Goal: Task Accomplishment & Management: Manage account settings

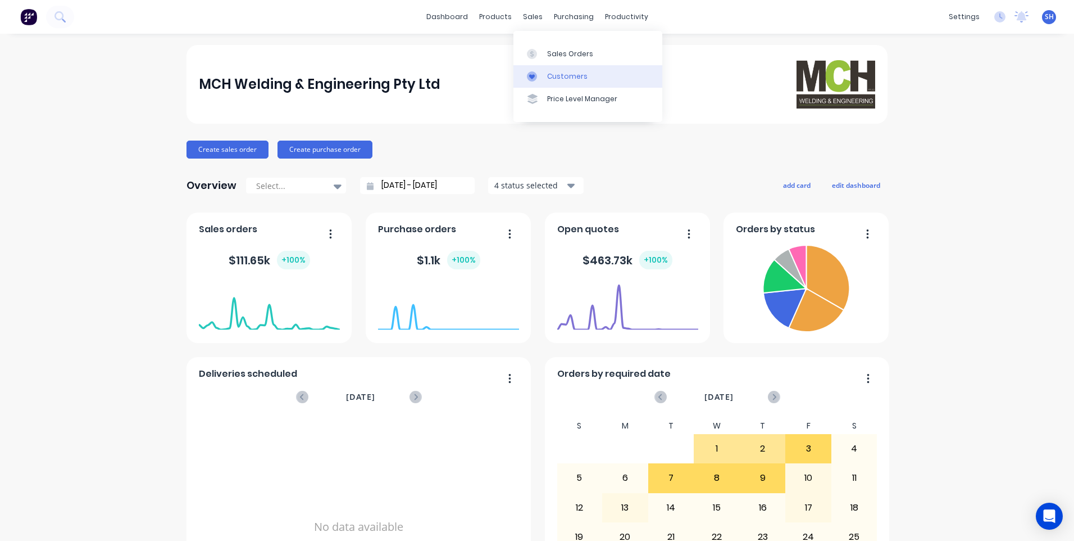
click at [555, 71] on div "Customers" at bounding box center [567, 76] width 40 height 10
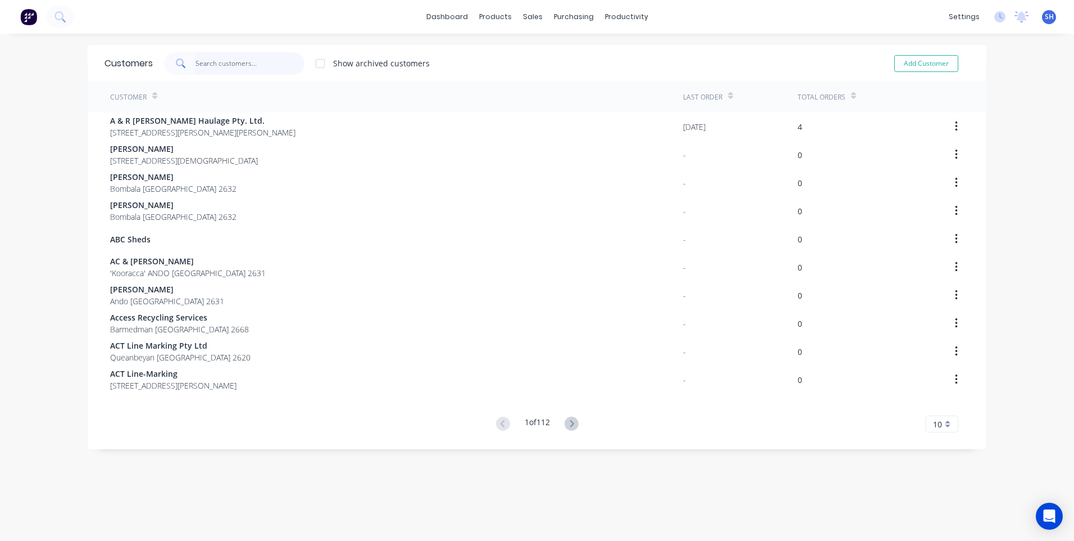
click at [214, 64] on input "text" at bounding box center [251, 63] width 110 height 22
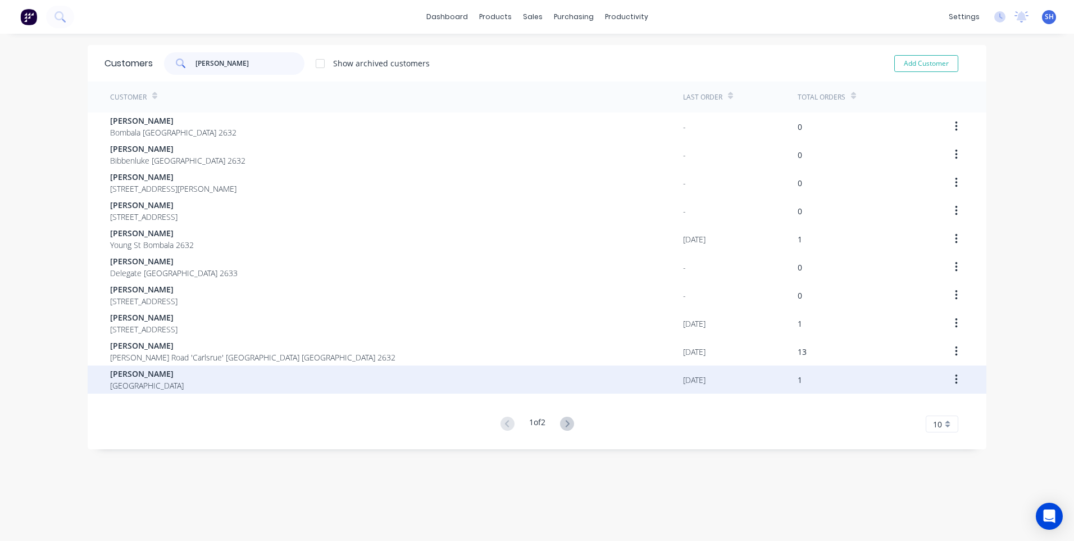
type input "[PERSON_NAME]"
click at [142, 376] on span "[PERSON_NAME]" at bounding box center [147, 373] width 74 height 12
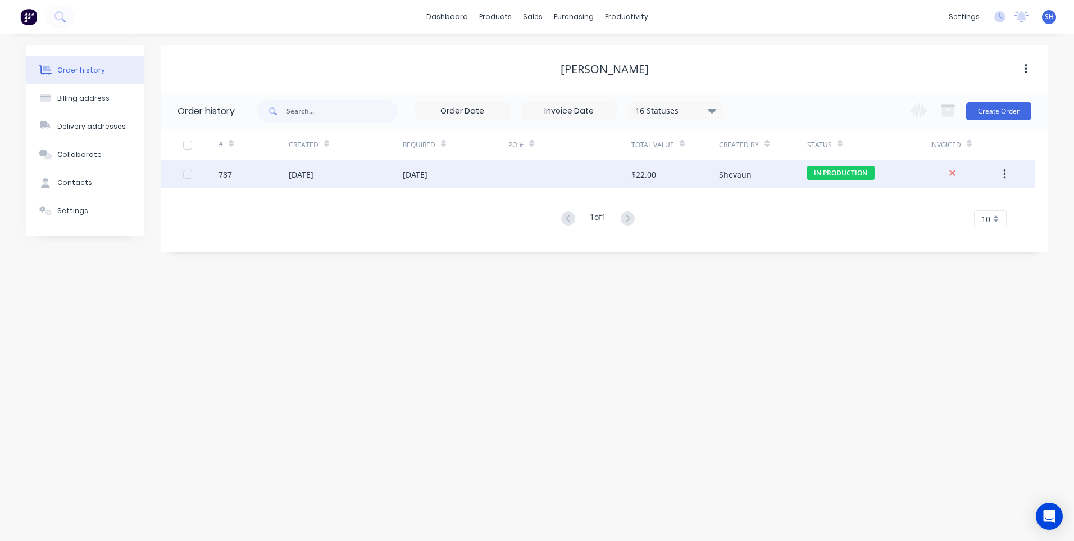
click at [560, 172] on div at bounding box center [570, 174] width 123 height 28
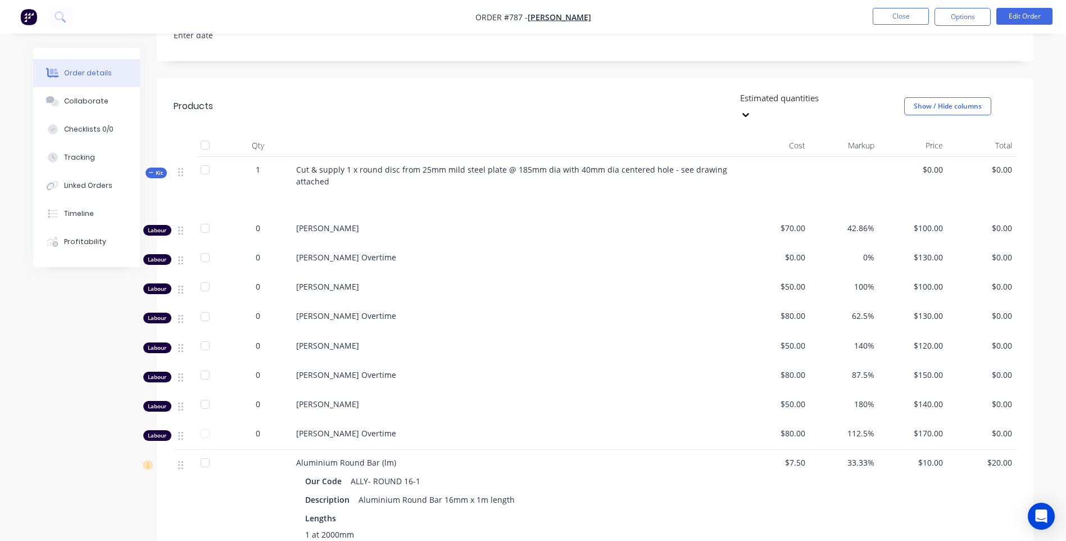
scroll to position [281, 0]
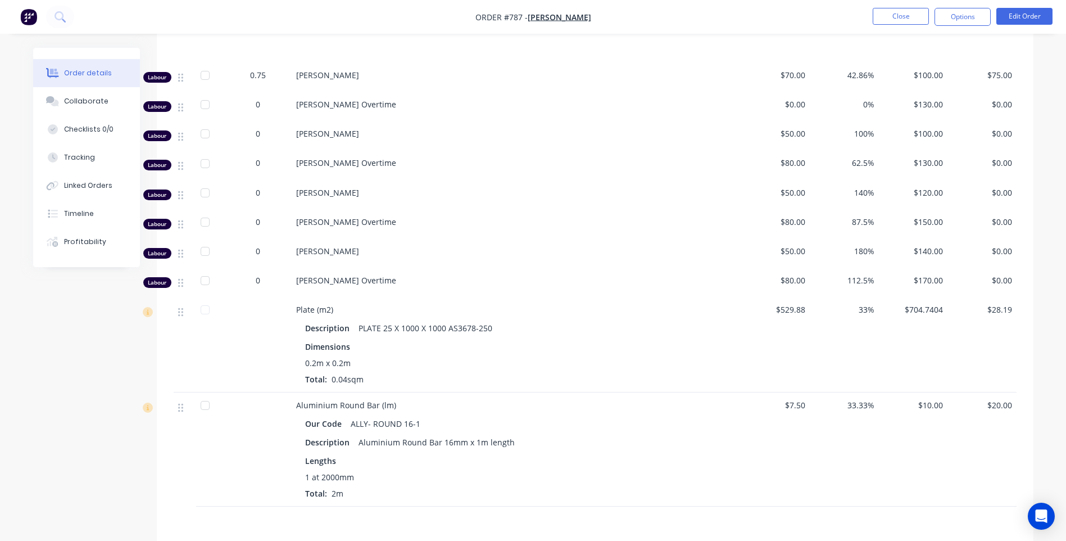
scroll to position [506, 0]
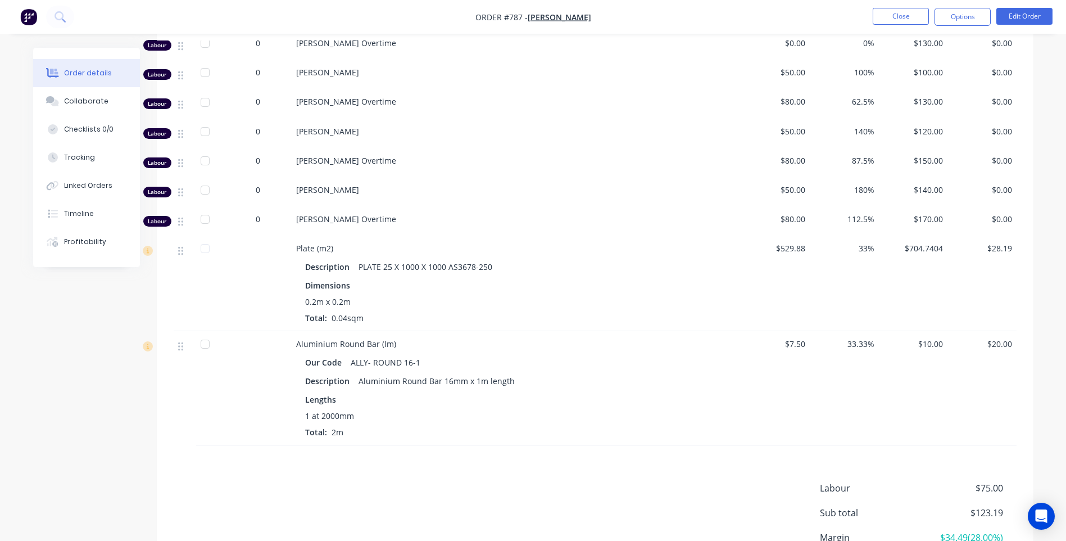
click at [547, 513] on div "Labour $75.00 Sub total $123.19 Margin $34.49 ( 28.00 %) Tax $12.32 Total $135.…" at bounding box center [595, 546] width 843 height 130
click at [645, 497] on div "Labour $75.00 Sub total $123.19 Margin $34.49 ( 28.00 %) Tax $12.32 Total $135.…" at bounding box center [595, 546] width 843 height 130
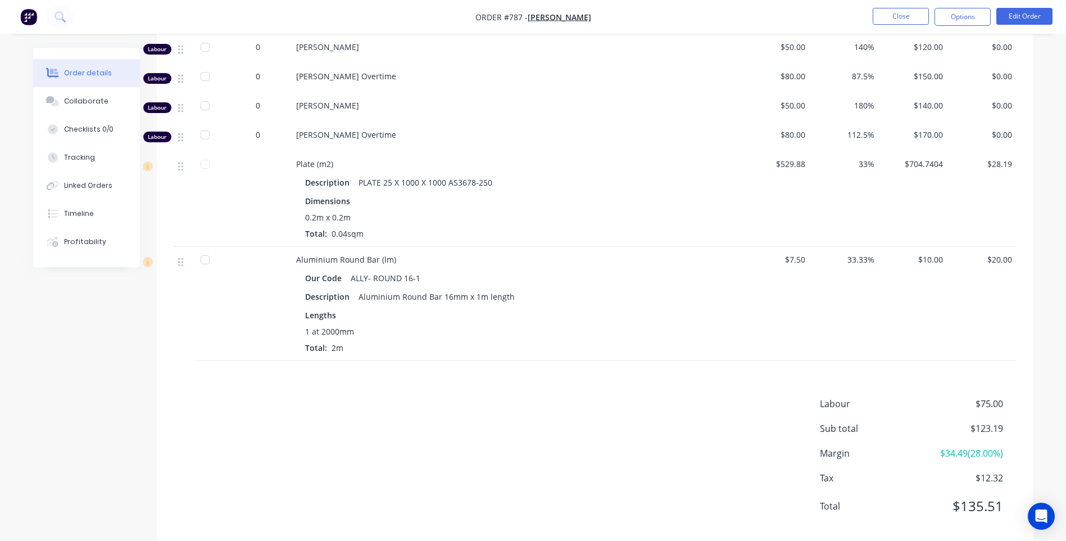
scroll to position [610, 0]
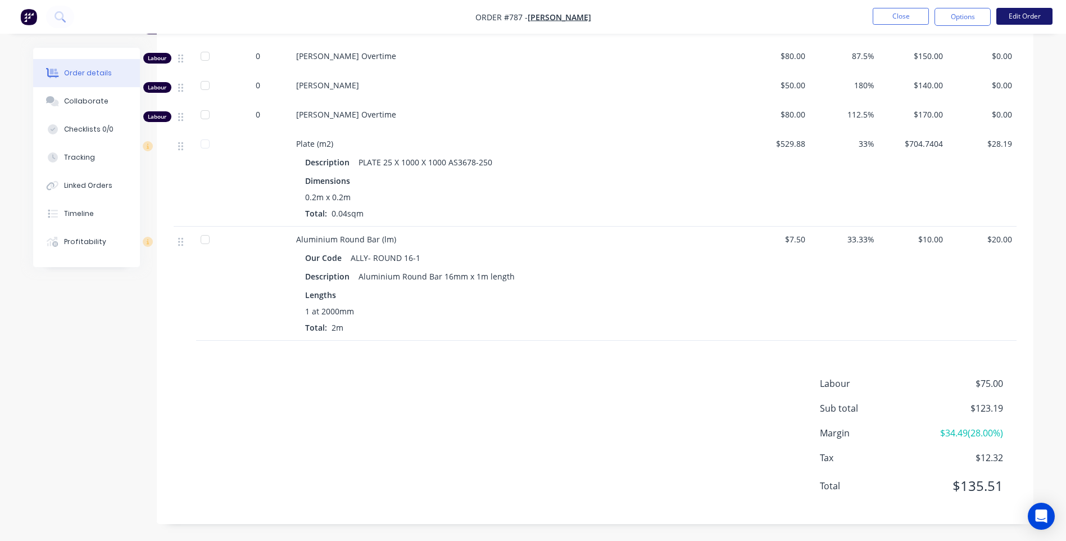
click at [1019, 15] on button "Edit Order" at bounding box center [1024, 16] width 56 height 17
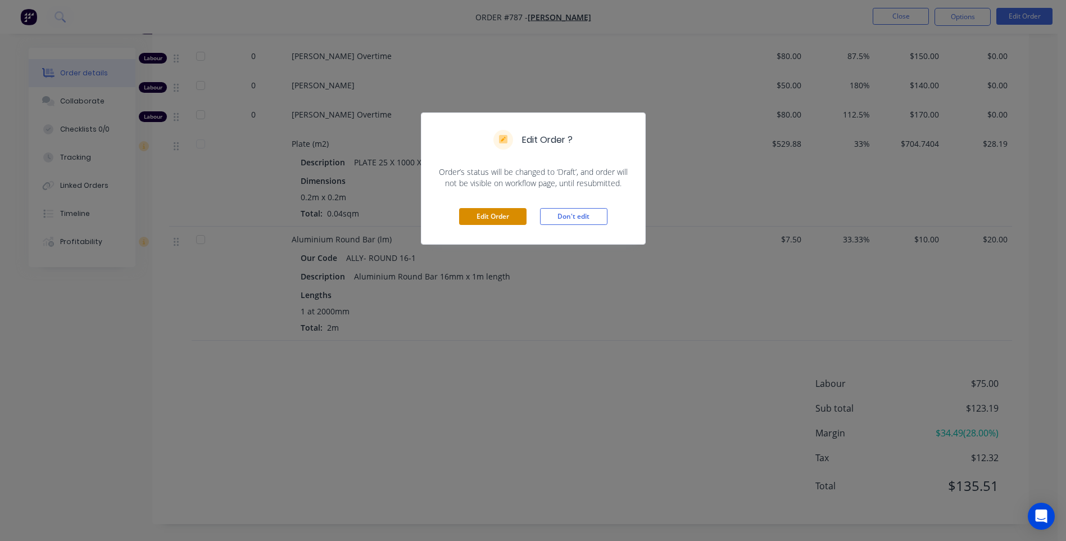
click at [495, 214] on button "Edit Order" at bounding box center [492, 216] width 67 height 17
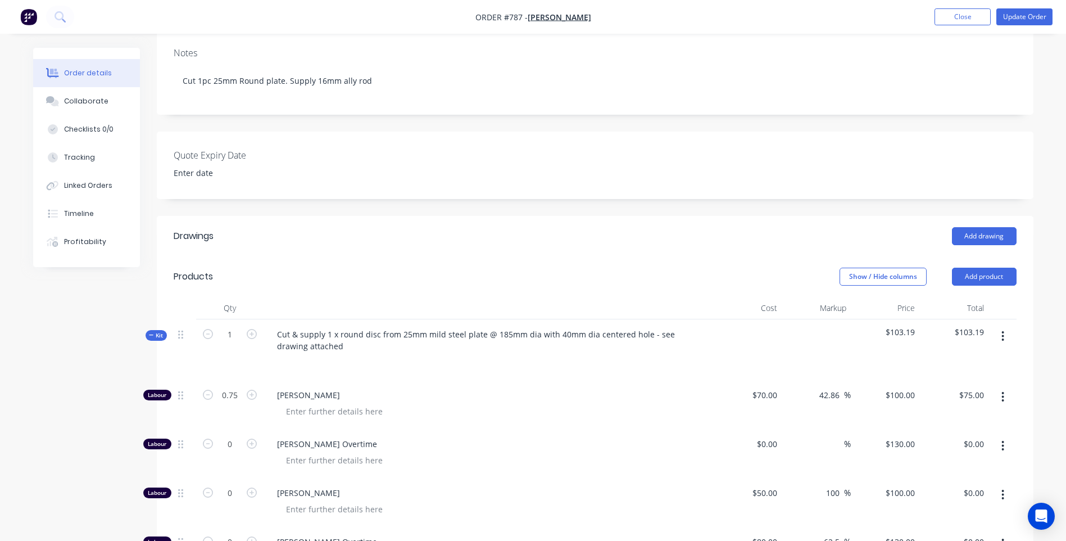
scroll to position [169, 0]
click at [988, 282] on button "Add product" at bounding box center [984, 279] width 65 height 18
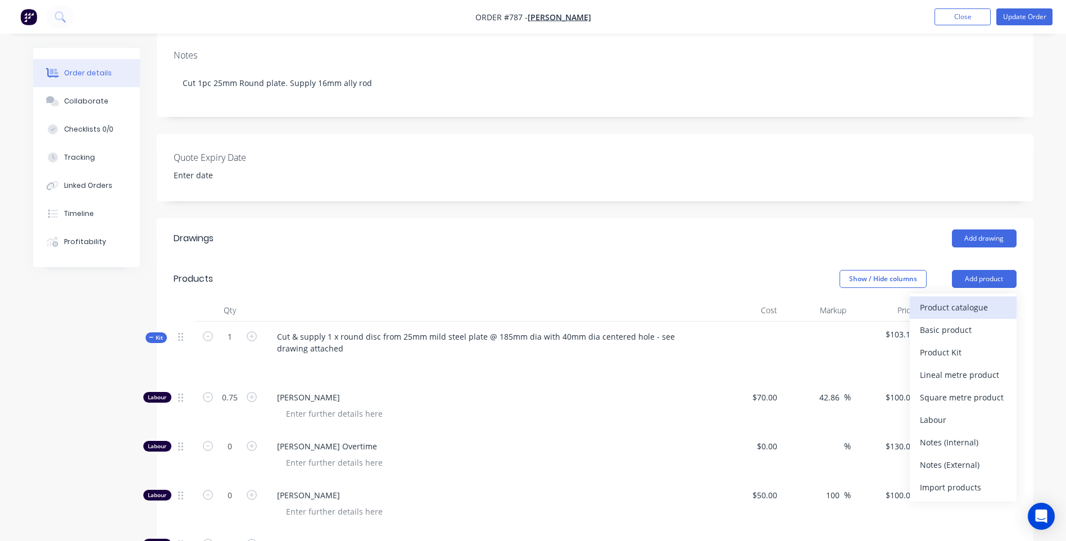
click at [955, 305] on div "Product catalogue" at bounding box center [963, 307] width 87 height 16
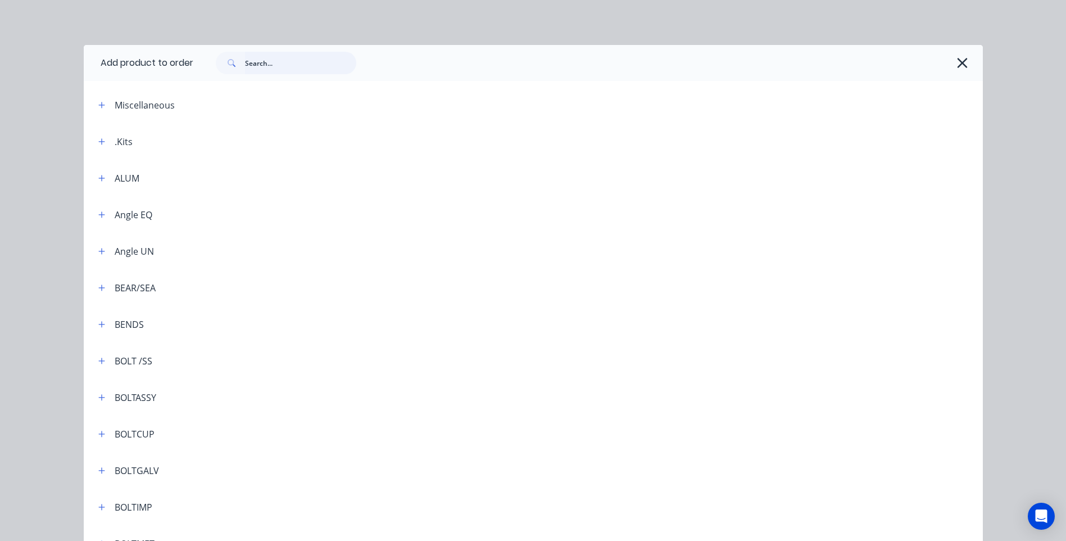
click at [262, 63] on input "text" at bounding box center [300, 63] width 111 height 22
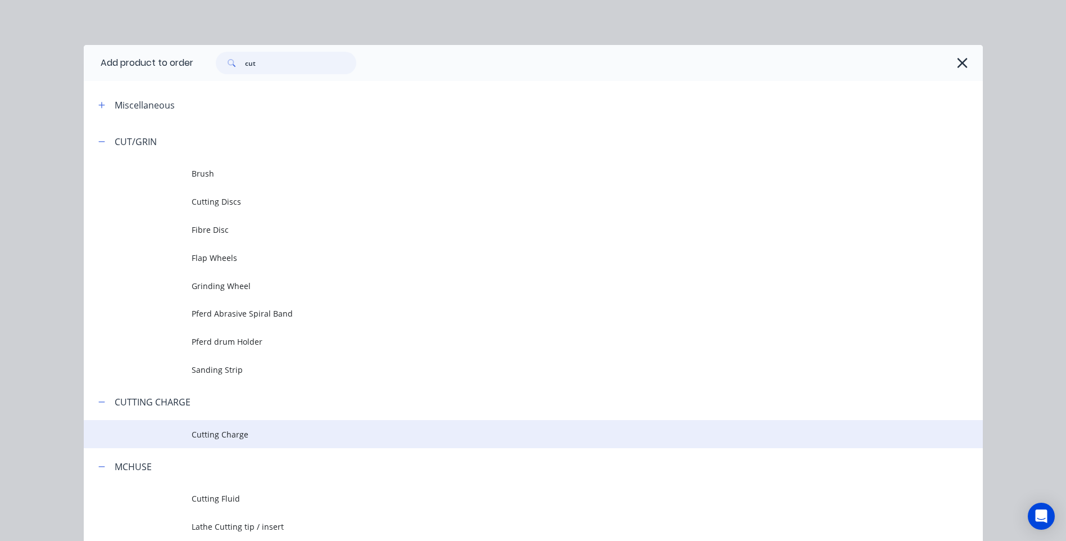
type input "cut"
click at [224, 435] on span "Cutting Charge" at bounding box center [508, 434] width 633 height 12
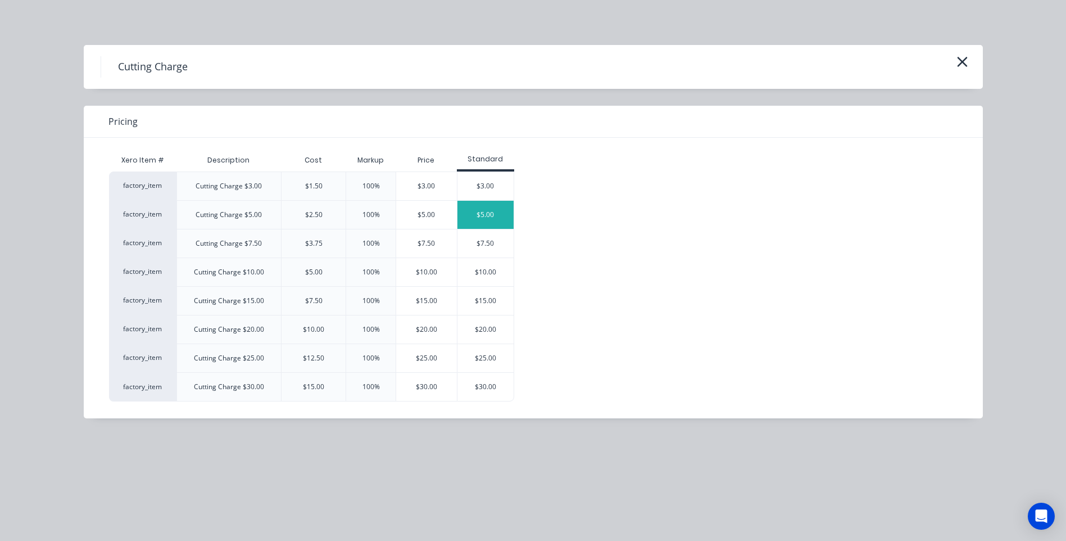
click at [487, 212] on div "$5.00" at bounding box center [485, 215] width 56 height 28
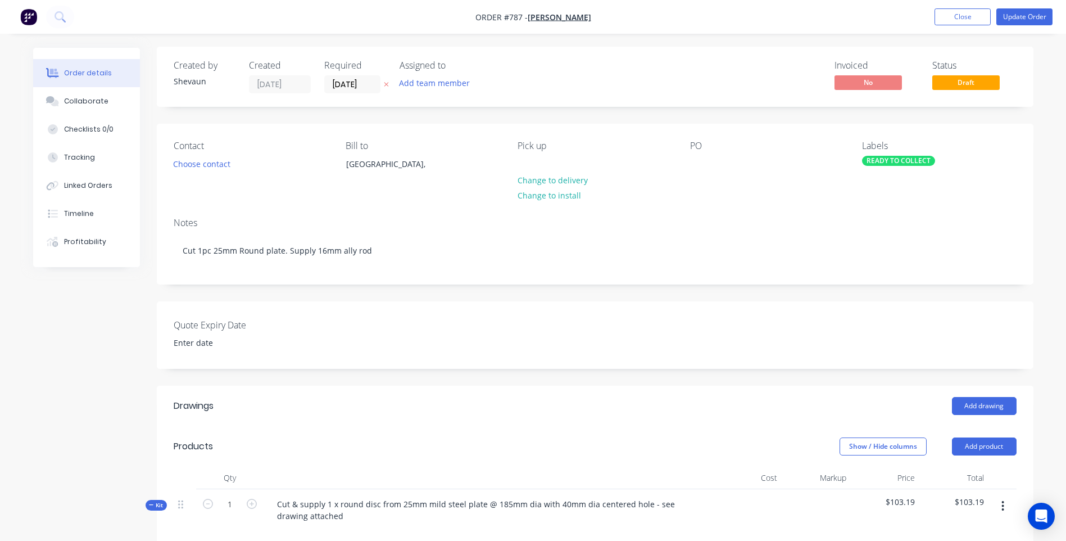
scroll to position [0, 0]
click at [1013, 14] on button "Update Order" at bounding box center [1024, 16] width 56 height 17
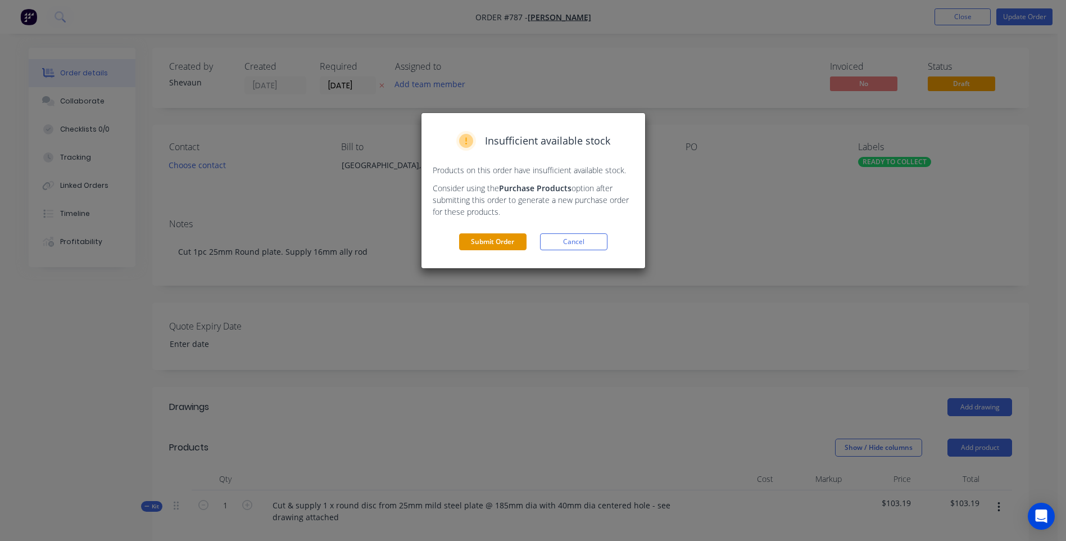
click at [507, 241] on button "Submit Order" at bounding box center [492, 241] width 67 height 17
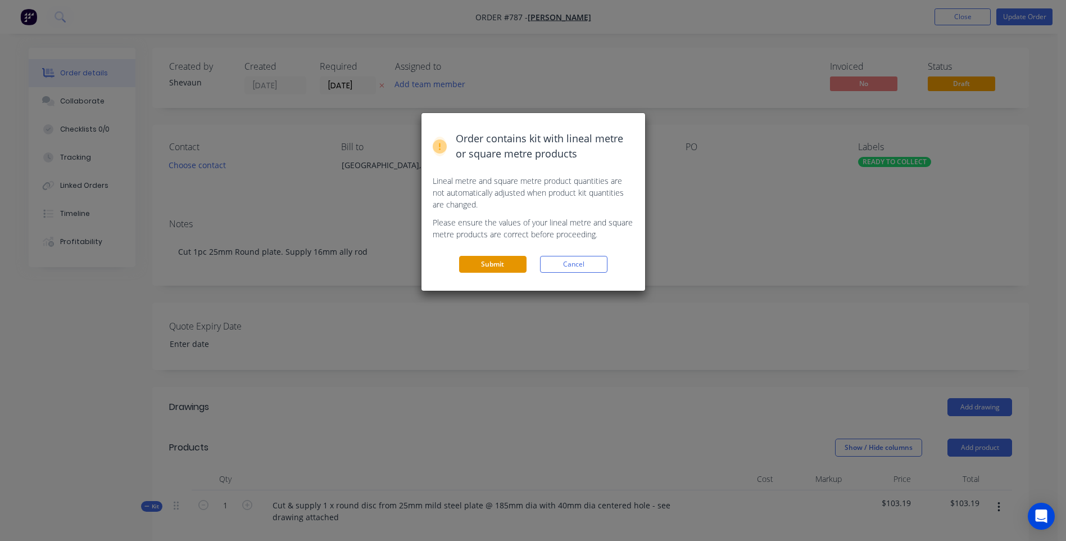
click at [483, 262] on button "Submit" at bounding box center [492, 264] width 67 height 17
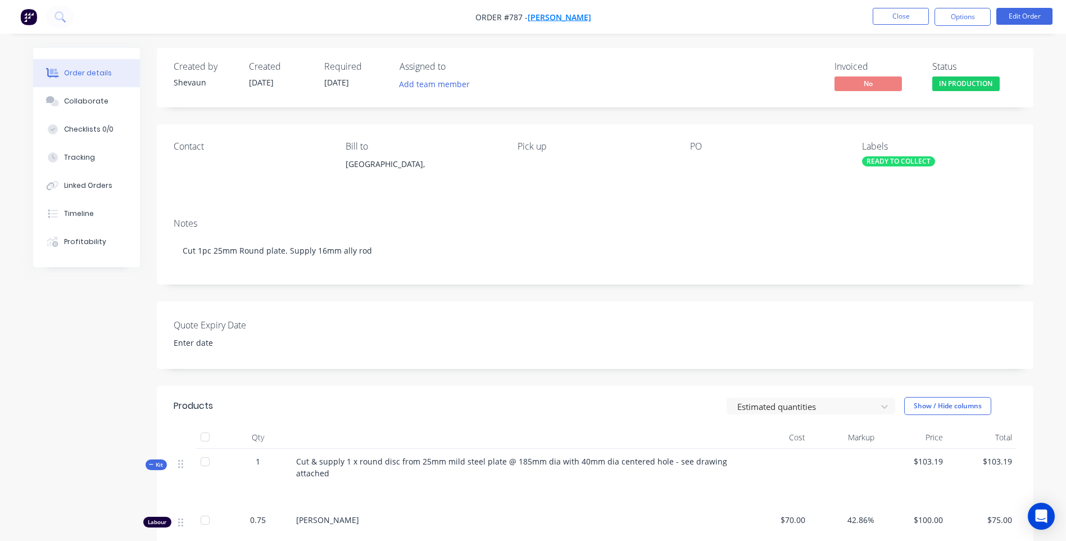
click at [562, 14] on span "Andrew Matraver" at bounding box center [559, 17] width 63 height 11
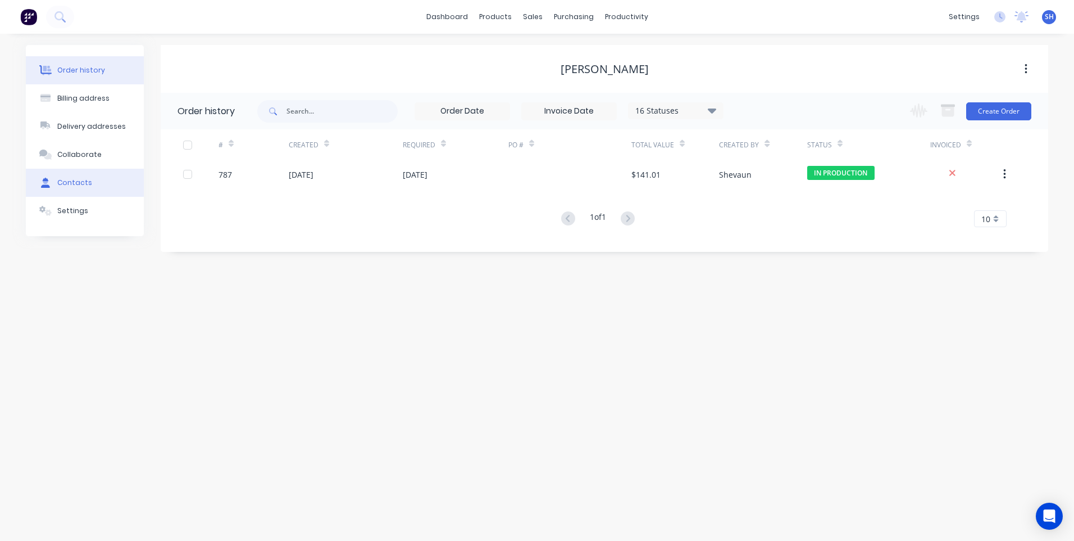
click at [76, 180] on div "Contacts" at bounding box center [74, 183] width 35 height 10
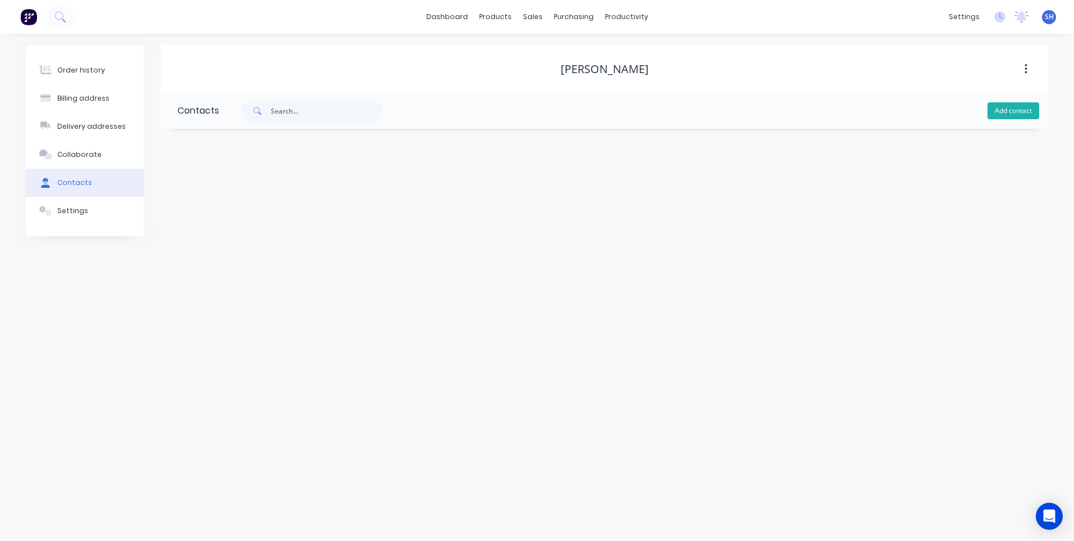
click at [1011, 110] on button "Add contact" at bounding box center [1014, 110] width 52 height 17
select select "AU"
click at [188, 190] on input "text" at bounding box center [270, 193] width 184 height 17
type input "Andrew"
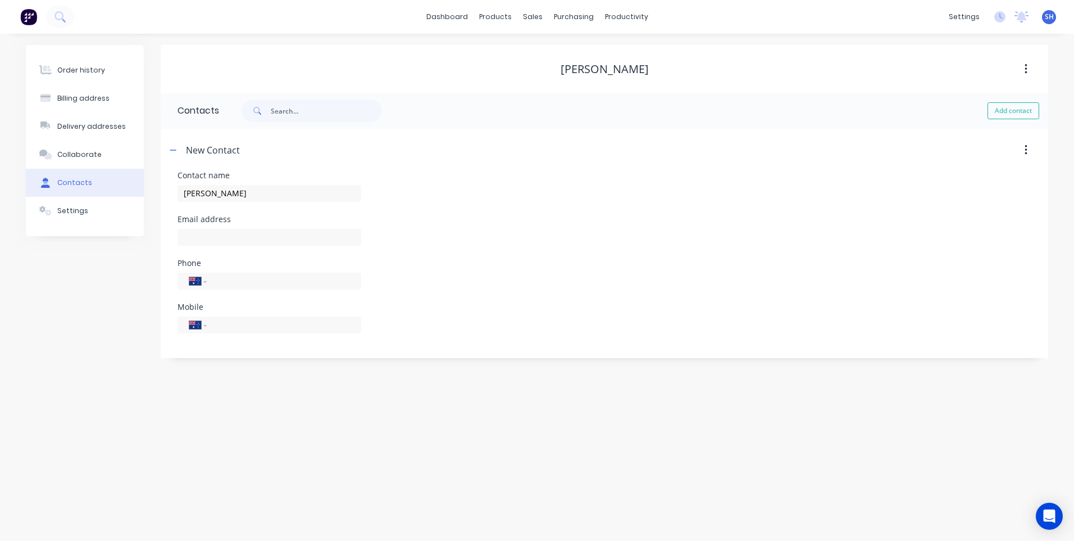
click at [637, 309] on div "Mobile International Afghanistan Åland Islands Albania Algeria American Samoa A…" at bounding box center [605, 325] width 854 height 44
select select "AU"
click at [228, 322] on input "tel" at bounding box center [282, 324] width 135 height 13
type input "0475 426 073"
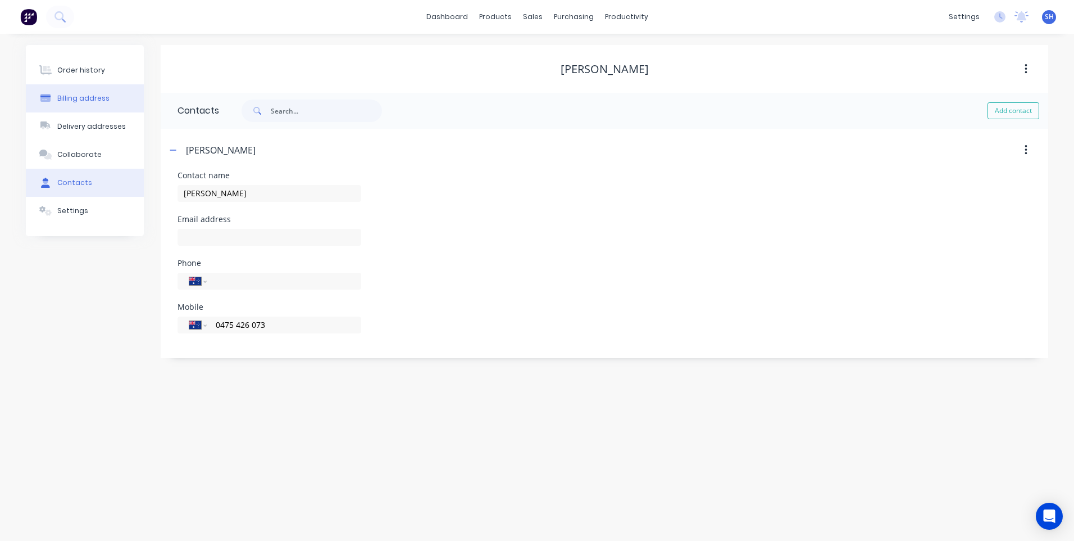
click at [80, 96] on div "Billing address" at bounding box center [83, 98] width 52 height 10
select select "AU"
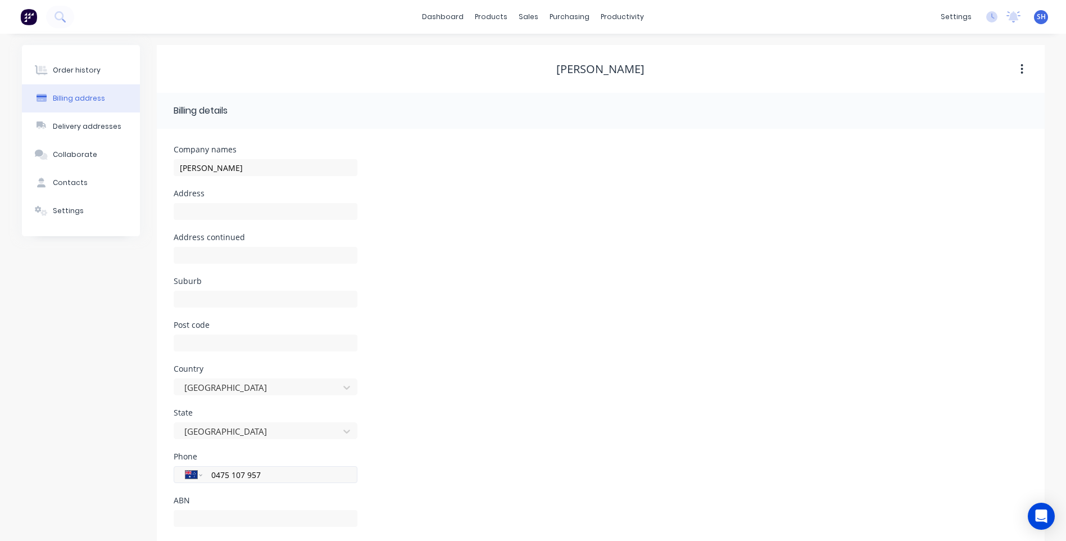
drag, startPoint x: 272, startPoint y: 476, endPoint x: 181, endPoint y: 477, distance: 90.5
click at [181, 477] on div "International Afghanistan Åland Islands Albania Algeria American Samoa Andorra …" at bounding box center [266, 474] width 184 height 17
click at [453, 460] on div "Phone International Afghanistan Åland Islands Albania Algeria American Samoa An…" at bounding box center [601, 474] width 854 height 44
click at [66, 178] on div "Contacts" at bounding box center [70, 183] width 35 height 10
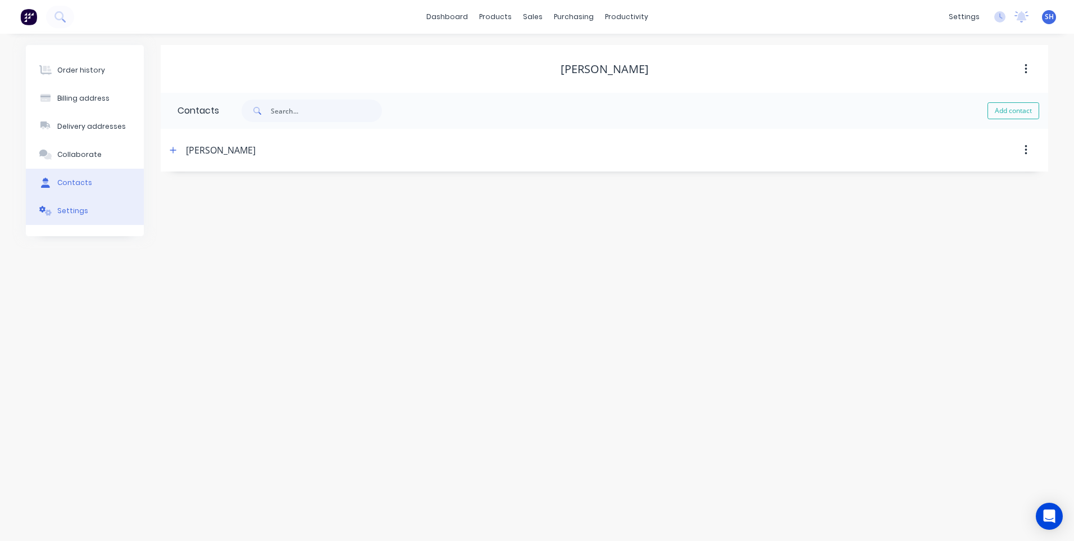
click at [63, 210] on div "Settings" at bounding box center [72, 211] width 31 height 10
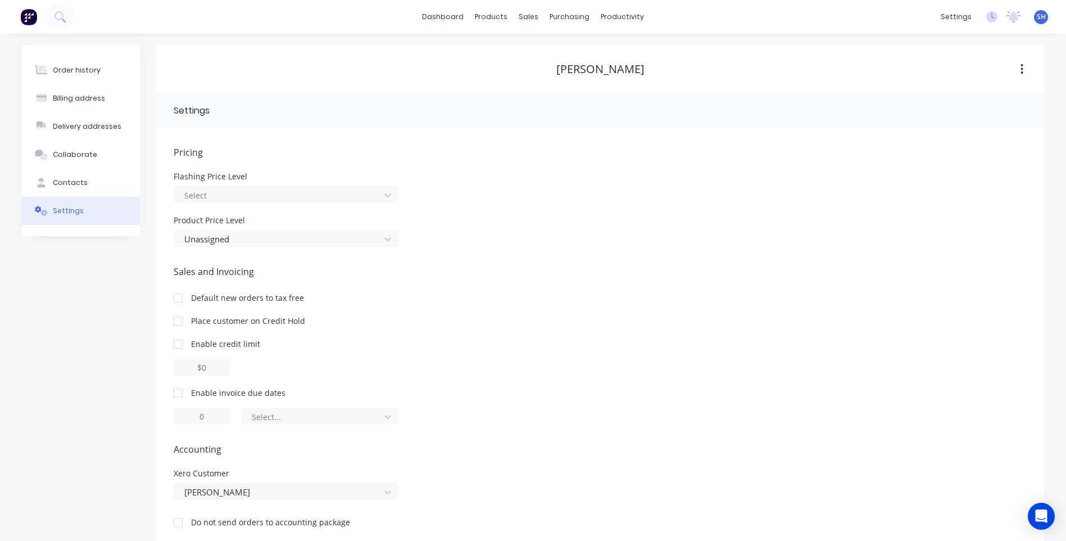
click at [179, 392] on div at bounding box center [178, 393] width 22 height 22
click at [388, 416] on icon at bounding box center [387, 416] width 11 height 11
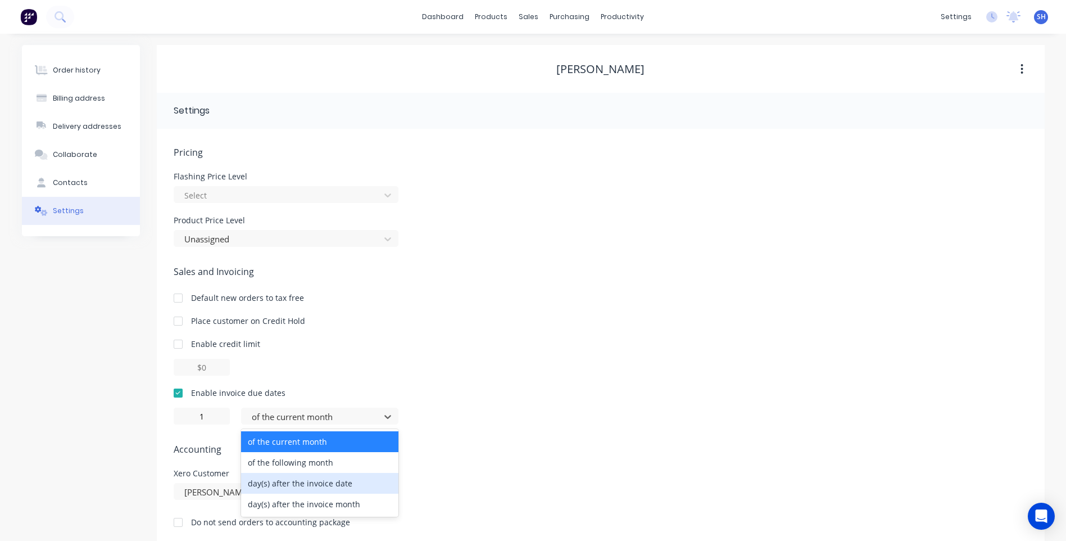
click at [314, 484] on div "day(s) after the invoice date" at bounding box center [319, 483] width 157 height 21
type input "0"
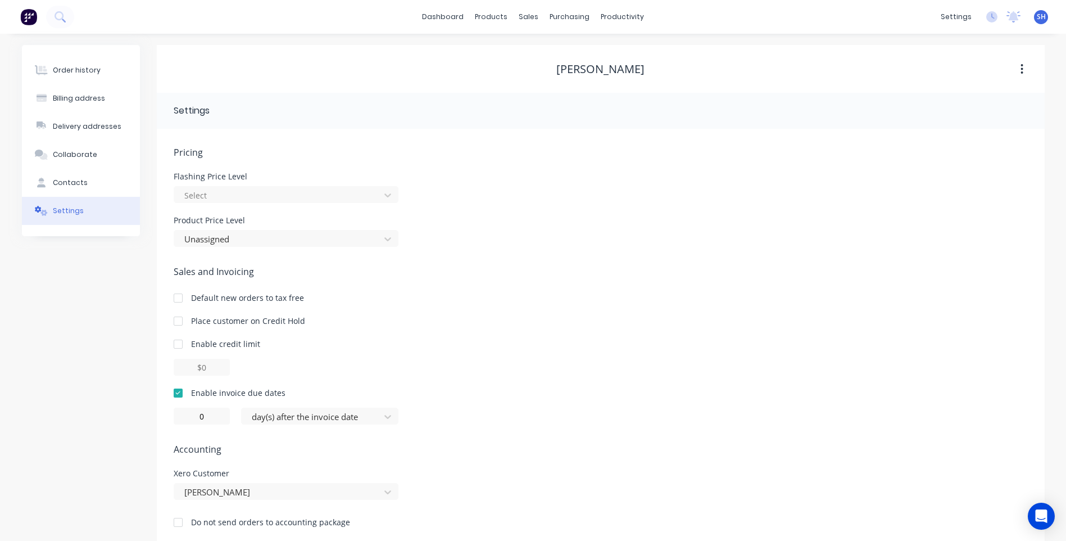
click at [429, 427] on div "Pricing Flashing Price Level Select Product Price Level Unassigned Sales and In…" at bounding box center [601, 346] width 854 height 400
click at [208, 414] on input "0" at bounding box center [202, 415] width 56 height 17
type input "1"
click at [539, 435] on div "Pricing Flashing Price Level Select Product Price Level Unassigned Sales and In…" at bounding box center [601, 346] width 854 height 400
click at [76, 66] on div "Order history" at bounding box center [77, 70] width 48 height 10
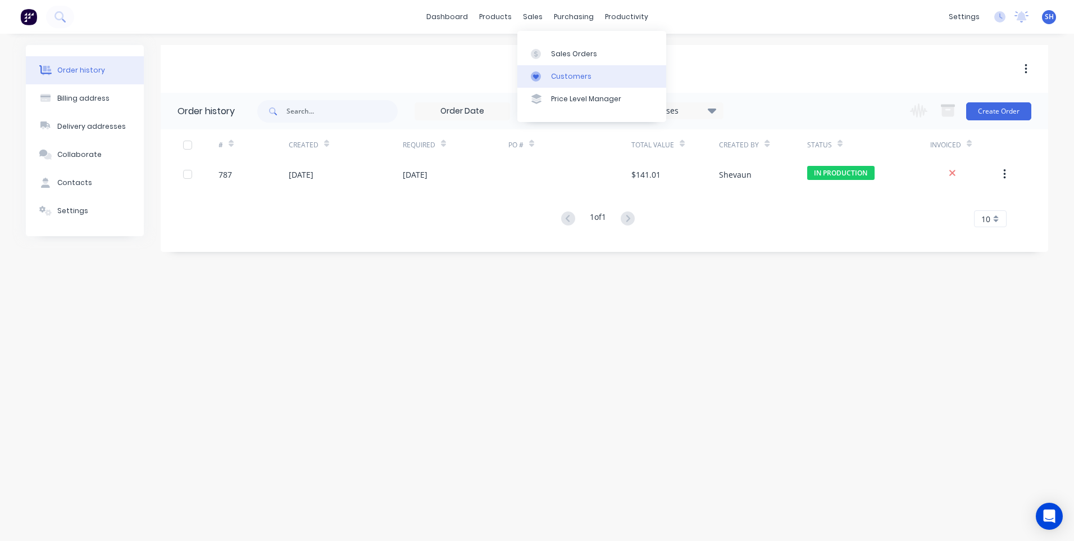
click at [569, 73] on div "Customers" at bounding box center [571, 76] width 40 height 10
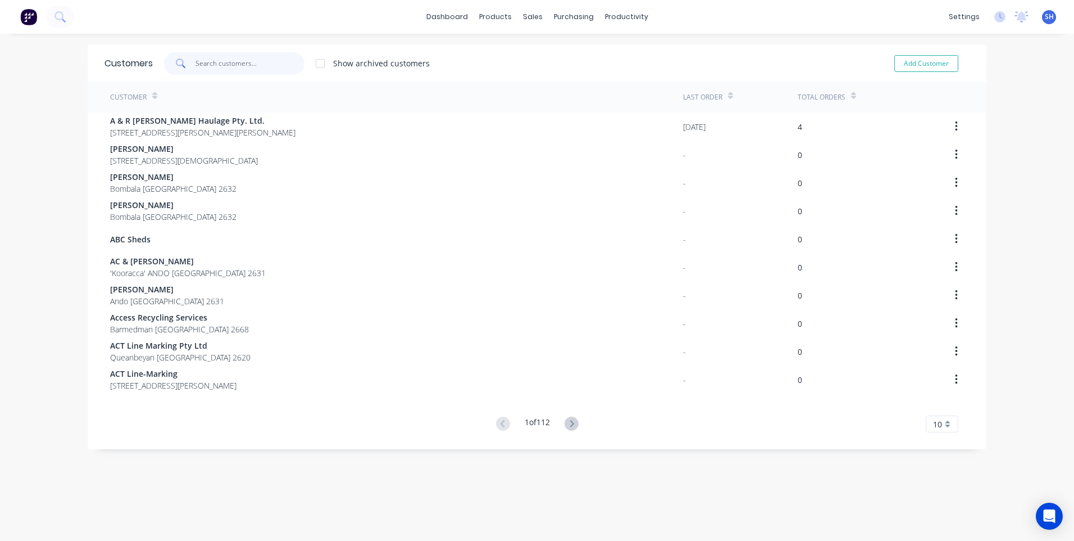
click at [221, 65] on input "text" at bounding box center [251, 63] width 110 height 22
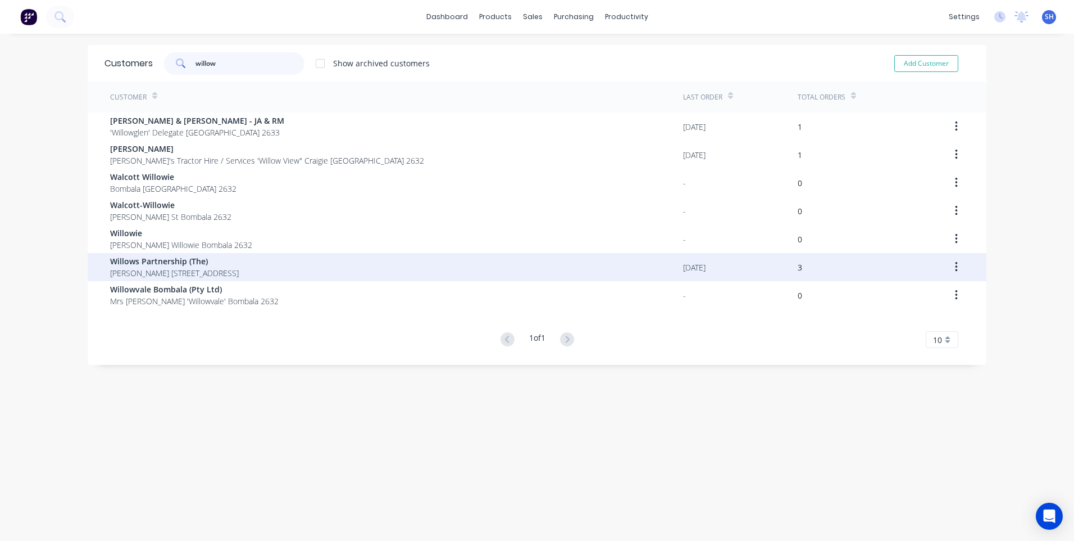
type input "willow"
click at [170, 262] on span "Willows Partnership (The)" at bounding box center [174, 261] width 129 height 12
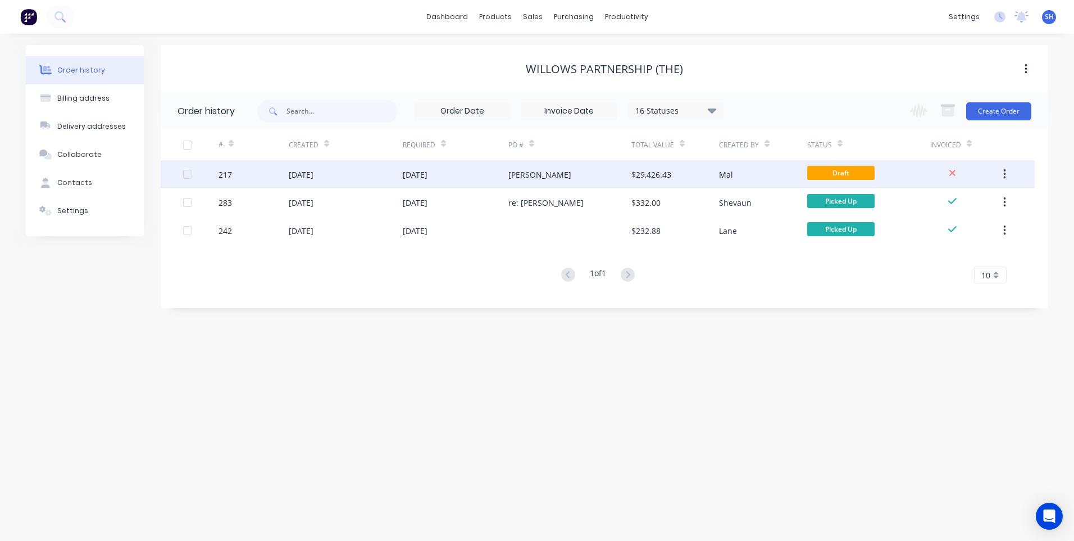
click at [568, 168] on div "Nathan" at bounding box center [570, 174] width 123 height 28
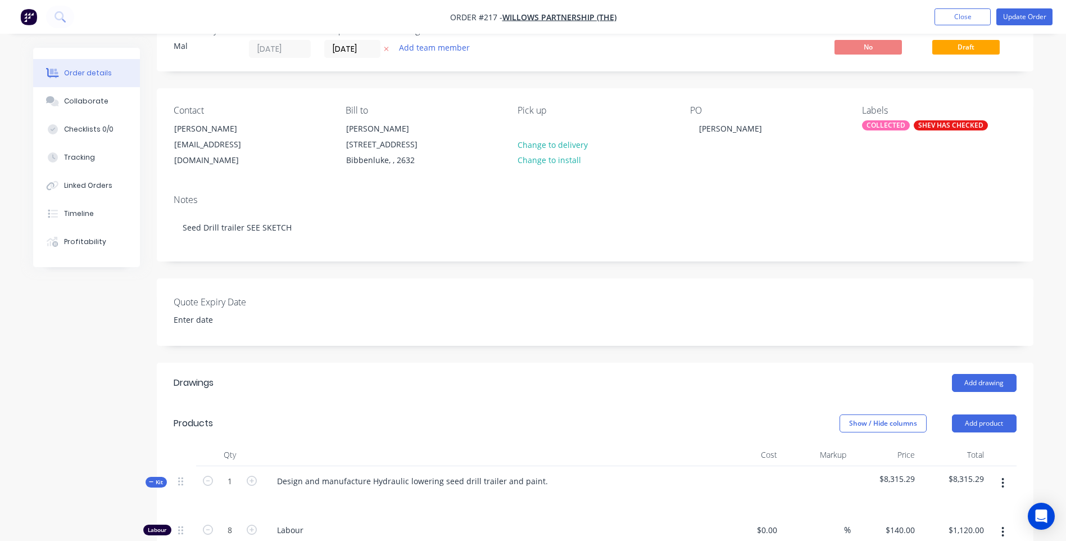
scroll to position [56, 0]
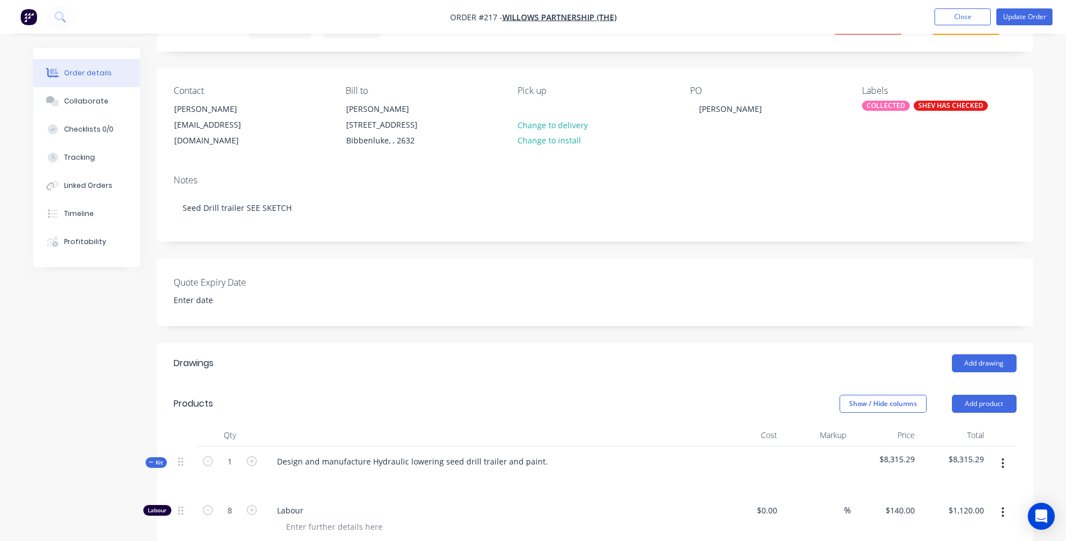
click at [1001, 464] on icon "button" at bounding box center [1002, 463] width 3 height 12
click at [947, 485] on div "Add product to kit" at bounding box center [963, 492] width 87 height 16
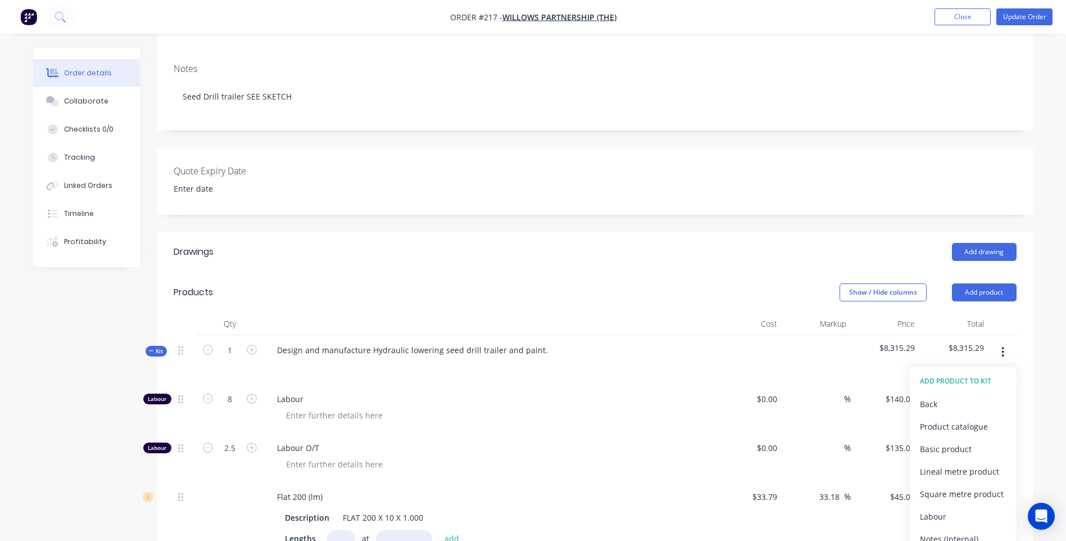
scroll to position [169, 0]
click at [933, 446] on div "Basic product" at bounding box center [963, 447] width 87 height 16
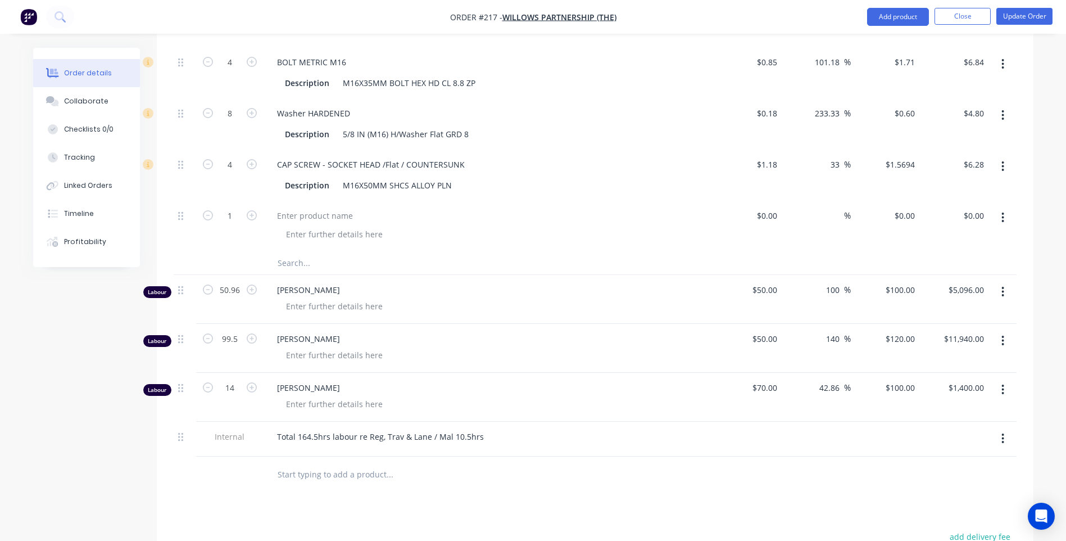
scroll to position [3371, 0]
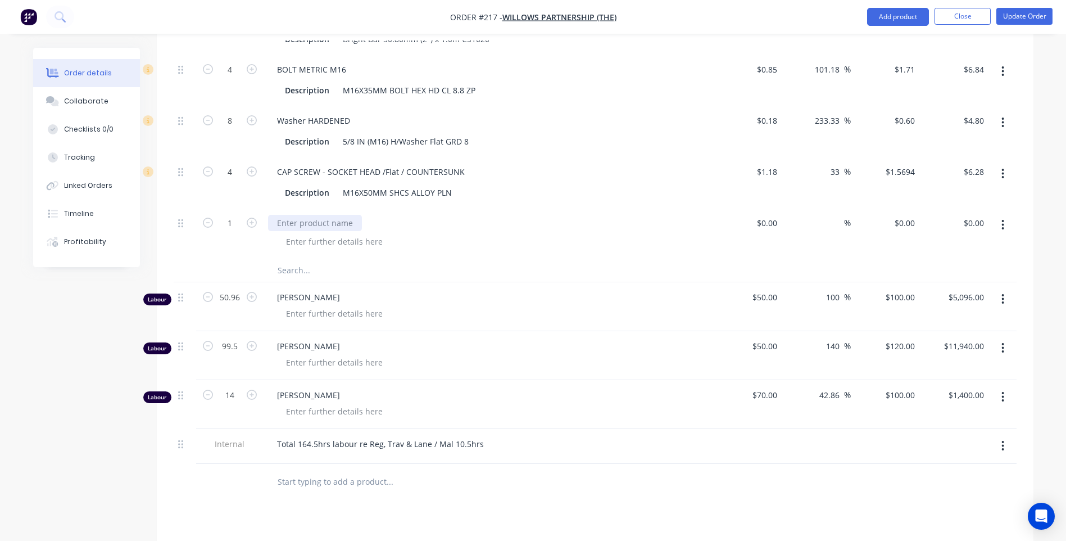
click at [284, 220] on div at bounding box center [315, 223] width 94 height 16
click at [780, 221] on input at bounding box center [775, 223] width 13 height 16
type input "$56.32"
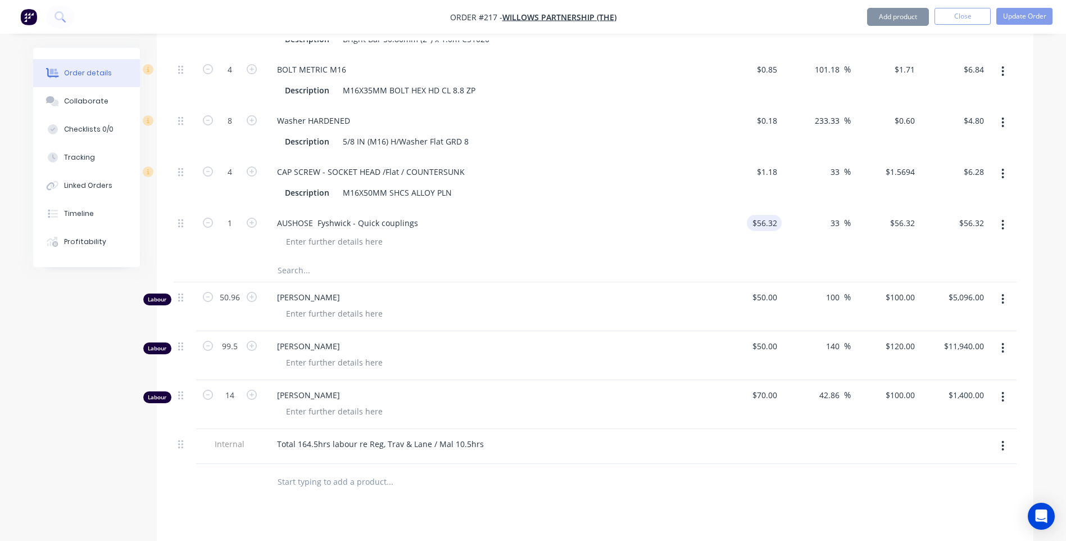
type input "33"
type input "74.9056"
type input "$74.91"
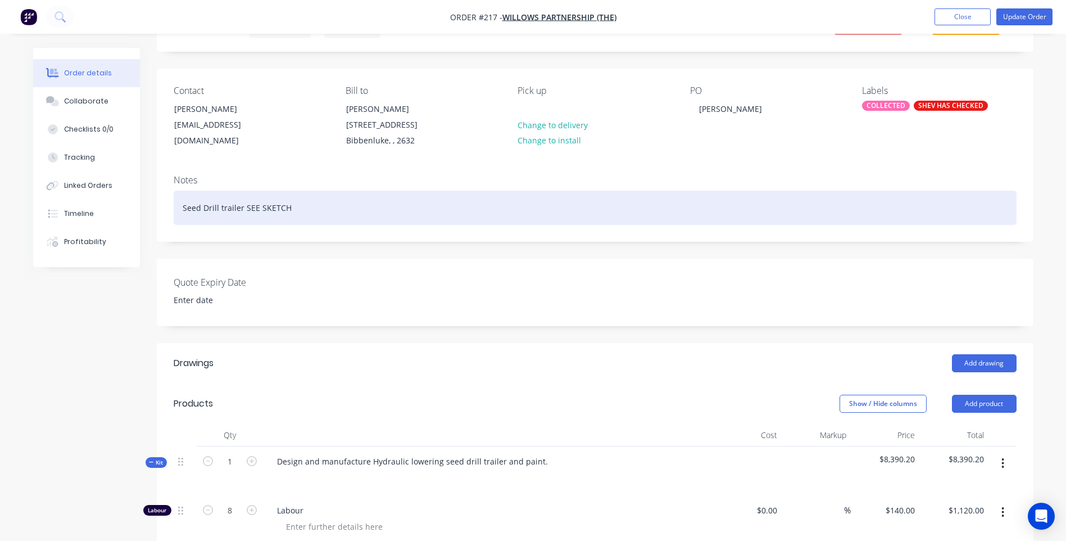
scroll to position [0, 0]
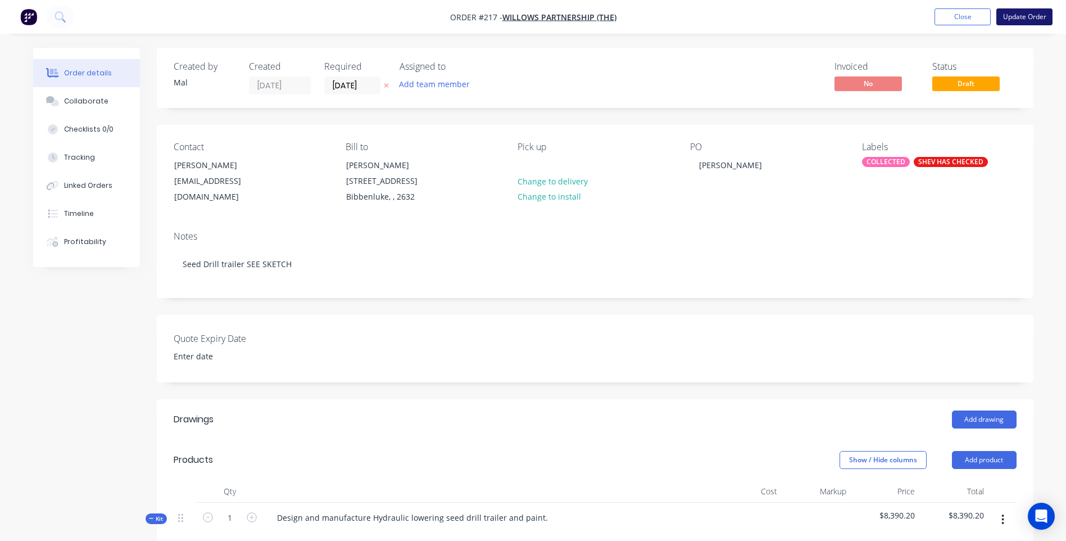
type input "$74.9056"
click at [1026, 16] on button "Update Order" at bounding box center [1024, 16] width 56 height 17
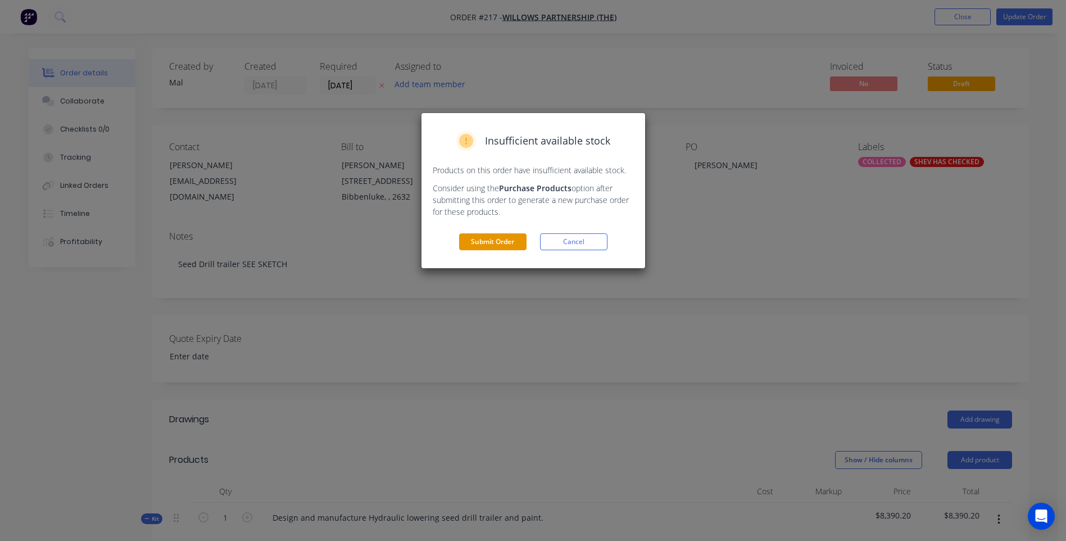
click at [498, 239] on button "Submit Order" at bounding box center [492, 241] width 67 height 17
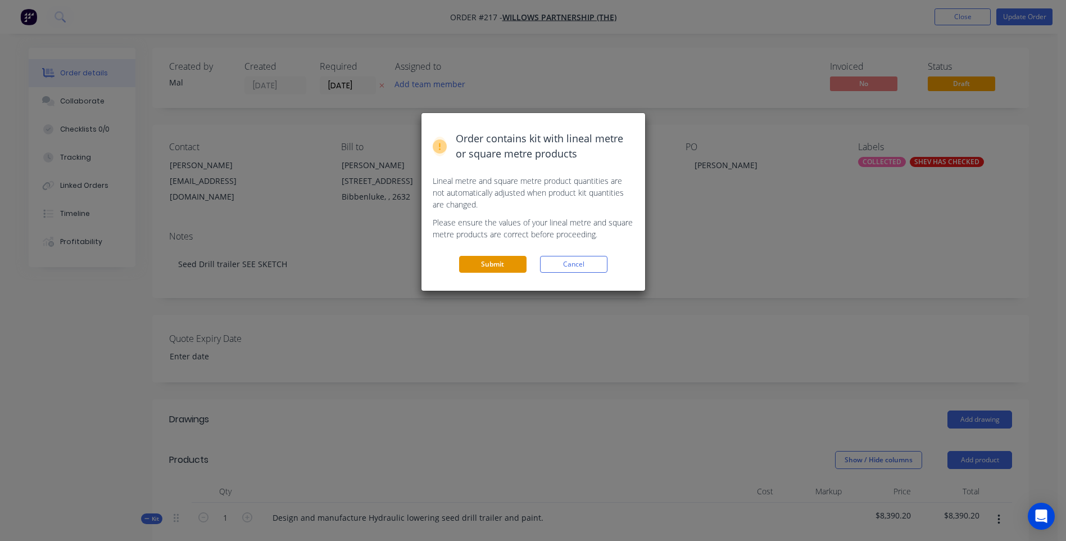
click at [493, 261] on button "Submit" at bounding box center [492, 264] width 67 height 17
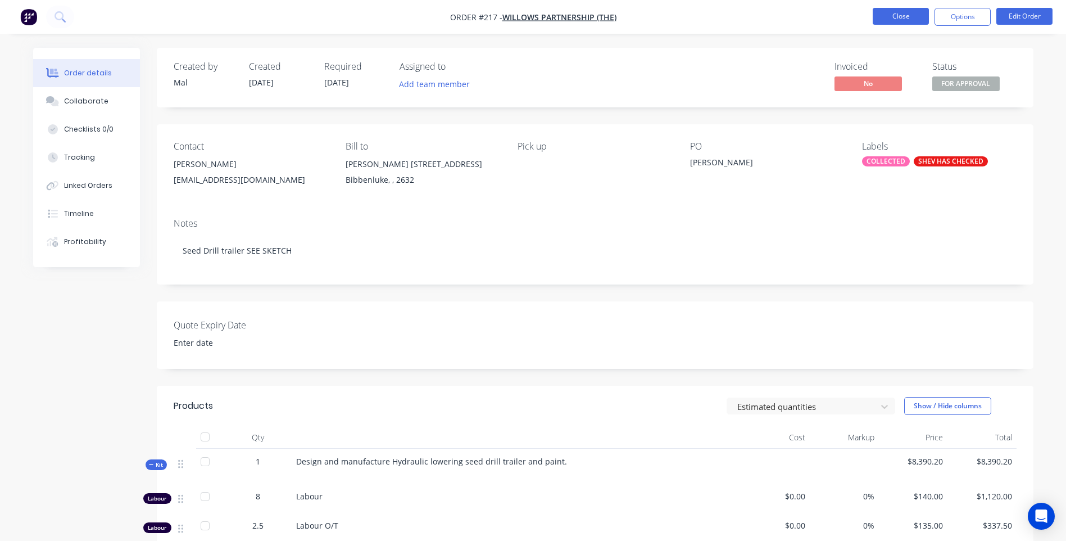
click at [898, 17] on button "Close" at bounding box center [901, 16] width 56 height 17
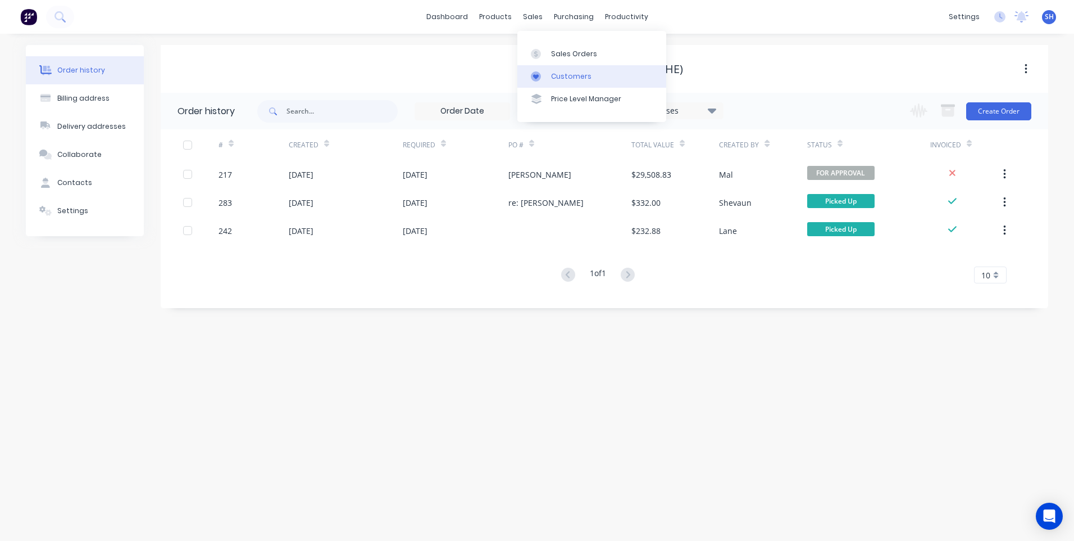
click at [561, 72] on div "Customers" at bounding box center [571, 76] width 40 height 10
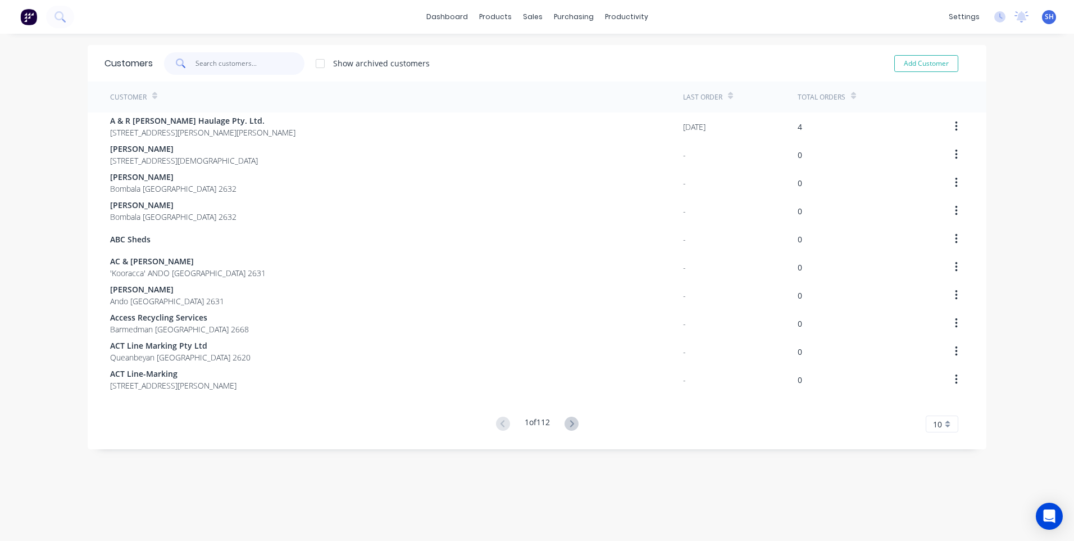
click at [216, 67] on input "text" at bounding box center [251, 63] width 110 height 22
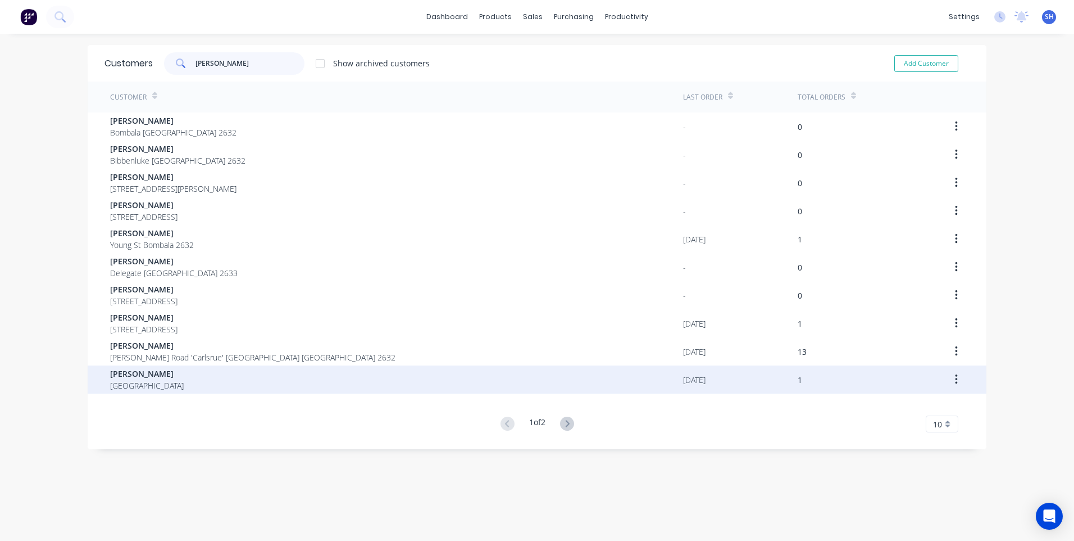
type input "andrew"
click at [154, 371] on span "Andrew Matraver" at bounding box center [147, 373] width 74 height 12
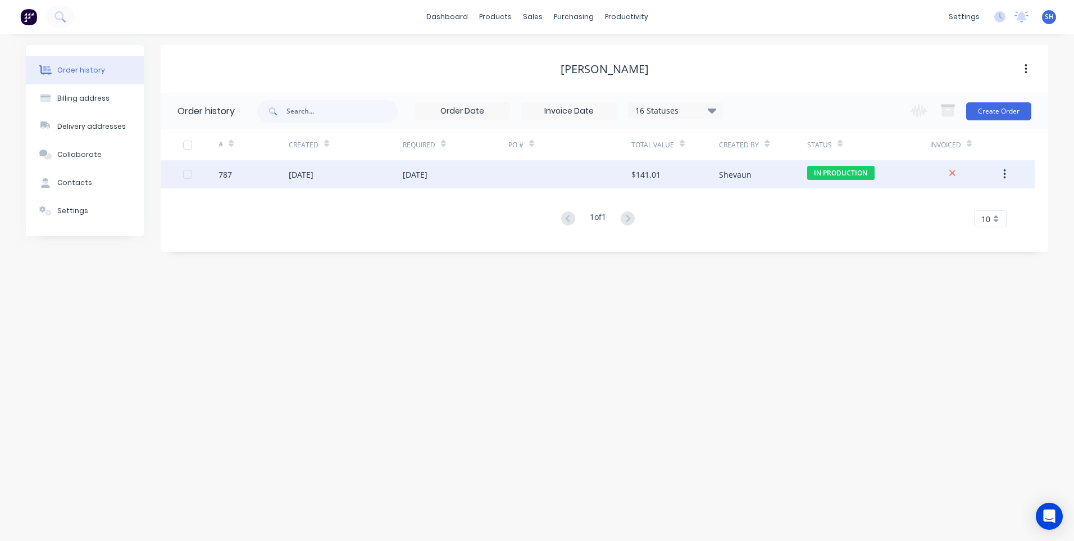
click at [465, 172] on div "08 Oct 2025" at bounding box center [456, 174] width 106 height 28
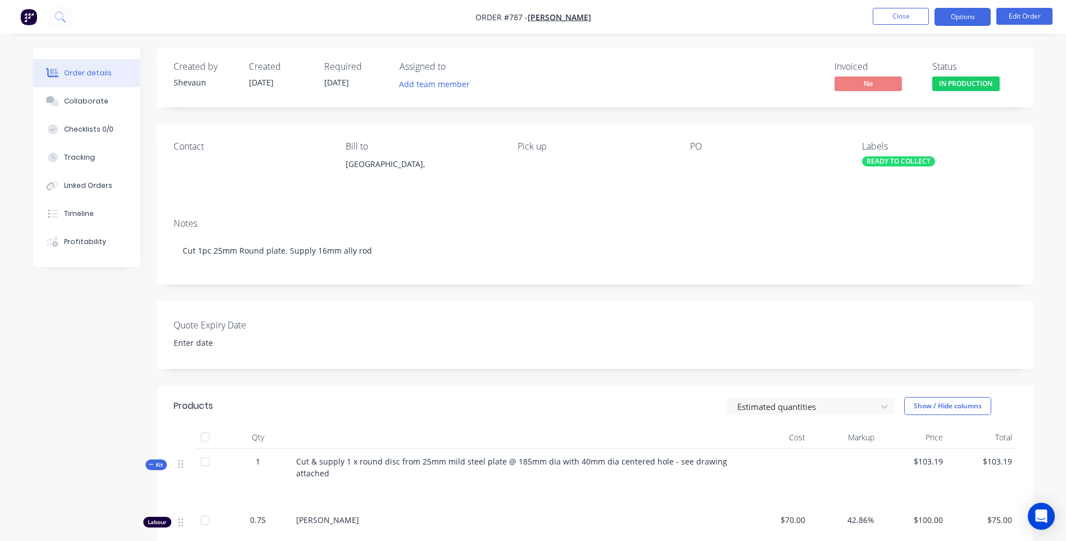
click at [956, 15] on button "Options" at bounding box center [962, 17] width 56 height 18
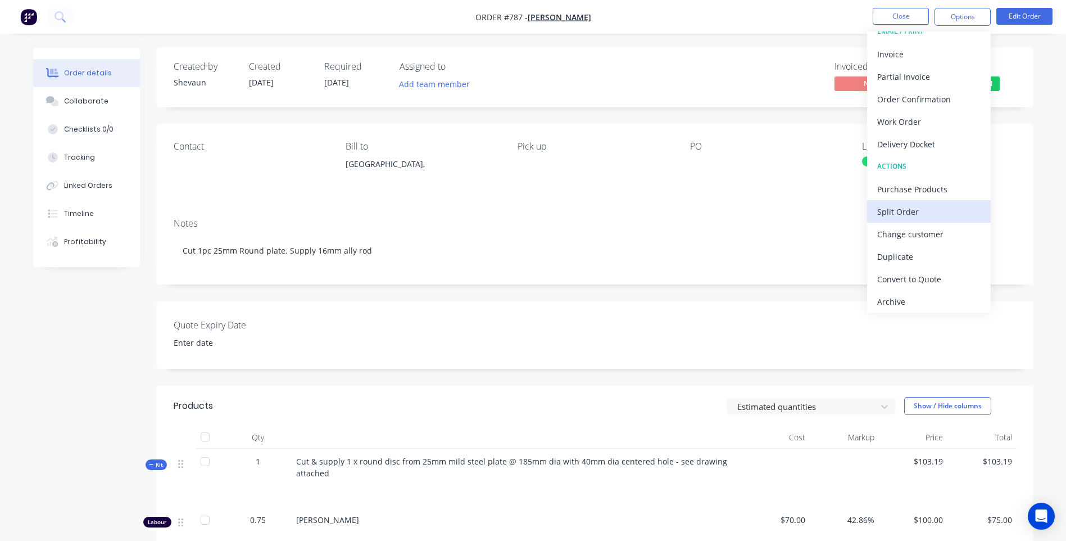
scroll to position [17, 0]
click at [892, 294] on div "Archive" at bounding box center [928, 298] width 103 height 16
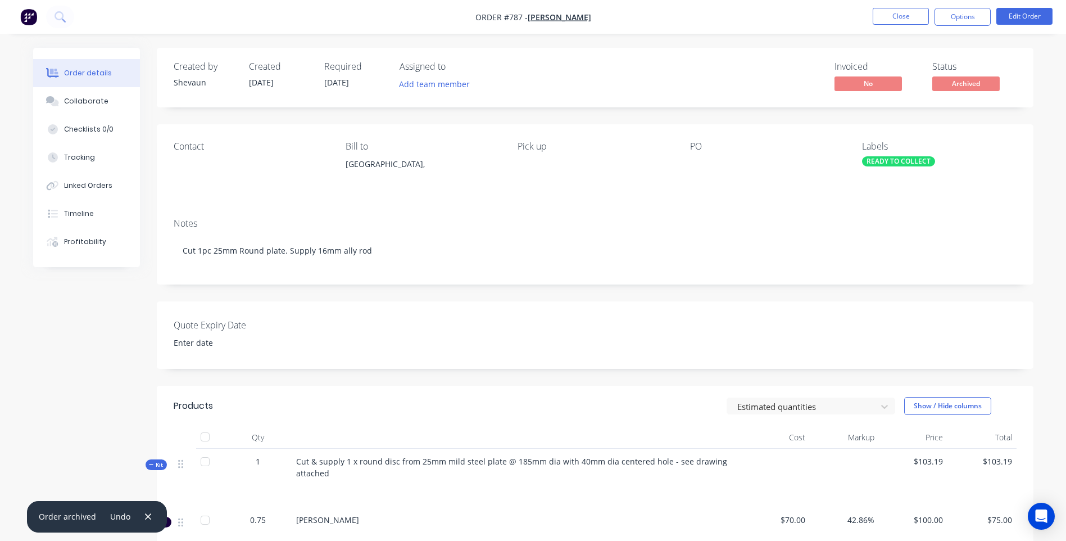
click at [879, 159] on div "READY TO COLLECT" at bounding box center [898, 161] width 73 height 10
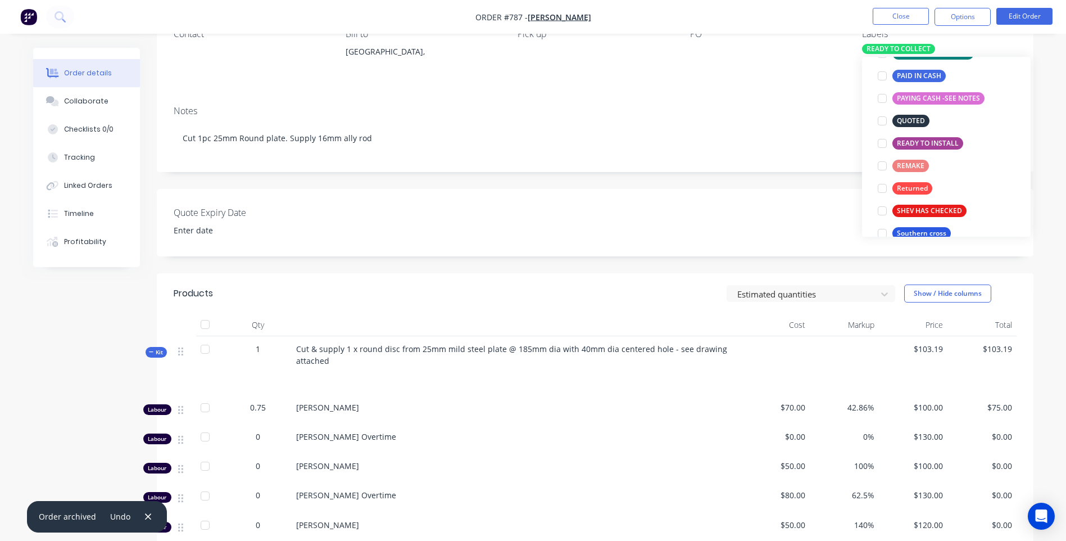
scroll to position [236, 0]
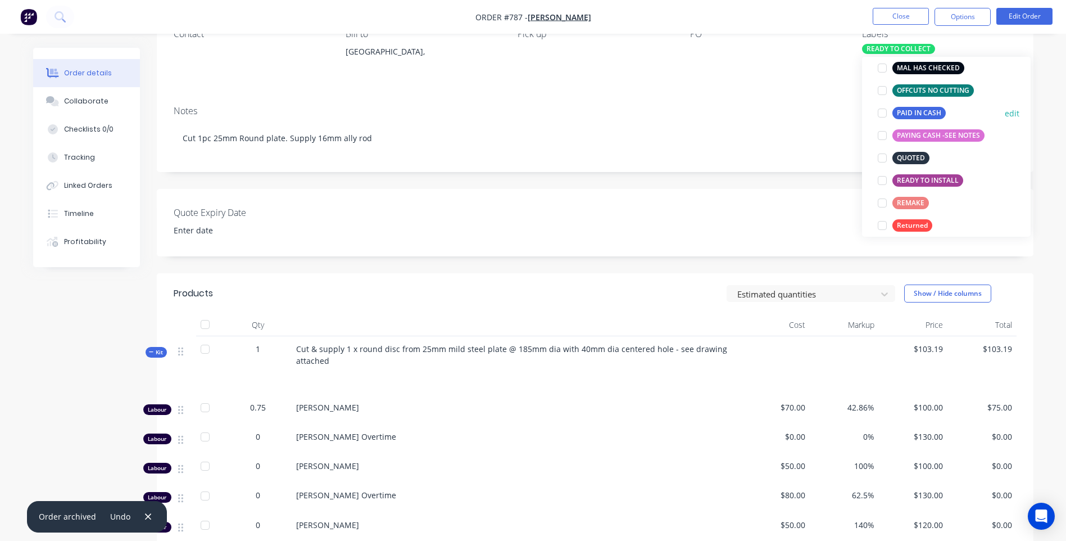
click at [904, 108] on div "PAID IN CASH" at bounding box center [918, 113] width 53 height 12
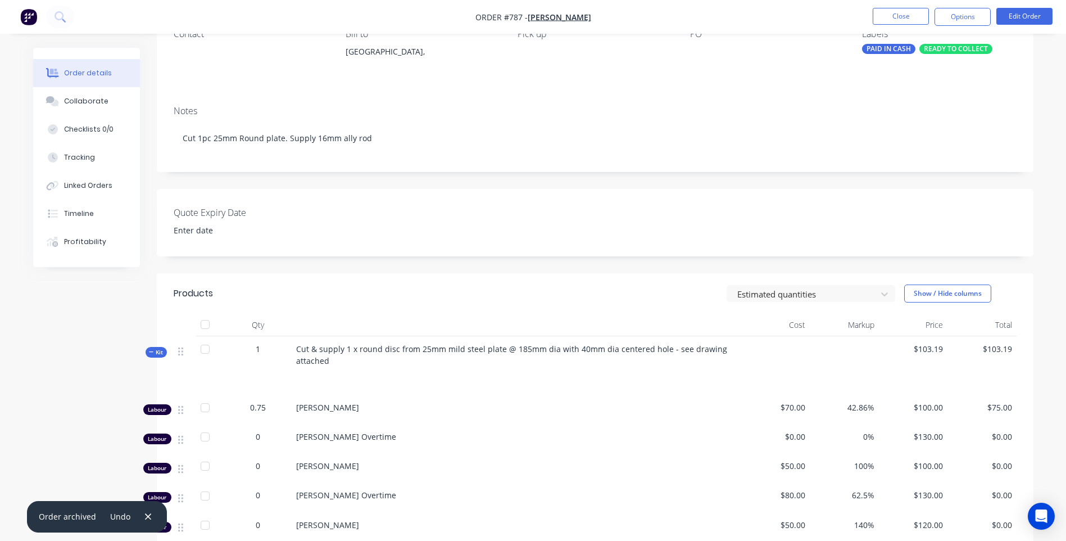
click at [760, 216] on div "Quote Expiry Date" at bounding box center [595, 222] width 877 height 67
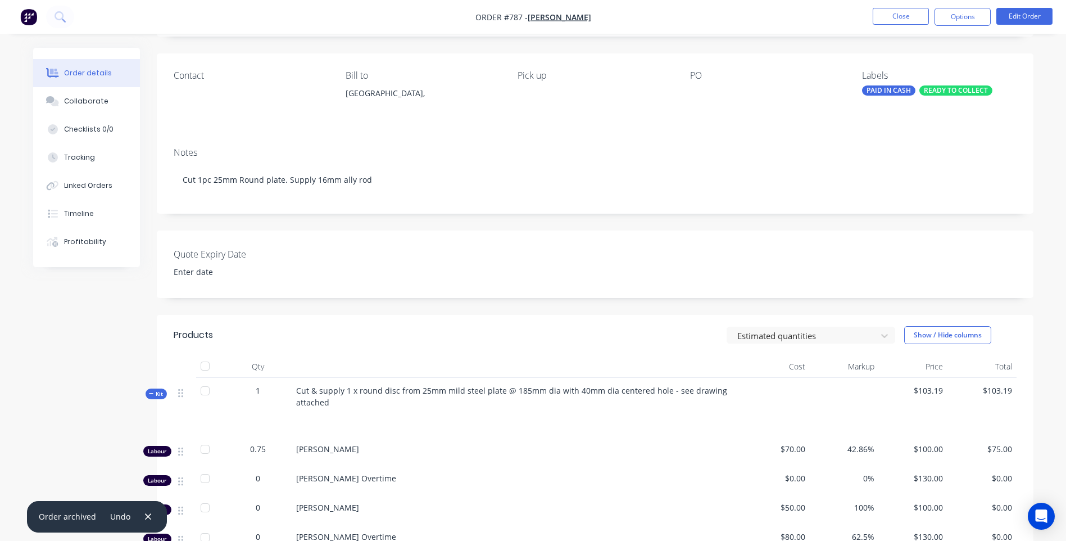
scroll to position [0, 0]
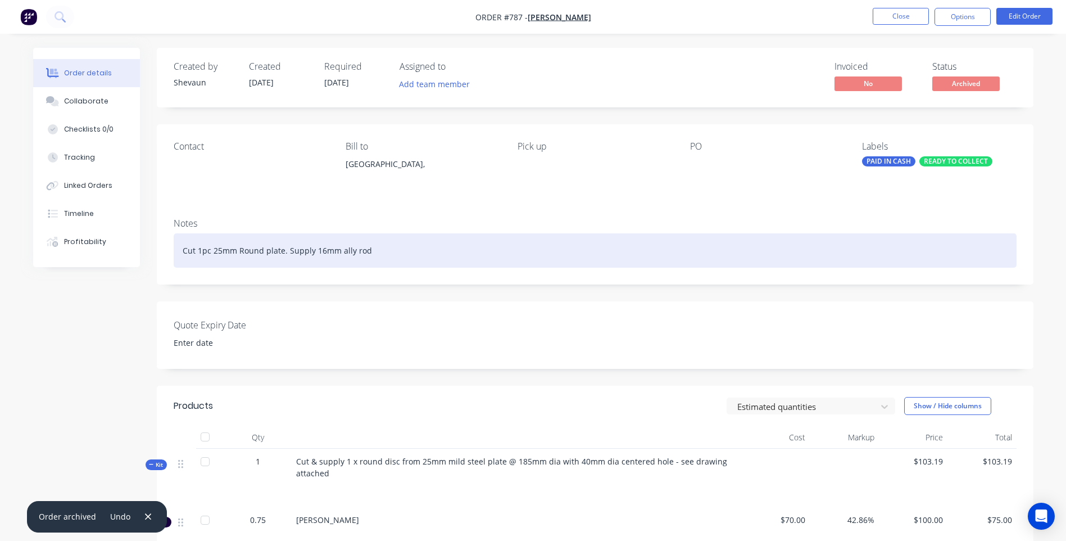
click at [377, 252] on div "Cut 1pc 25mm Round plate. Supply 16mm ally rod" at bounding box center [595, 250] width 843 height 34
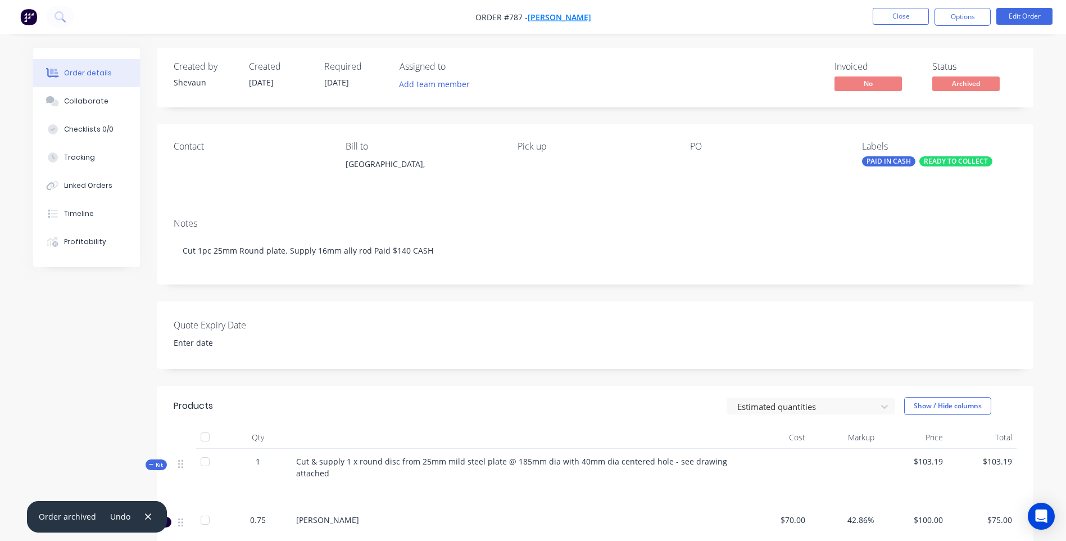
click at [555, 16] on span "Andrew Matraver" at bounding box center [559, 17] width 63 height 11
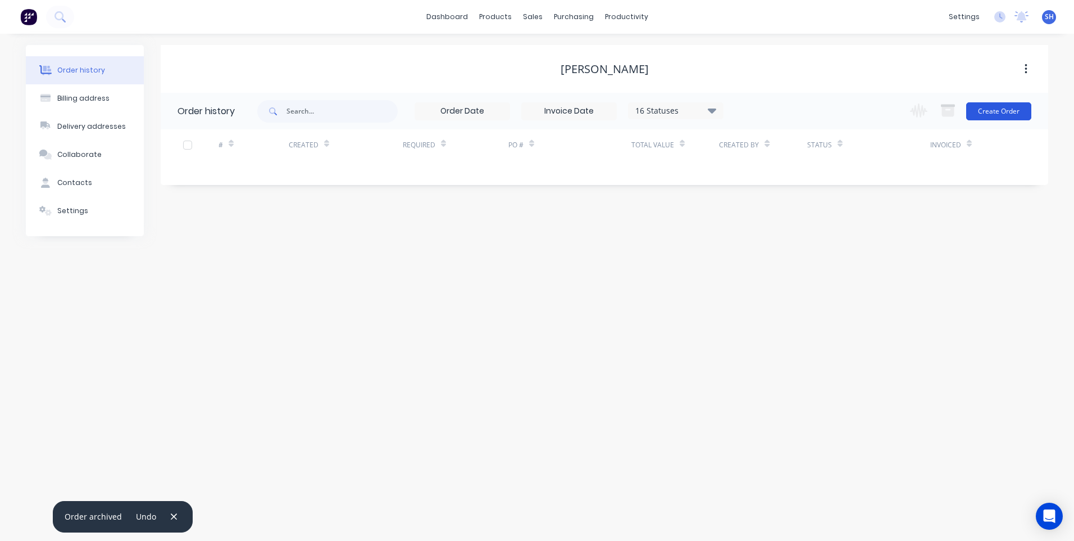
click at [998, 108] on button "Create Order" at bounding box center [998, 111] width 65 height 18
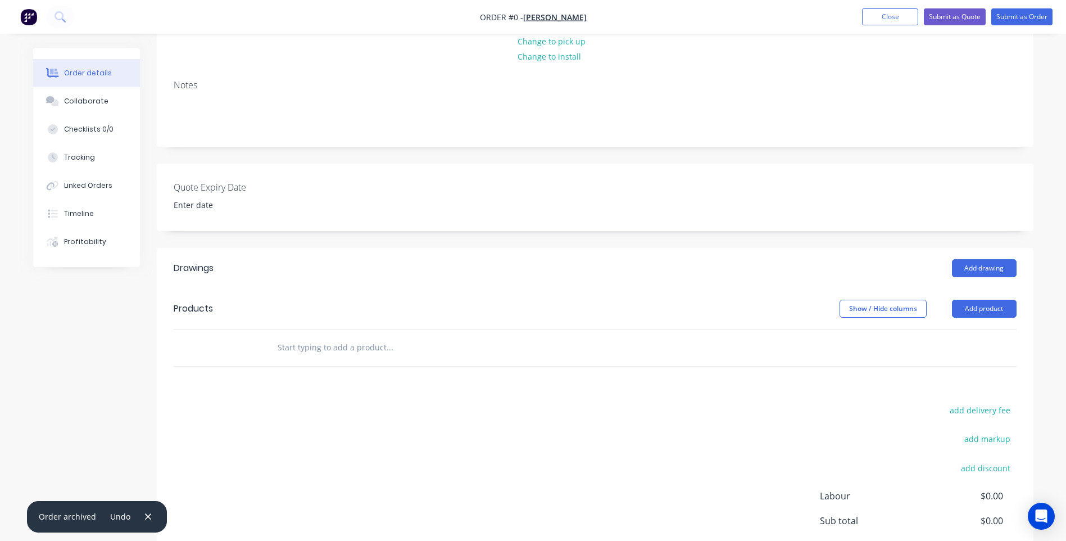
scroll to position [112, 0]
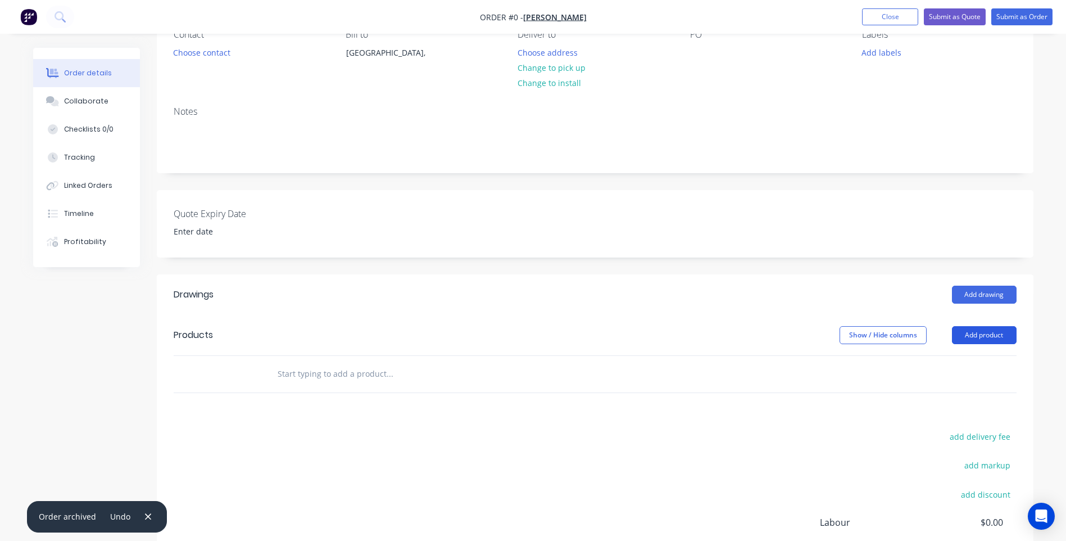
click at [982, 334] on button "Add product" at bounding box center [984, 335] width 65 height 18
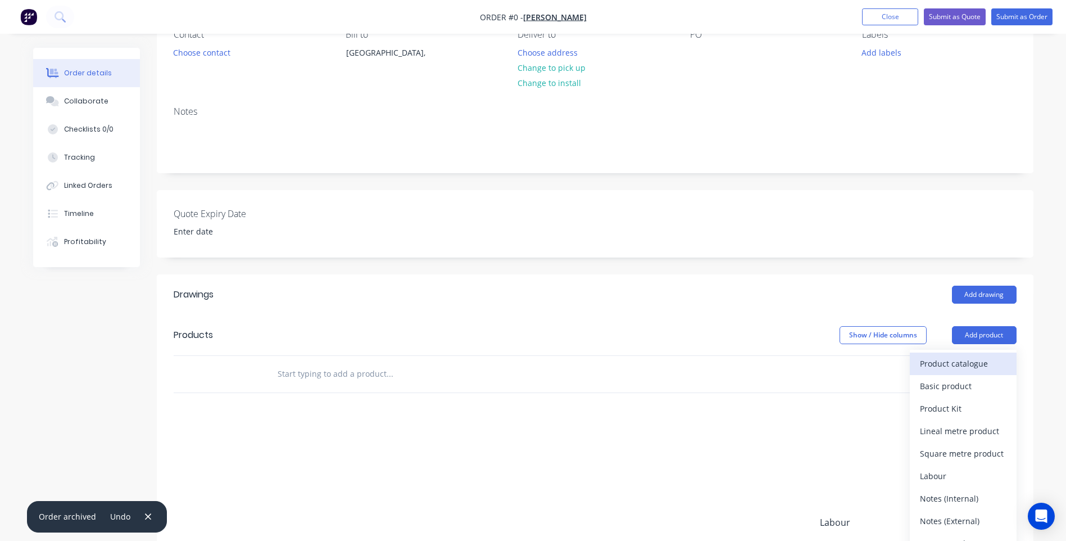
click at [948, 360] on div "Product catalogue" at bounding box center [963, 363] width 87 height 16
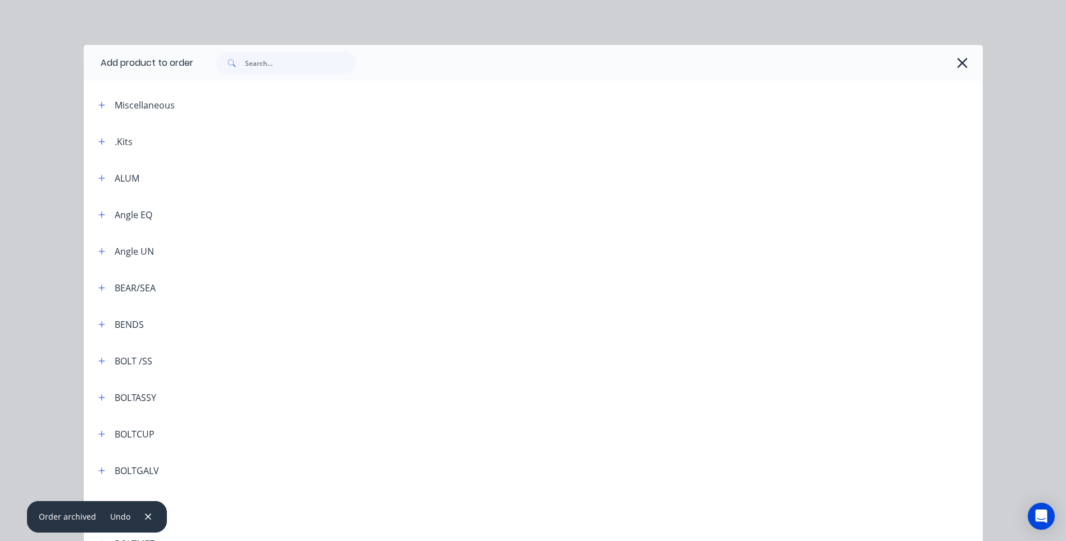
click at [238, 64] on span at bounding box center [230, 63] width 29 height 22
click at [251, 59] on input "text" at bounding box center [300, 63] width 111 height 22
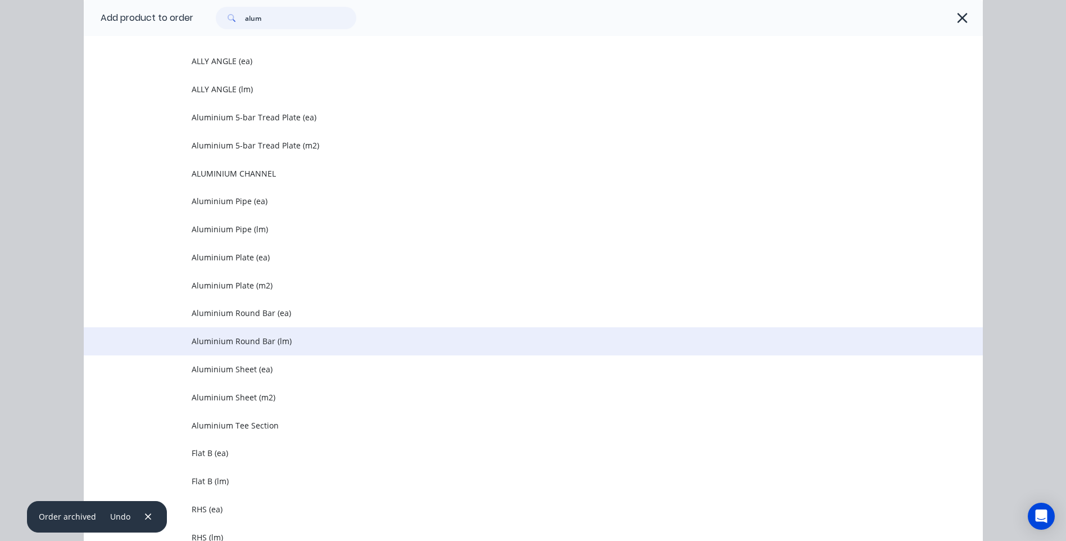
type input "alum"
click at [247, 333] on td "Aluminium Round Bar (lm)" at bounding box center [587, 341] width 791 height 28
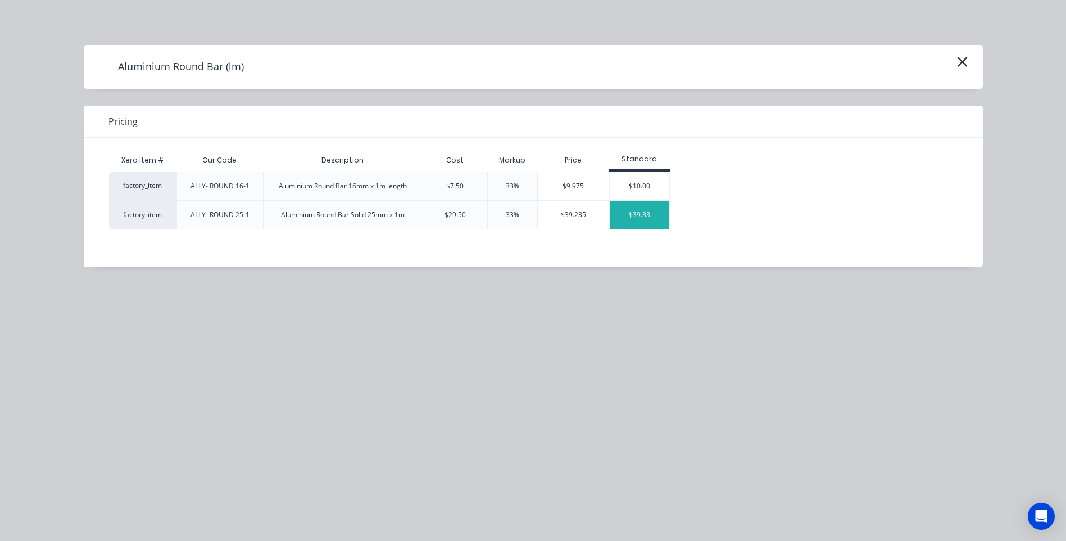
click at [644, 212] on div "$39.33" at bounding box center [640, 215] width 60 height 28
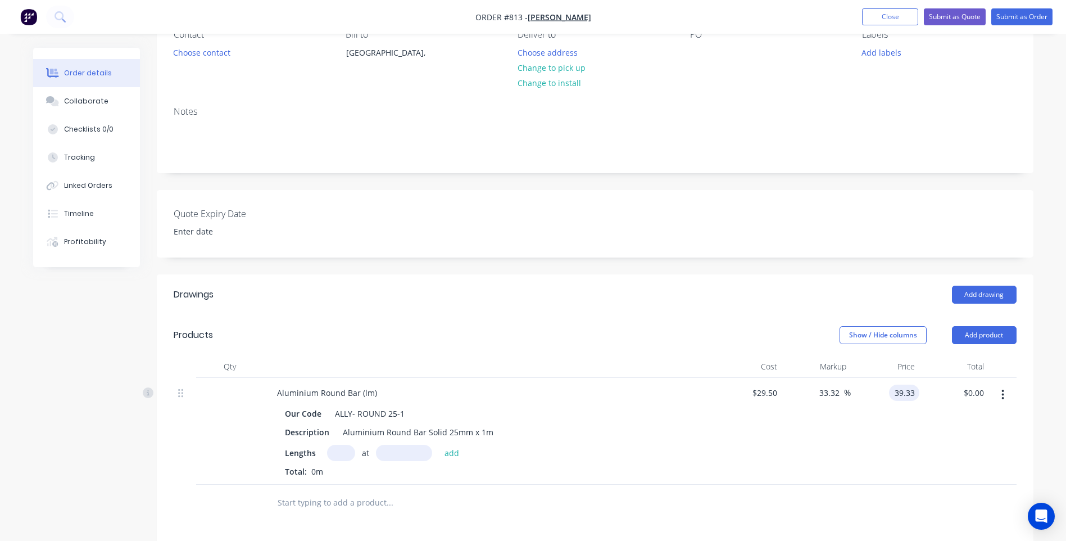
click at [913, 391] on input "39.33" at bounding box center [906, 392] width 26 height 16
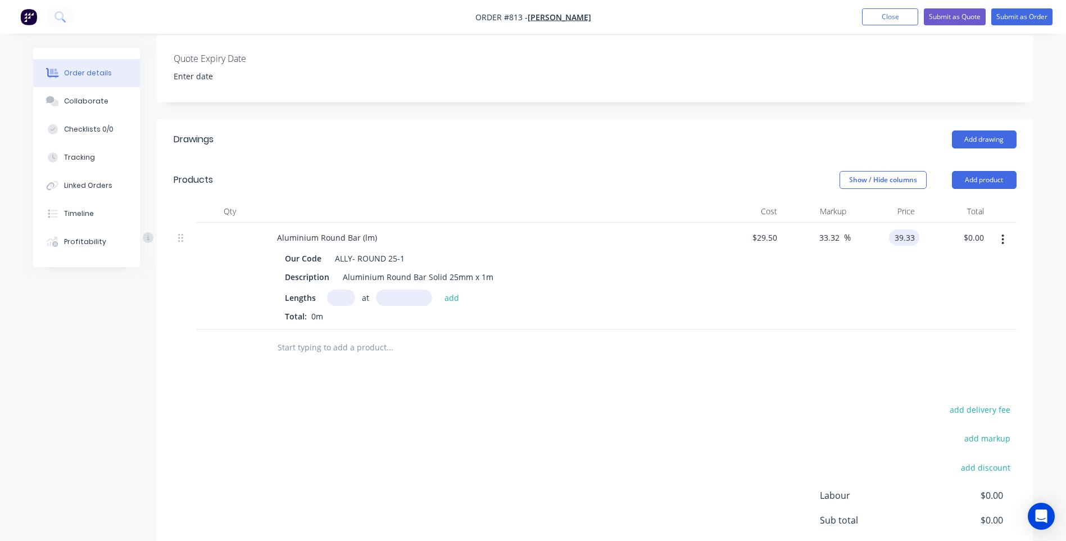
scroll to position [267, 0]
type input "$39.33"
click at [775, 458] on div "add delivery fee add markup add discount Labour $0.00 Sub total $0.00 Margin $0…" at bounding box center [595, 510] width 843 height 217
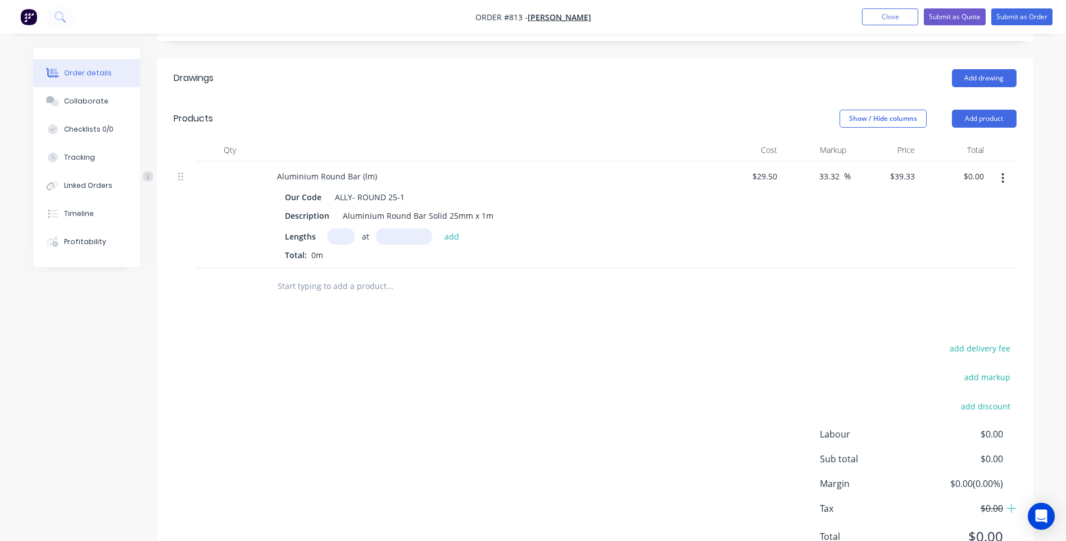
scroll to position [379, 0]
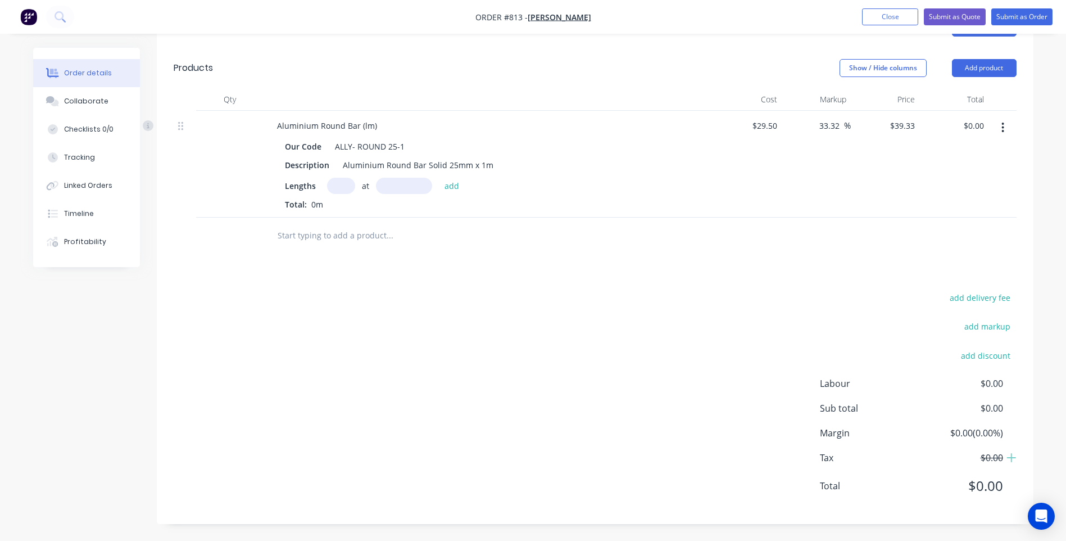
click at [335, 185] on input "text" at bounding box center [341, 186] width 28 height 16
type input "1"
type input "1000mm"
click at [447, 187] on button "add" at bounding box center [452, 185] width 26 height 15
type input "$39.33"
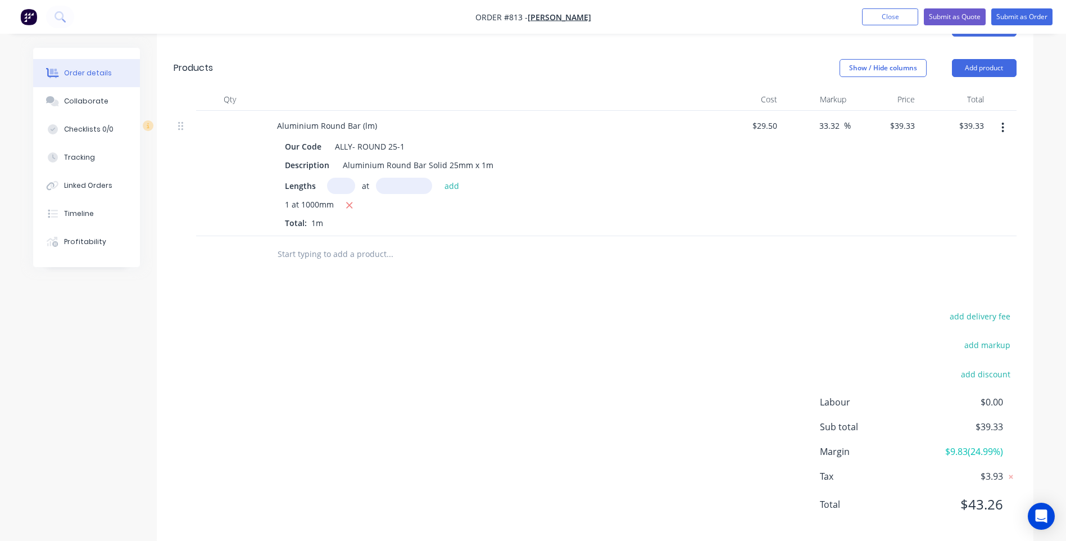
click at [486, 335] on div "add delivery fee add markup add discount Labour $0.00 Sub total $39.33 Margin $…" at bounding box center [595, 416] width 843 height 217
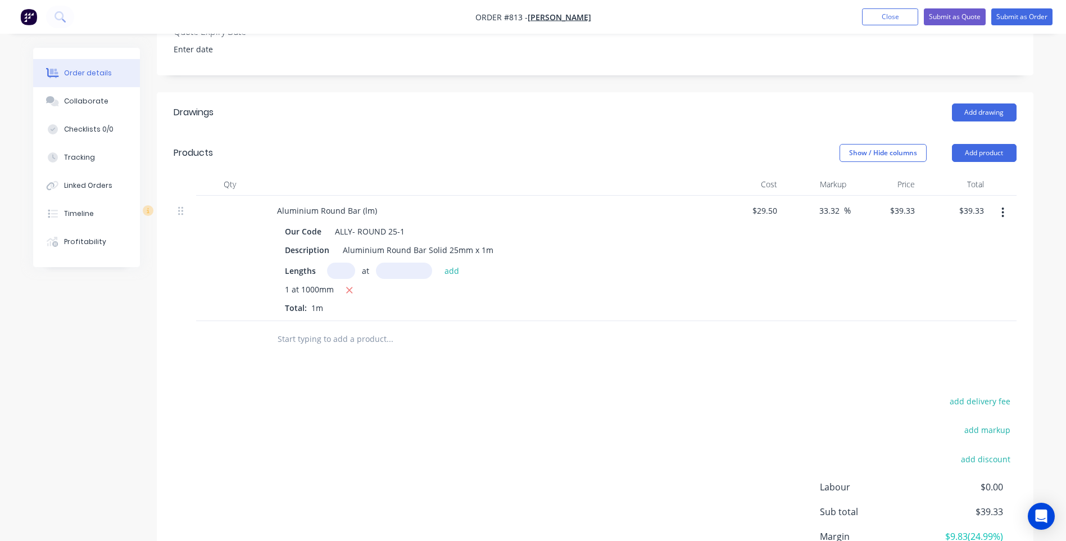
scroll to position [267, 0]
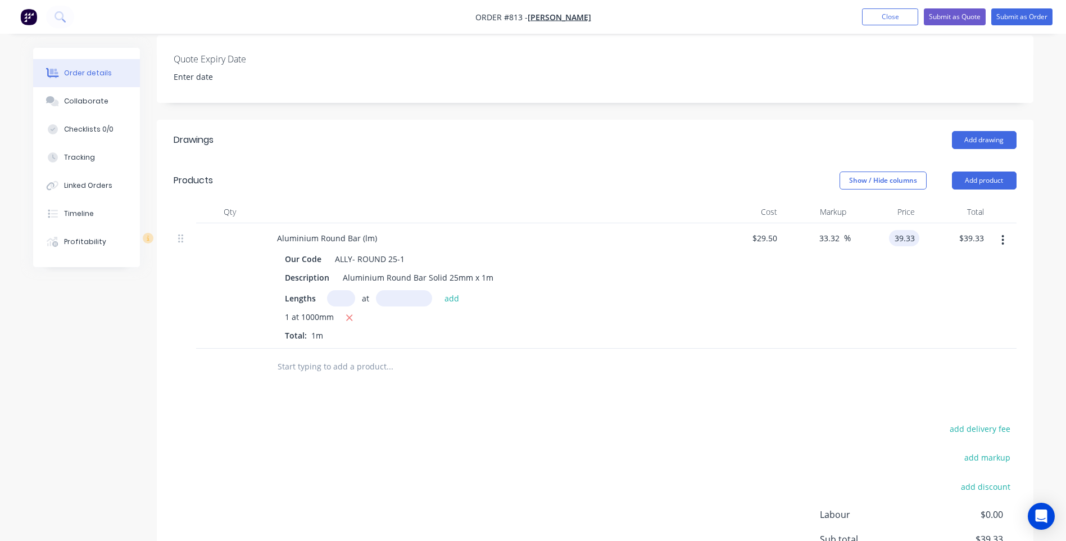
click at [915, 237] on input "39.33" at bounding box center [906, 238] width 26 height 16
type input "40.91"
type input "38.68"
type input "$40.91"
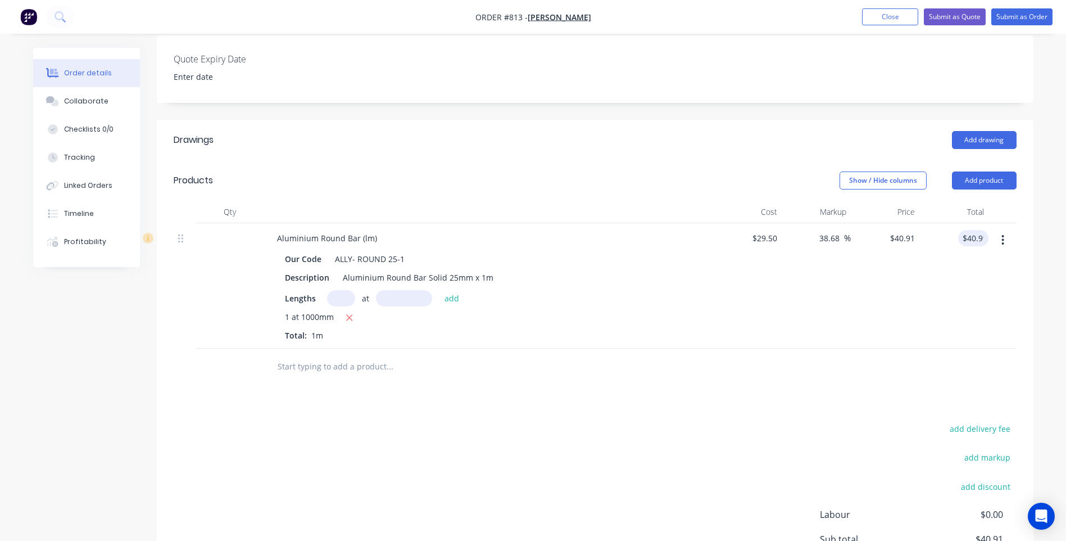
click at [732, 454] on div "add delivery fee add markup add discount Labour $0.00 Sub total $40.91 Margin $…" at bounding box center [595, 529] width 843 height 217
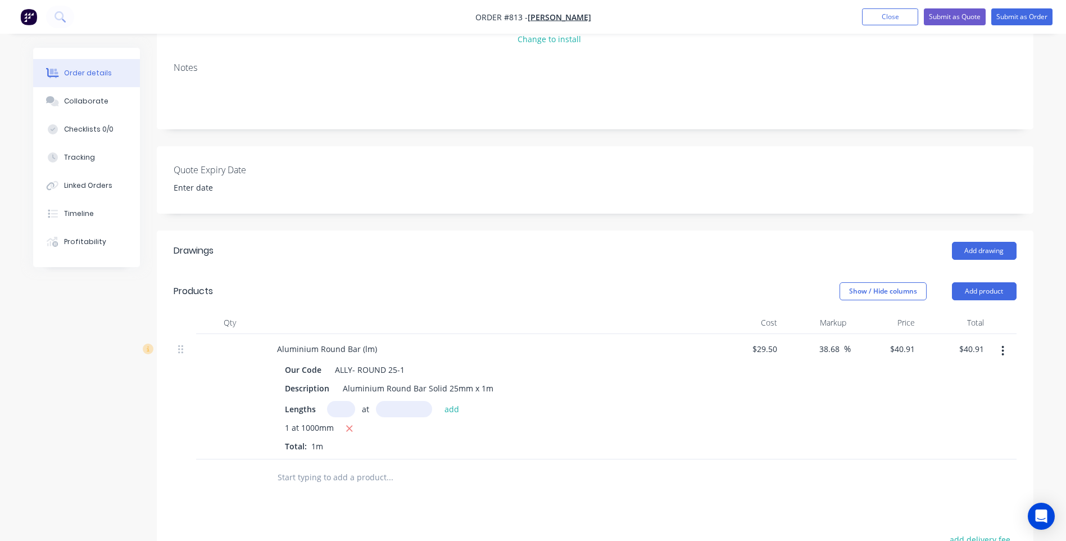
scroll to position [117, 0]
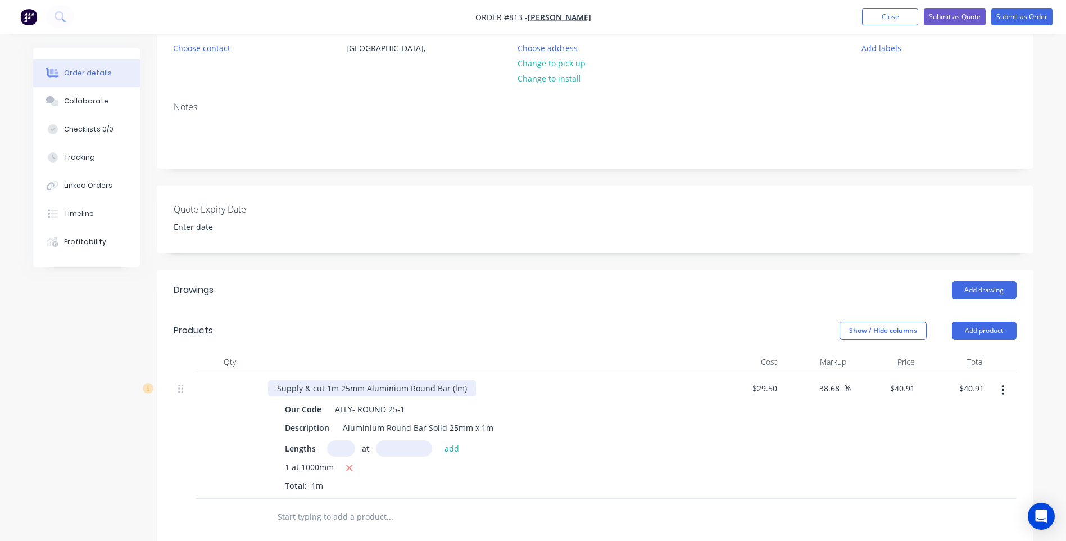
click at [463, 389] on div "Supply & cut 1m 25mm Aluminium Round Bar (lm)" at bounding box center [372, 388] width 208 height 16
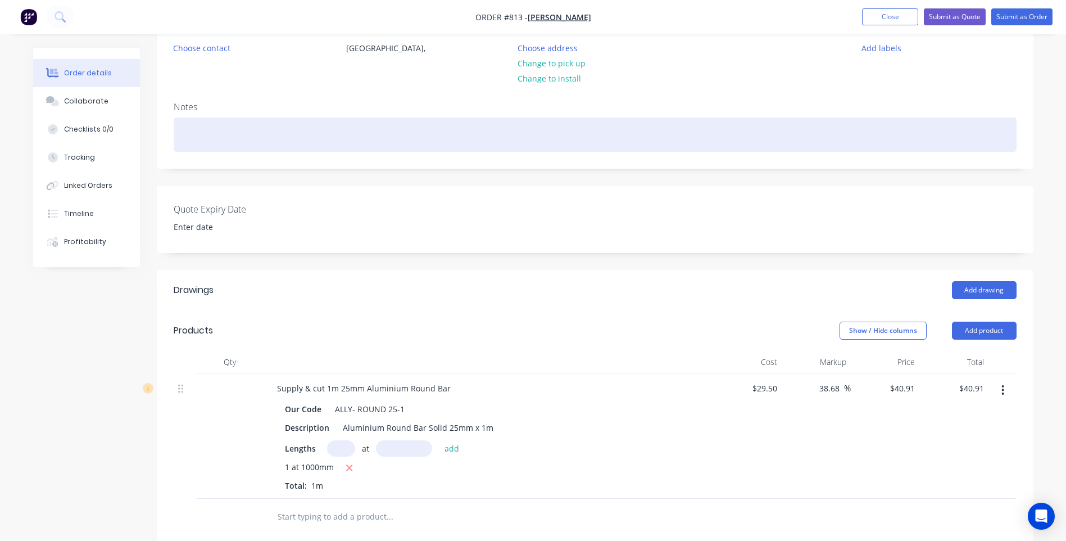
click at [184, 130] on div at bounding box center [595, 134] width 843 height 34
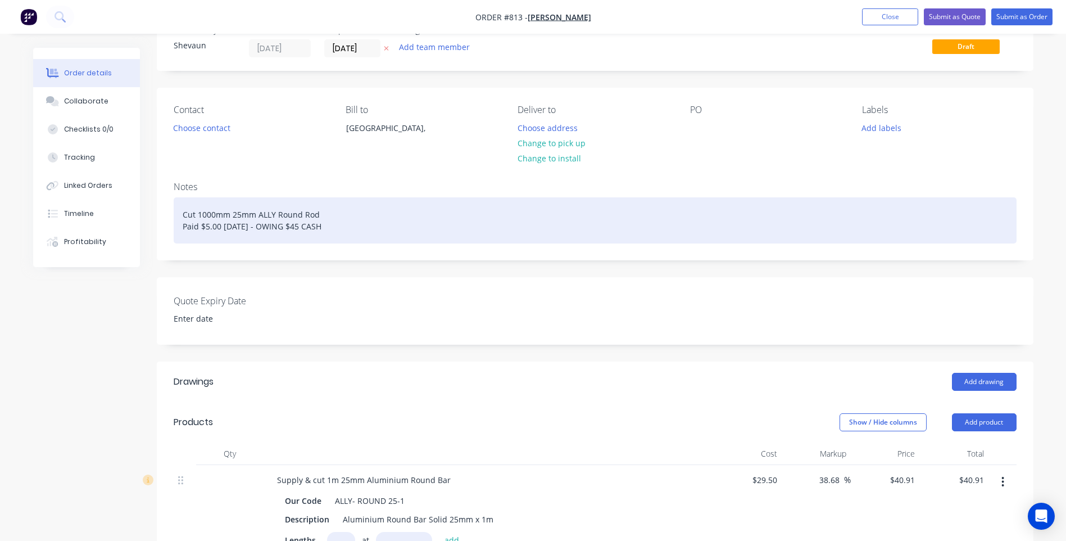
scroll to position [0, 0]
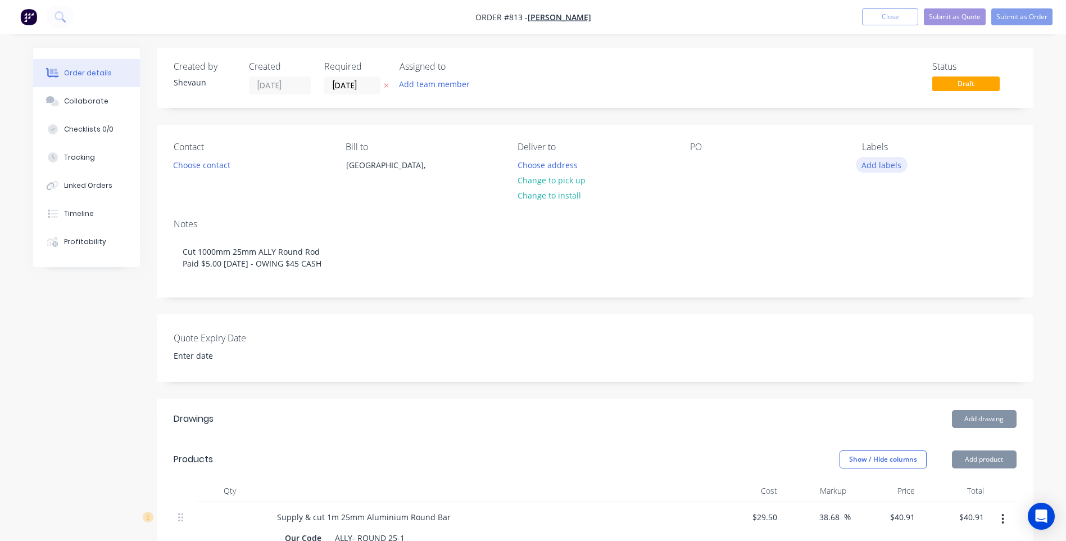
click at [877, 164] on button "Add labels" at bounding box center [882, 164] width 52 height 15
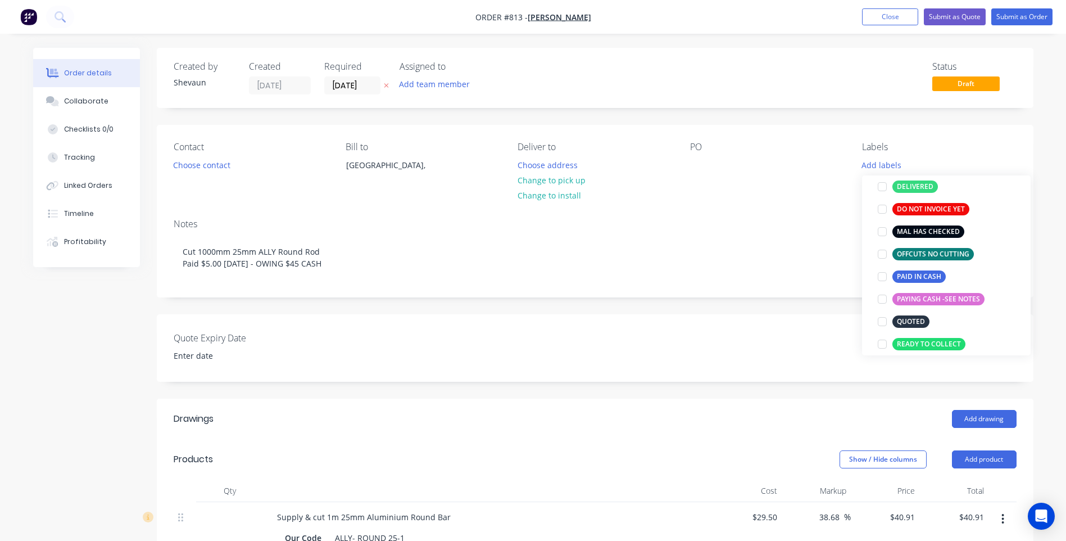
scroll to position [225, 0]
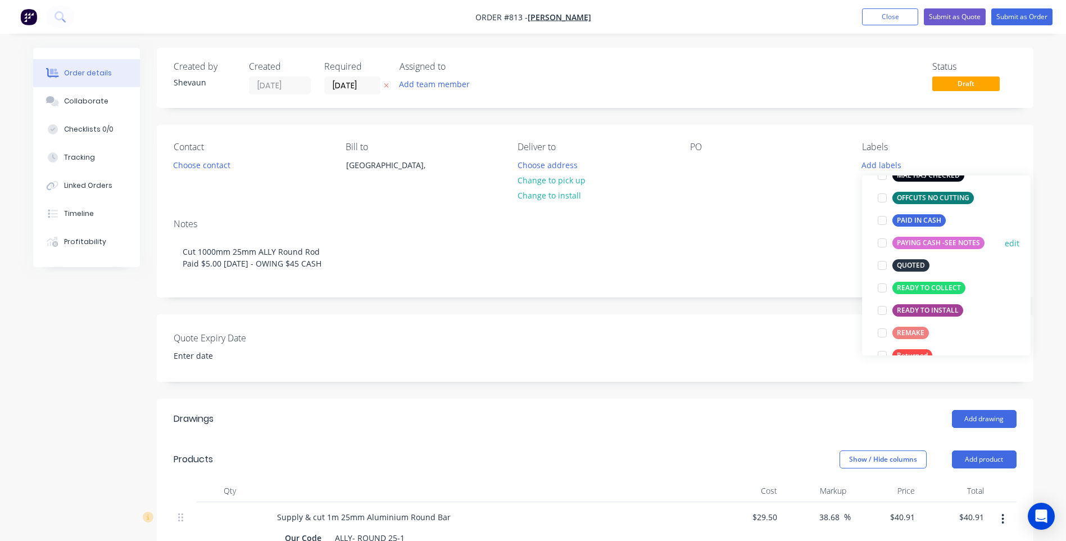
click at [923, 242] on div "PAYING CASH -SEE NOTES" at bounding box center [938, 243] width 92 height 12
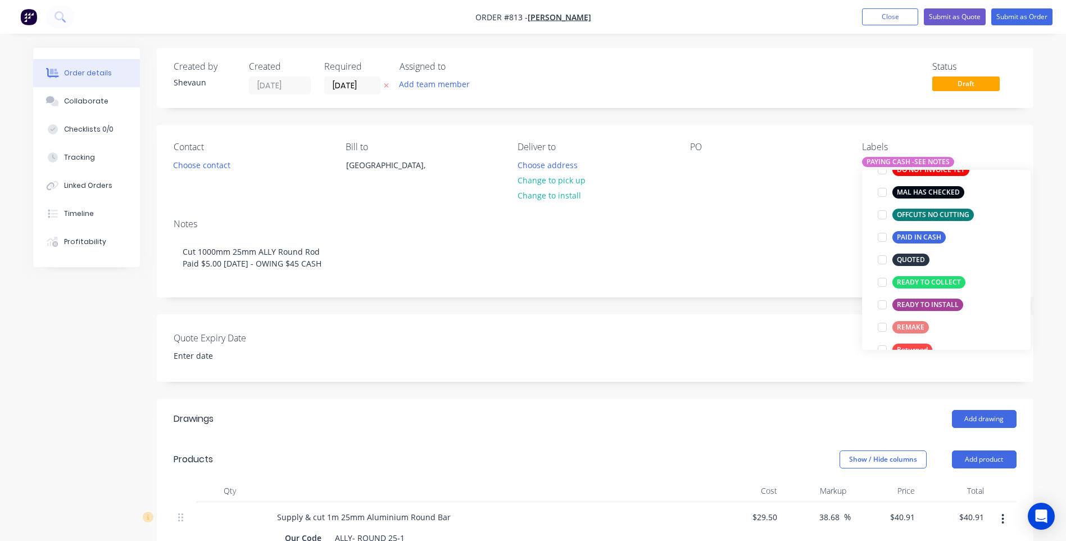
scroll to position [22, 0]
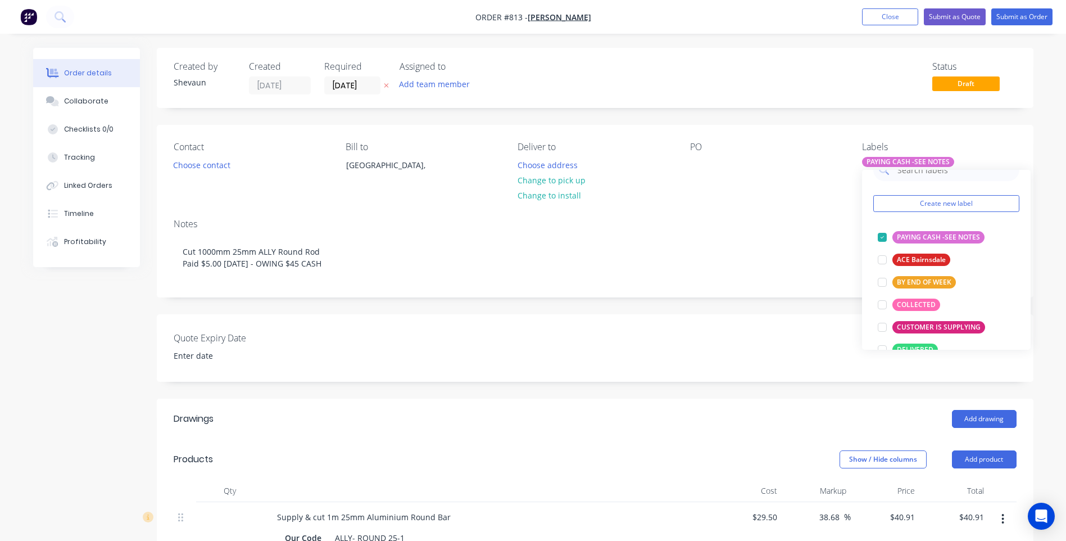
click at [602, 338] on div "Quote Expiry Date" at bounding box center [595, 347] width 877 height 67
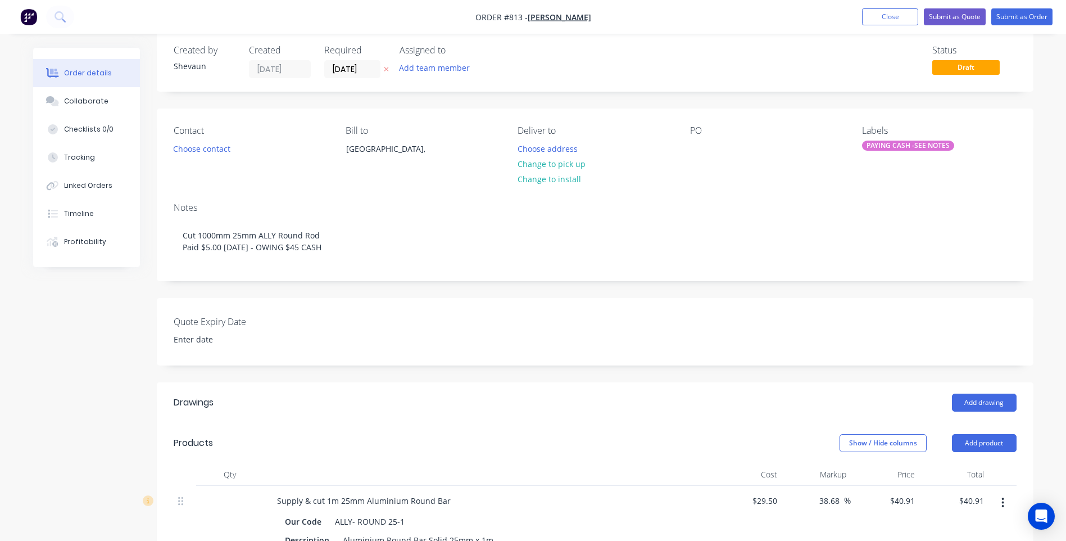
scroll to position [0, 0]
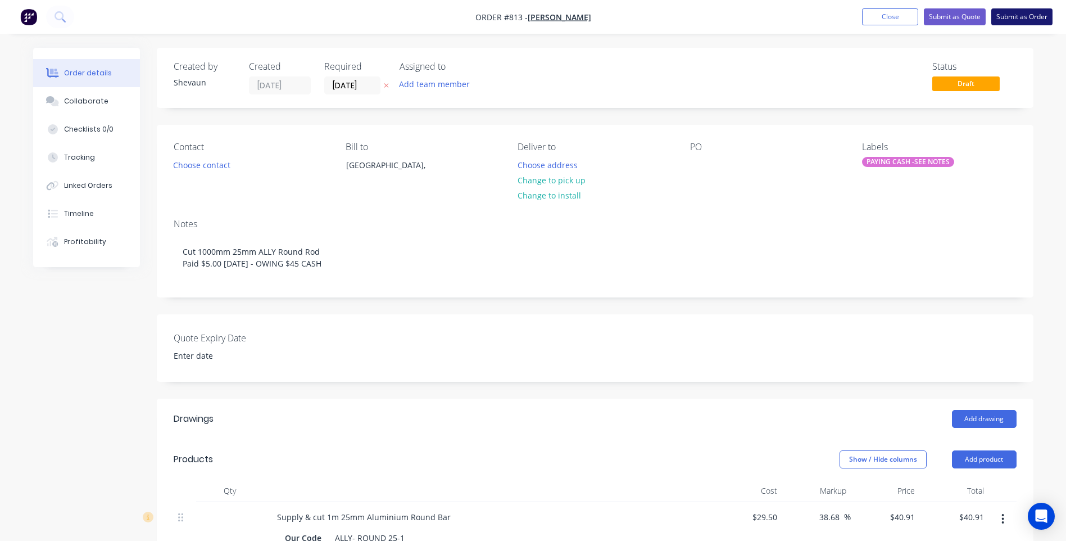
click at [1023, 13] on button "Submit as Order" at bounding box center [1021, 16] width 61 height 17
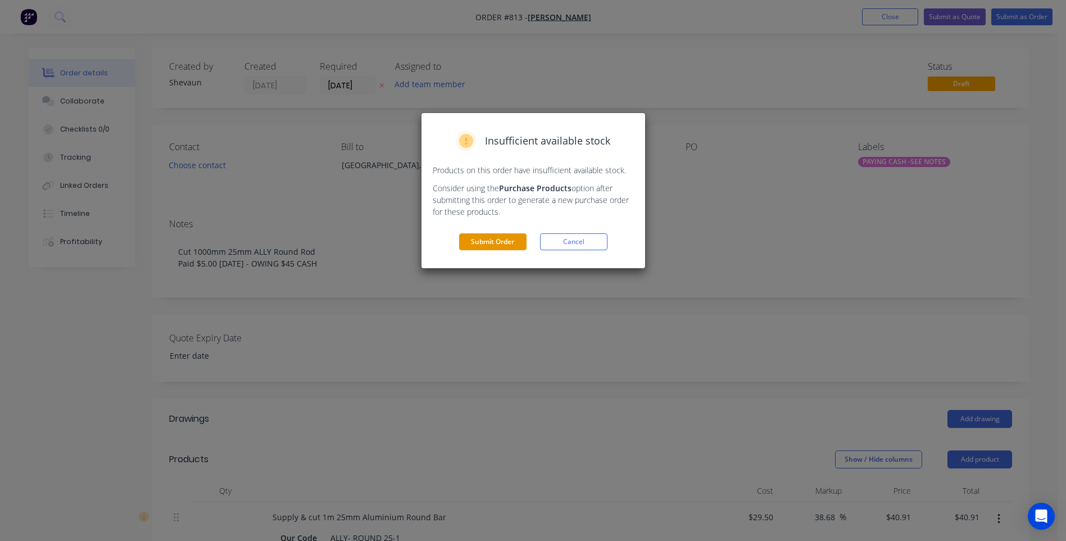
click at [489, 237] on button "Submit Order" at bounding box center [492, 241] width 67 height 17
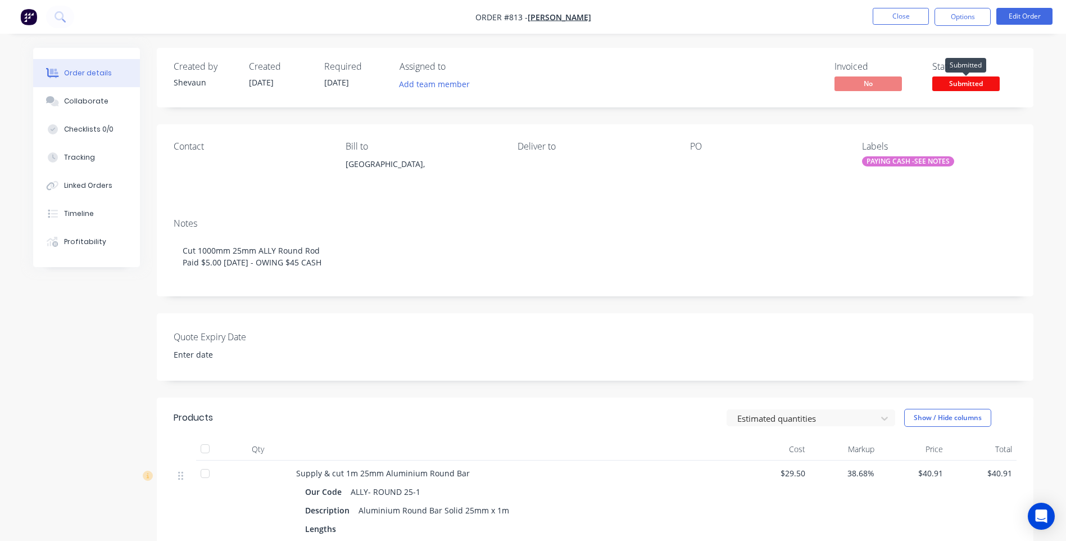
click at [961, 84] on span "Submitted" at bounding box center [965, 83] width 67 height 14
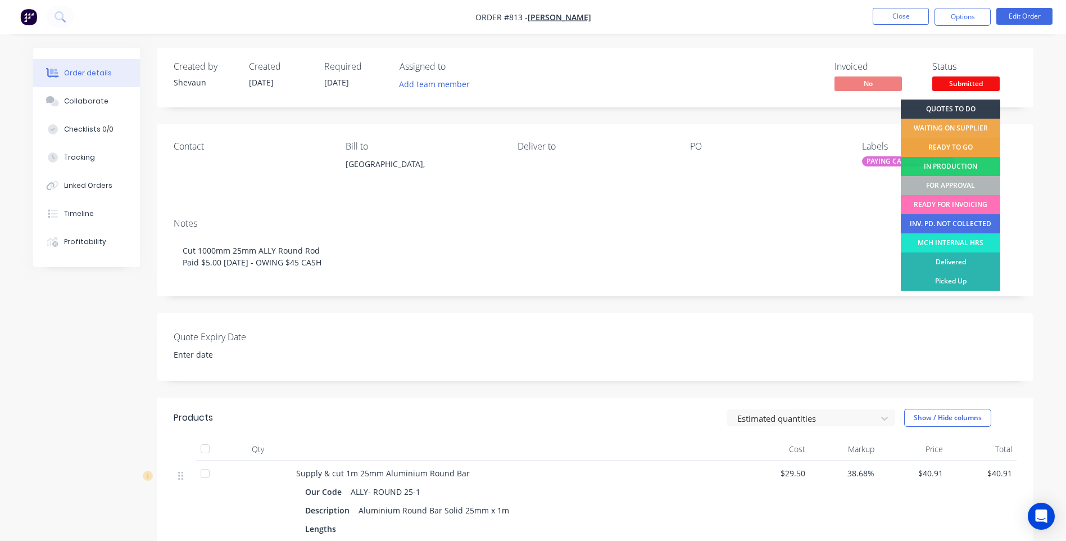
click at [969, 145] on div "READY TO GO" at bounding box center [950, 147] width 99 height 19
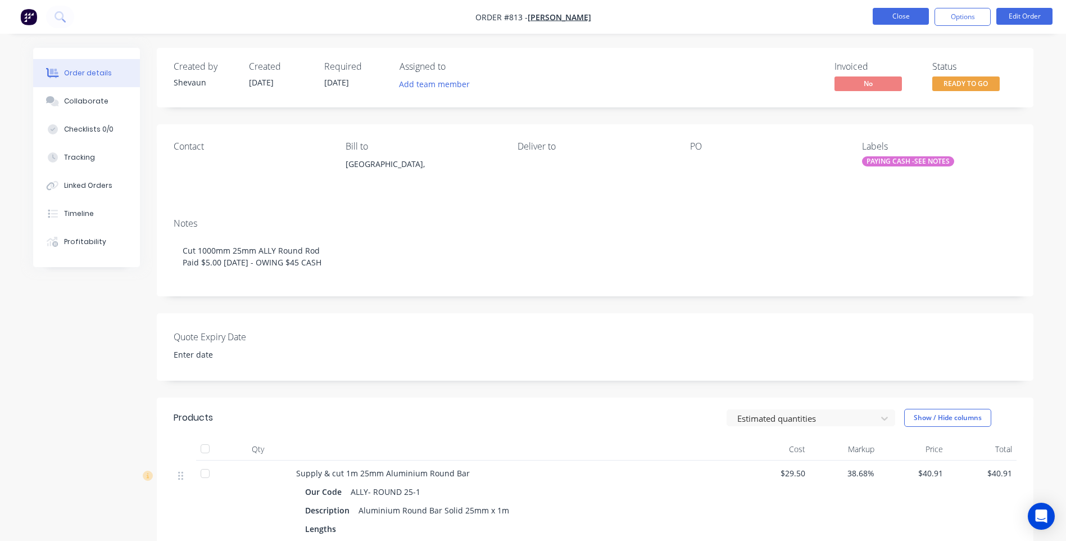
click at [894, 13] on button "Close" at bounding box center [901, 16] width 56 height 17
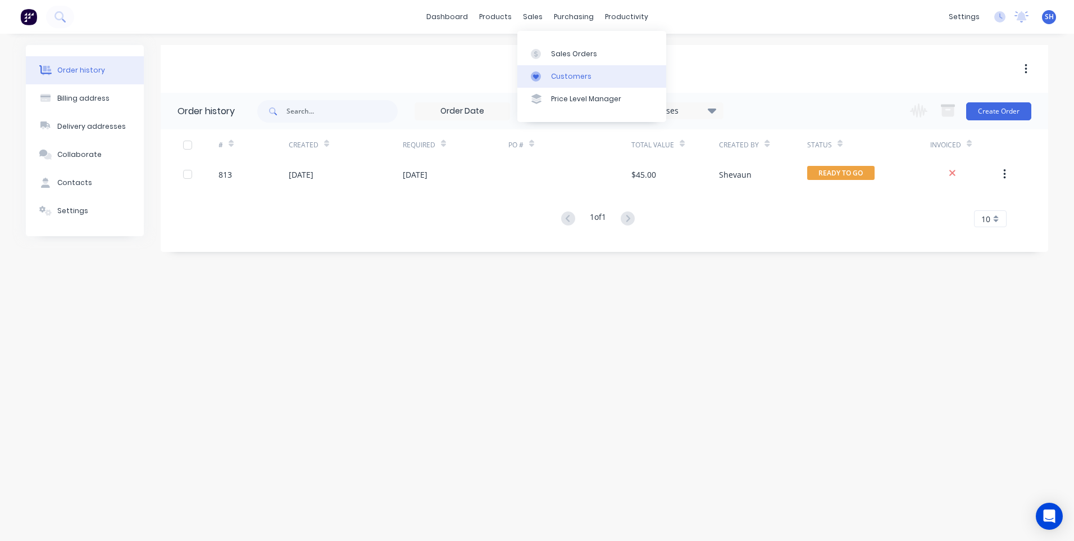
click at [563, 76] on div "Customers" at bounding box center [571, 76] width 40 height 10
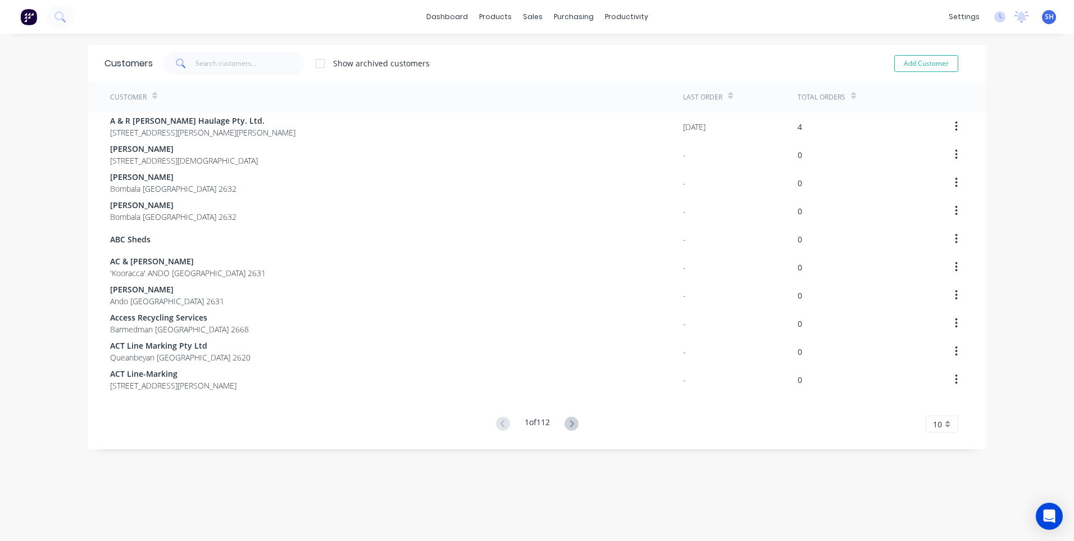
click at [191, 61] on span at bounding box center [179, 63] width 31 height 22
click at [196, 61] on input "text" at bounding box center [251, 63] width 110 height 22
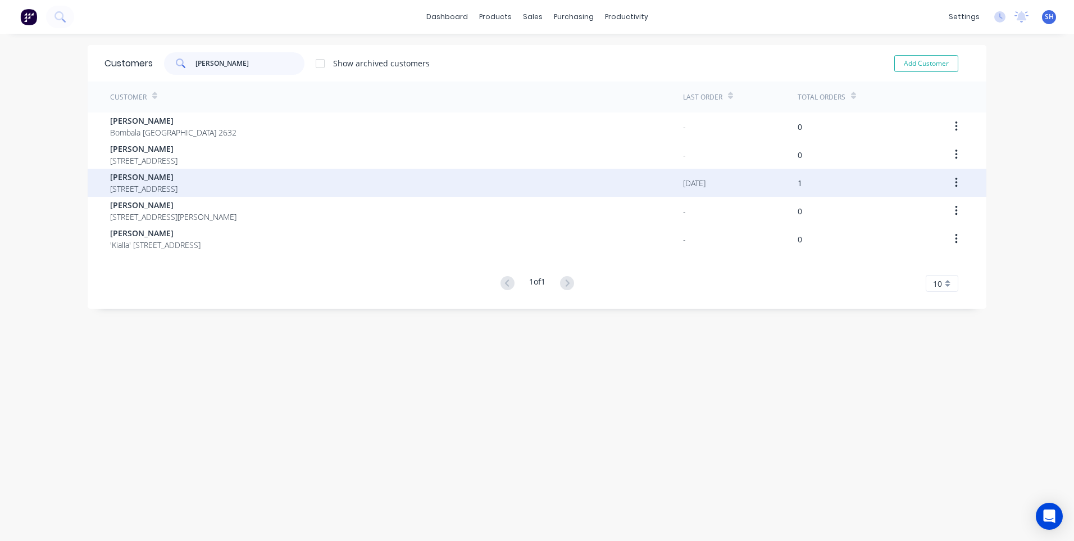
type input "fran"
click at [156, 180] on span "Fran Austin" at bounding box center [143, 177] width 67 height 12
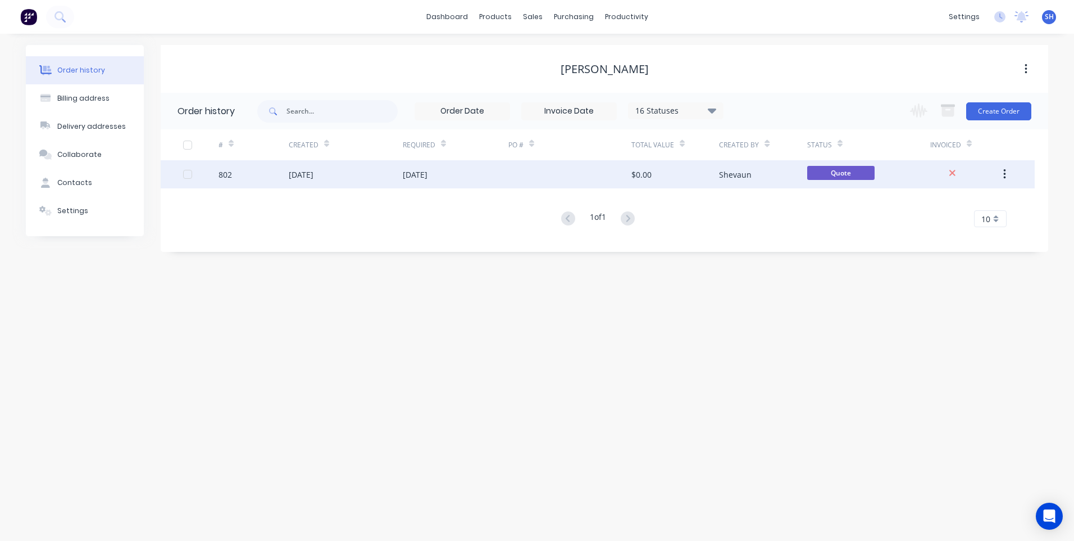
click at [363, 178] on div "09 Oct 2025" at bounding box center [346, 174] width 114 height 28
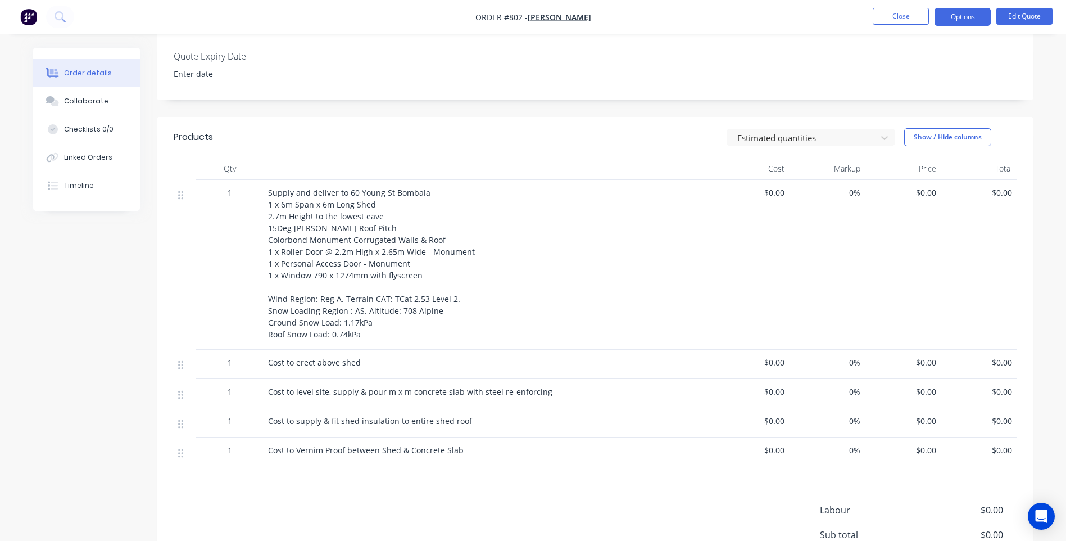
scroll to position [281, 0]
click at [23, 16] on img "button" at bounding box center [28, 16] width 17 height 17
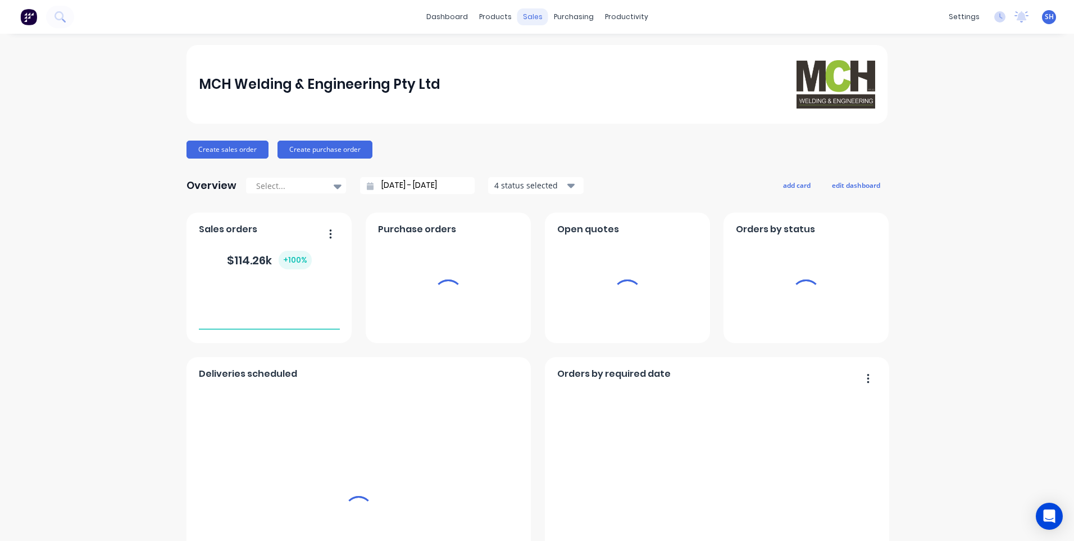
click at [526, 19] on div "sales" at bounding box center [532, 16] width 31 height 17
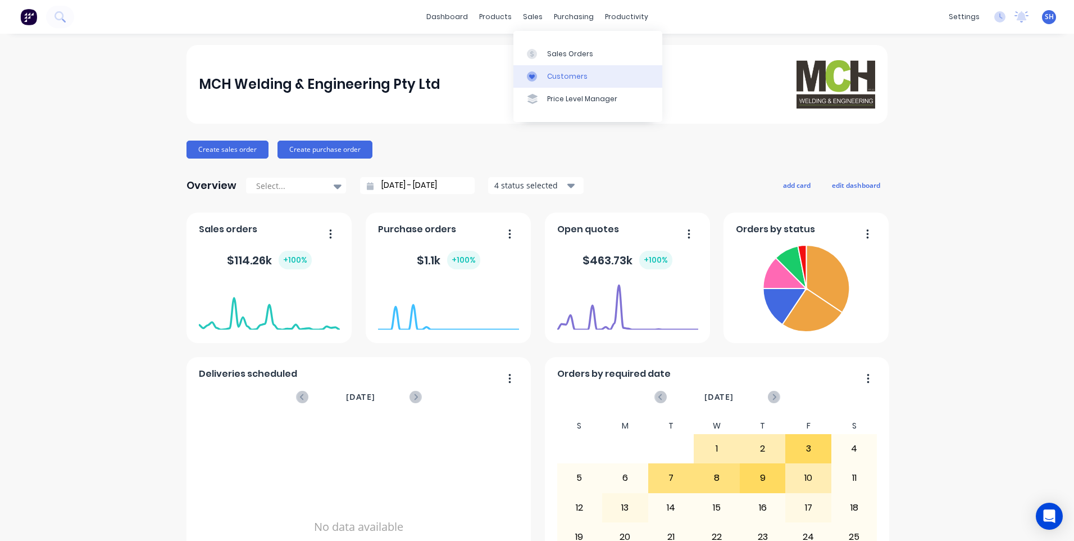
click at [561, 77] on div "Customers" at bounding box center [567, 76] width 40 height 10
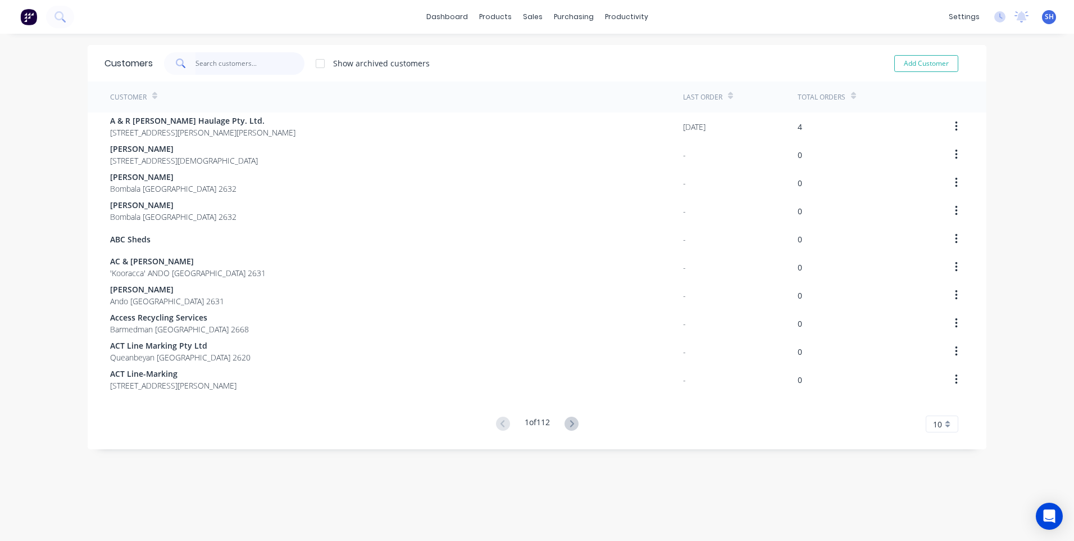
click at [207, 65] on input "text" at bounding box center [251, 63] width 110 height 22
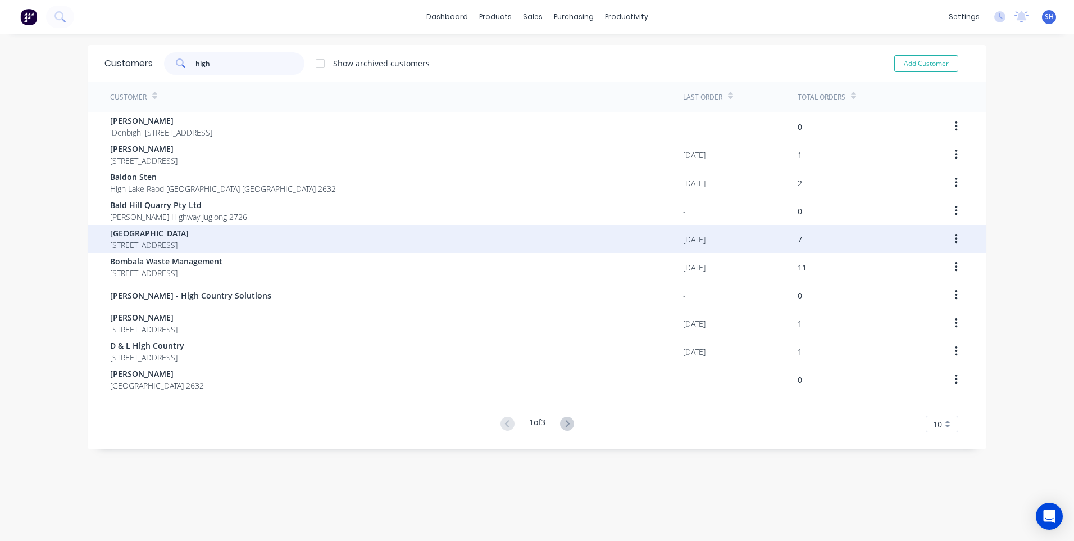
type input "high"
click at [144, 234] on span "Bombala High School" at bounding box center [149, 233] width 79 height 12
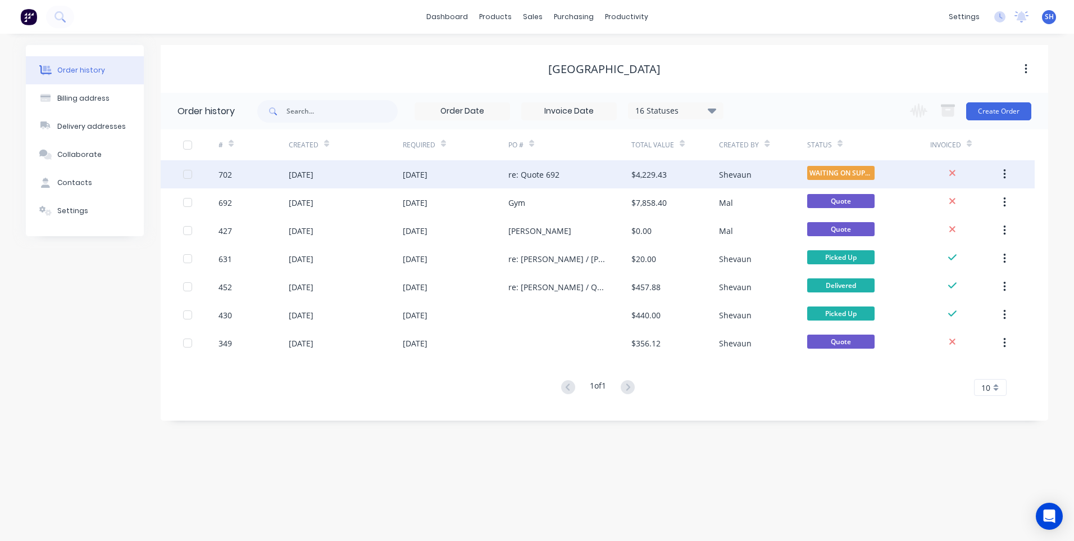
click at [588, 166] on div "re: Quote 692" at bounding box center [570, 174] width 123 height 28
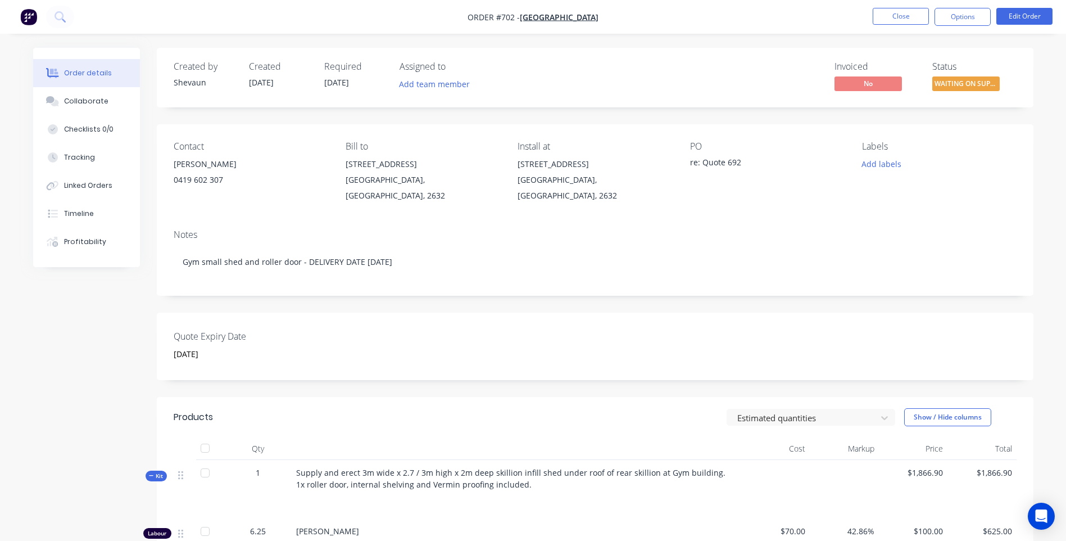
click at [27, 14] on img "button" at bounding box center [28, 16] width 17 height 17
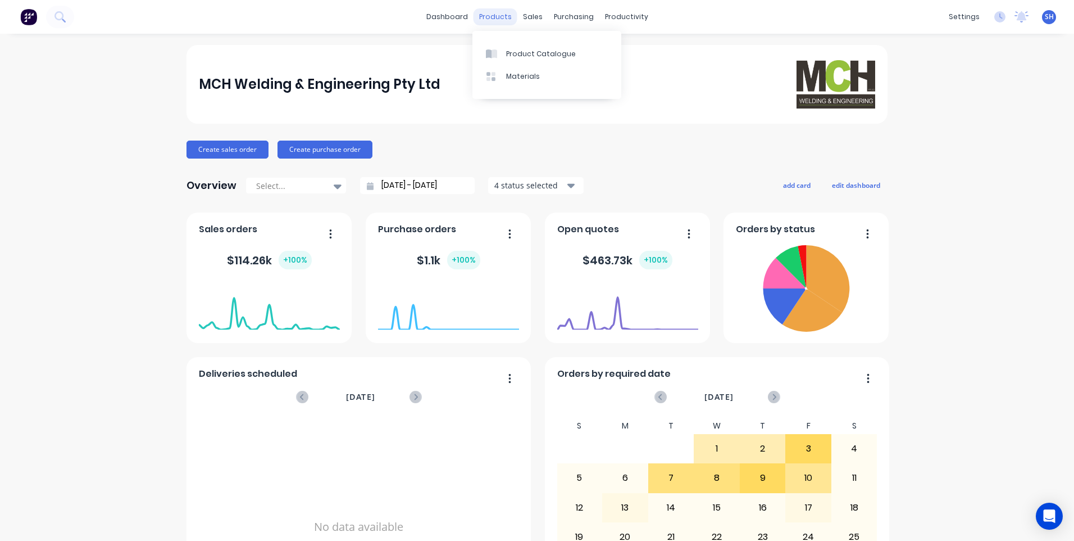
click at [498, 16] on div "products" at bounding box center [496, 16] width 44 height 17
click at [523, 52] on div "Product Catalogue" at bounding box center [541, 54] width 70 height 10
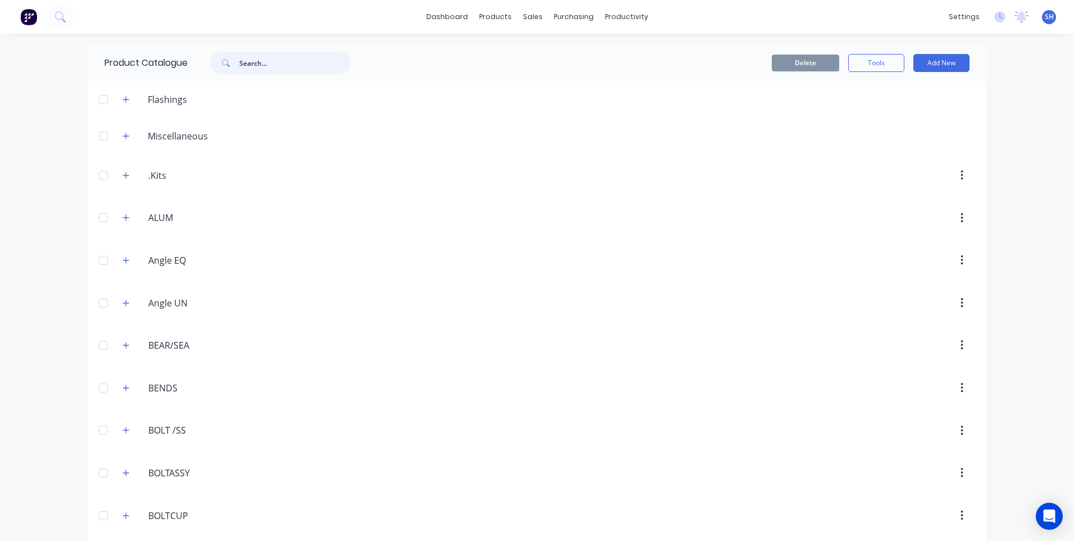
click at [246, 62] on input "text" at bounding box center [294, 63] width 111 height 22
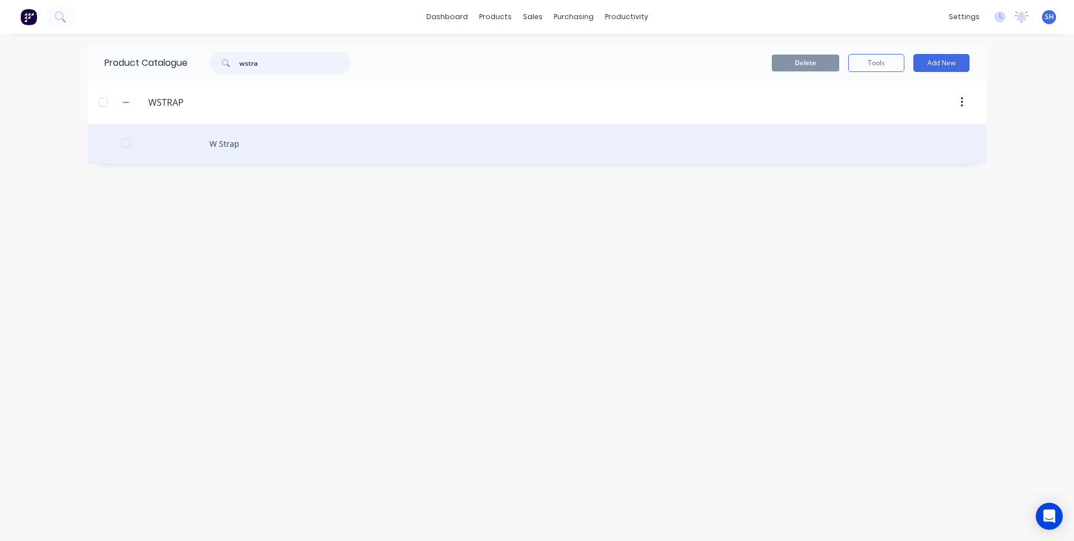
type input "wstra"
click at [226, 142] on div "W Strap" at bounding box center [537, 144] width 899 height 40
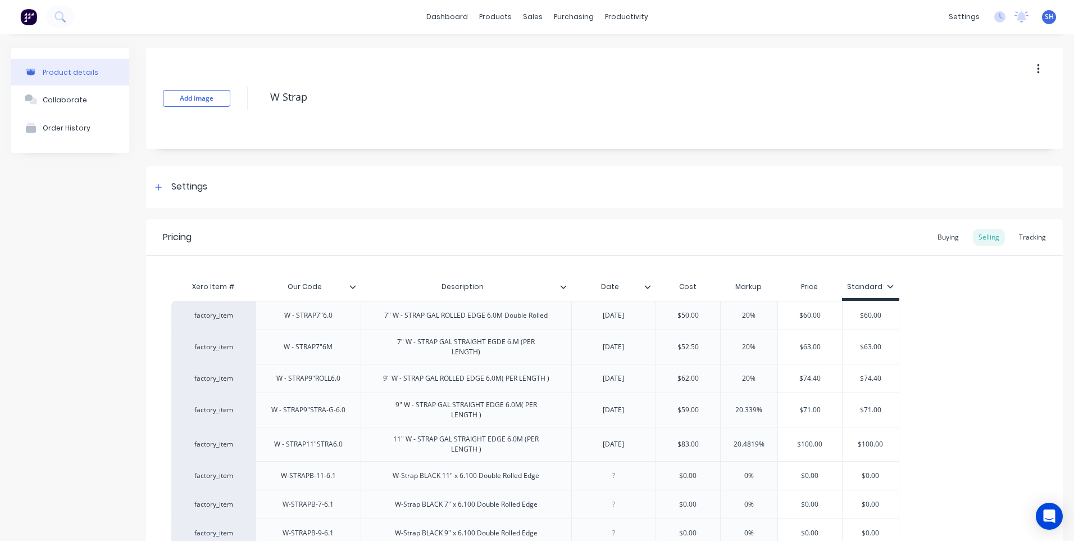
type textarea "x"
click at [523, 51] on div "Product Catalogue" at bounding box center [541, 54] width 70 height 10
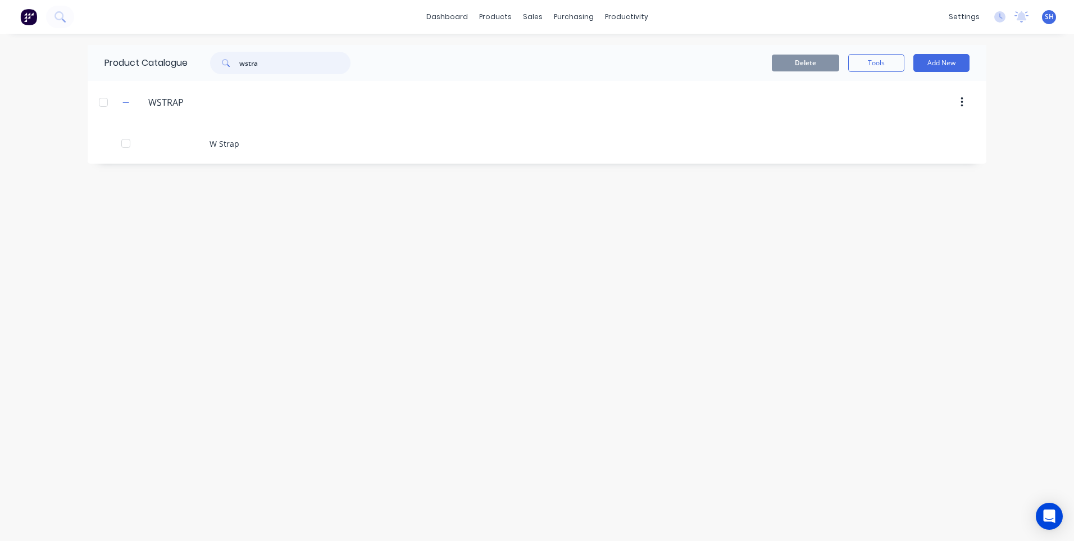
drag, startPoint x: 270, startPoint y: 63, endPoint x: 202, endPoint y: 63, distance: 67.4
click at [202, 63] on div "wstra" at bounding box center [275, 63] width 152 height 22
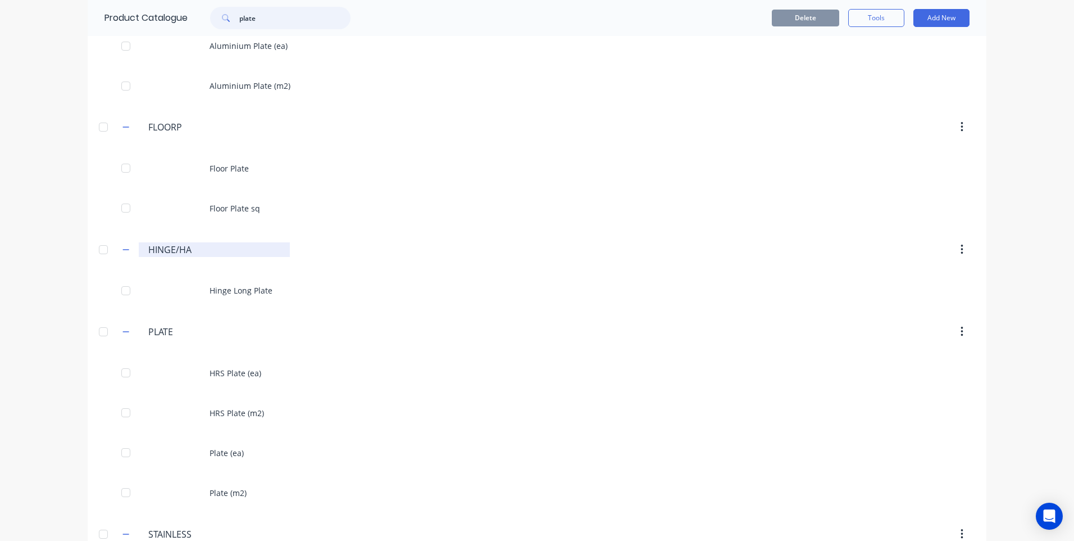
scroll to position [281, 0]
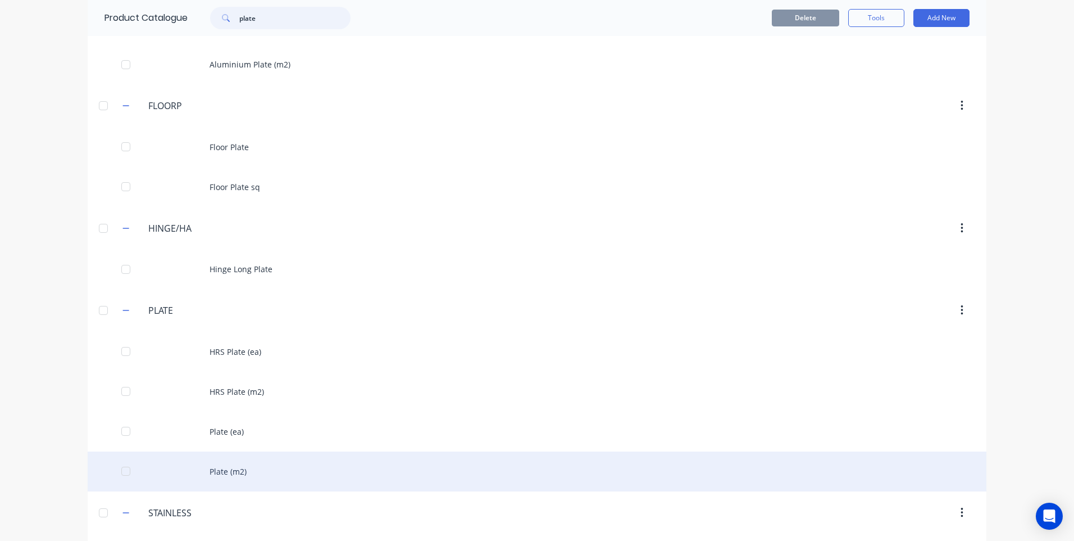
type input "plate"
click at [225, 469] on div "Plate (m2)" at bounding box center [537, 471] width 899 height 40
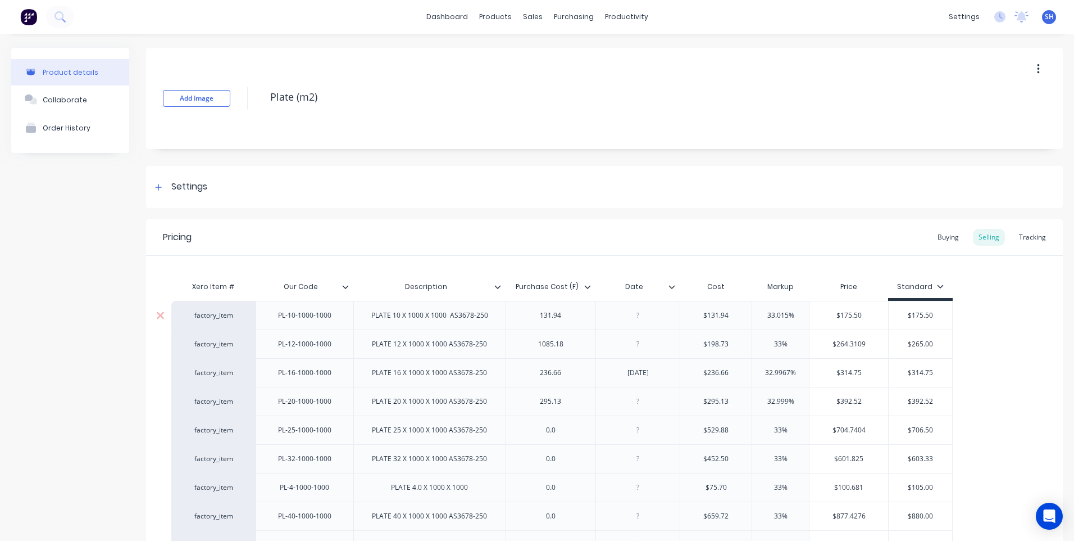
type textarea "x"
click at [568, 74] on div "Customers" at bounding box center [567, 76] width 40 height 10
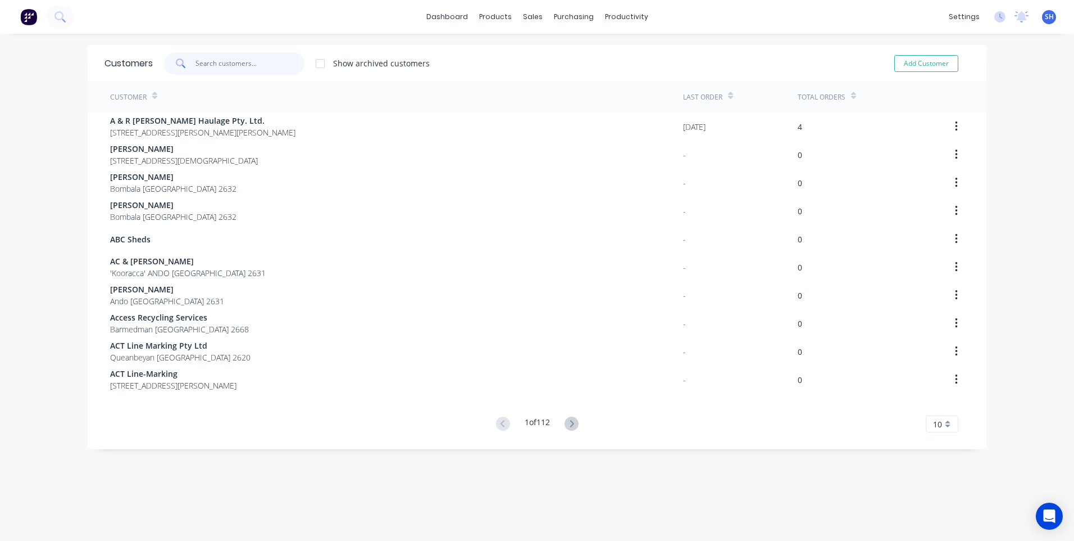
click at [203, 62] on input "text" at bounding box center [251, 63] width 110 height 22
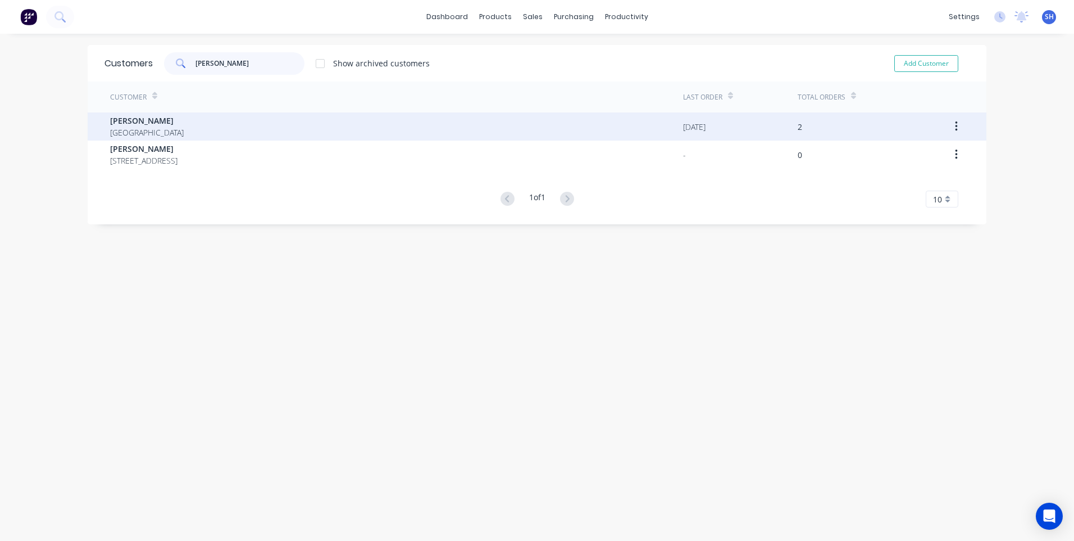
type input "andrew m"
click at [153, 125] on span "Andrew Matraver" at bounding box center [147, 121] width 74 height 12
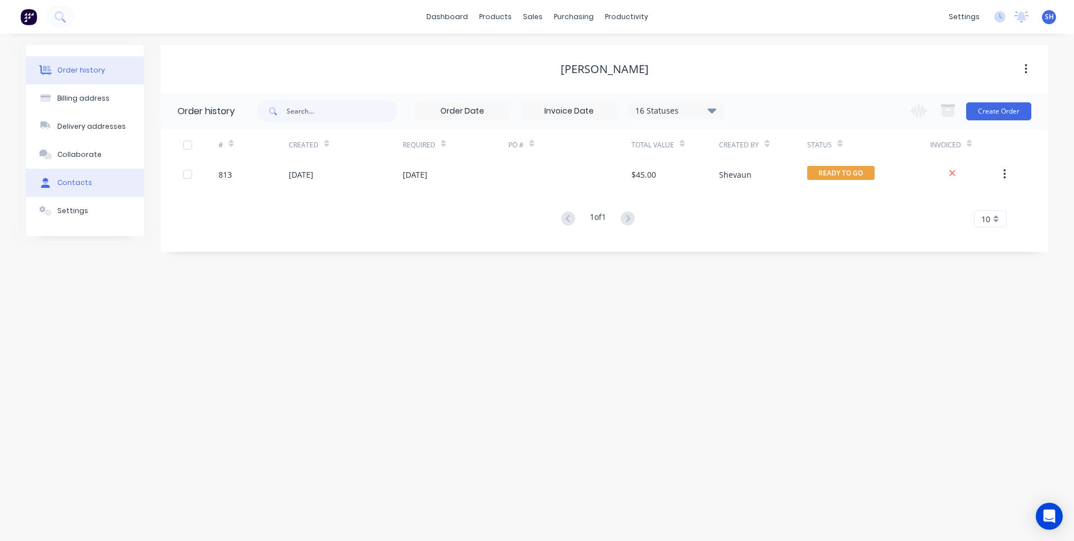
click at [76, 181] on div "Contacts" at bounding box center [74, 183] width 35 height 10
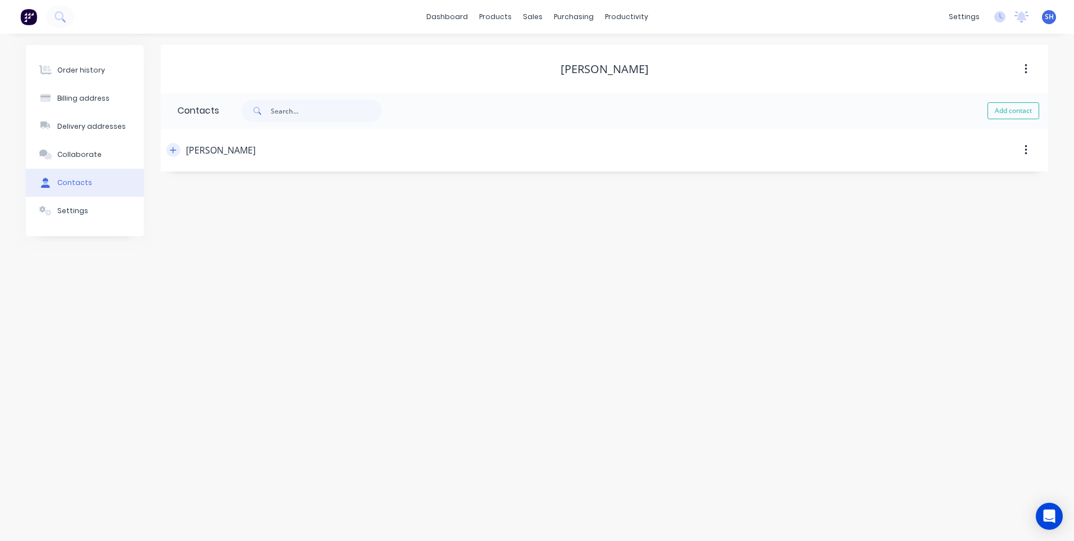
click at [173, 151] on icon "button" at bounding box center [173, 150] width 6 height 6
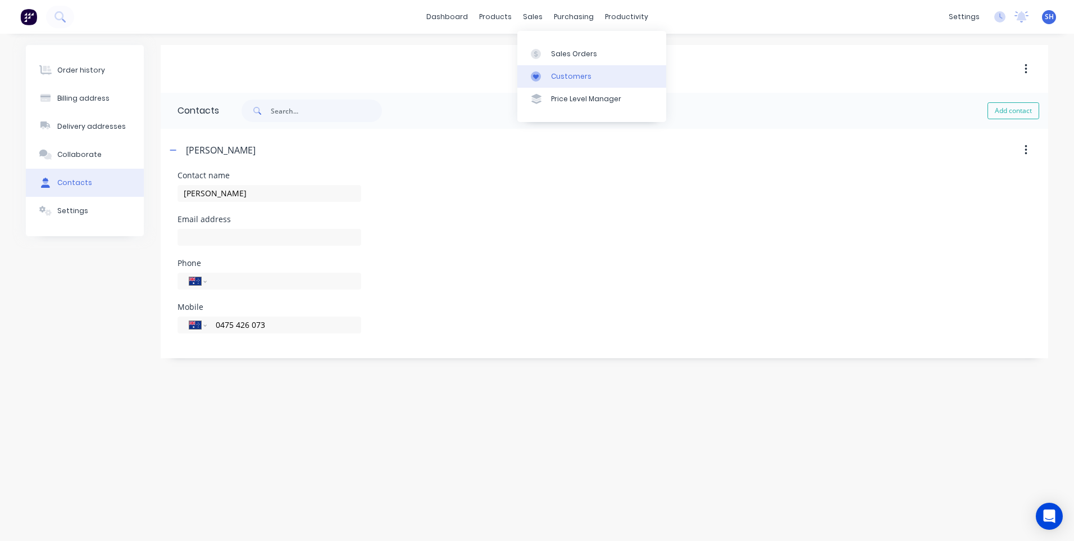
click at [553, 72] on div "Customers" at bounding box center [571, 76] width 40 height 10
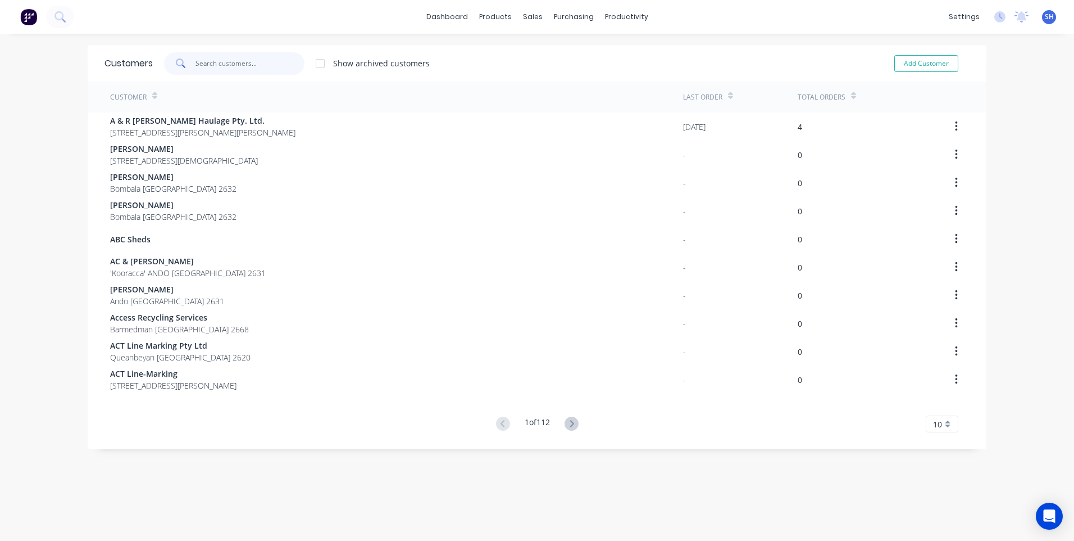
click at [210, 58] on input "text" at bounding box center [251, 63] width 110 height 22
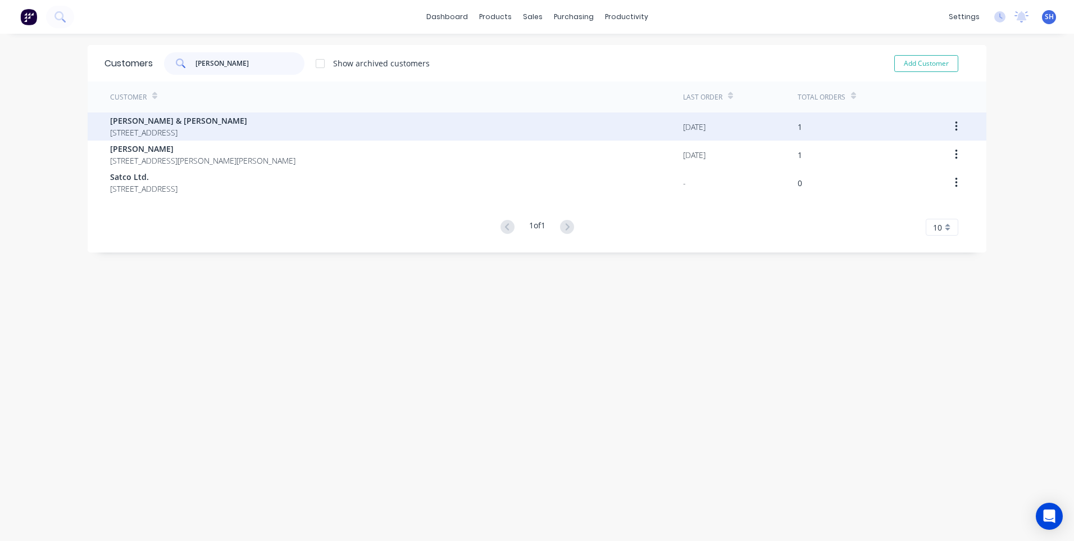
type input "kerry"
click at [149, 128] on span "140 Merima Road Bombala New South Wales 2632" at bounding box center [178, 132] width 137 height 12
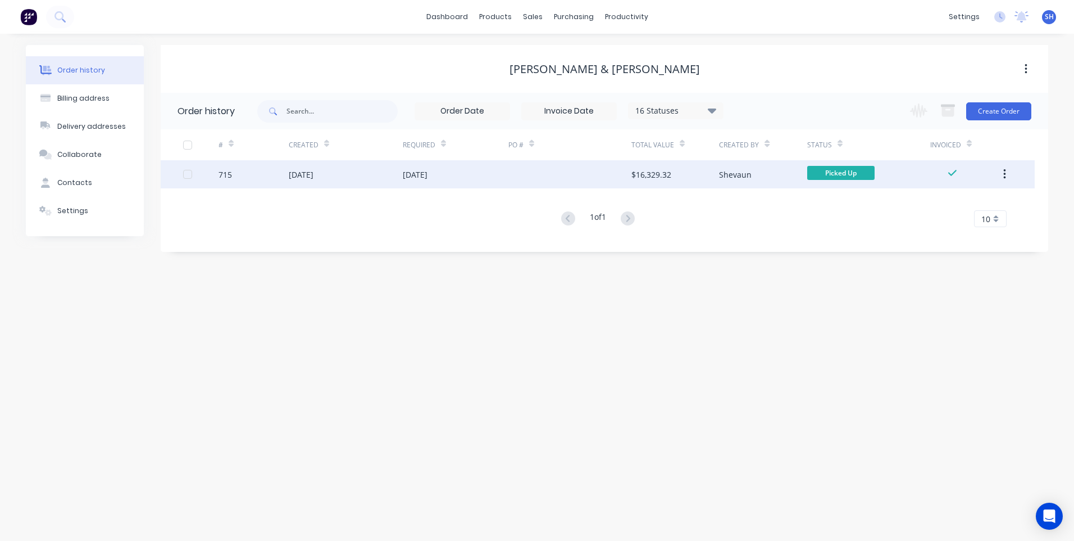
click at [494, 171] on div "24 Sep 2025" at bounding box center [456, 174] width 106 height 28
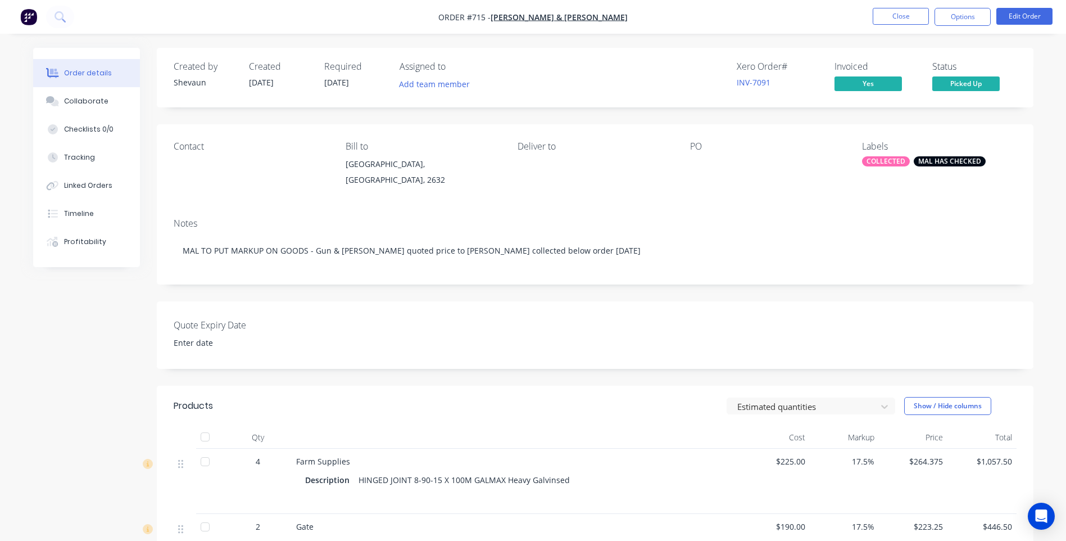
click at [28, 13] on img "button" at bounding box center [28, 16] width 17 height 17
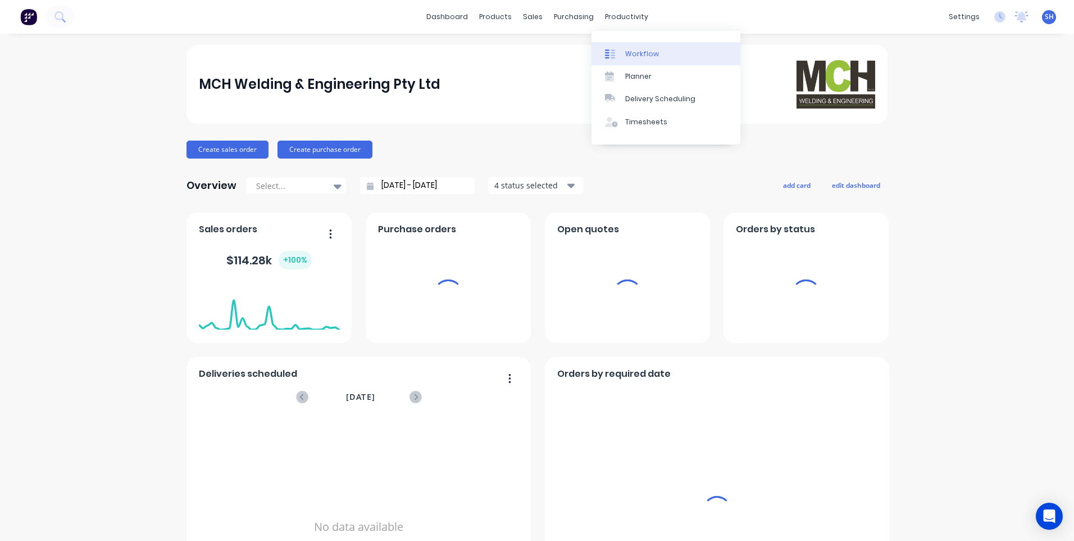
click at [643, 53] on div "Workflow" at bounding box center [642, 54] width 34 height 10
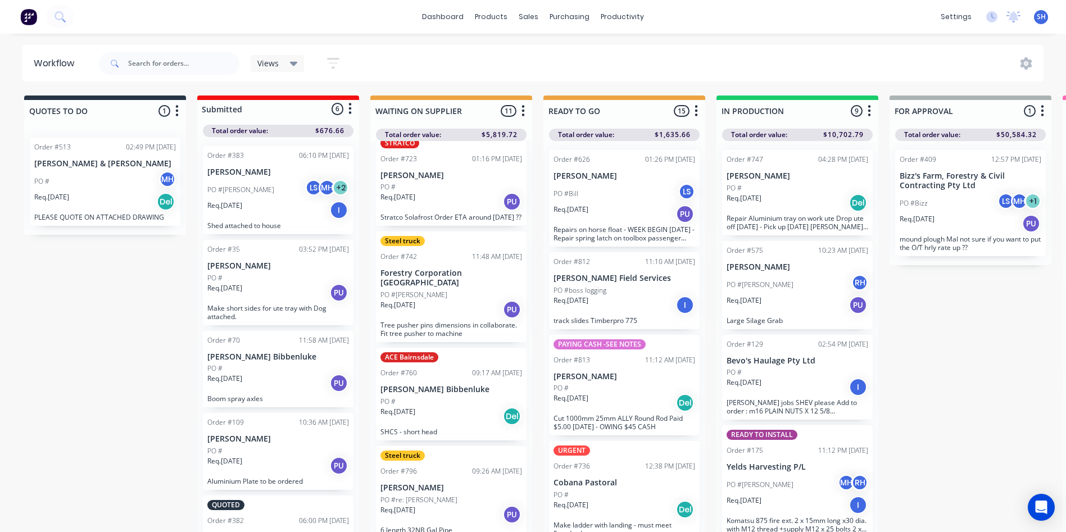
scroll to position [48, 0]
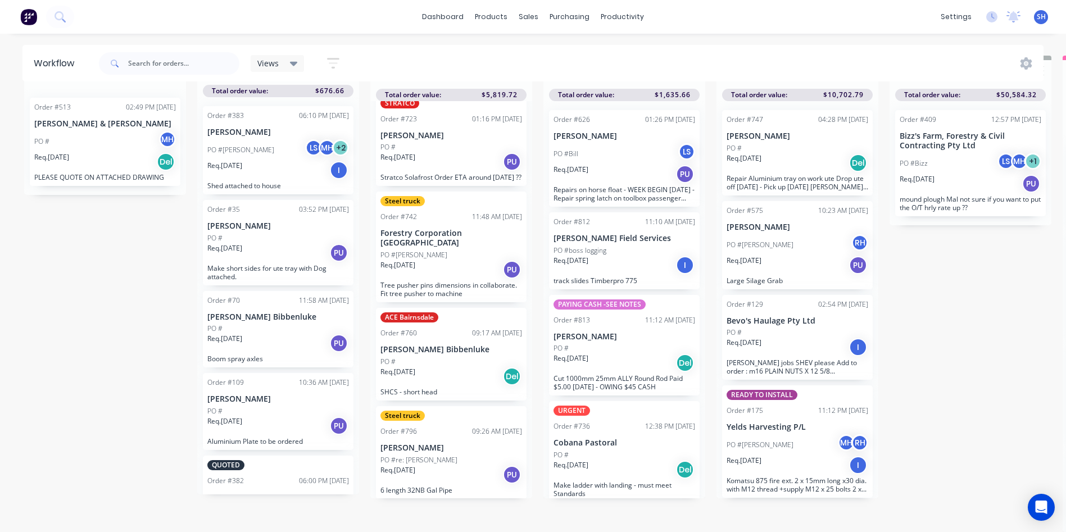
click at [452, 465] on div "Req. 09/10/25 PU" at bounding box center [451, 474] width 142 height 19
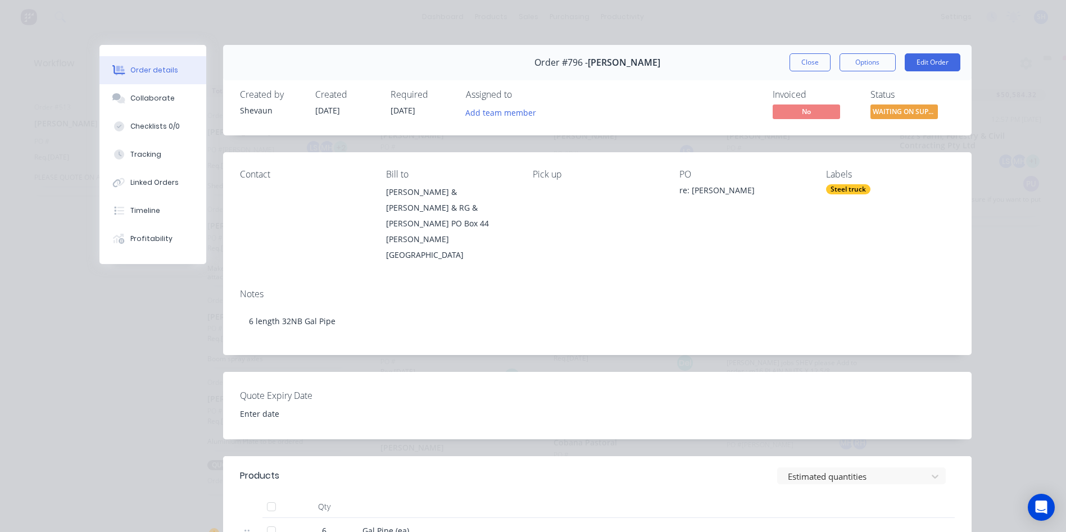
scroll to position [0, 0]
click at [845, 190] on div "Steel truck" at bounding box center [848, 189] width 44 height 10
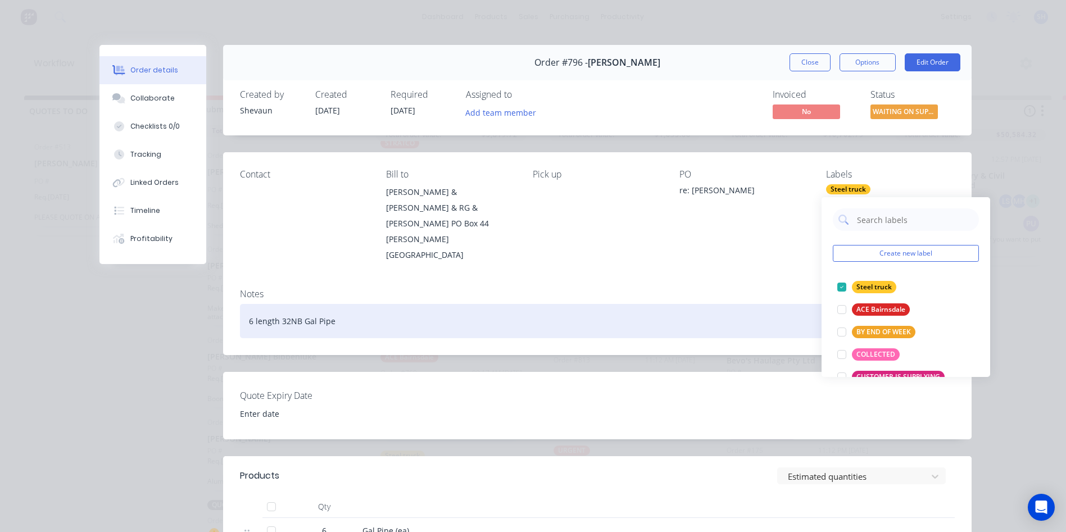
click at [333, 304] on div "6 length 32NB Gal Pipe" at bounding box center [597, 321] width 715 height 34
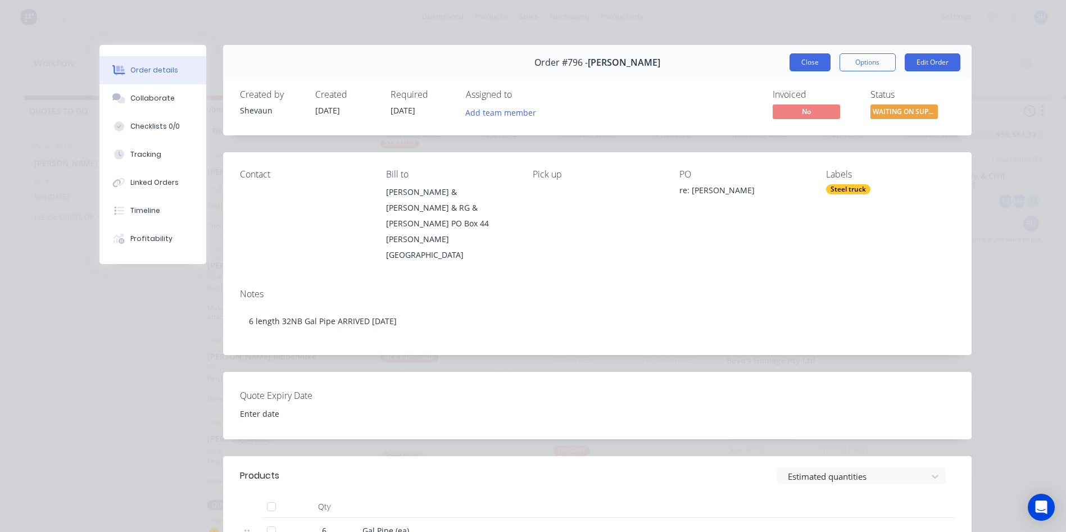
click at [803, 61] on button "Close" at bounding box center [809, 62] width 41 height 18
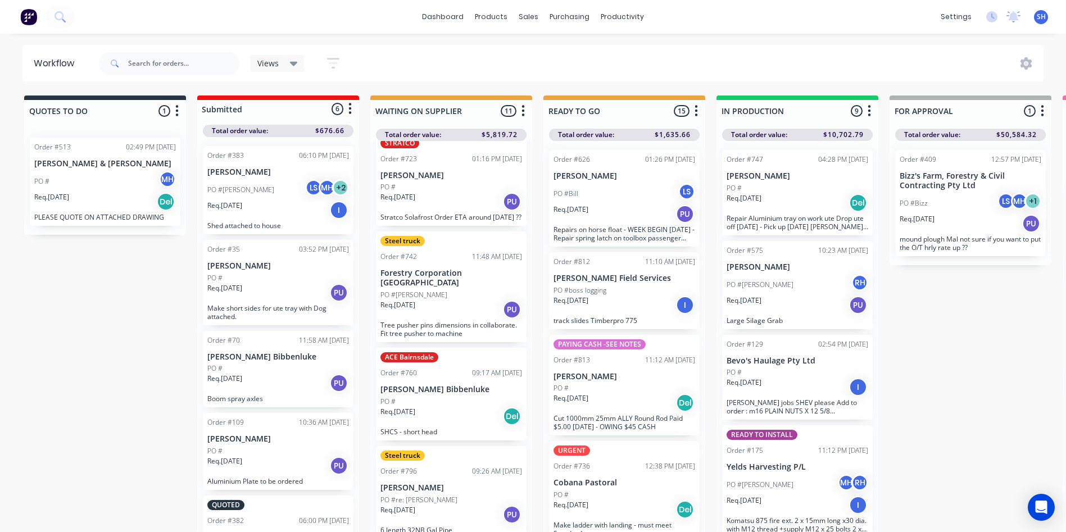
scroll to position [48, 0]
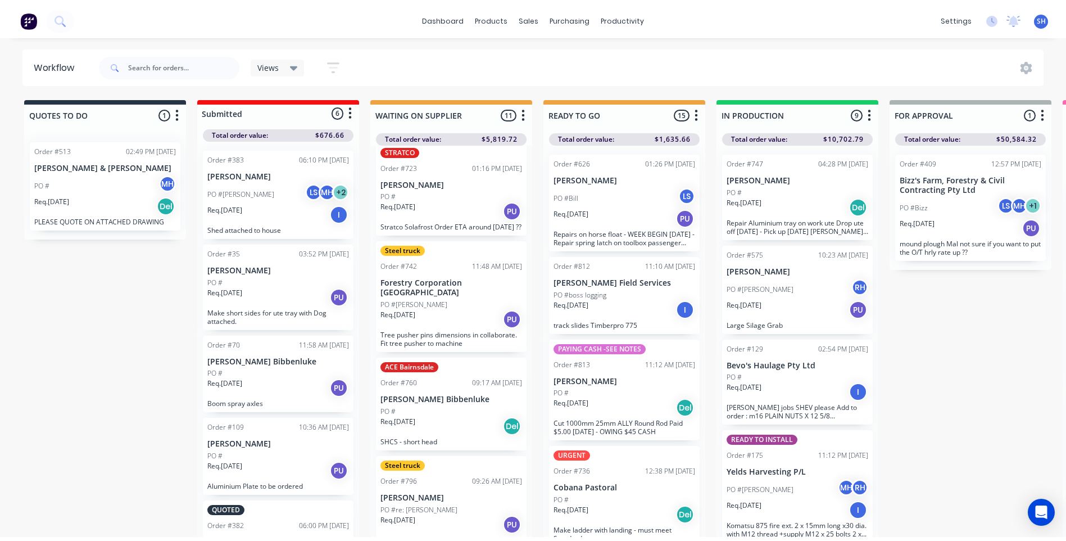
scroll to position [744, 0]
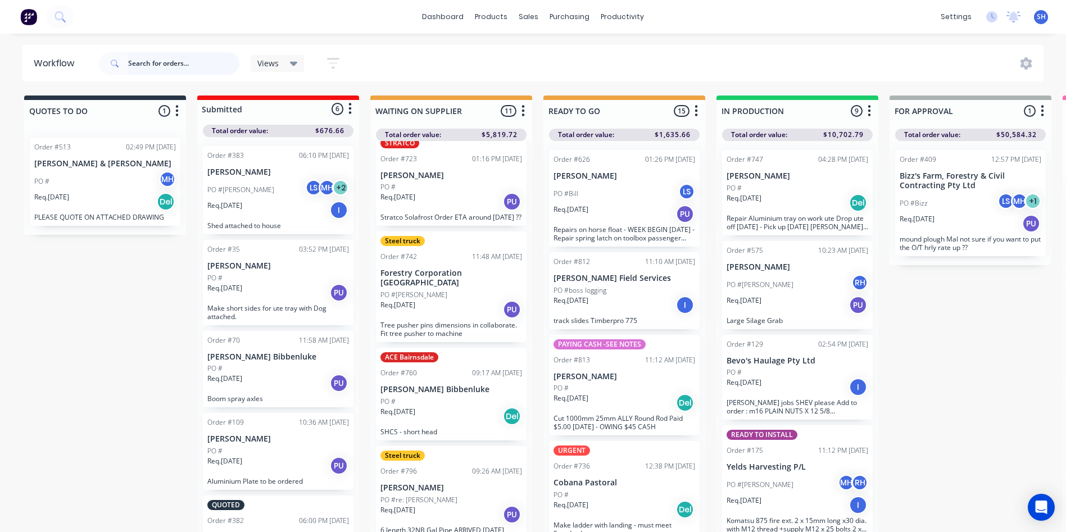
click at [130, 63] on input "text" at bounding box center [183, 63] width 111 height 22
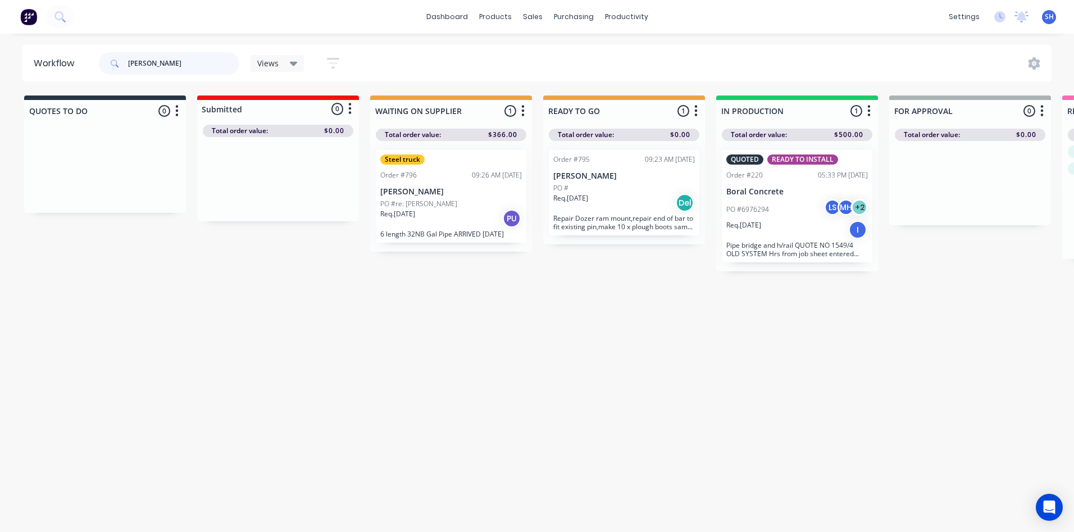
type input "[PERSON_NAME]"
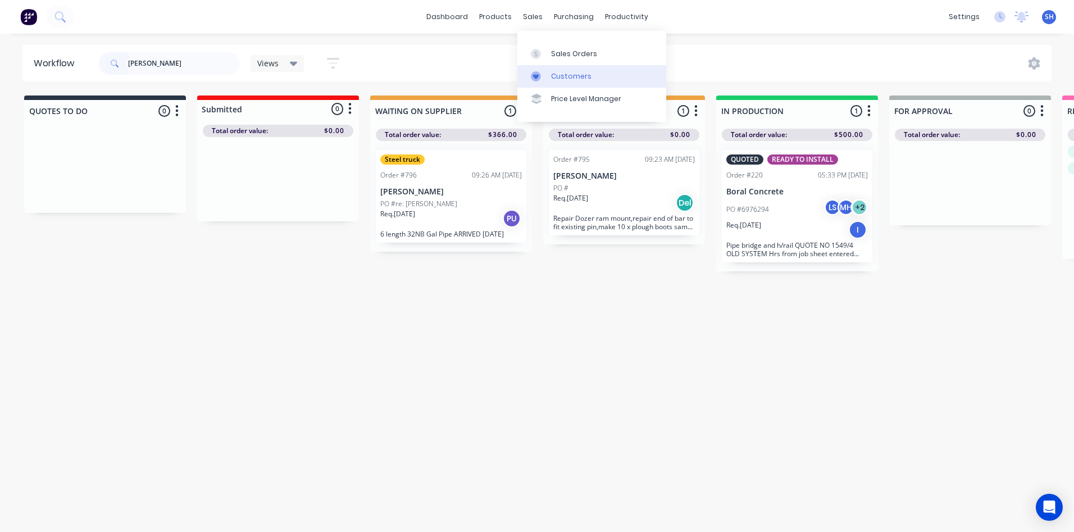
click at [568, 73] on div "Customers" at bounding box center [571, 76] width 40 height 10
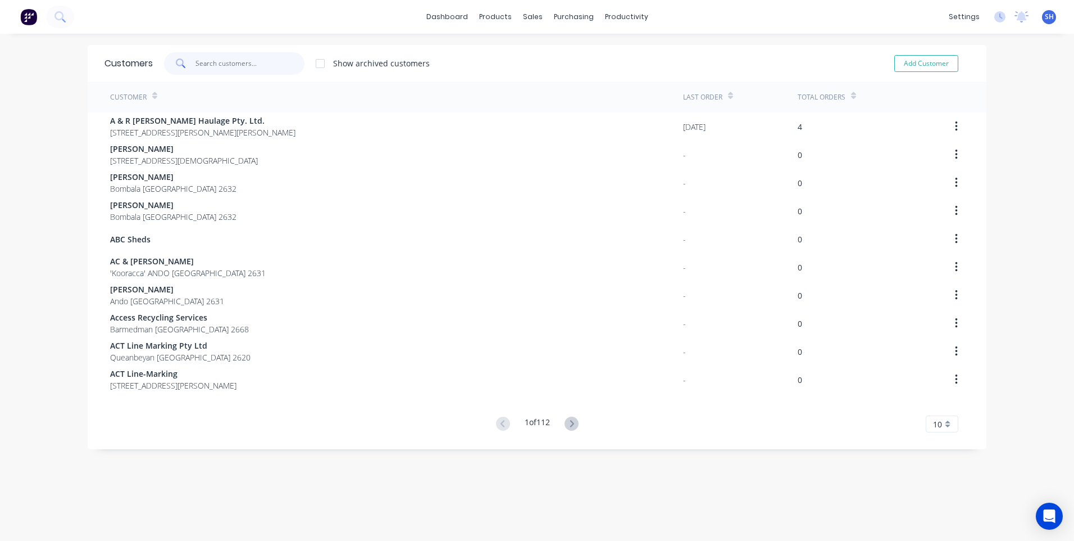
click at [200, 57] on input "text" at bounding box center [251, 63] width 110 height 22
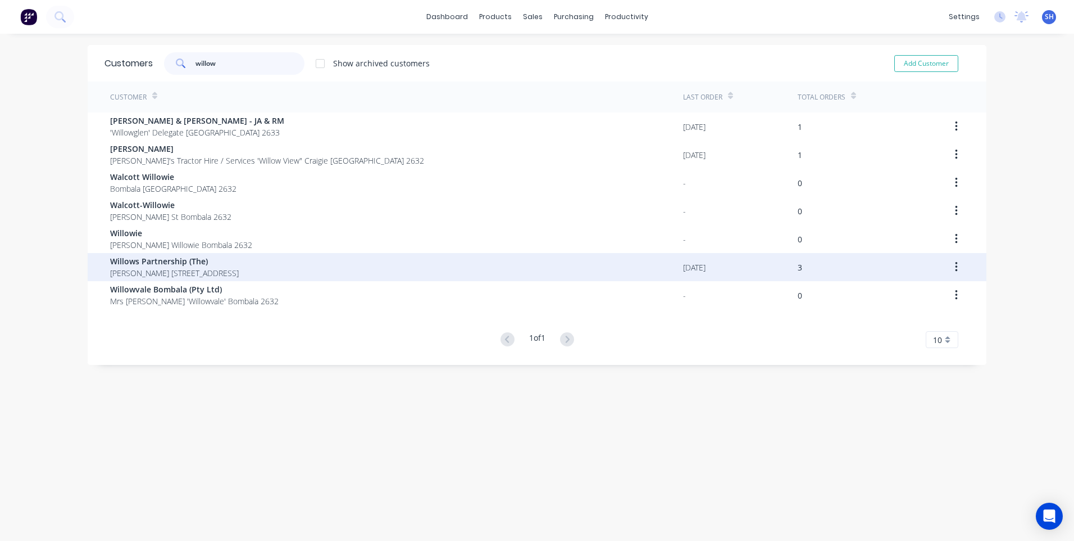
type input "willow"
click at [165, 262] on span "Willows Partnership (The)" at bounding box center [174, 261] width 129 height 12
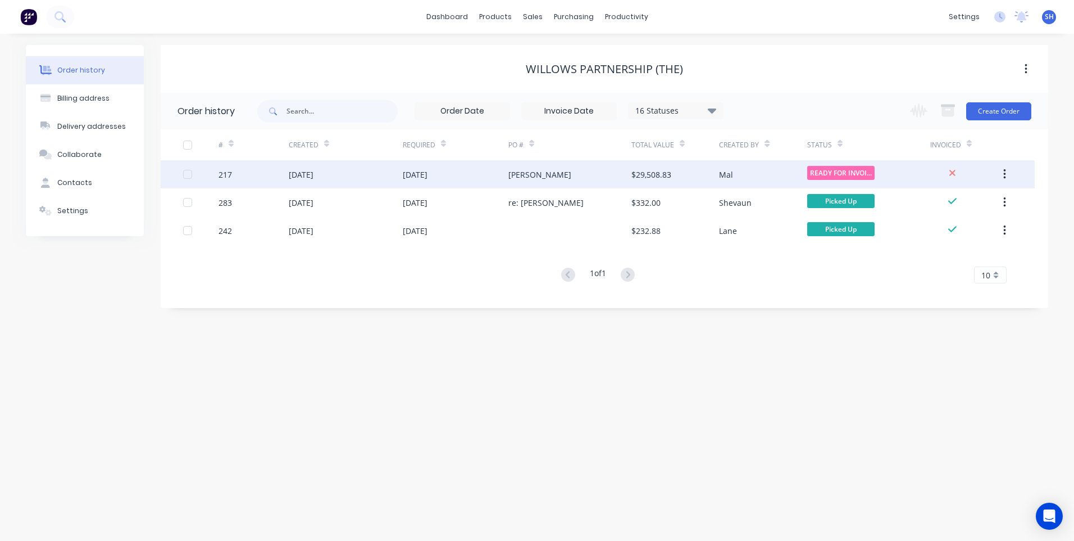
click at [359, 172] on div "22 Jul 2025" at bounding box center [346, 174] width 114 height 28
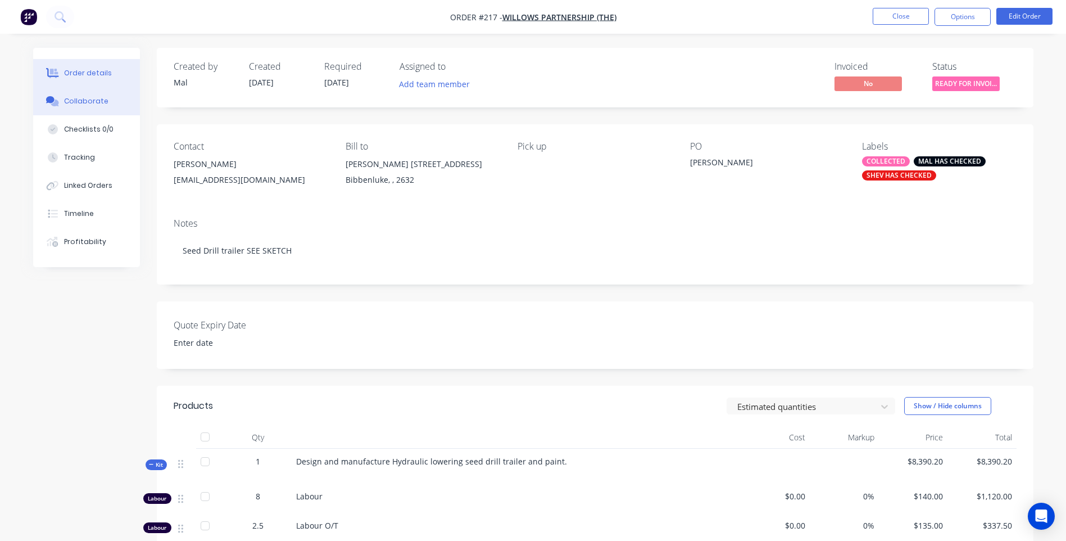
click at [83, 97] on div "Collaborate" at bounding box center [86, 101] width 44 height 10
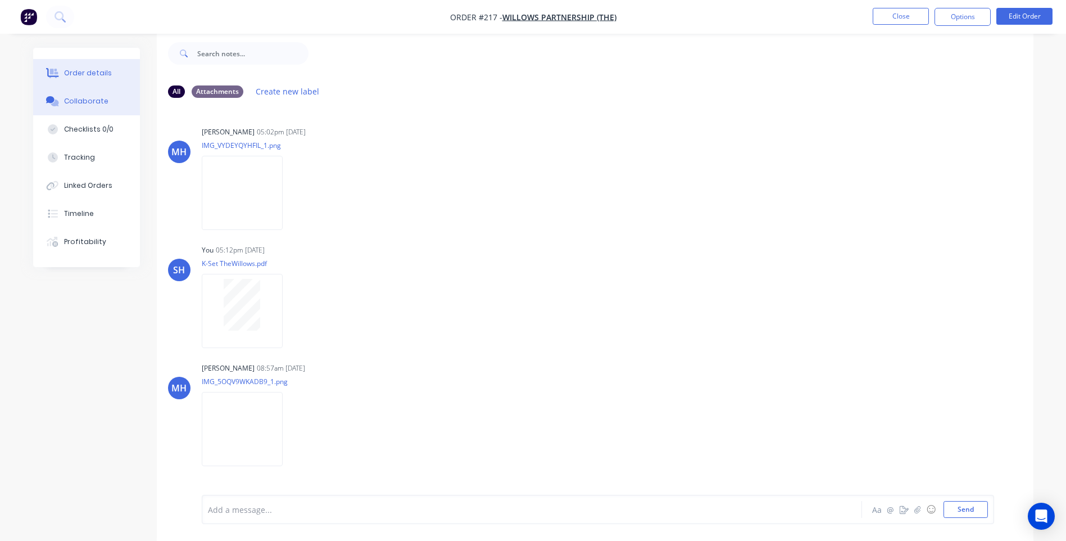
click at [93, 70] on div "Order details" at bounding box center [88, 73] width 48 height 10
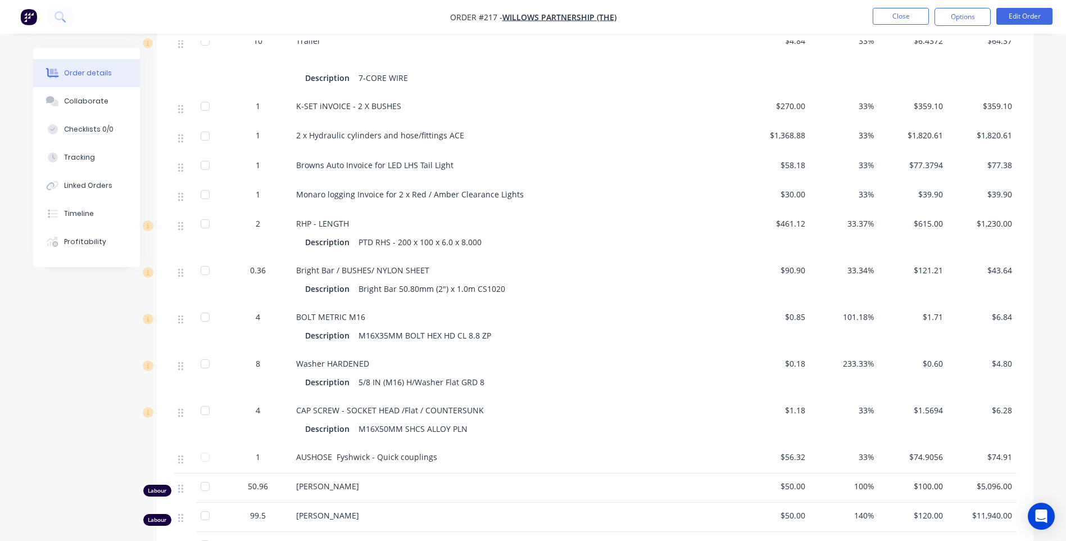
scroll to position [2663, 0]
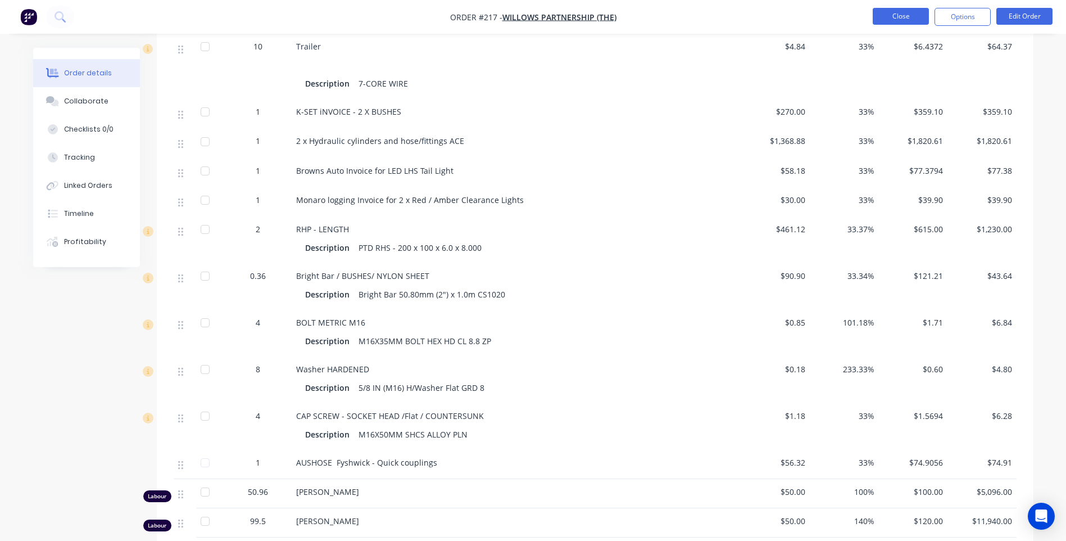
click at [910, 12] on button "Close" at bounding box center [901, 16] width 56 height 17
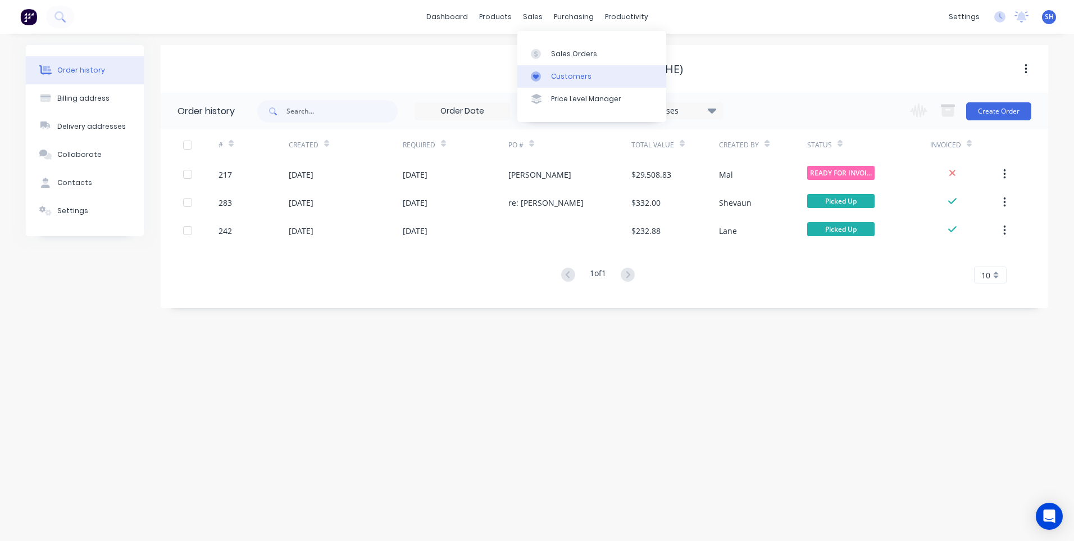
click at [568, 73] on div "Customers" at bounding box center [571, 76] width 40 height 10
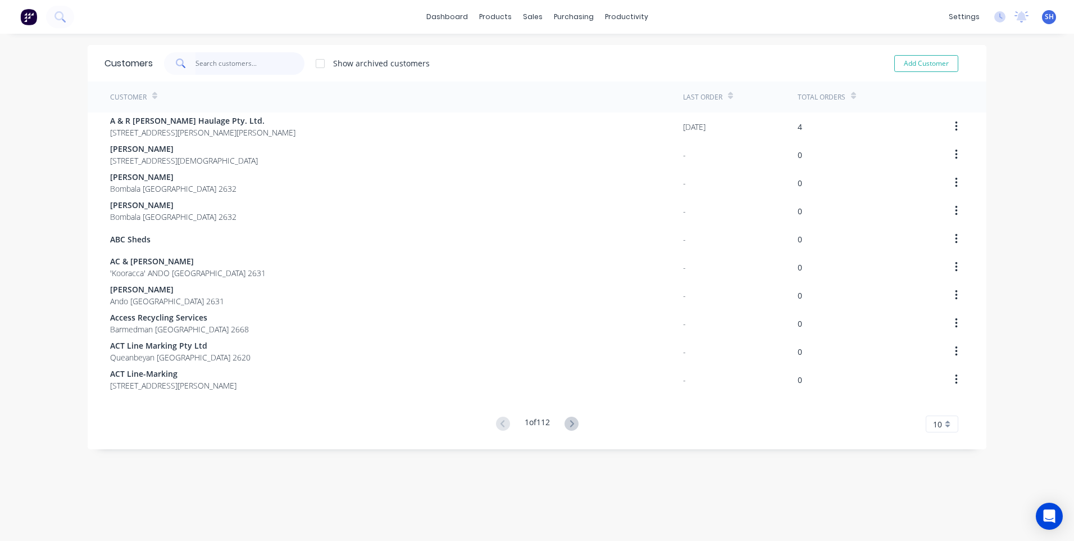
click at [205, 60] on input "text" at bounding box center [251, 63] width 110 height 22
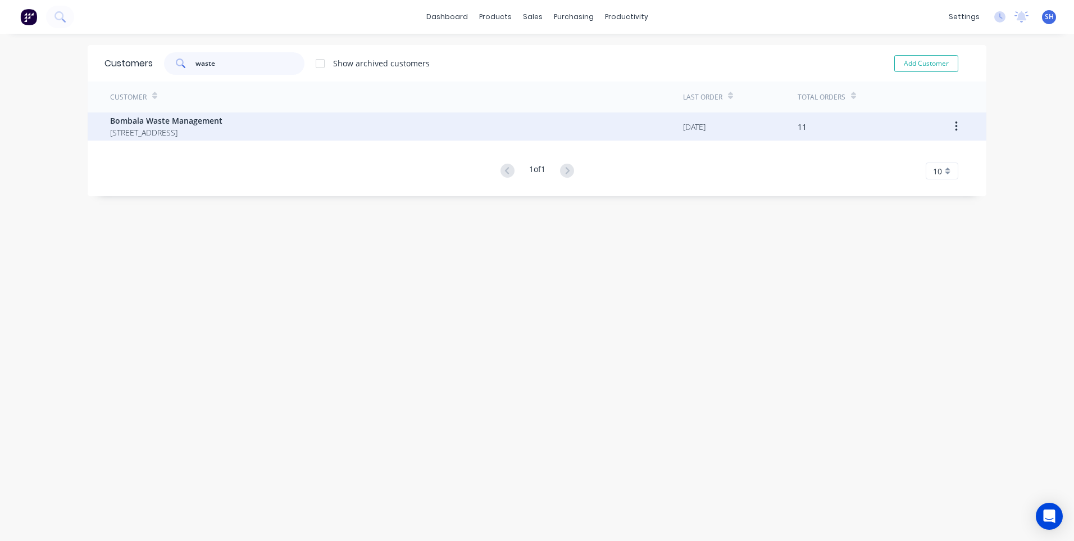
type input "waste"
click at [158, 126] on span "Bombala Waste Management" at bounding box center [166, 121] width 112 height 12
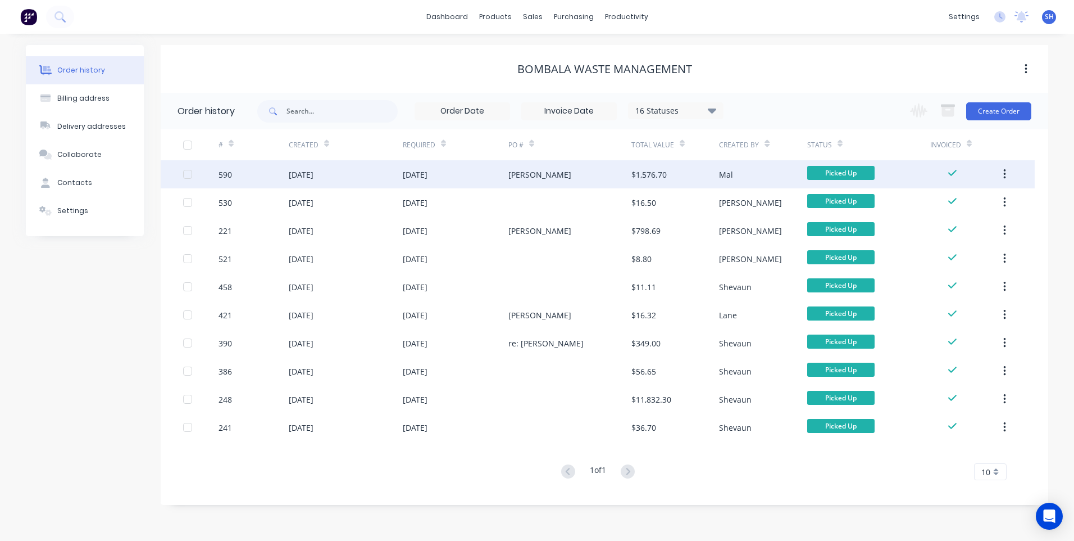
click at [544, 175] on div "Bob" at bounding box center [570, 174] width 123 height 28
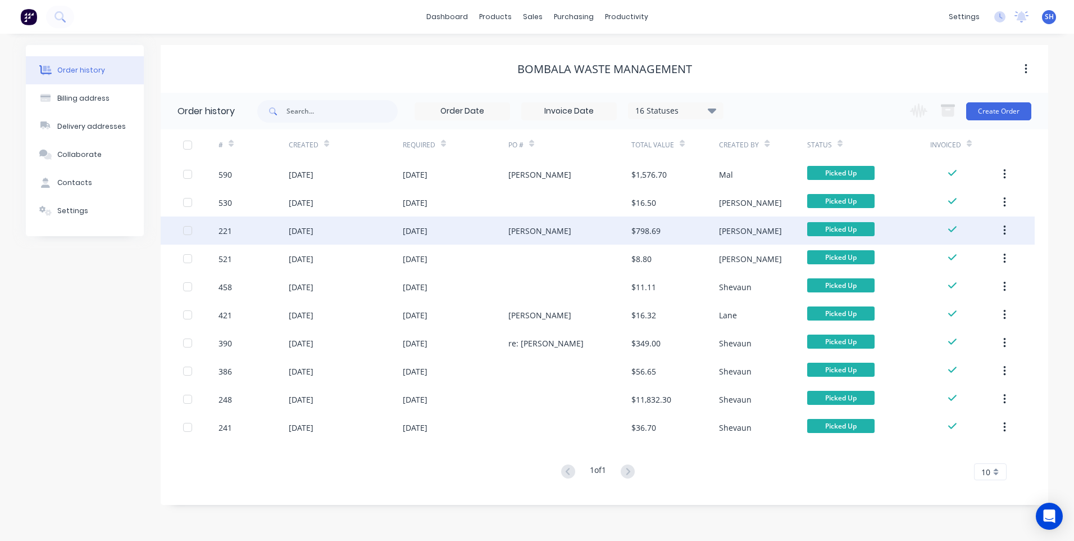
click at [579, 233] on div "Bob" at bounding box center [570, 230] width 123 height 28
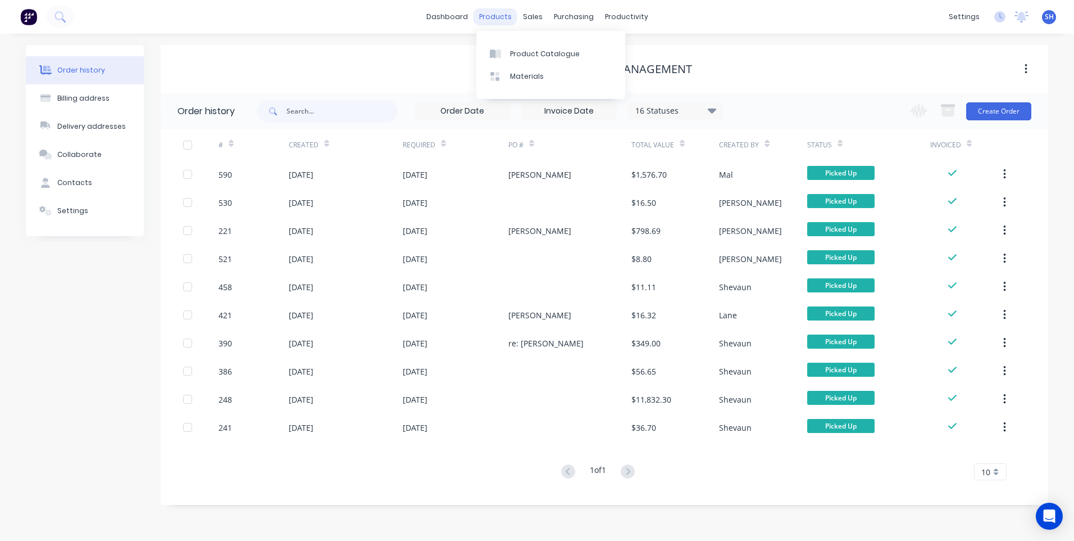
click at [500, 19] on div "products" at bounding box center [496, 16] width 44 height 17
click at [526, 52] on div "Product Catalogue" at bounding box center [545, 54] width 70 height 10
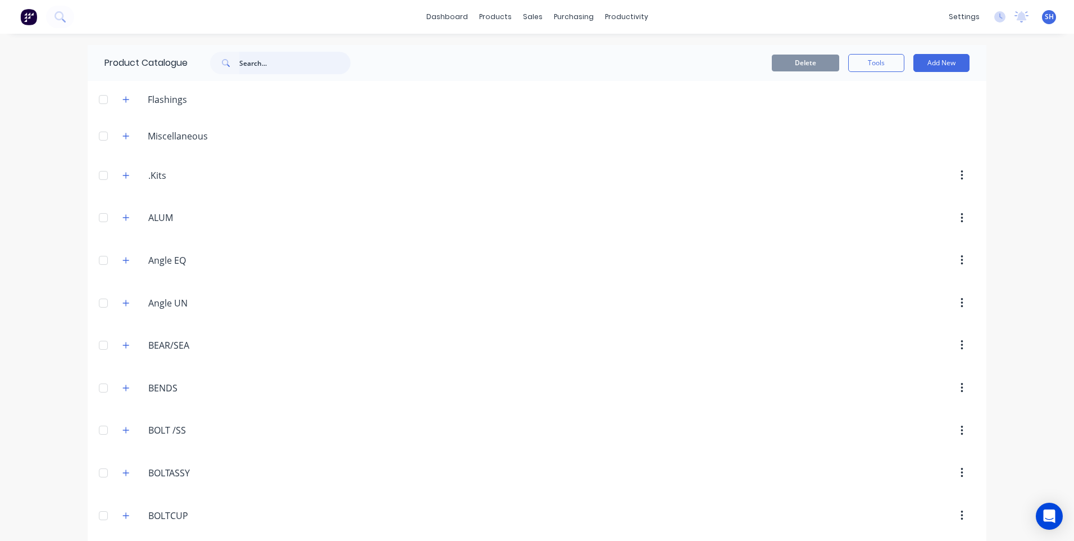
click at [253, 60] on input "text" at bounding box center [294, 63] width 111 height 22
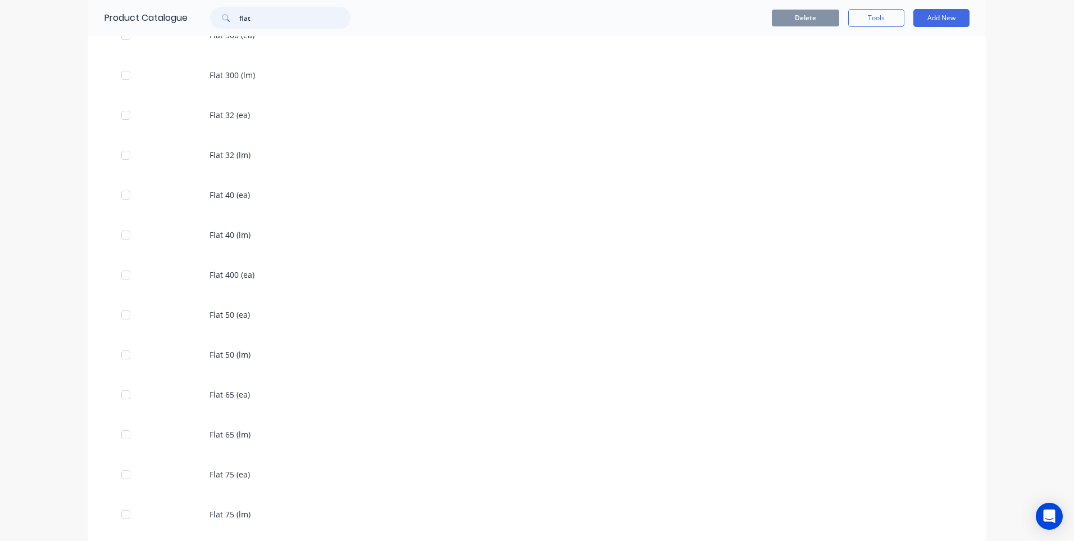
scroll to position [1405, 0]
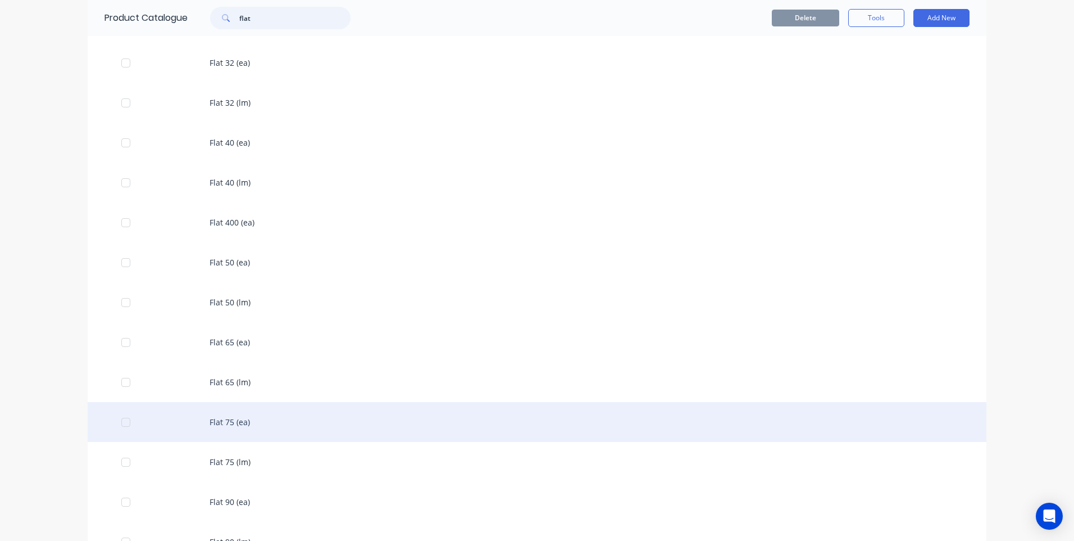
type input "flat"
click at [224, 420] on div "Flat 75 (ea)" at bounding box center [537, 422] width 899 height 40
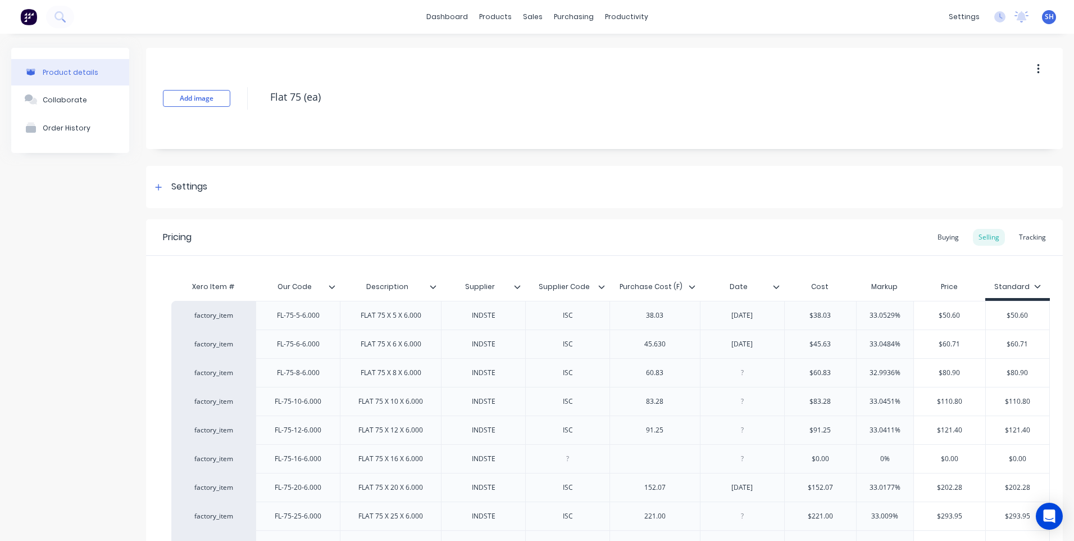
type textarea "x"
drag, startPoint x: 762, startPoint y: 317, endPoint x: 723, endPoint y: 323, distance: 39.8
click at [723, 323] on div "17/09/25" at bounding box center [742, 315] width 84 height 29
type textarea "x"
type input "$38.03"
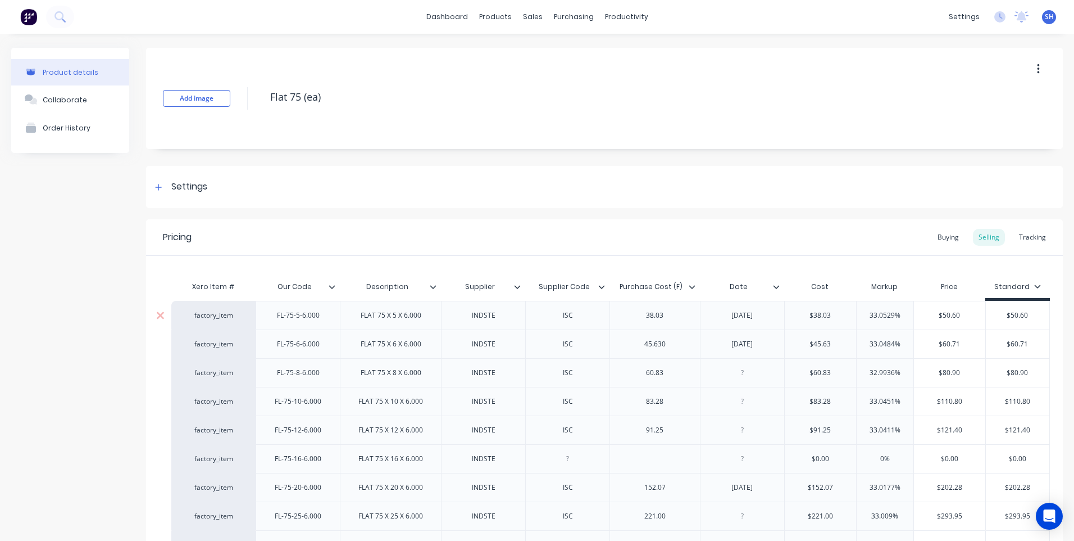
type input "33.0529%"
type input "$50.60"
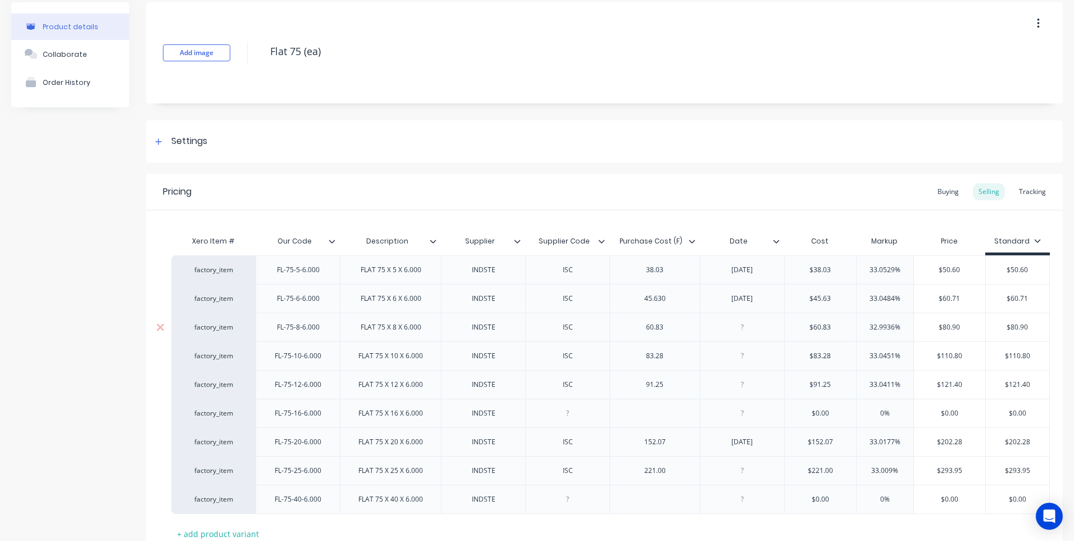
scroll to position [130, 0]
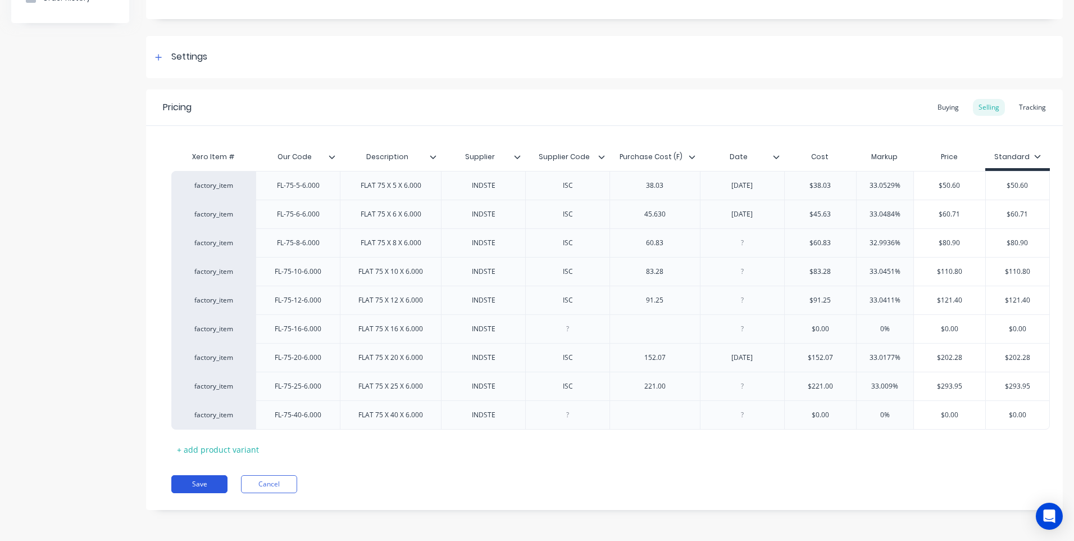
click at [185, 480] on button "Save" at bounding box center [199, 484] width 56 height 18
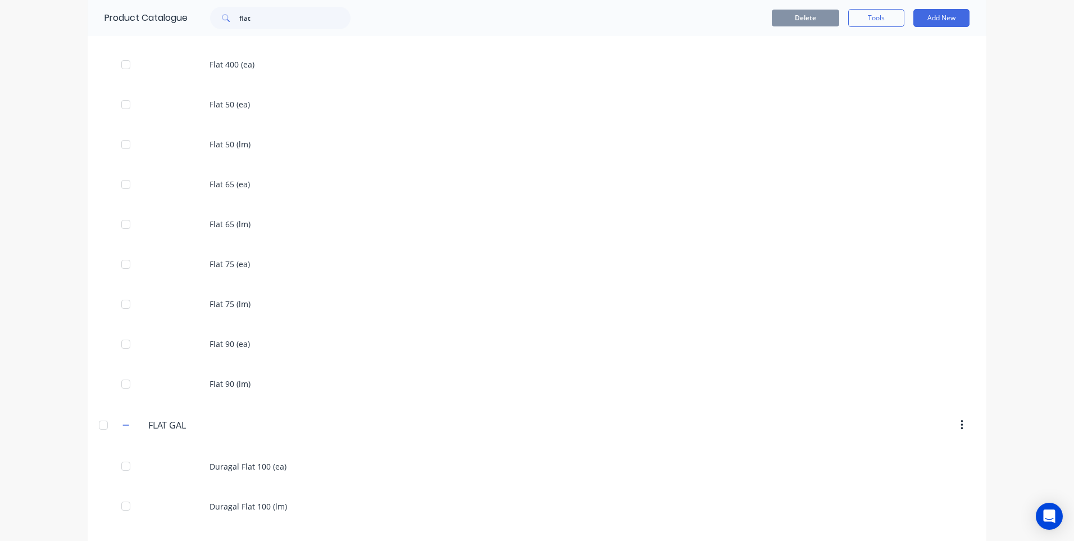
scroll to position [1573, 0]
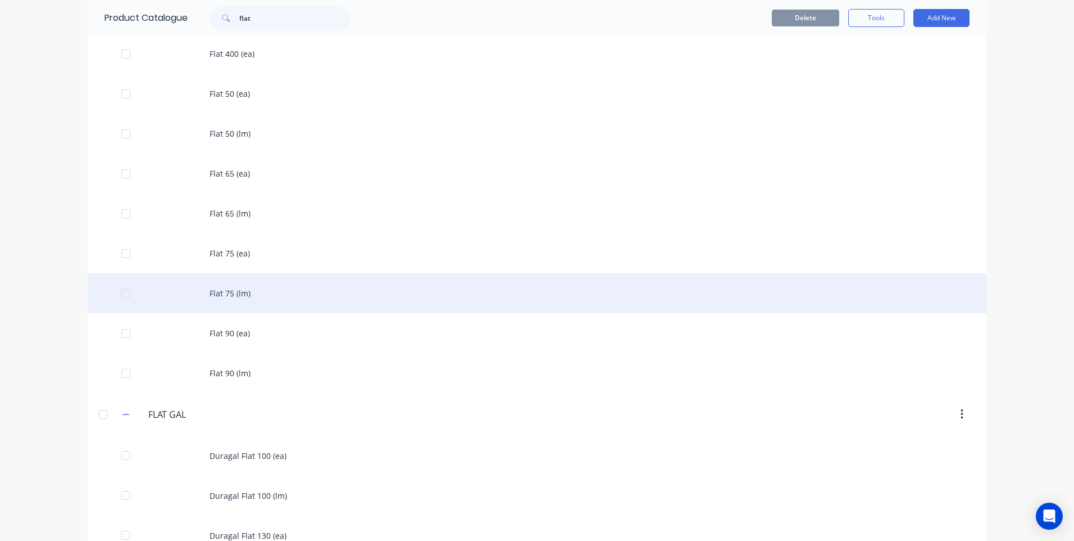
click at [220, 289] on div "Flat 75 (lm)" at bounding box center [537, 293] width 899 height 40
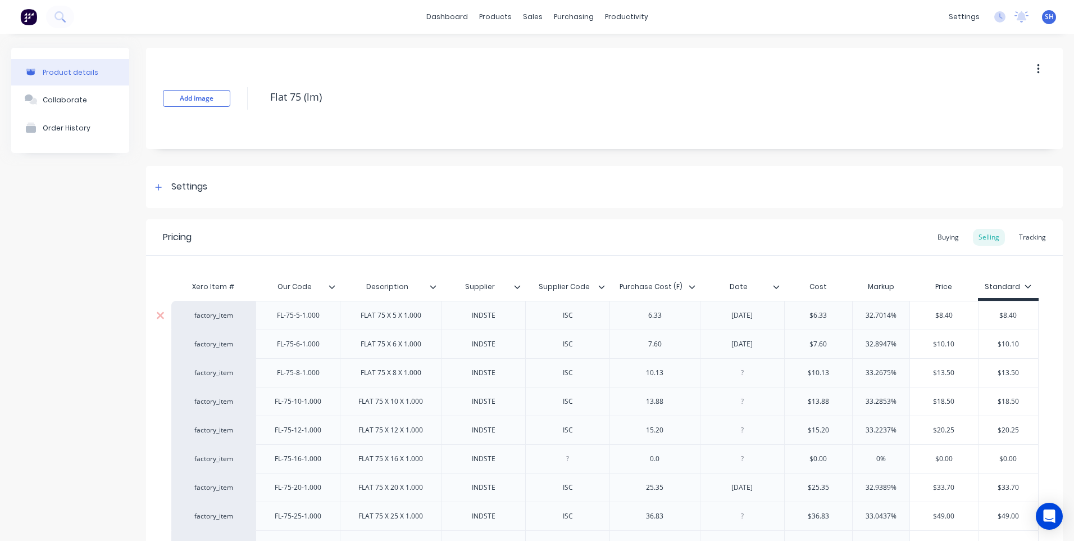
type textarea "x"
click at [753, 319] on div "17/09/25" at bounding box center [742, 315] width 56 height 15
click at [746, 320] on div "17/09/25" at bounding box center [742, 315] width 56 height 15
click at [735, 319] on div "17/10/25" at bounding box center [742, 315] width 56 height 15
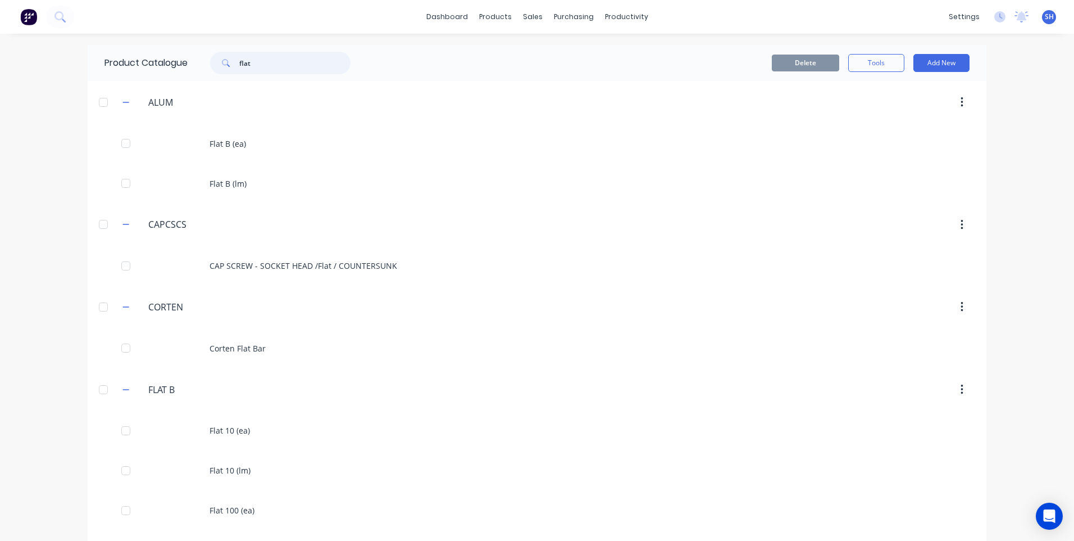
drag, startPoint x: 266, startPoint y: 63, endPoint x: 206, endPoint y: 65, distance: 60.1
click at [206, 65] on div "flat" at bounding box center [275, 63] width 152 height 22
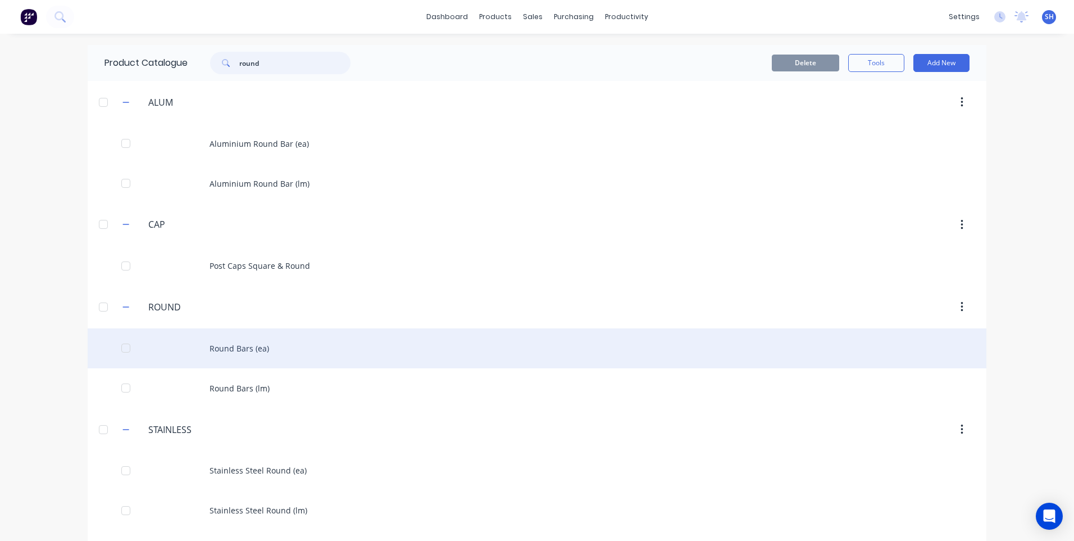
type input "round"
click at [234, 348] on div "Round Bars (ea)" at bounding box center [537, 348] width 899 height 40
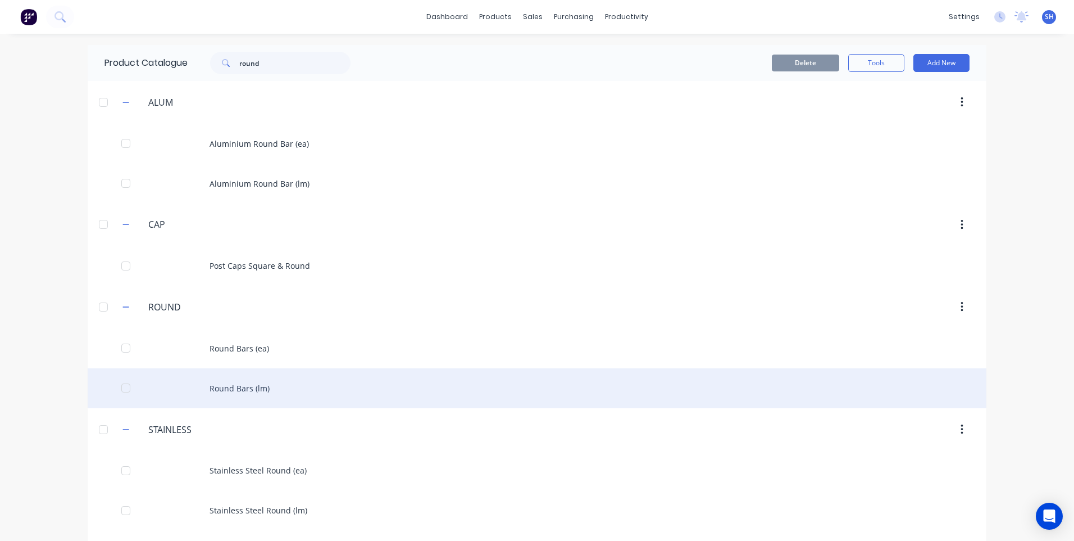
click at [239, 384] on div "Round Bars (lm)" at bounding box center [537, 388] width 899 height 40
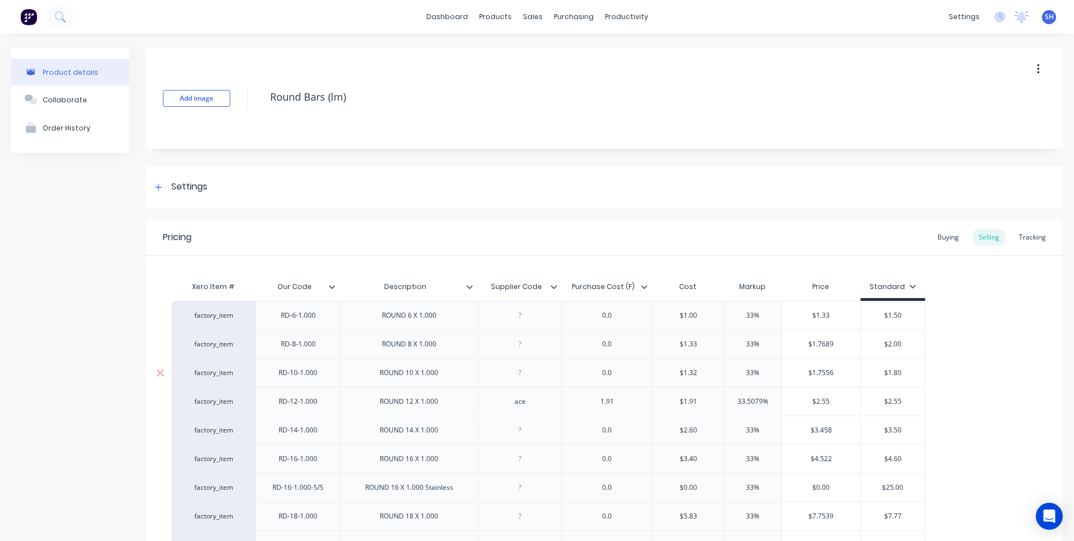
click at [522, 378] on div at bounding box center [520, 372] width 56 height 15
type textarea "x"
drag, startPoint x: 539, startPoint y: 290, endPoint x: 517, endPoint y: 278, distance: 25.2
drag, startPoint x: 539, startPoint y: 287, endPoint x: 480, endPoint y: 286, distance: 58.4
click at [480, 286] on input "Supplier Code" at bounding box center [517, 287] width 78 height 10
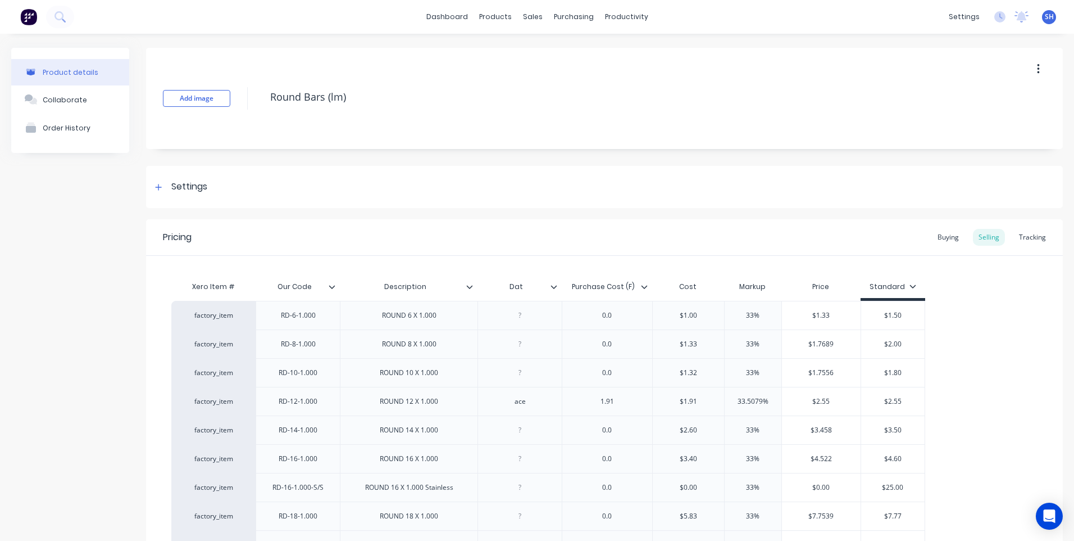
type input "Date"
type textarea "x"
click at [522, 376] on div at bounding box center [520, 372] width 56 height 15
type textarea "x"
drag, startPoint x: 614, startPoint y: 376, endPoint x: 593, endPoint y: 375, distance: 20.8
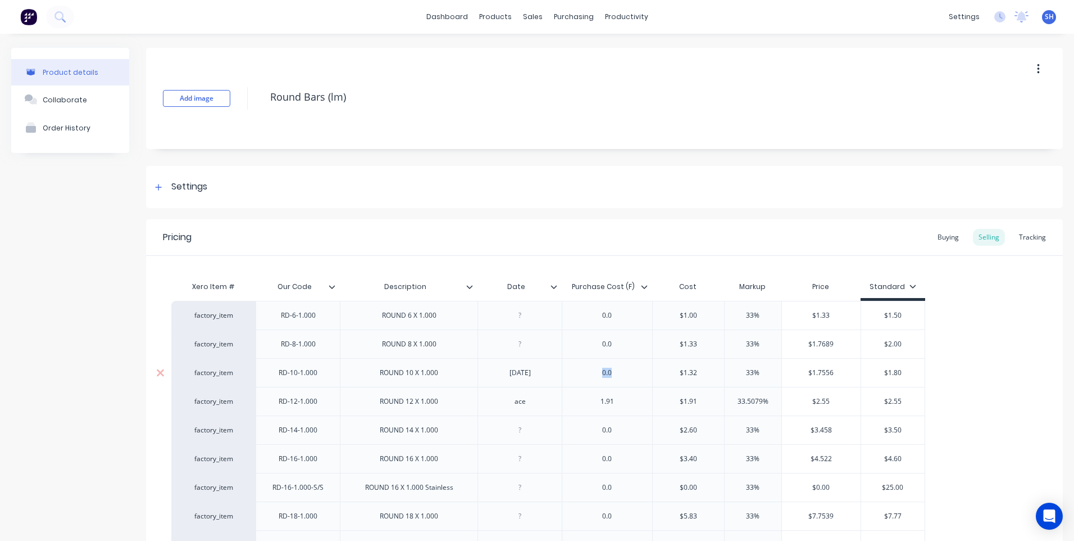
click at [593, 375] on div "0.0" at bounding box center [607, 372] width 56 height 15
type textarea "x"
type input "$1.32"
type input "33%"
type input "$1.7556"
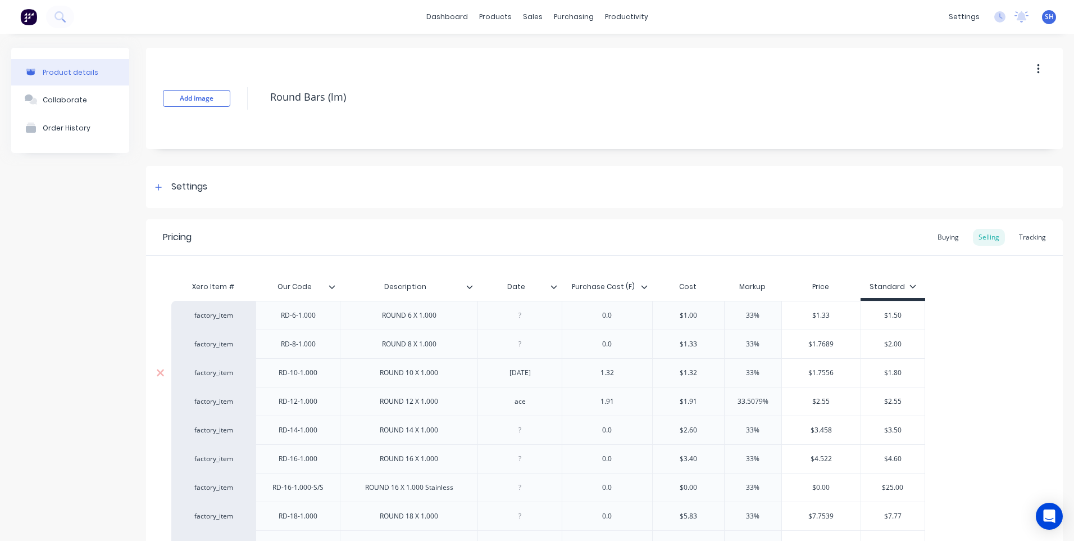
type textarea "x"
type input "$1.755"
type textarea "x"
type input "$1.75"
type textarea "x"
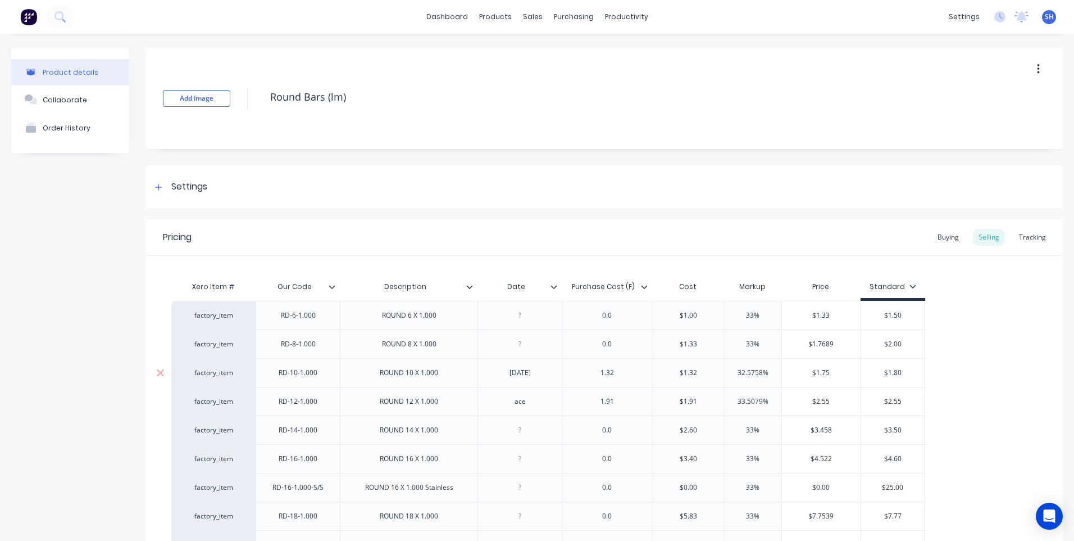
type input "$1.7"
type textarea "x"
type input "$1."
type textarea "x"
type input "$1.80"
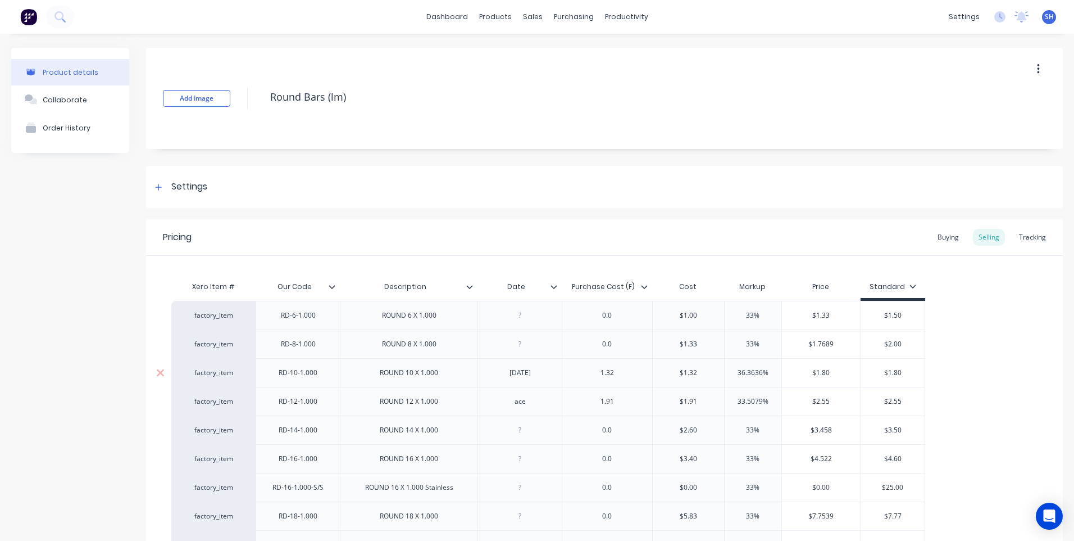
type input "$1.80"
click at [553, 286] on icon at bounding box center [554, 286] width 7 height 7
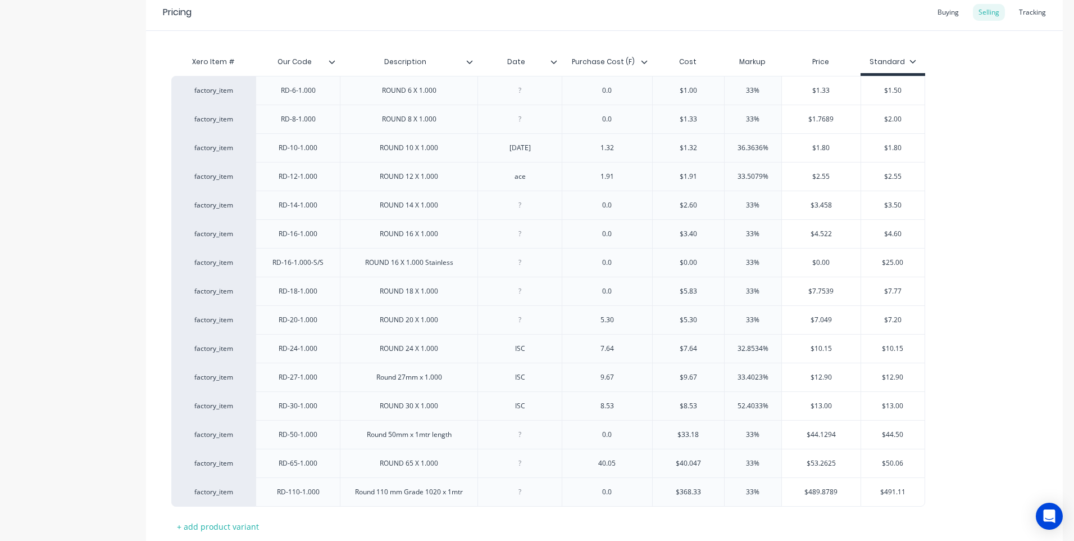
scroll to position [302, 0]
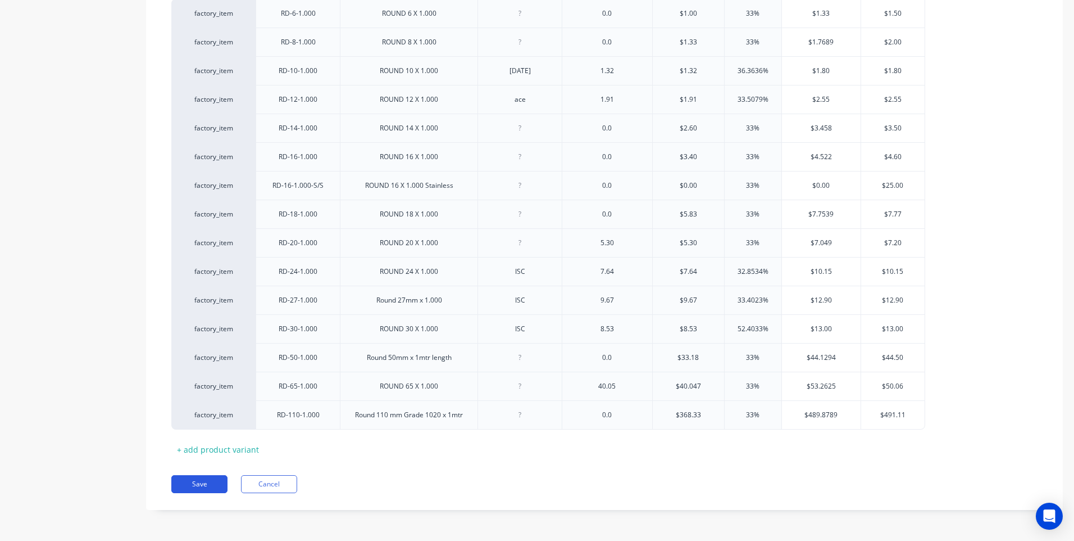
click at [200, 480] on button "Save" at bounding box center [199, 484] width 56 height 18
type textarea "x"
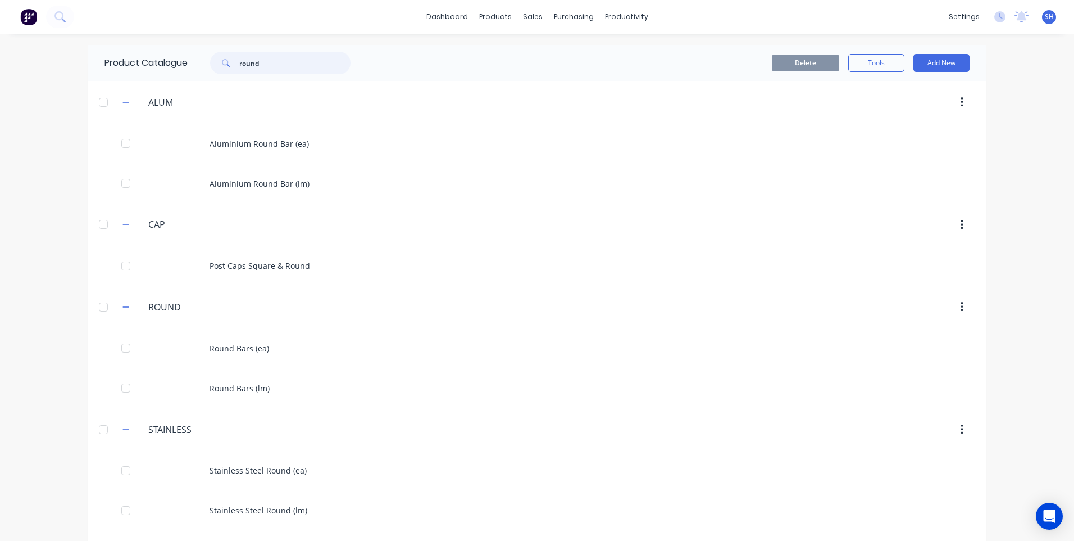
drag, startPoint x: 261, startPoint y: 64, endPoint x: 221, endPoint y: 64, distance: 40.5
click at [221, 64] on div "round" at bounding box center [280, 63] width 140 height 22
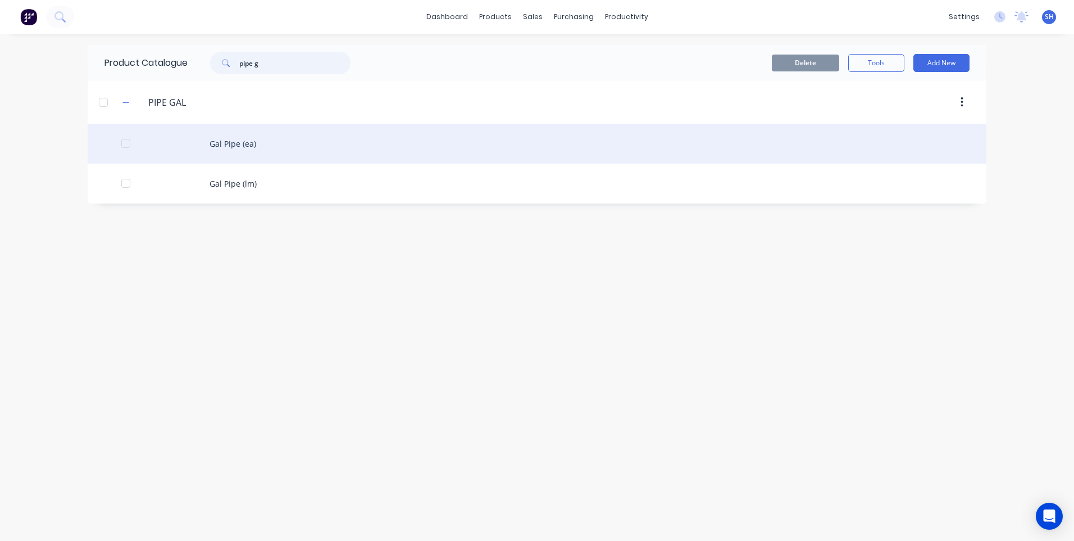
type input "pipe g"
click at [225, 144] on div "Gal Pipe (ea)" at bounding box center [537, 144] width 899 height 40
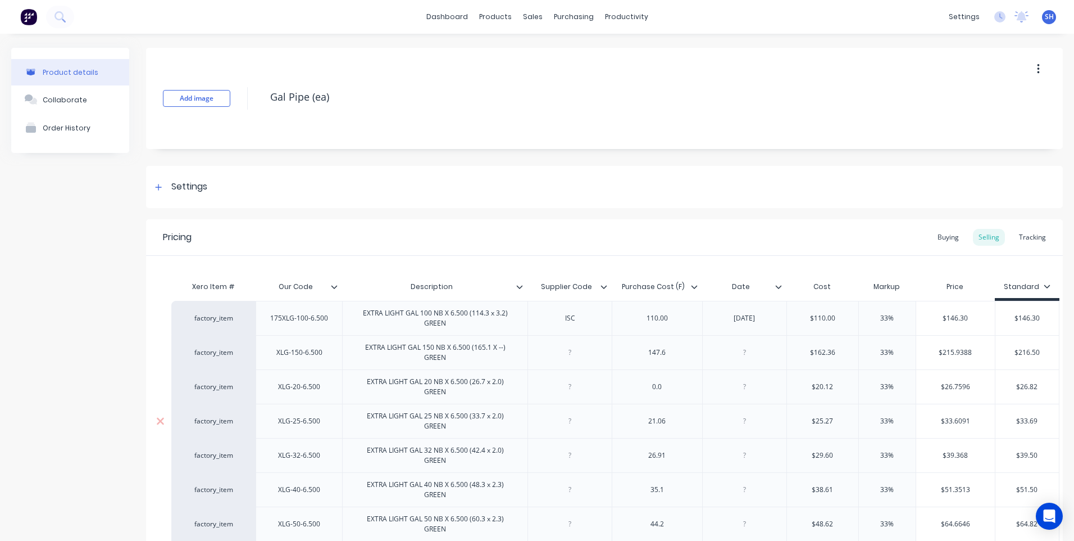
type textarea "x"
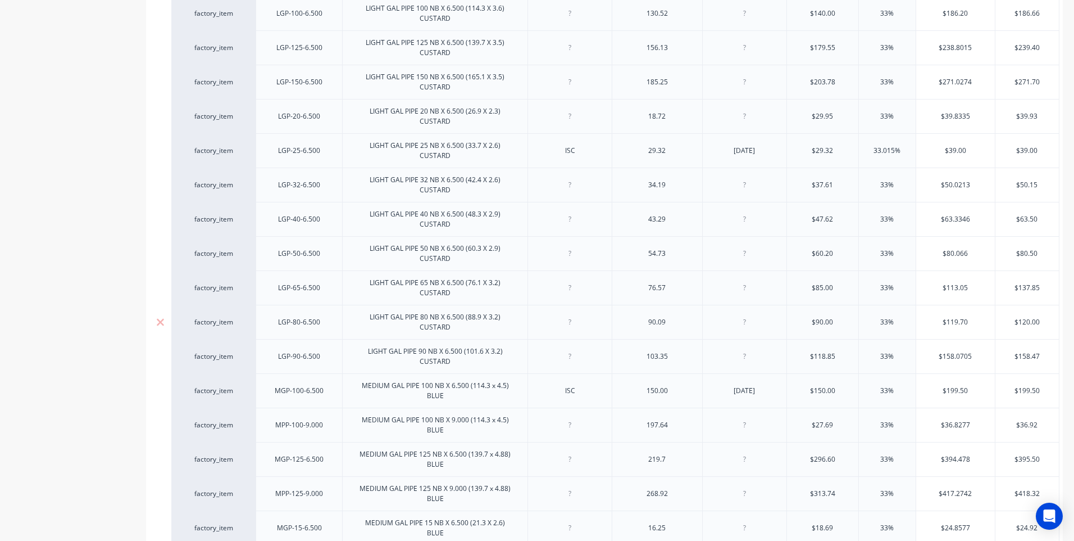
scroll to position [1180, 0]
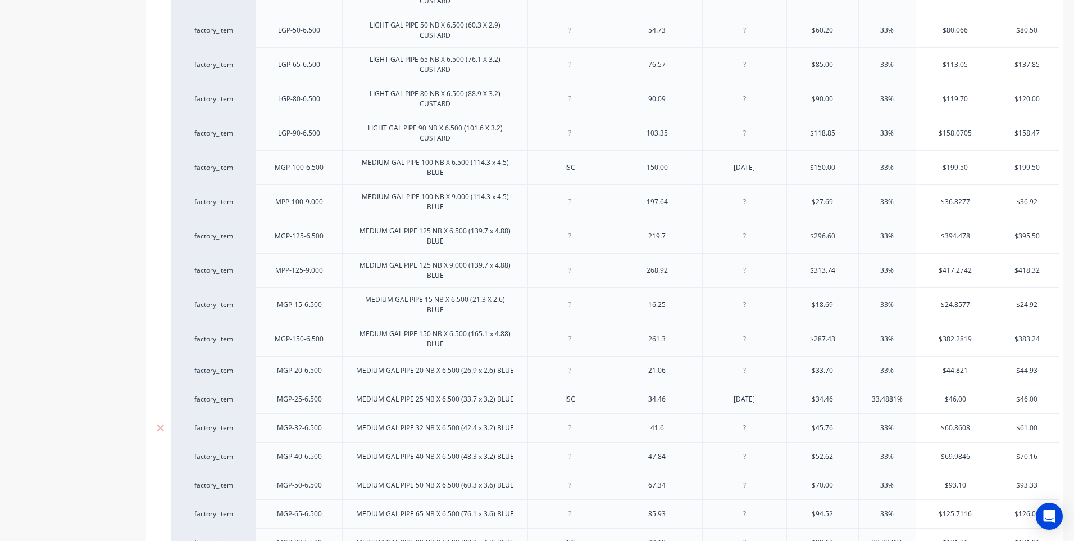
click at [571, 425] on div at bounding box center [570, 427] width 56 height 15
type textarea "x"
drag, startPoint x: 669, startPoint y: 425, endPoint x: 639, endPoint y: 429, distance: 30.0
click at [639, 429] on div "41.6" at bounding box center [657, 427] width 56 height 15
type textarea "x"
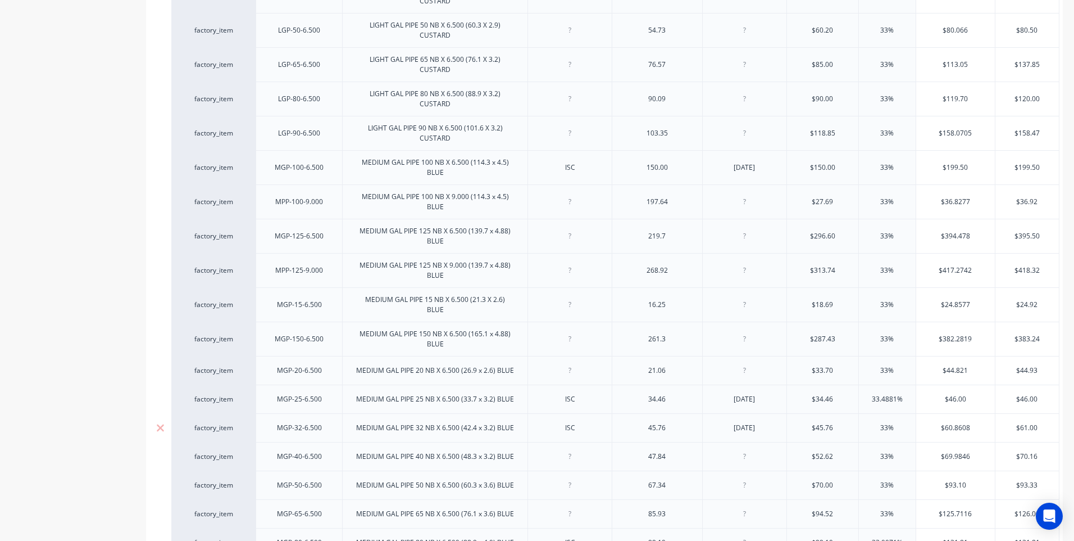
type input "$45.76"
type textarea "x"
type input "33%"
type input "$60.860"
type textarea "x"
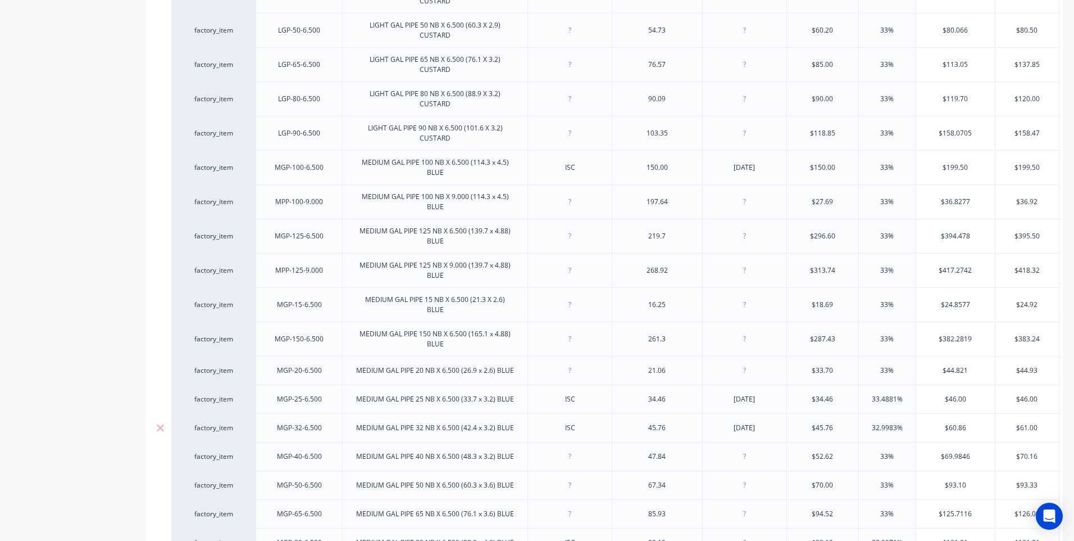
type input "$60.8"
type textarea "x"
type input "$60."
type textarea "x"
type input "$6"
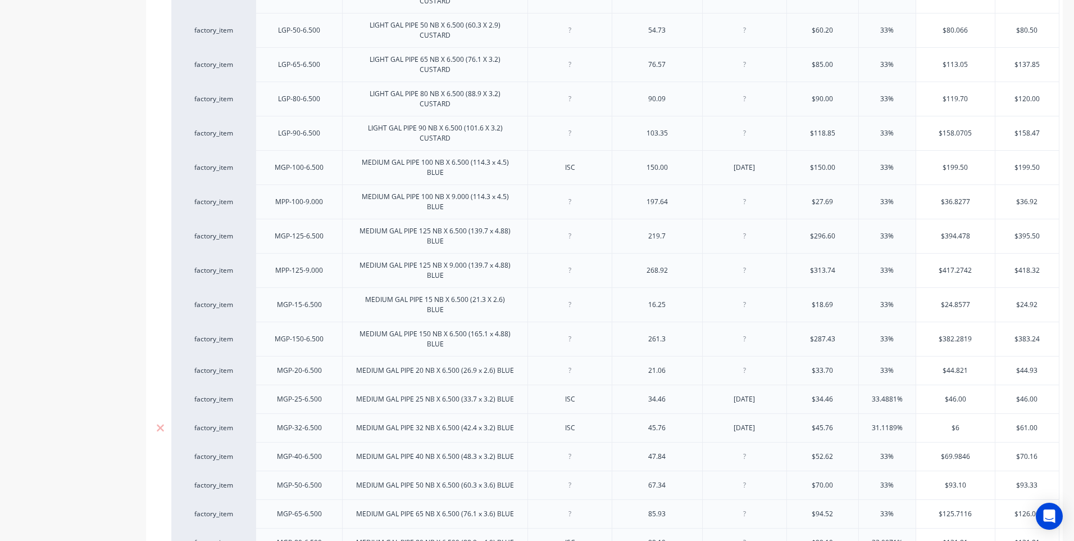
type textarea "x"
type input "$61"
type textarea "x"
type input "$61.00"
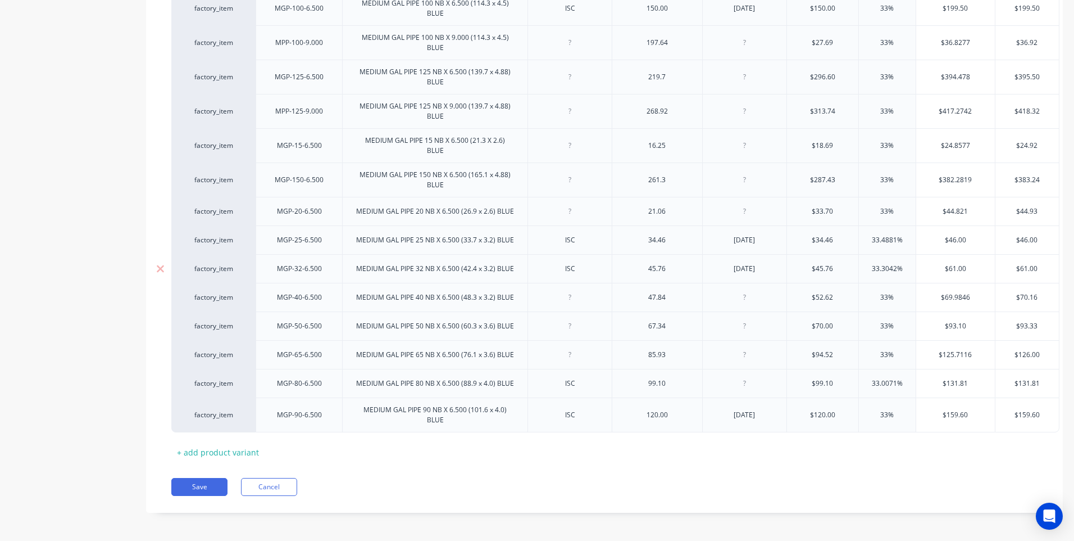
scroll to position [1345, 0]
click at [199, 483] on button "Save" at bounding box center [199, 484] width 56 height 18
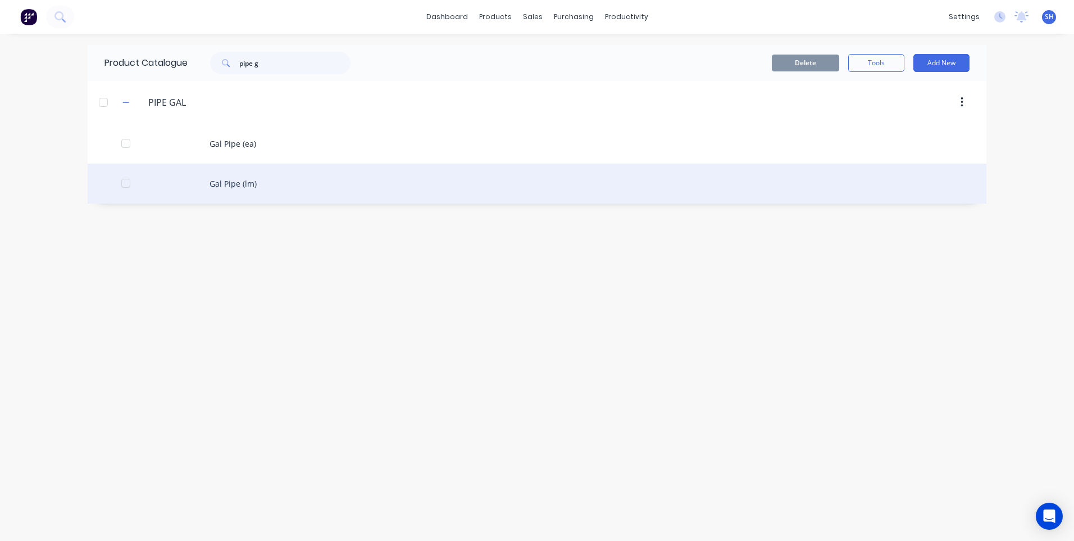
click at [228, 178] on div "Gal Pipe (lm)" at bounding box center [537, 184] width 899 height 40
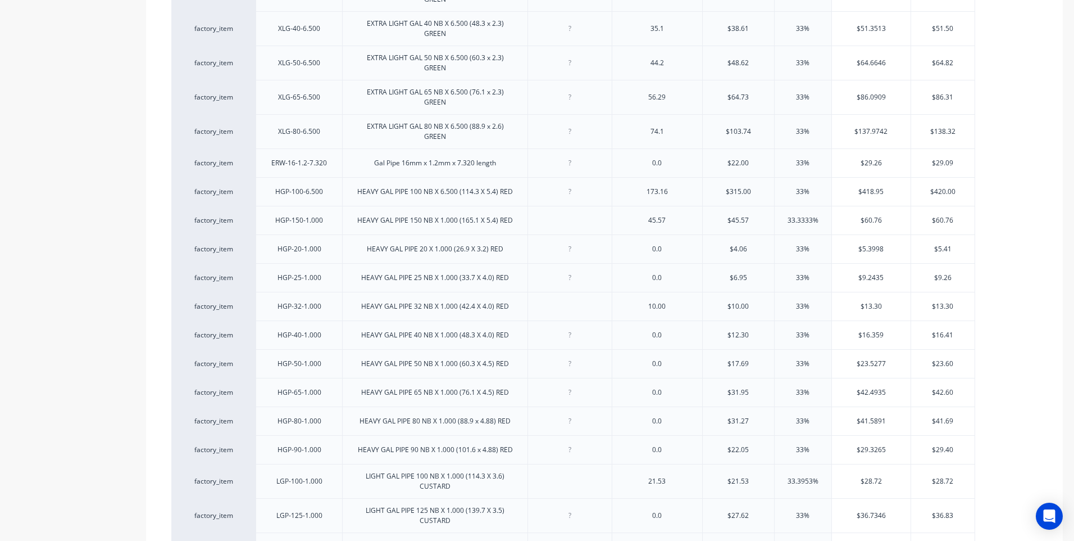
type textarea "x"
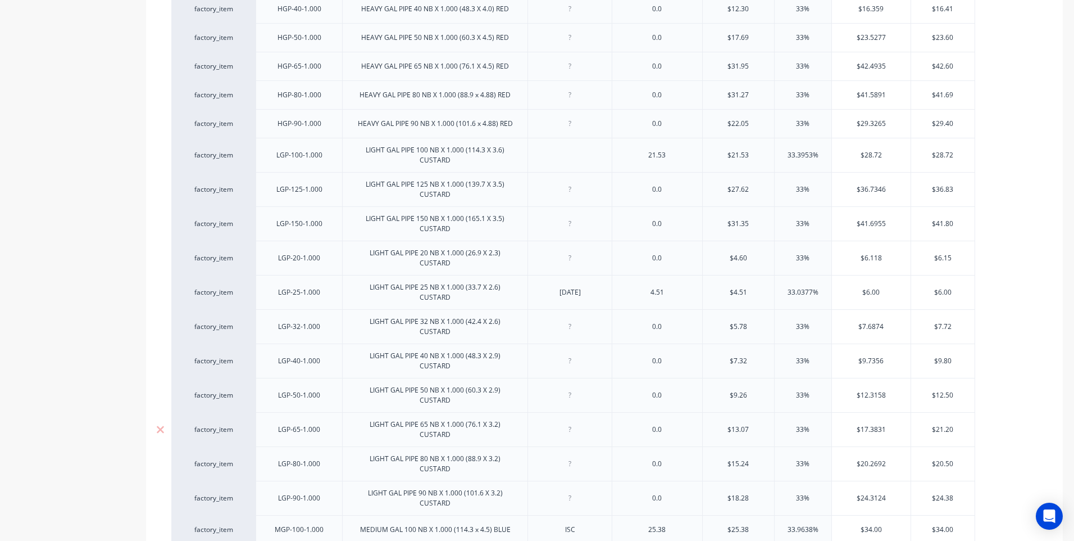
scroll to position [1124, 0]
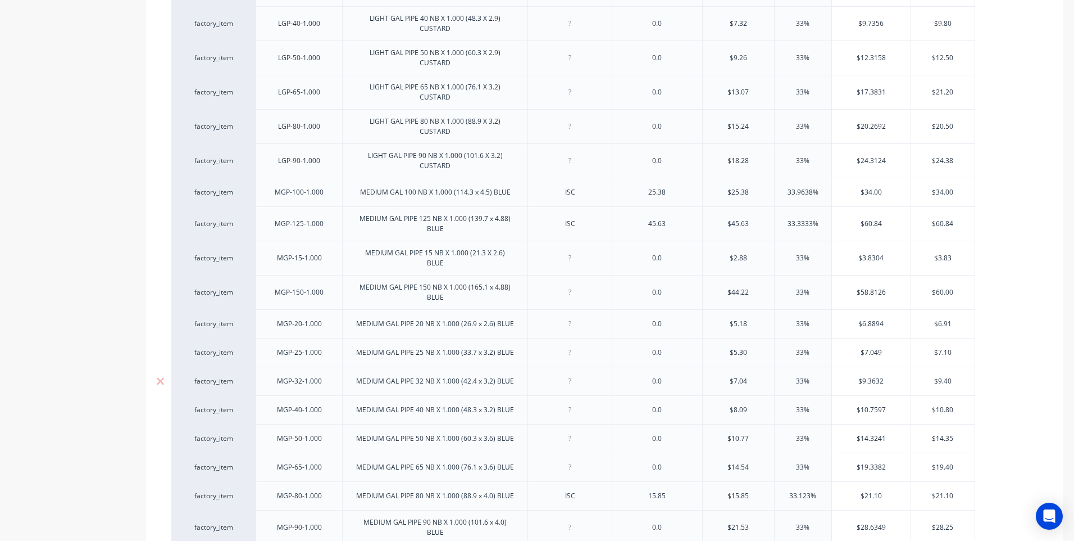
click at [571, 383] on div at bounding box center [570, 381] width 56 height 15
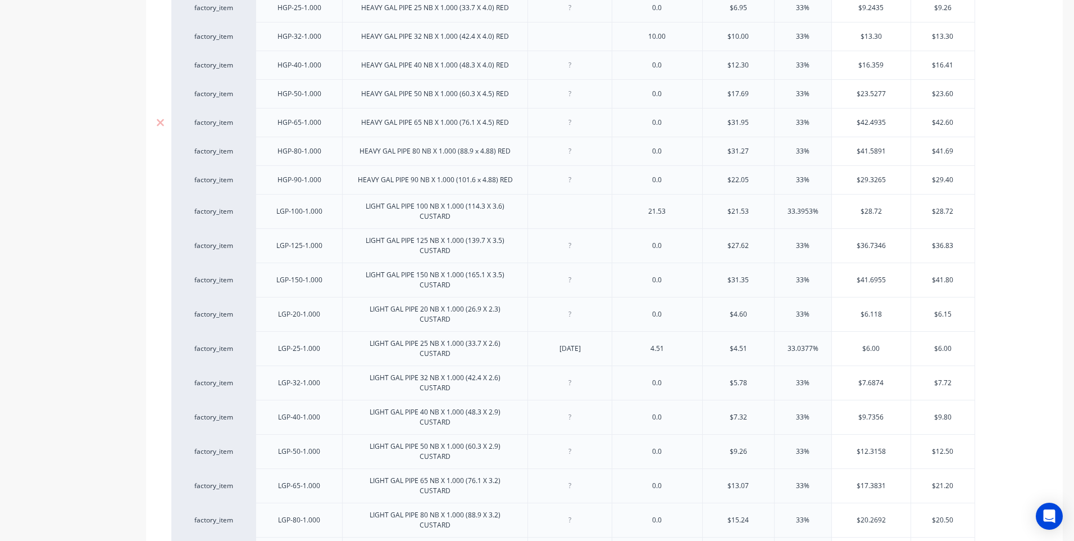
scroll to position [1068, 0]
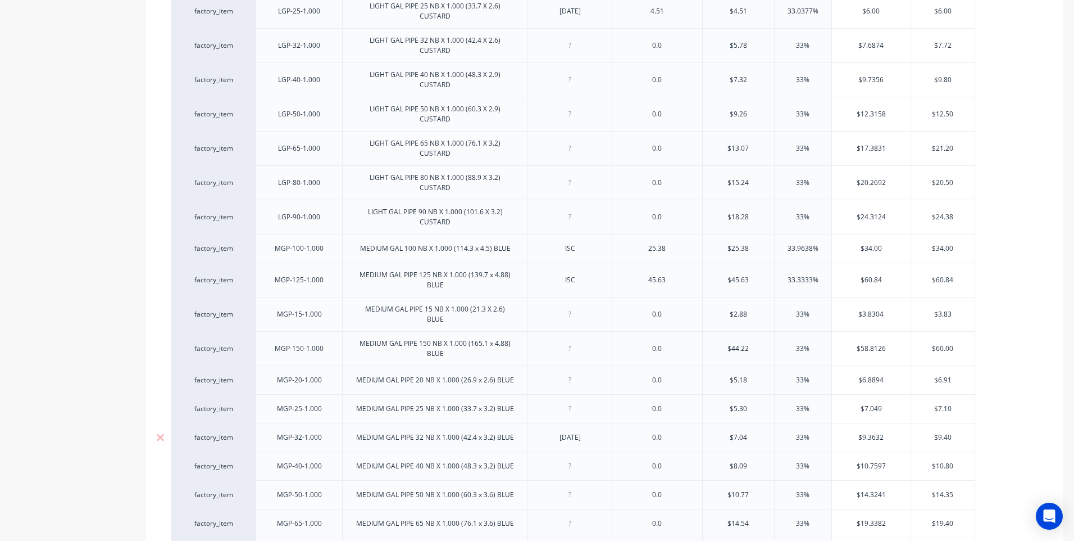
type textarea "x"
drag, startPoint x: 671, startPoint y: 441, endPoint x: 642, endPoint y: 443, distance: 29.3
click at [642, 443] on div "0.0" at bounding box center [657, 437] width 56 height 15
type textarea "x"
type input "$9.3632"
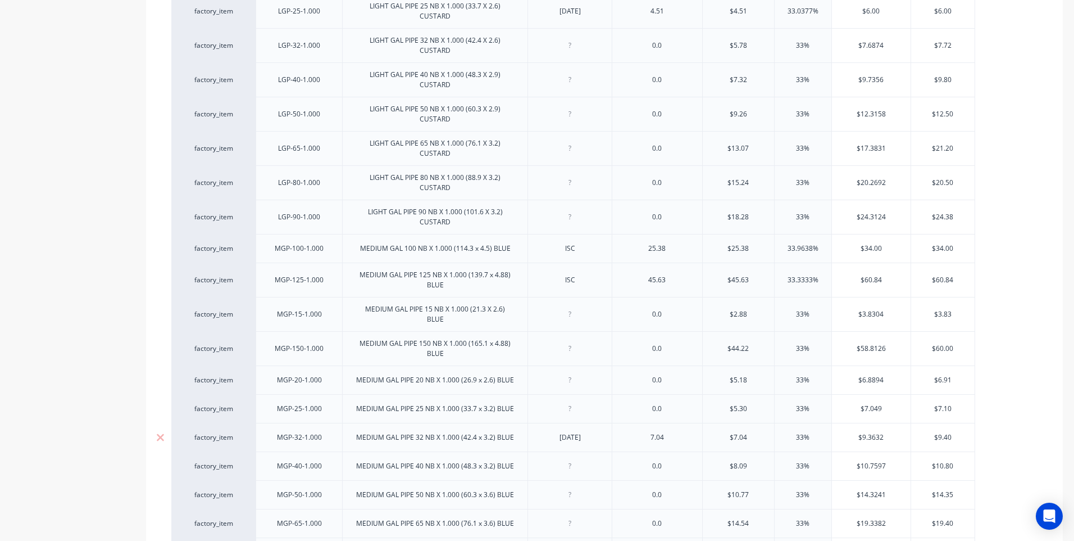
drag, startPoint x: 885, startPoint y: 437, endPoint x: 839, endPoint y: 440, distance: 46.2
click at [839, 440] on input "$9.3632" at bounding box center [871, 437] width 79 height 10
type textarea "x"
type input "9.4"
type textarea "x"
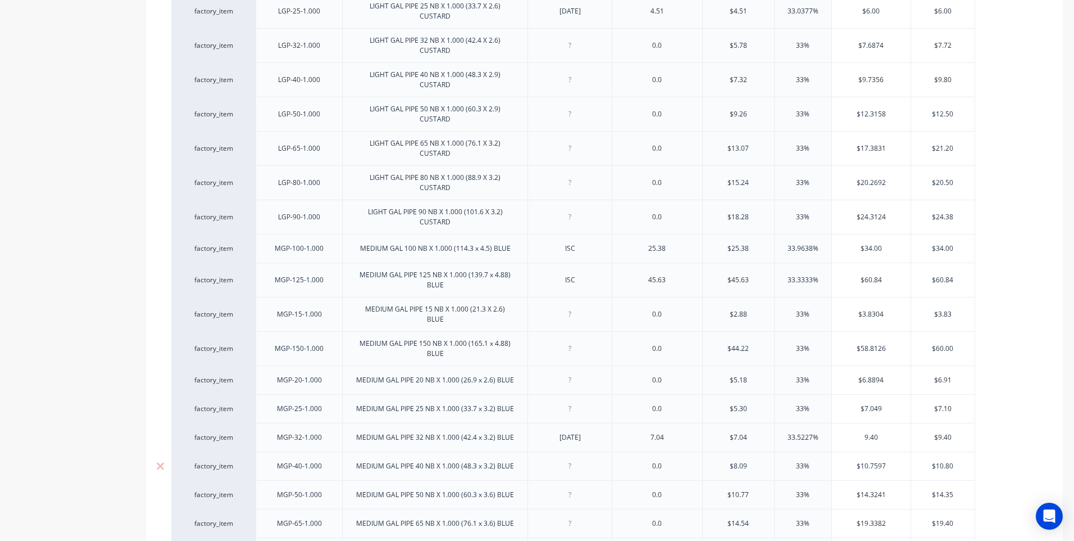
type input "9.40"
click at [593, 462] on div at bounding box center [570, 465] width 56 height 15
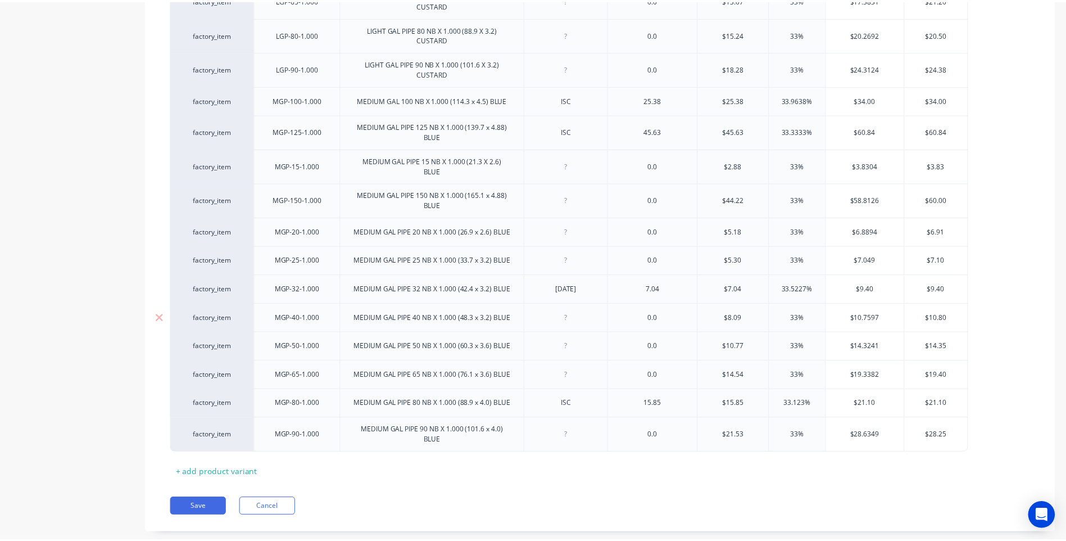
scroll to position [1239, 0]
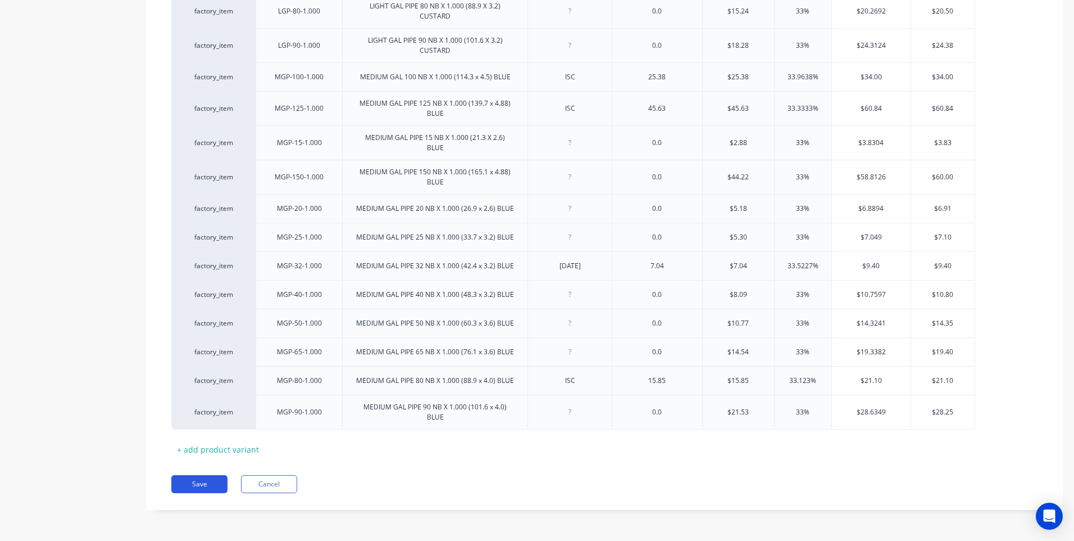
click at [199, 480] on button "Save" at bounding box center [199, 484] width 56 height 18
type textarea "x"
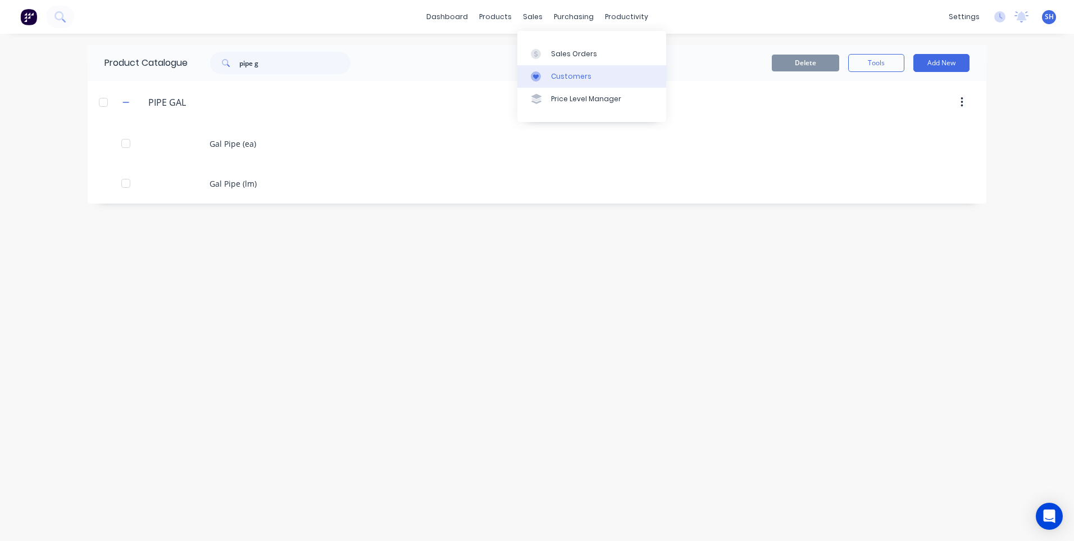
click at [570, 75] on div "Customers" at bounding box center [571, 76] width 40 height 10
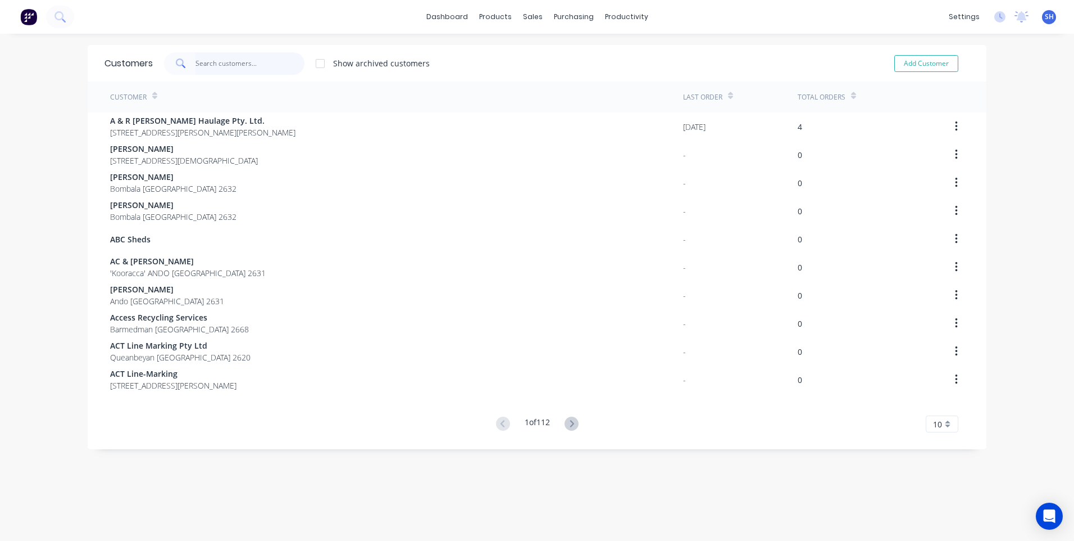
click at [202, 65] on input "text" at bounding box center [251, 63] width 110 height 22
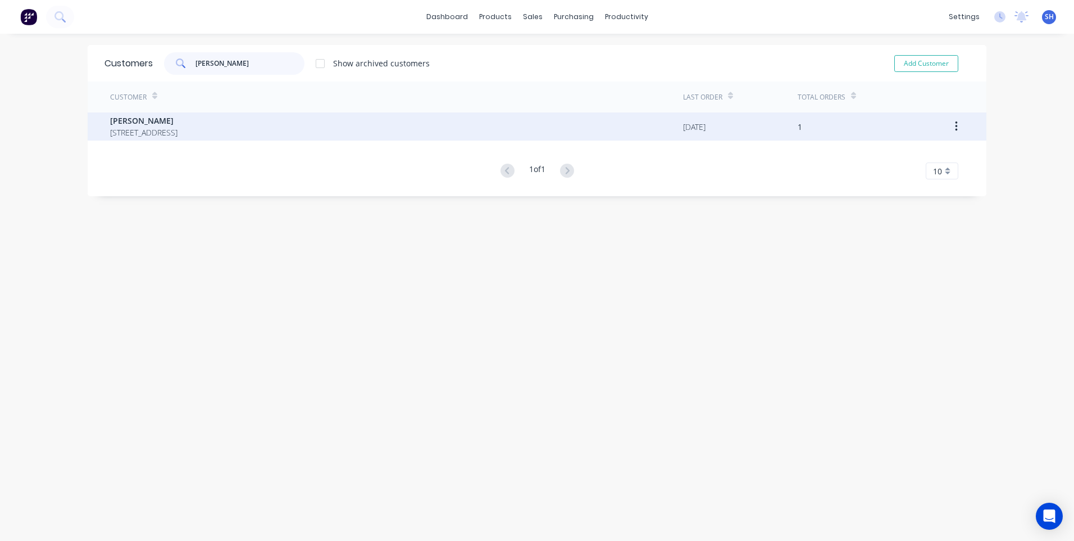
type input "FRAN"
click at [126, 130] on span "60 Young St Bombala New South Wales 2632" at bounding box center [143, 132] width 67 height 12
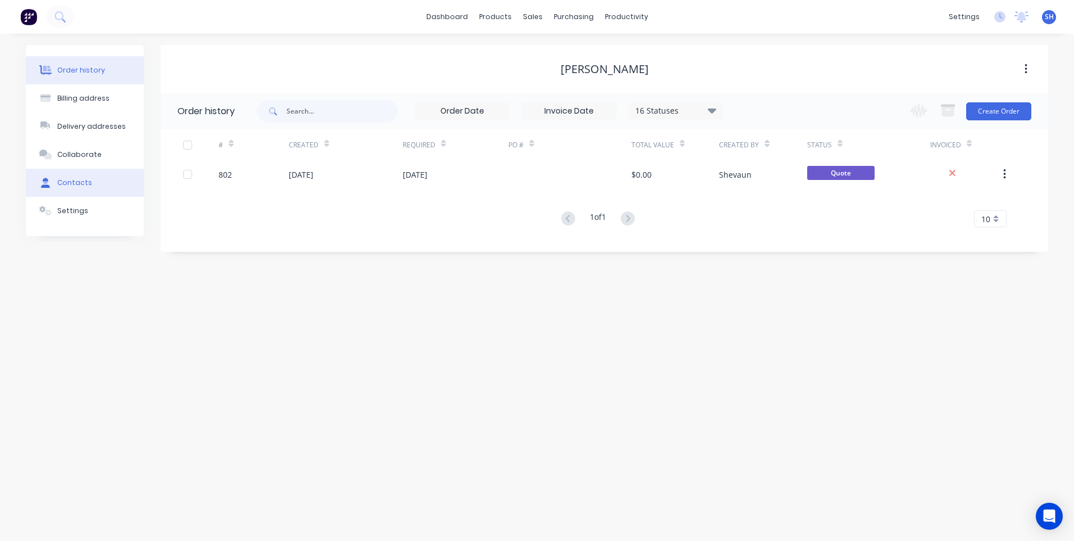
click at [76, 180] on div "Contacts" at bounding box center [74, 183] width 35 height 10
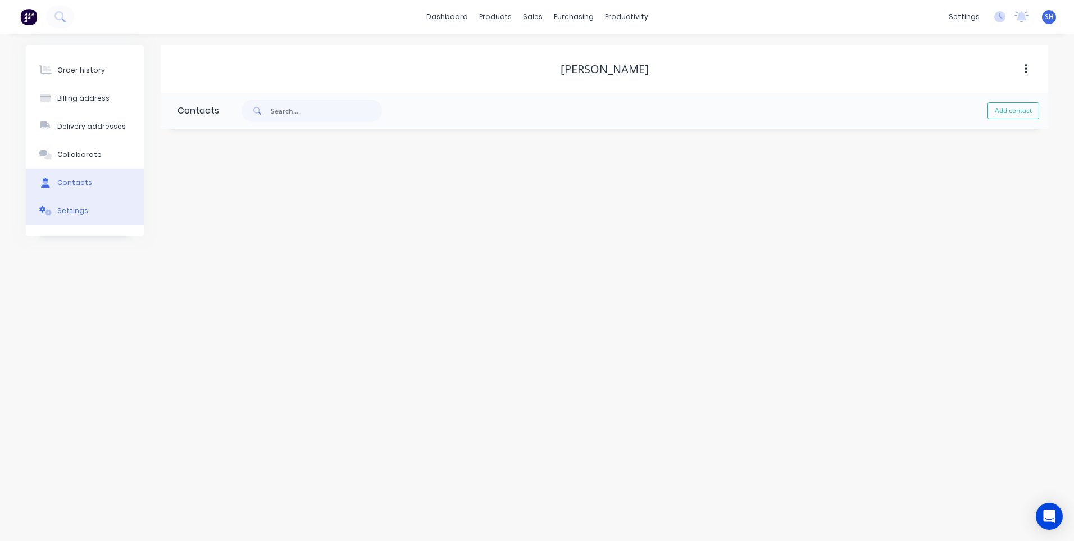
click at [75, 207] on div "Settings" at bounding box center [72, 211] width 31 height 10
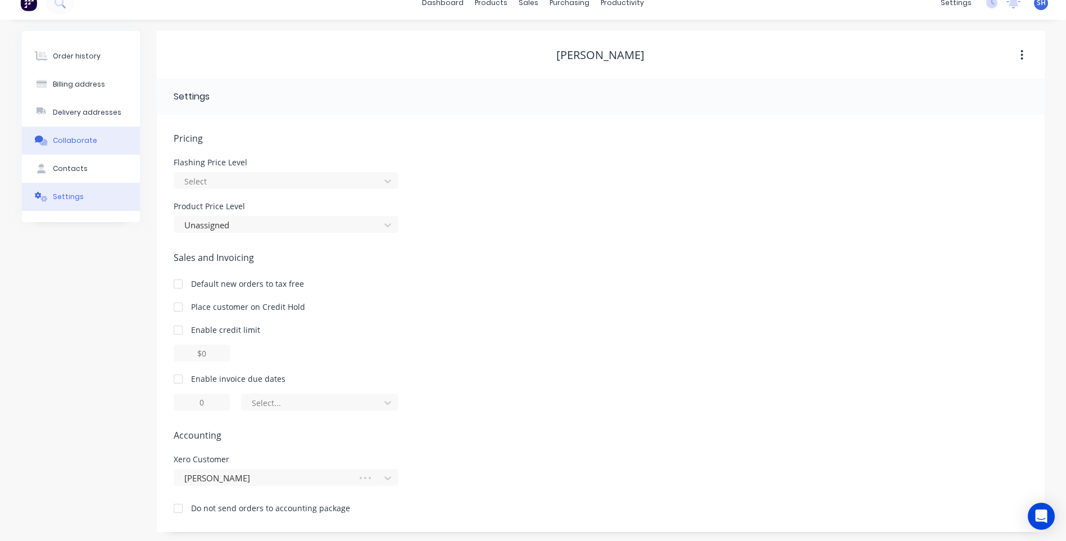
scroll to position [16, 0]
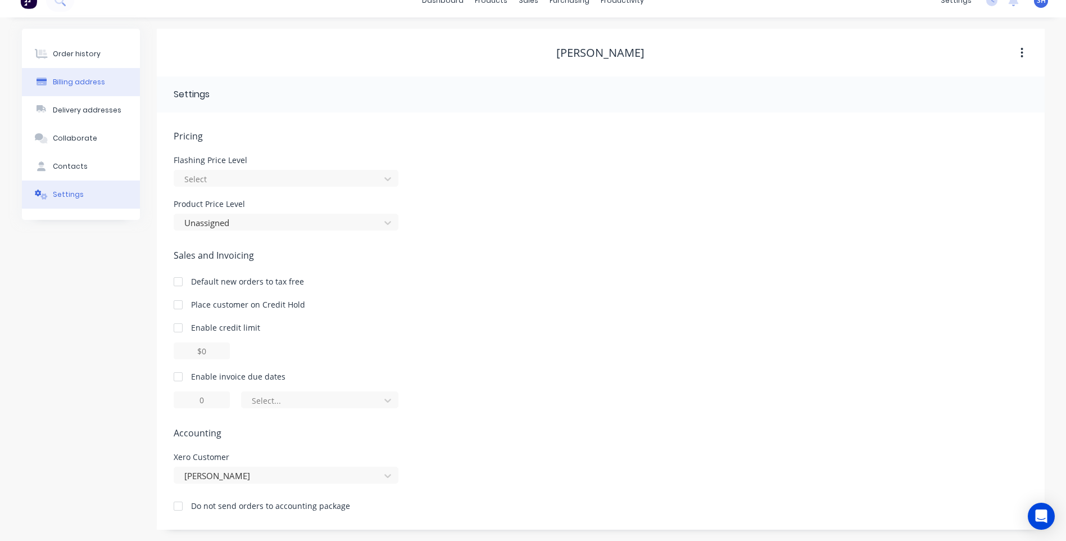
click at [74, 79] on div "Billing address" at bounding box center [79, 82] width 52 height 10
select select "AU"
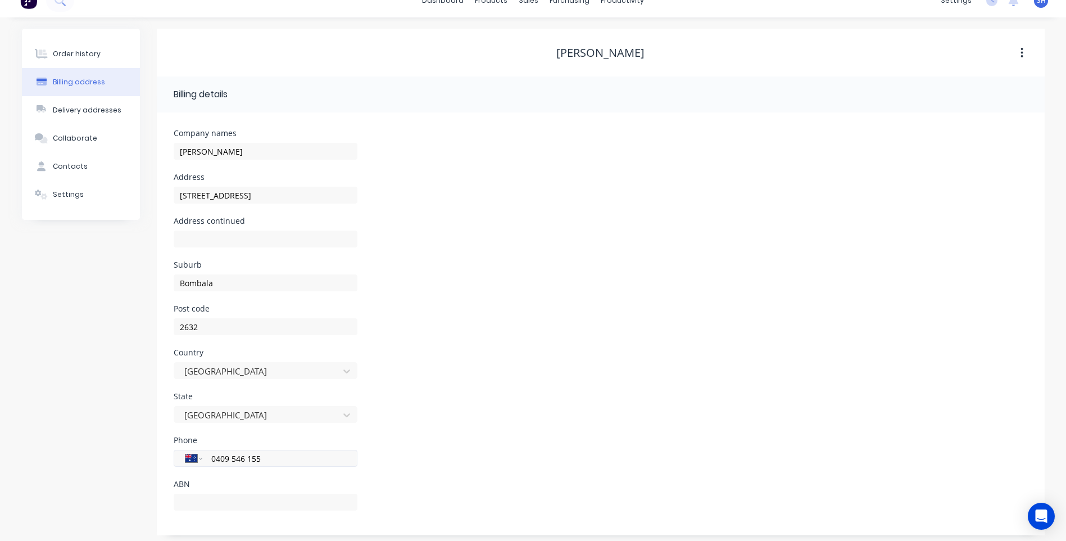
drag, startPoint x: 210, startPoint y: 457, endPoint x: 269, endPoint y: 450, distance: 58.9
click at [269, 450] on div "International Afghanistan Åland Islands Albania Algeria American Samoa Andorra …" at bounding box center [266, 458] width 184 height 17
click at [71, 162] on div "Contacts" at bounding box center [70, 166] width 35 height 10
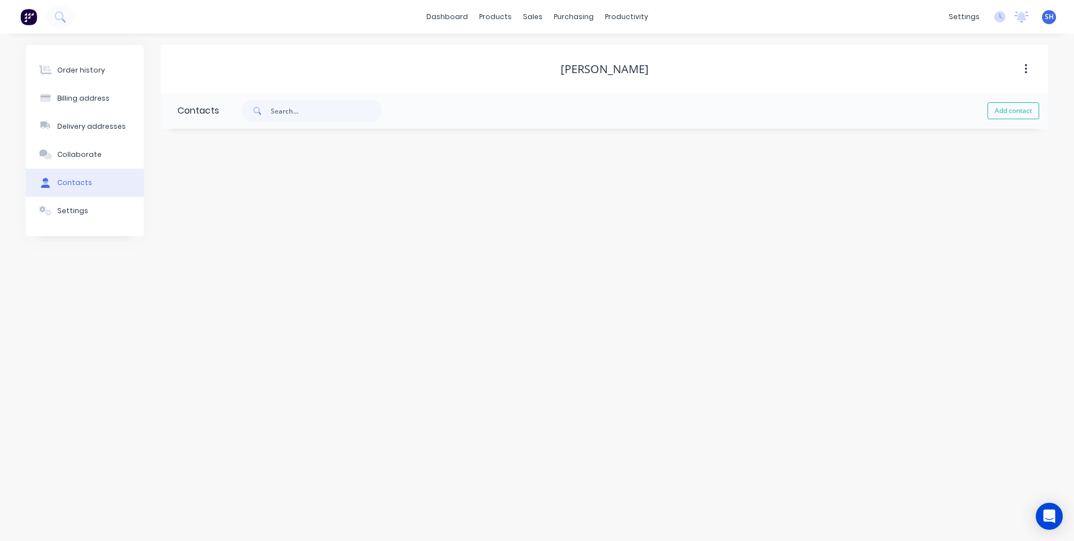
click at [1009, 111] on button "Add contact" at bounding box center [1014, 110] width 52 height 17
select select "AU"
click at [197, 188] on input "text" at bounding box center [270, 193] width 184 height 17
type input "f"
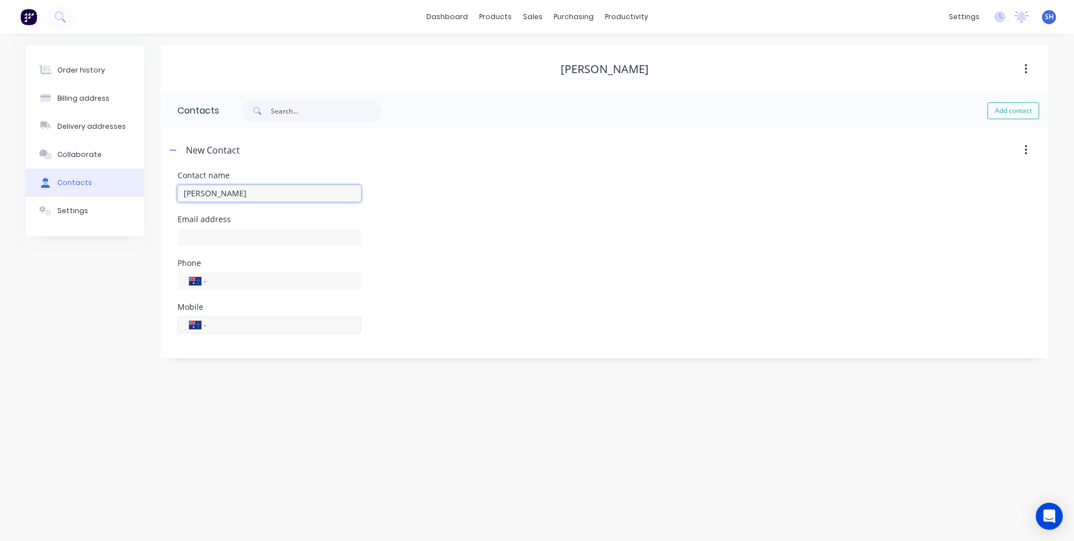
type input "FRAN"
select select "AU"
paste input "0409 546 155"
type input "0409 546 155"
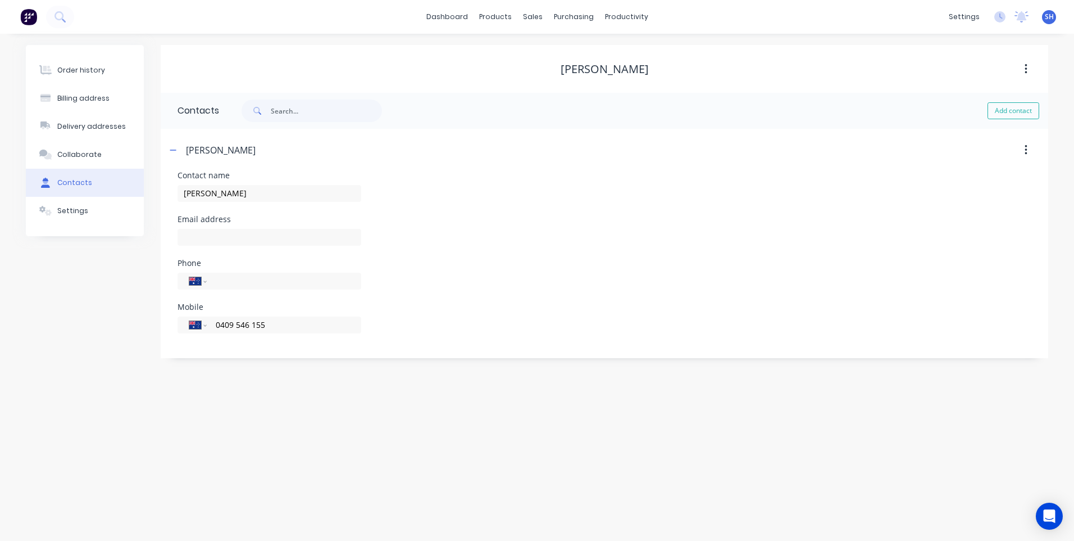
click at [379, 365] on div "Order history Billing address Delivery addresses Collaborate Contacts Settings …" at bounding box center [537, 287] width 1074 height 507
click at [72, 180] on div "Contacts" at bounding box center [74, 183] width 35 height 10
click at [76, 151] on div "Collaborate" at bounding box center [79, 154] width 44 height 10
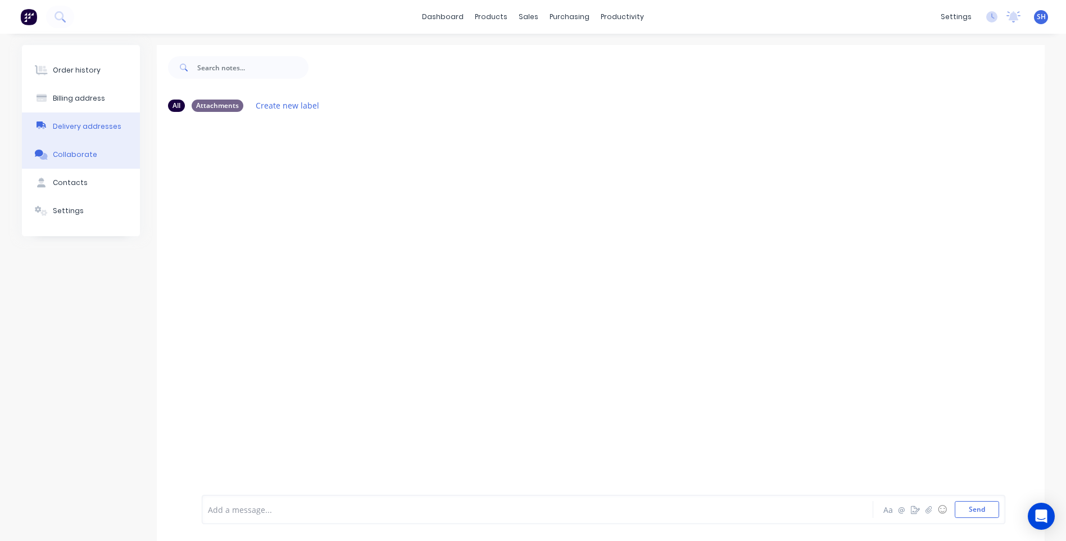
click at [82, 125] on div "Delivery addresses" at bounding box center [87, 126] width 69 height 10
select select "AU"
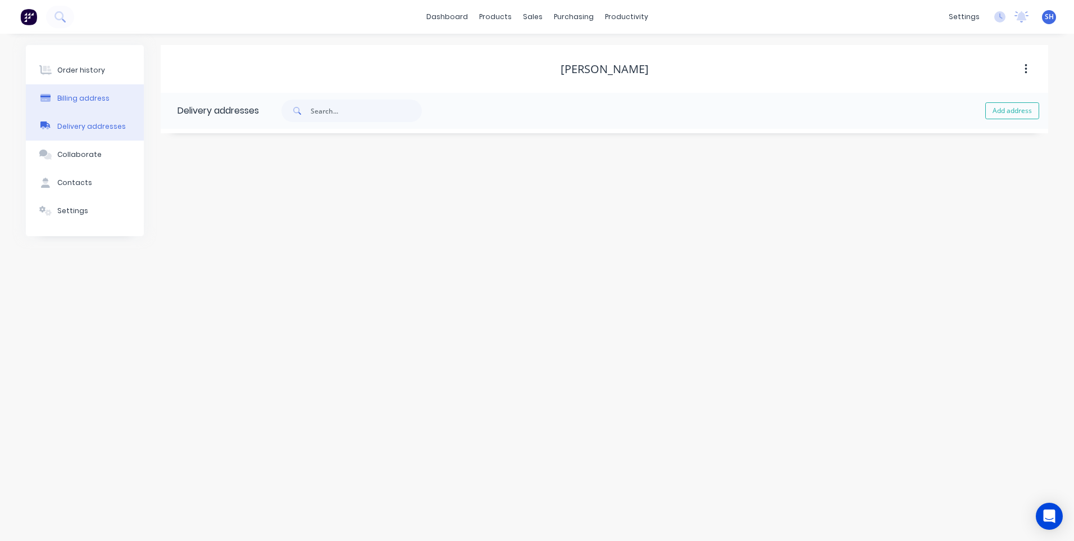
click at [81, 102] on div "Billing address" at bounding box center [83, 98] width 52 height 10
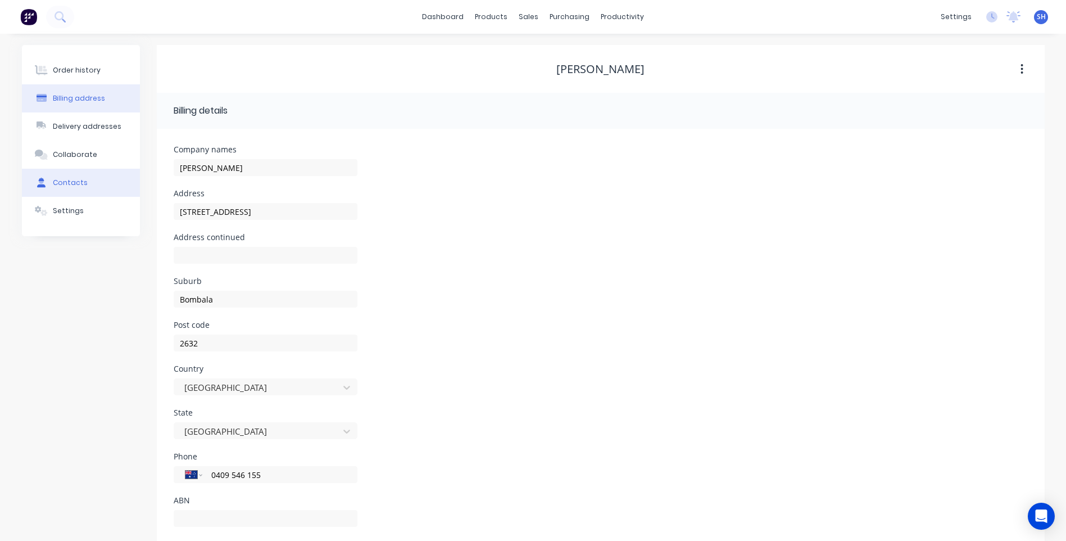
click at [65, 178] on div "Contacts" at bounding box center [70, 183] width 35 height 10
select select "AU"
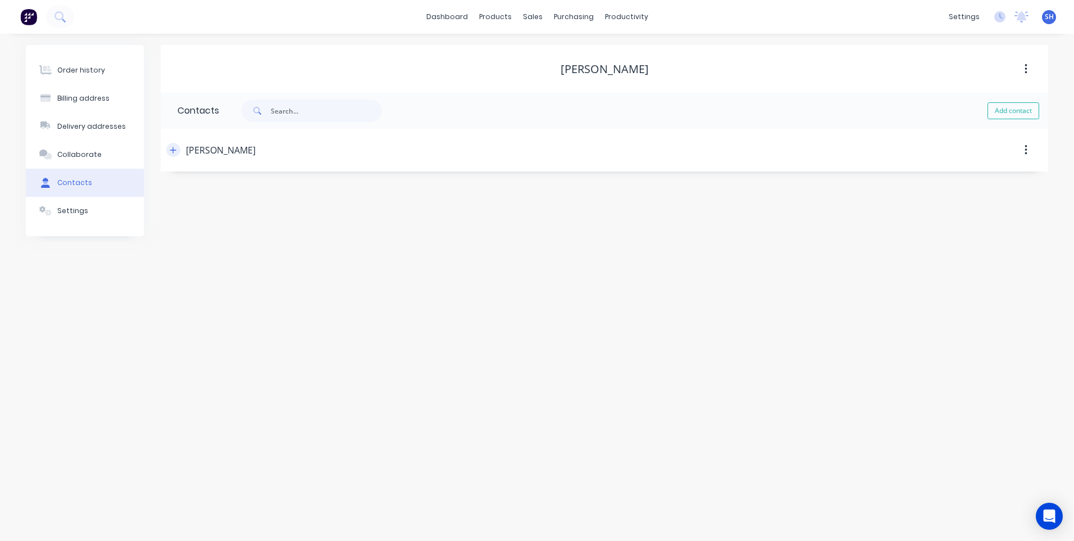
click at [174, 146] on icon "button" at bounding box center [173, 150] width 7 height 8
click at [202, 235] on input "text" at bounding box center [270, 237] width 184 height 17
type input "F"
type input "frannyaustin3@gmail.com"
click at [307, 412] on div "Order history Billing address Delivery addresses Collaborate Contacts Settings …" at bounding box center [537, 287] width 1074 height 507
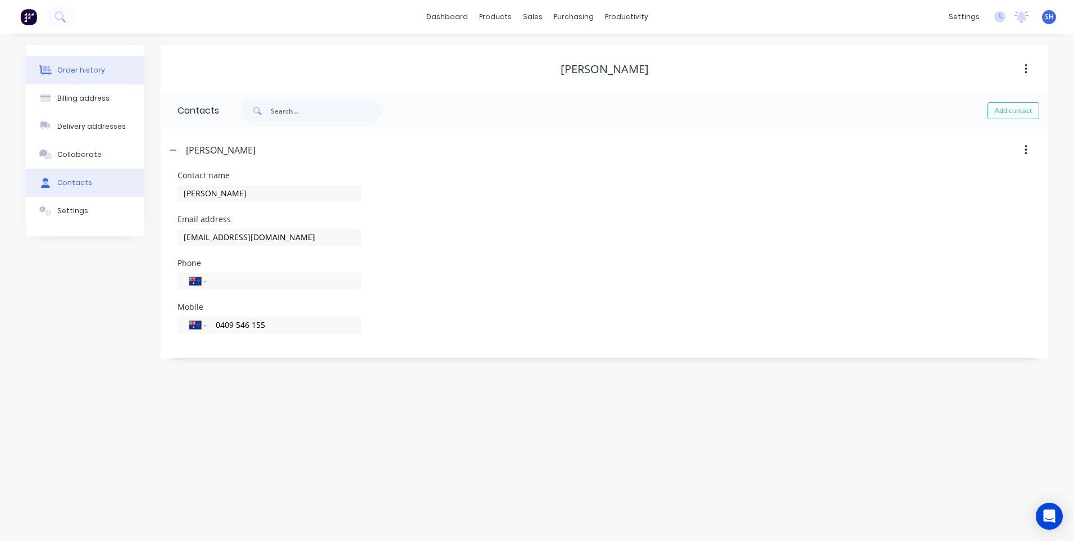
click at [79, 69] on div "Order history" at bounding box center [81, 70] width 48 height 10
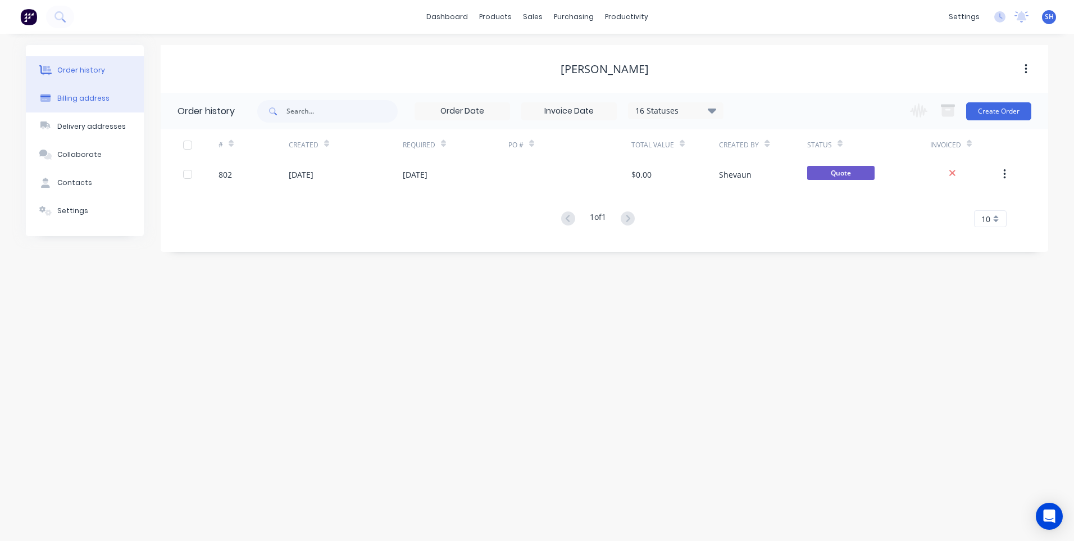
click at [78, 98] on div "Billing address" at bounding box center [83, 98] width 52 height 10
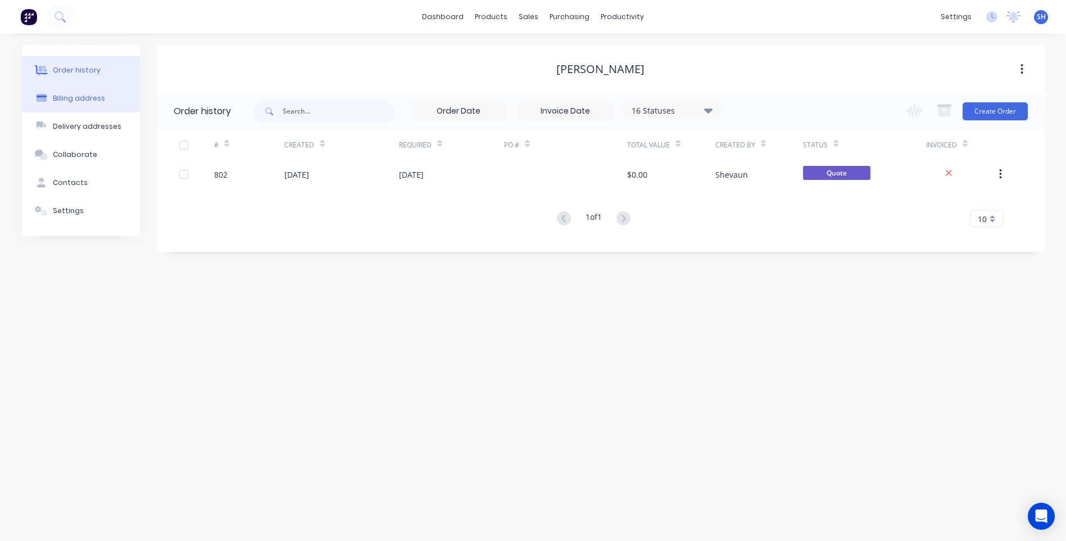
select select "AU"
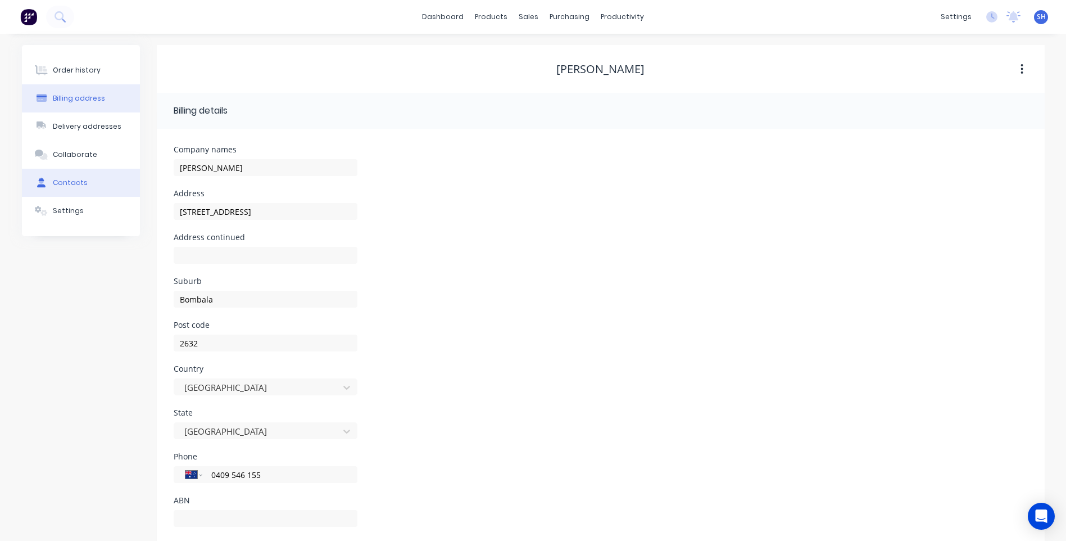
click at [66, 183] on div "Contacts" at bounding box center [70, 183] width 35 height 10
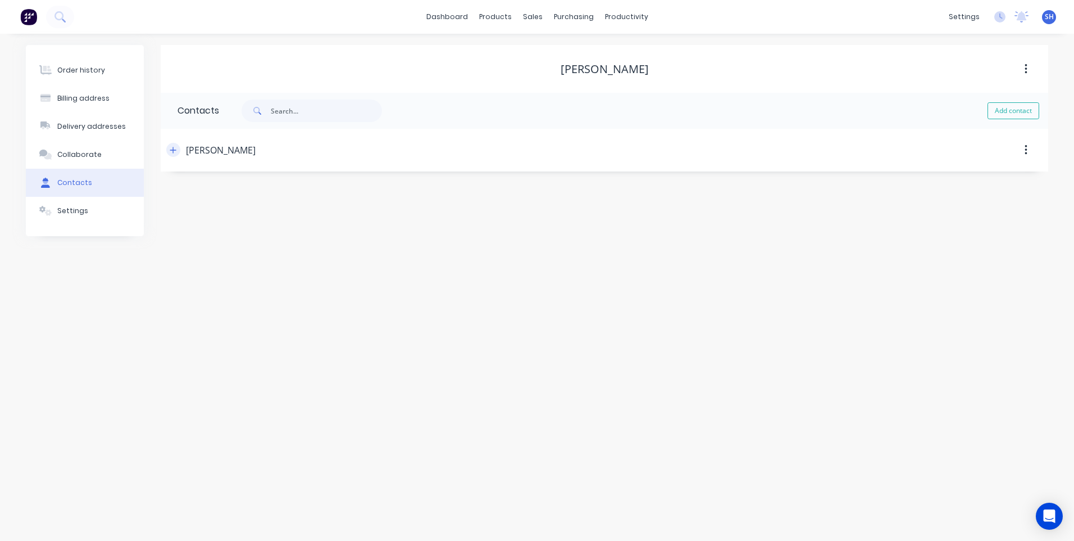
click at [173, 151] on icon "button" at bounding box center [173, 150] width 6 height 6
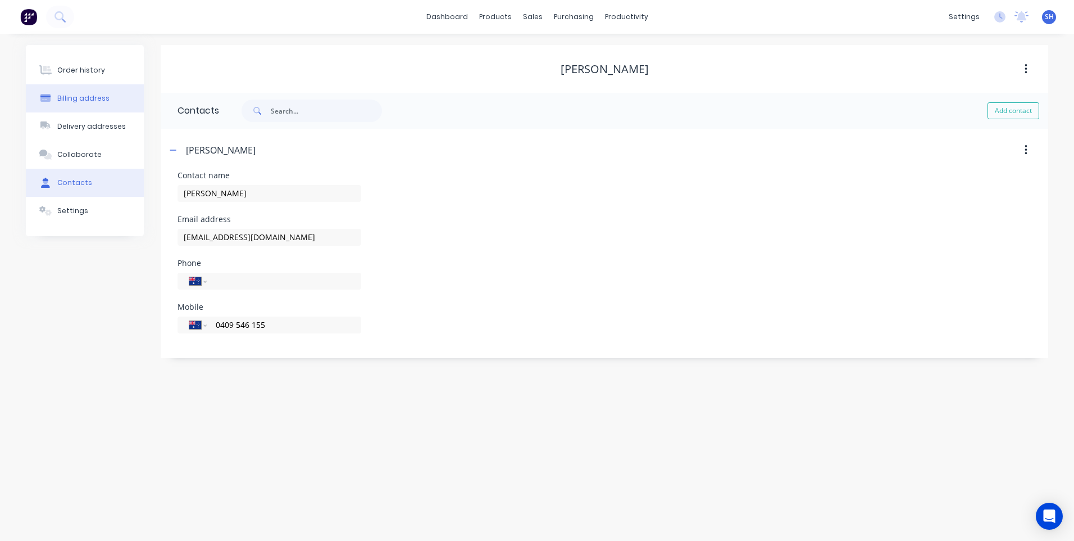
click at [78, 99] on div "Billing address" at bounding box center [83, 98] width 52 height 10
select select "AU"
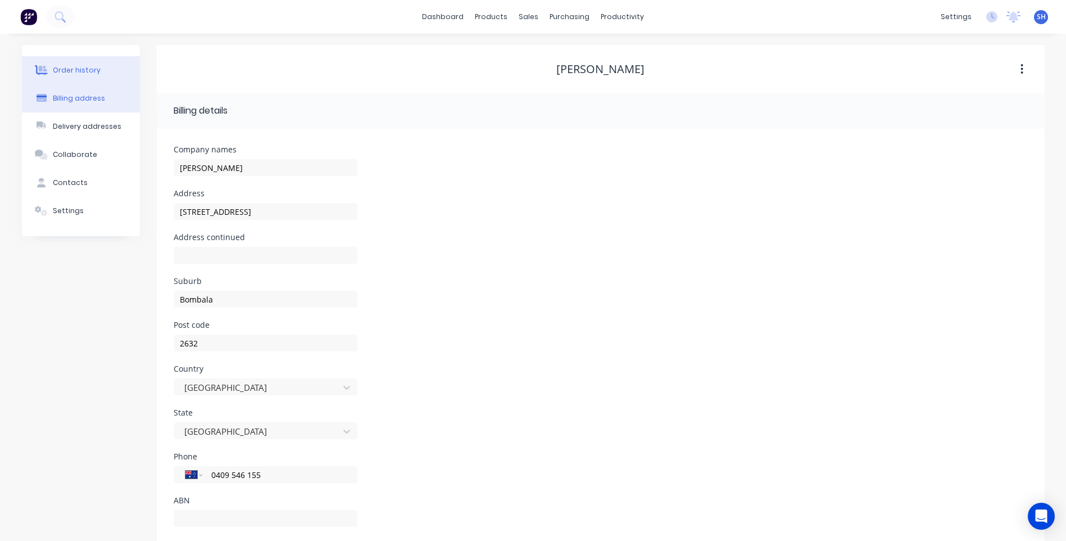
click at [64, 67] on div "Order history" at bounding box center [77, 70] width 48 height 10
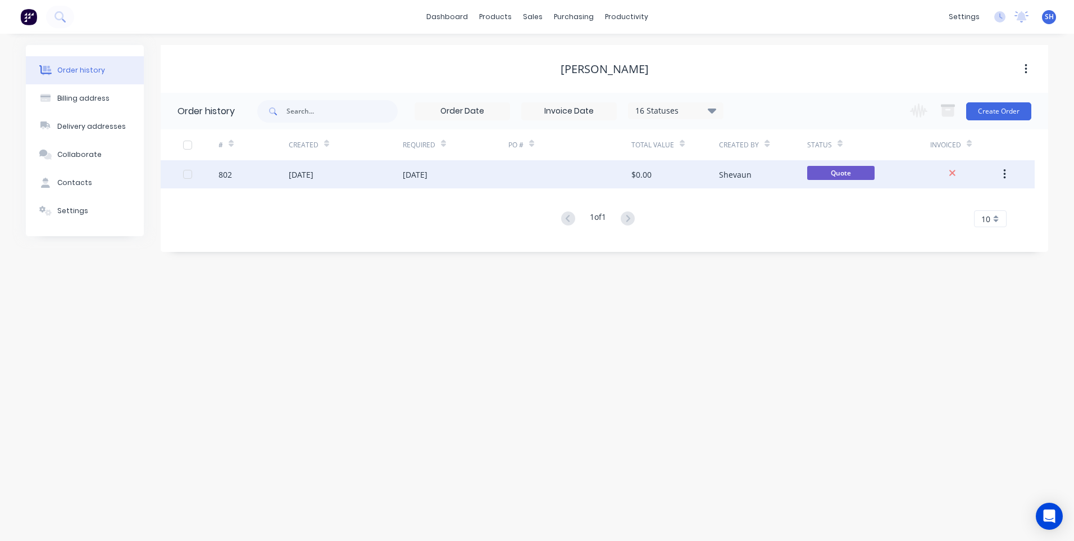
click at [511, 175] on div at bounding box center [570, 174] width 123 height 28
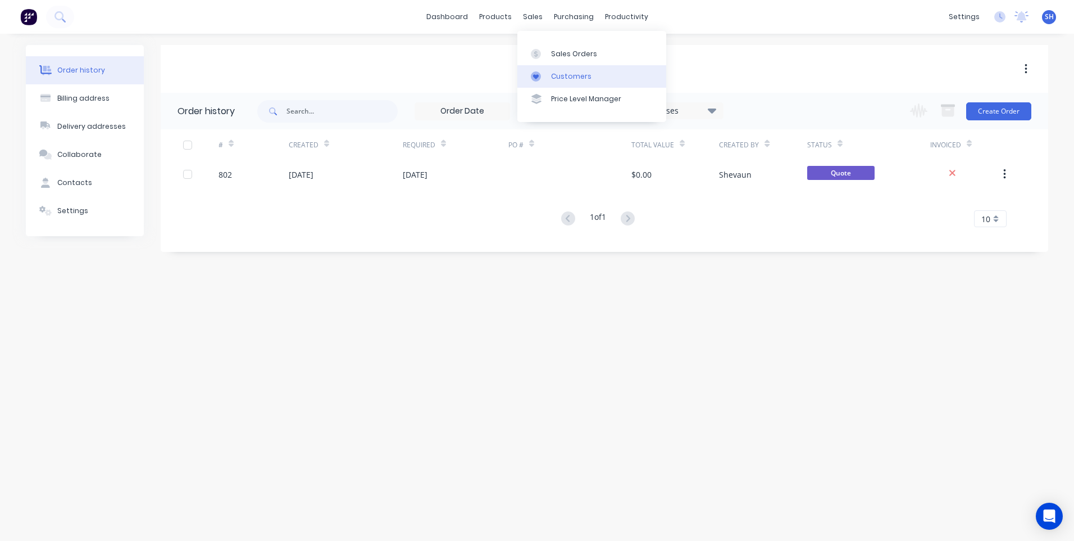
click at [574, 74] on div "Customers" at bounding box center [571, 76] width 40 height 10
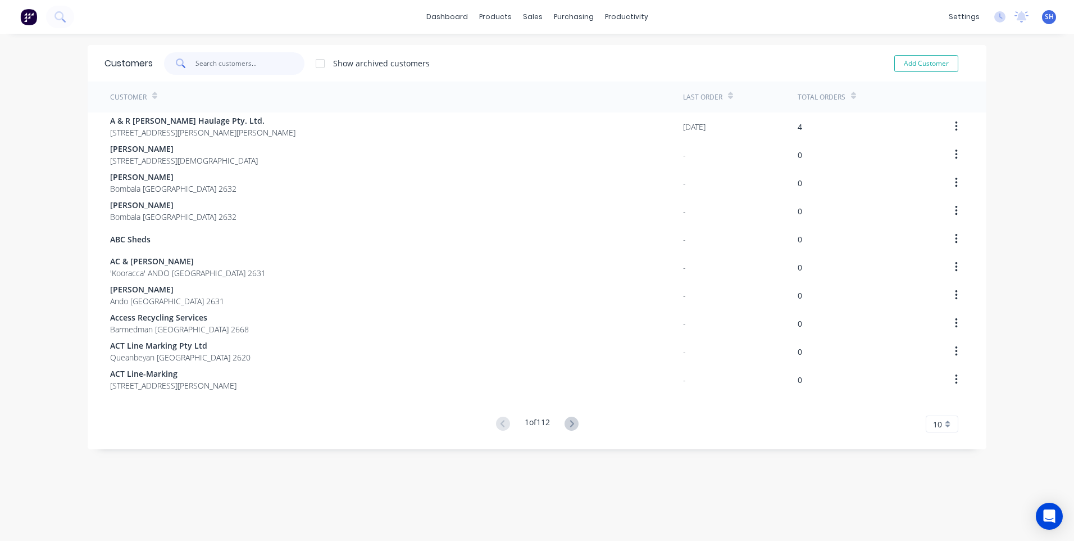
click at [201, 62] on input "text" at bounding box center [251, 63] width 110 height 22
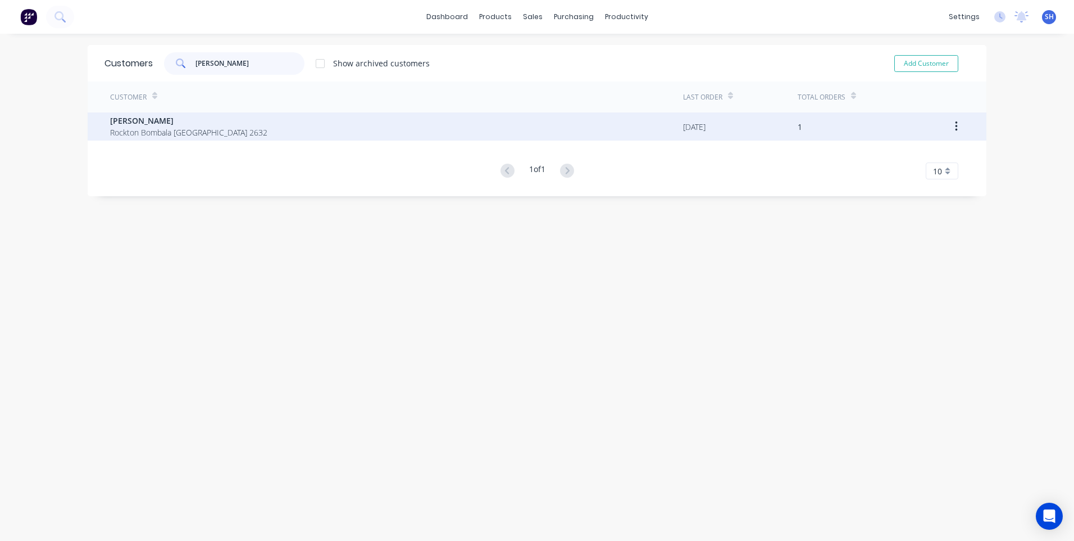
type input "jake br"
click at [144, 126] on span "[PERSON_NAME]" at bounding box center [188, 121] width 157 height 12
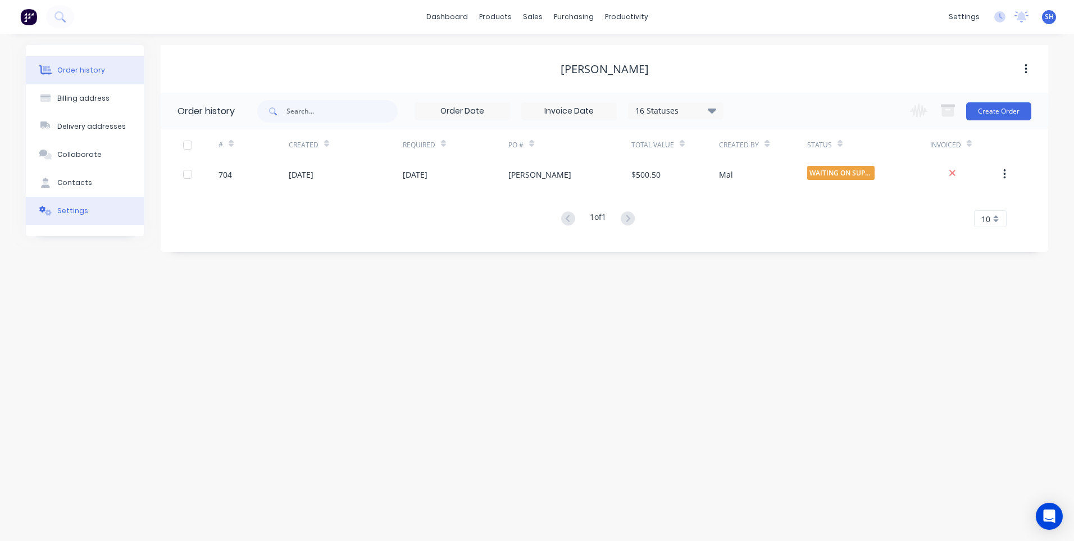
click at [69, 210] on div "Settings" at bounding box center [72, 211] width 31 height 10
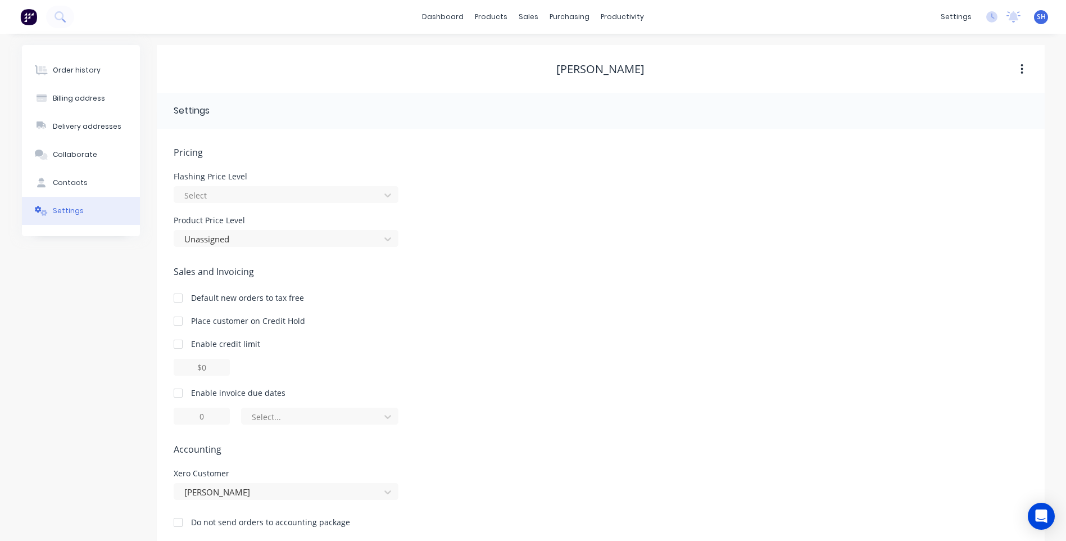
click at [179, 392] on div at bounding box center [178, 393] width 22 height 22
drag, startPoint x: 211, startPoint y: 417, endPoint x: 170, endPoint y: 418, distance: 41.0
click at [170, 418] on div "Pricing Flashing Price Level Select Product Price Level Unassigned Sales and In…" at bounding box center [601, 337] width 888 height 417
type input "30"
click at [389, 415] on icon at bounding box center [387, 417] width 7 height 4
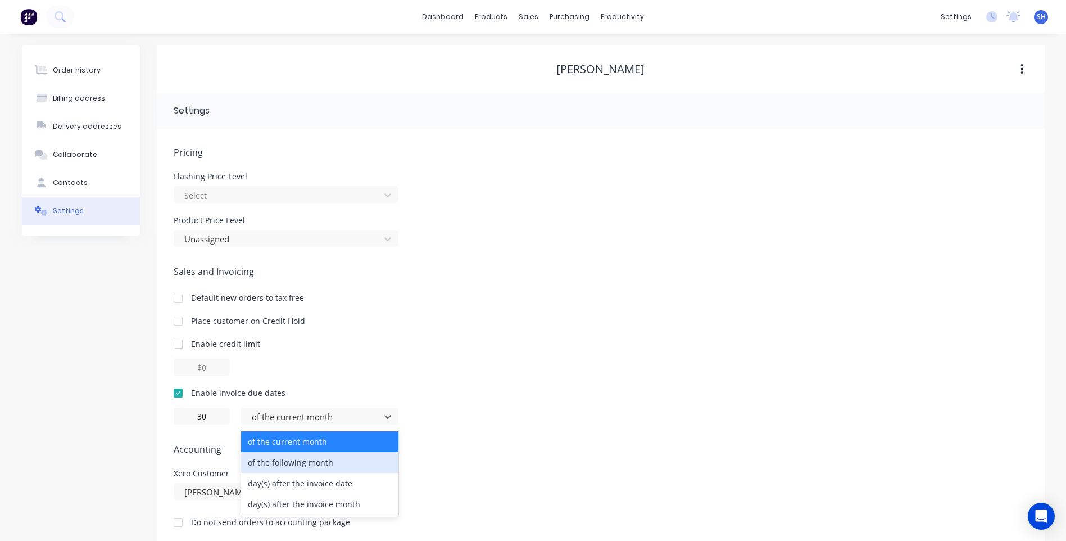
click at [326, 462] on div "of the following month" at bounding box center [319, 462] width 157 height 21
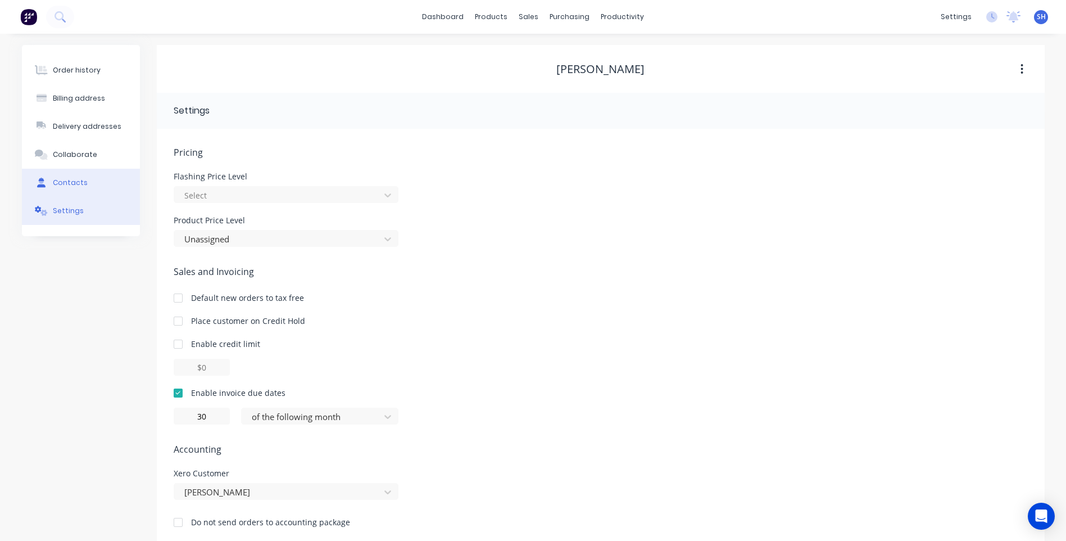
click at [65, 181] on div "Contacts" at bounding box center [70, 183] width 35 height 10
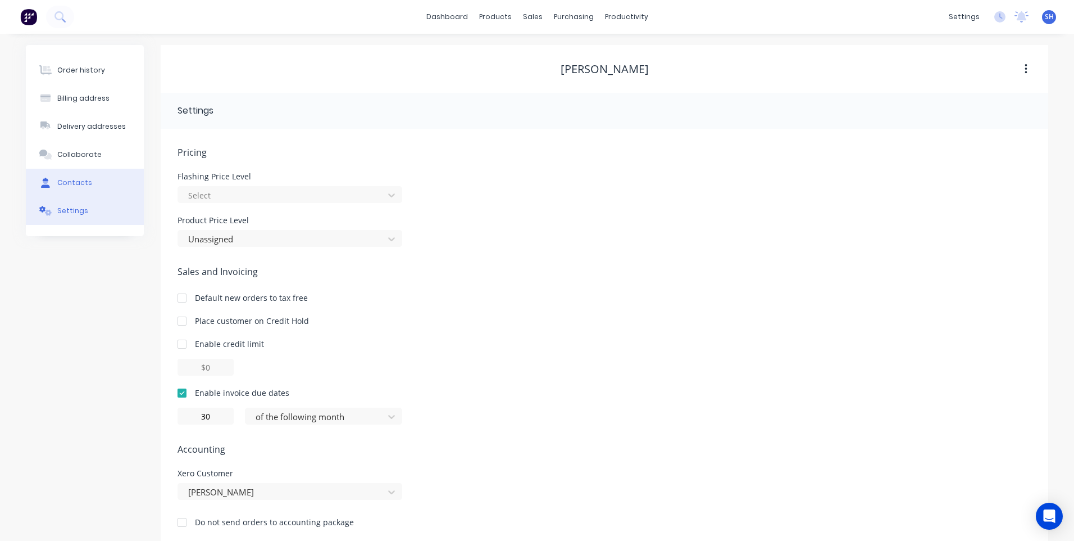
select select "AU"
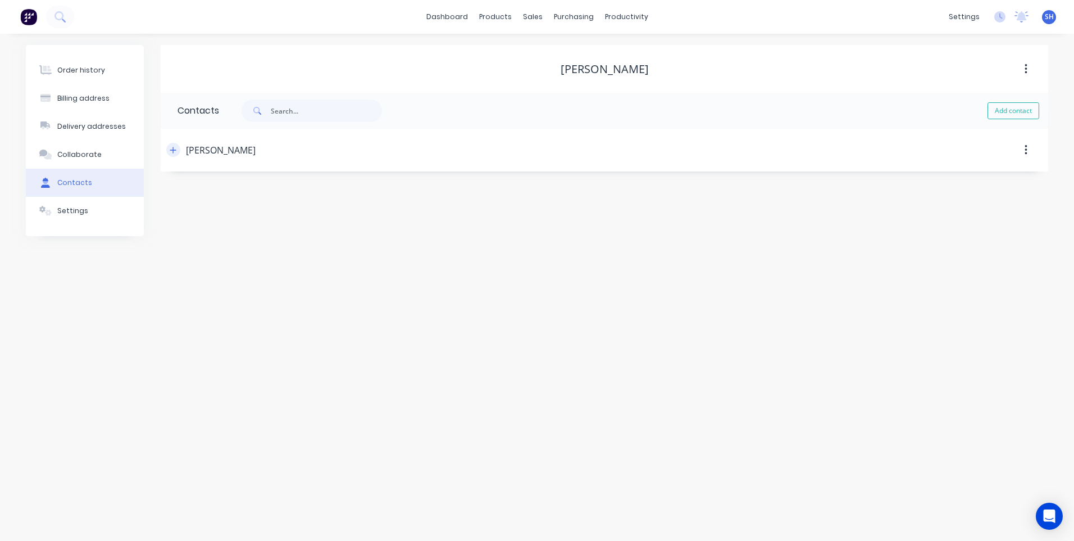
click at [170, 152] on icon "button" at bounding box center [173, 150] width 7 height 8
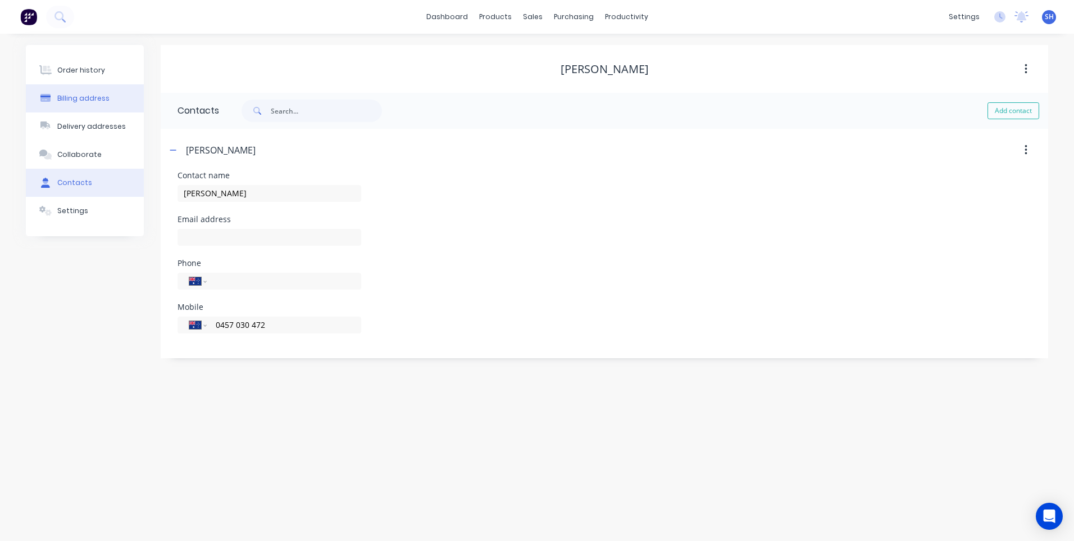
click at [88, 97] on div "Billing address" at bounding box center [83, 98] width 52 height 10
select select "AU"
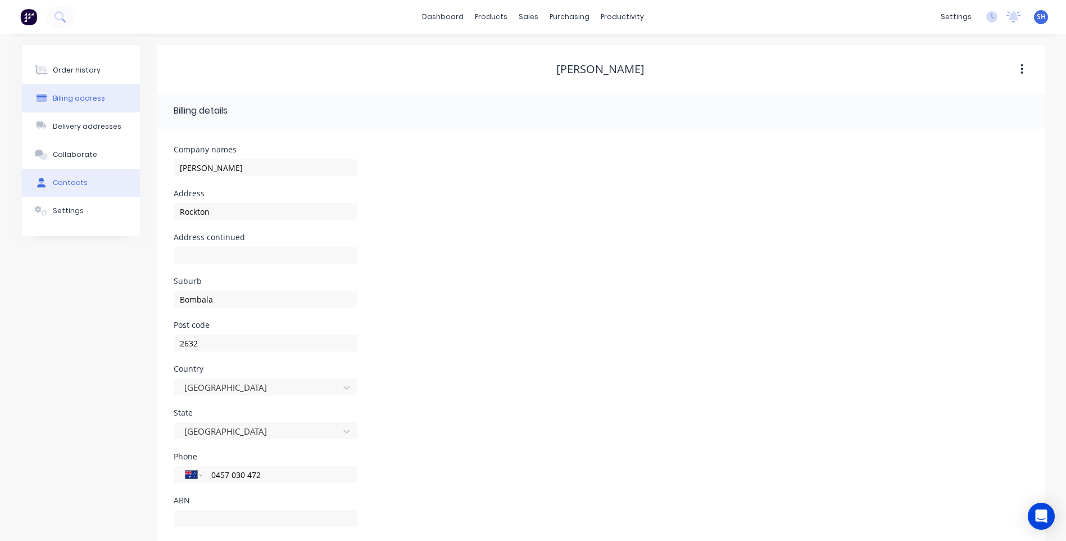
click at [71, 180] on div "Contacts" at bounding box center [70, 183] width 35 height 10
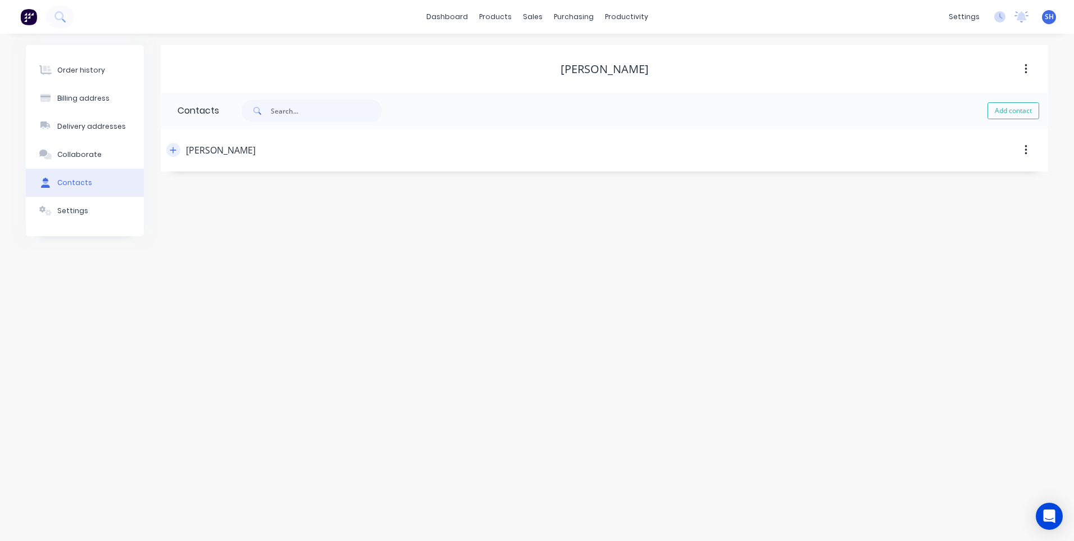
click at [171, 150] on icon "button" at bounding box center [173, 150] width 6 height 6
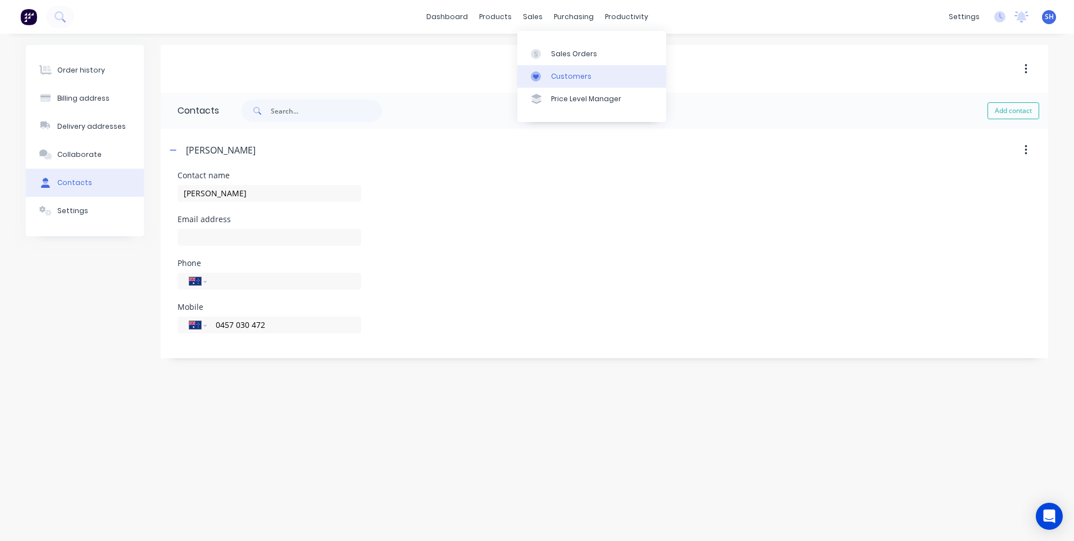
click at [571, 75] on div "Customers" at bounding box center [571, 76] width 40 height 10
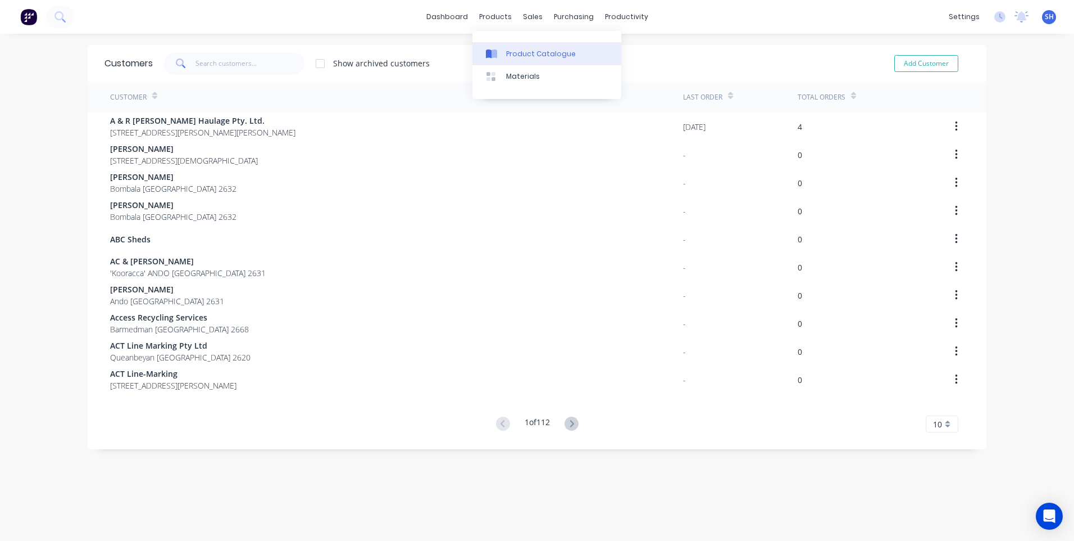
click at [532, 49] on div "Product Catalogue" at bounding box center [541, 54] width 70 height 10
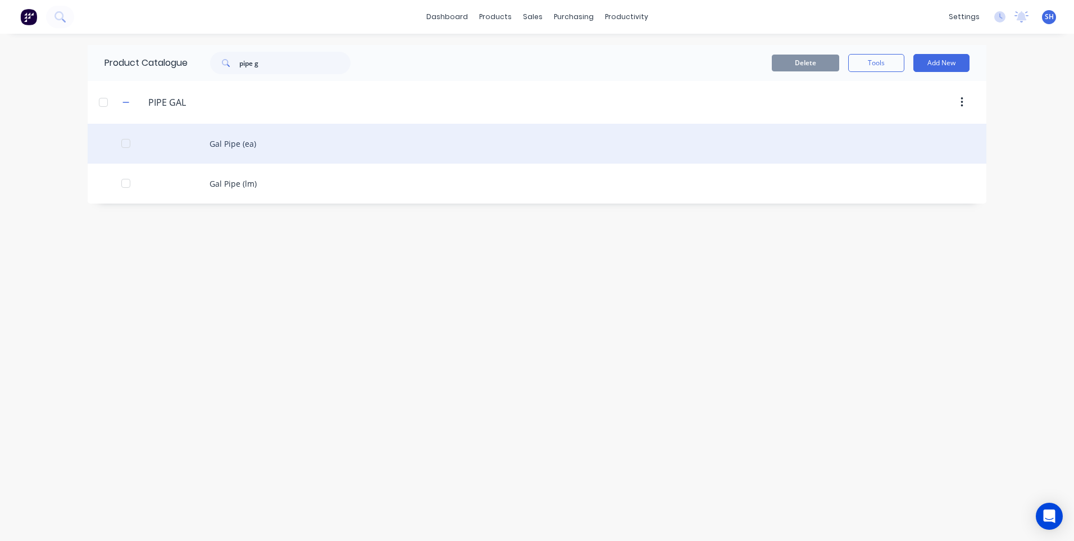
click at [232, 143] on div "Gal Pipe (ea)" at bounding box center [537, 144] width 899 height 40
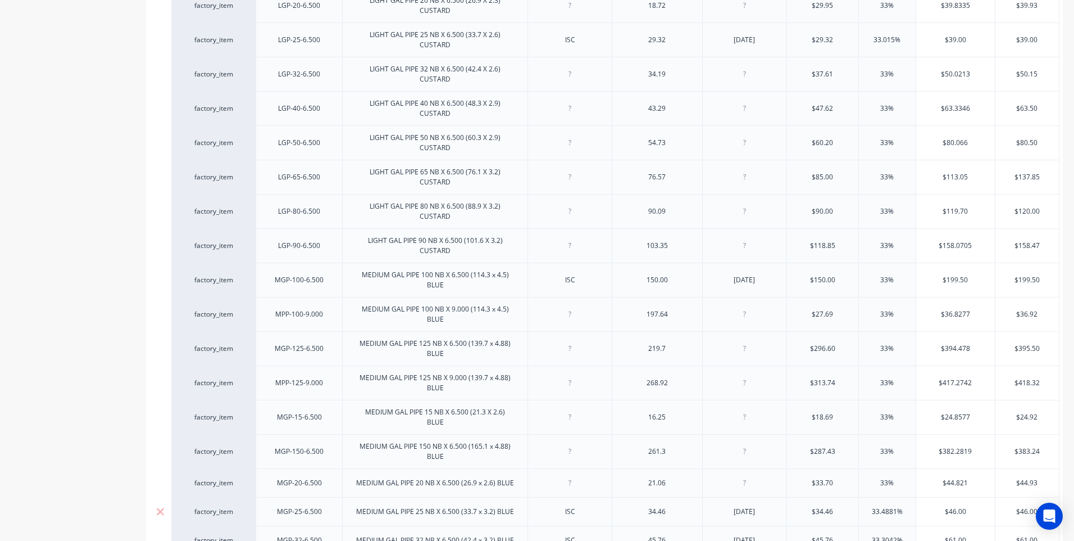
scroll to position [1236, 0]
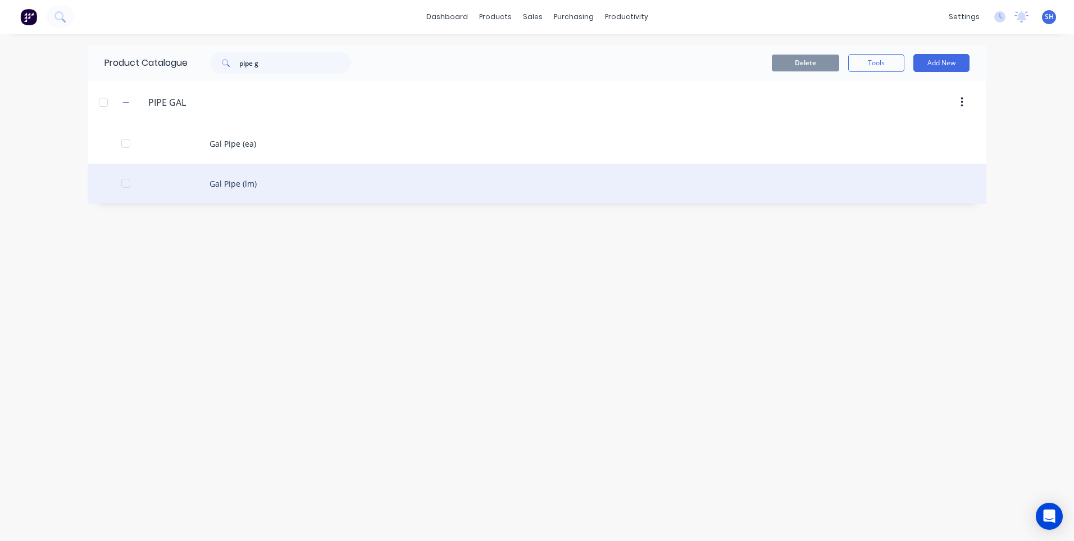
click at [237, 180] on div "Gal Pipe (lm)" at bounding box center [537, 184] width 899 height 40
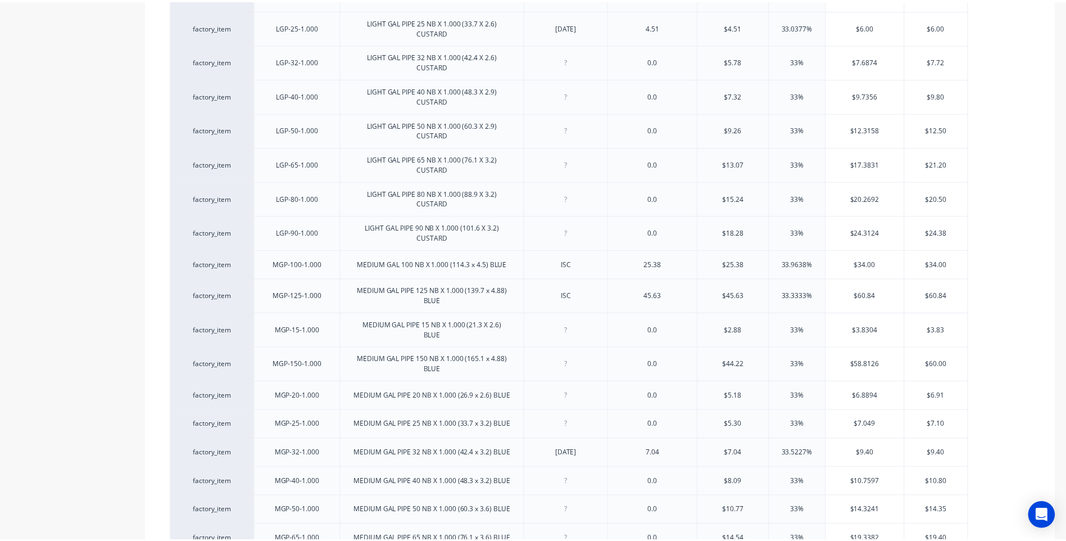
scroll to position [1236, 0]
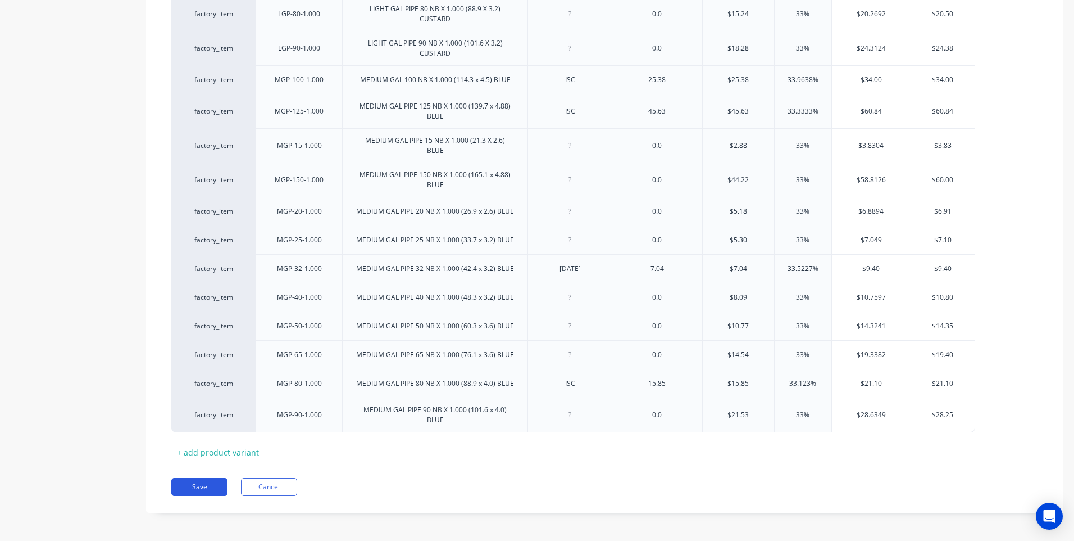
click at [194, 484] on button "Save" at bounding box center [199, 487] width 56 height 18
type textarea "x"
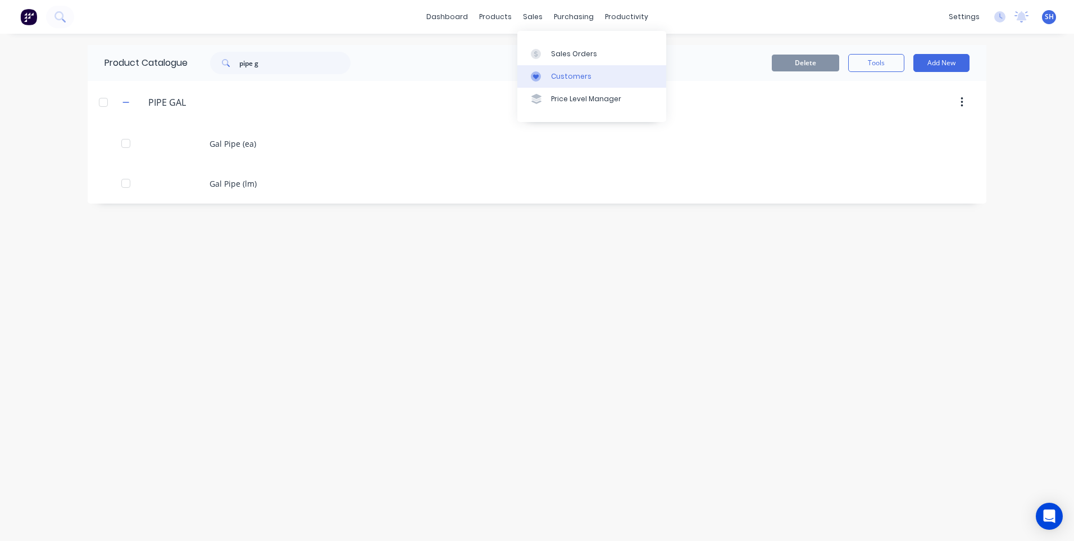
click at [561, 70] on link "Customers" at bounding box center [591, 76] width 149 height 22
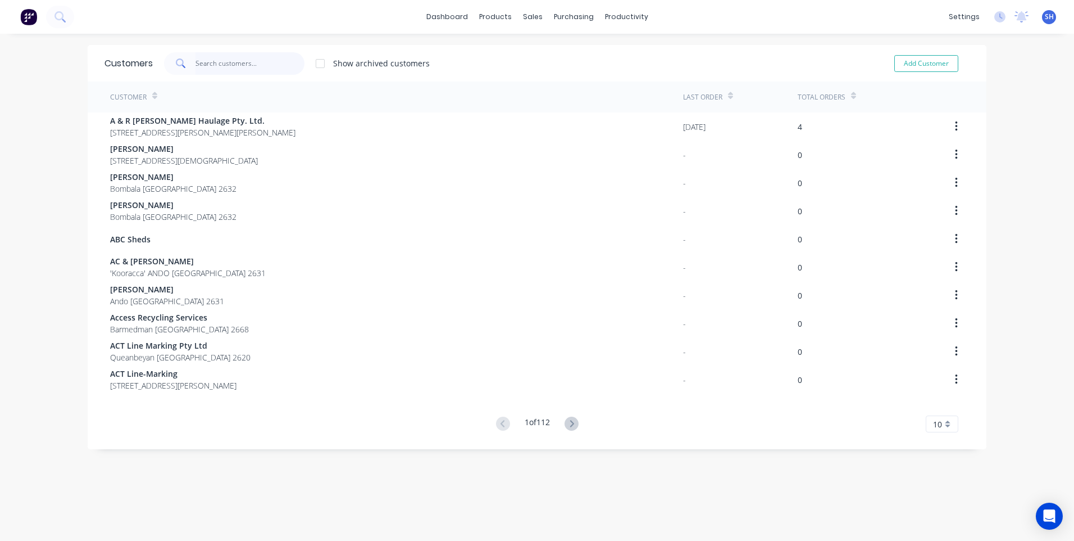
click at [209, 63] on input "text" at bounding box center [251, 63] width 110 height 22
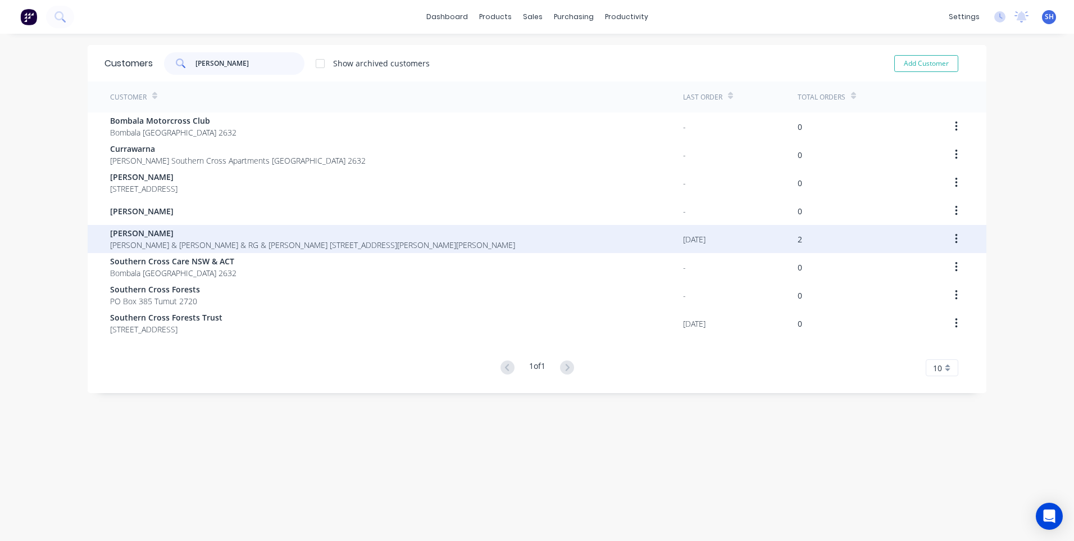
type input "ross"
click at [128, 233] on span "Ross Walker" at bounding box center [312, 233] width 405 height 12
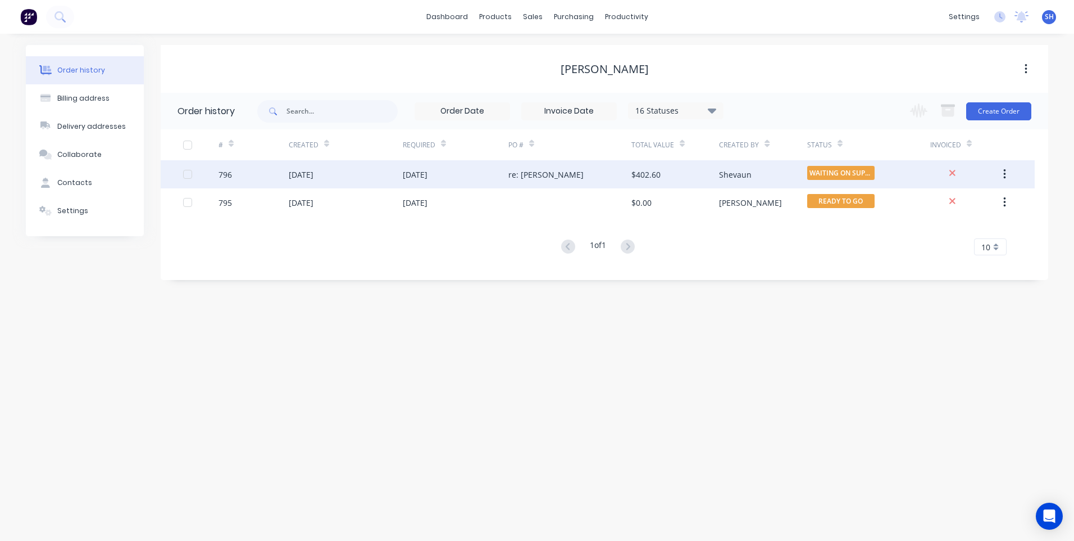
click at [559, 171] on div "re: Ross" at bounding box center [570, 174] width 123 height 28
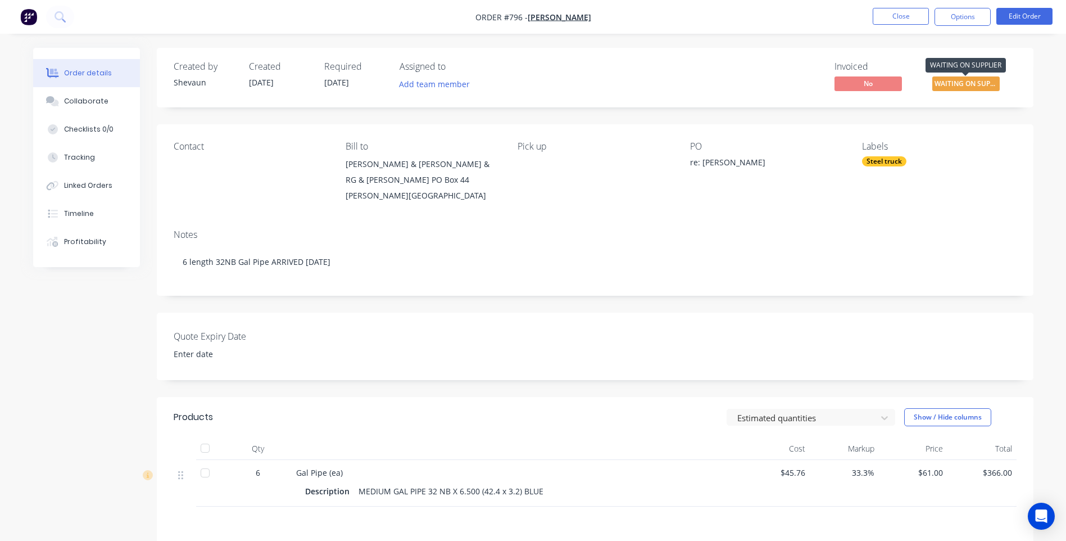
click at [969, 81] on span "WAITING ON SUPP..." at bounding box center [965, 83] width 67 height 14
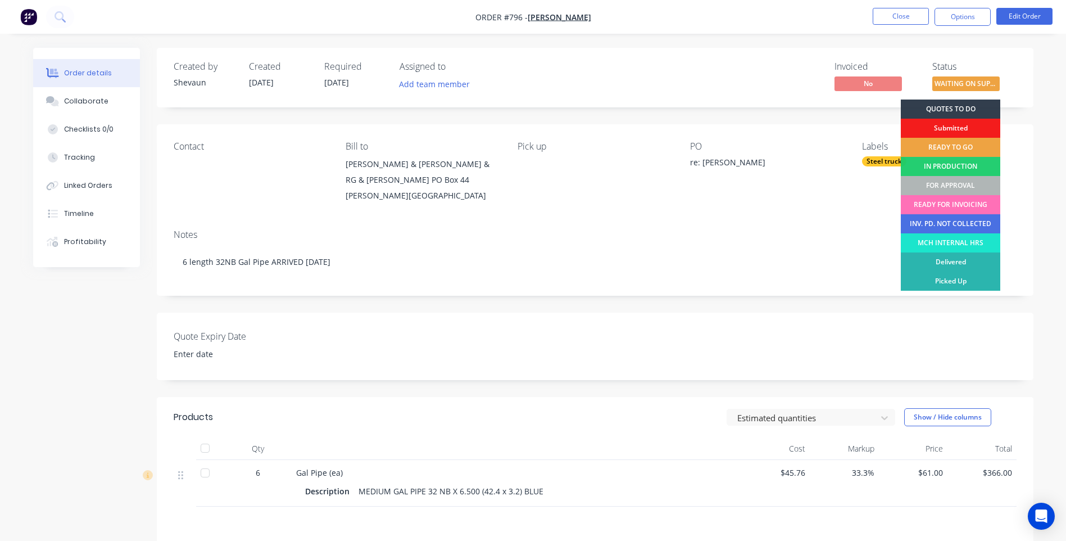
click at [929, 144] on div "READY TO GO" at bounding box center [950, 147] width 99 height 19
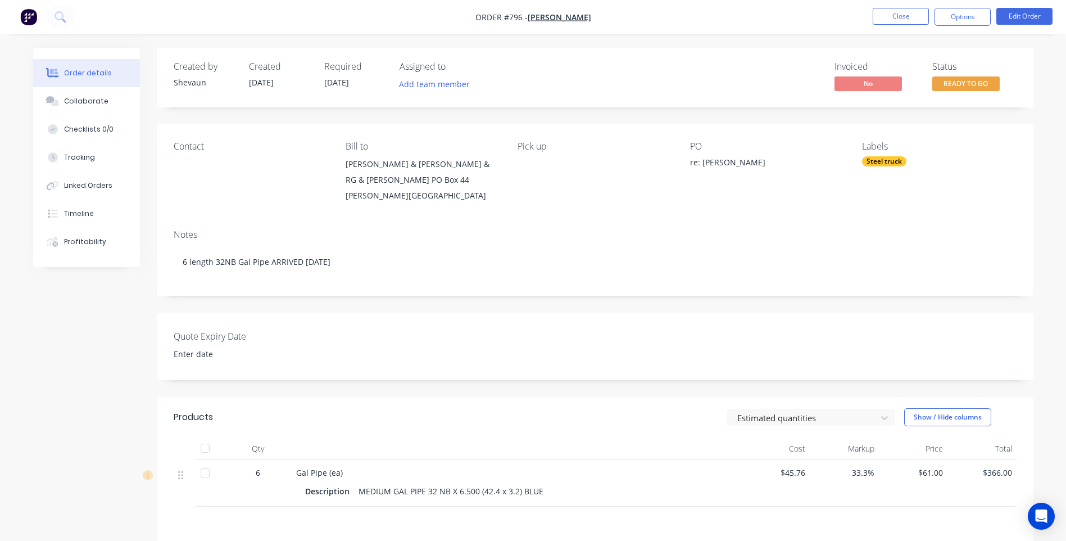
click at [30, 17] on img "button" at bounding box center [28, 16] width 17 height 17
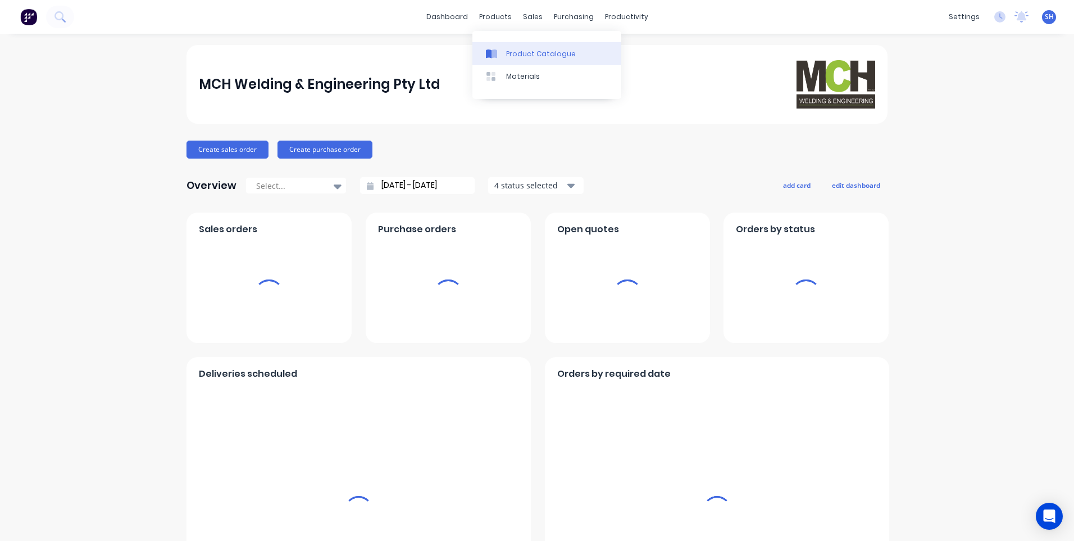
click at [522, 50] on div "Product Catalogue" at bounding box center [541, 54] width 70 height 10
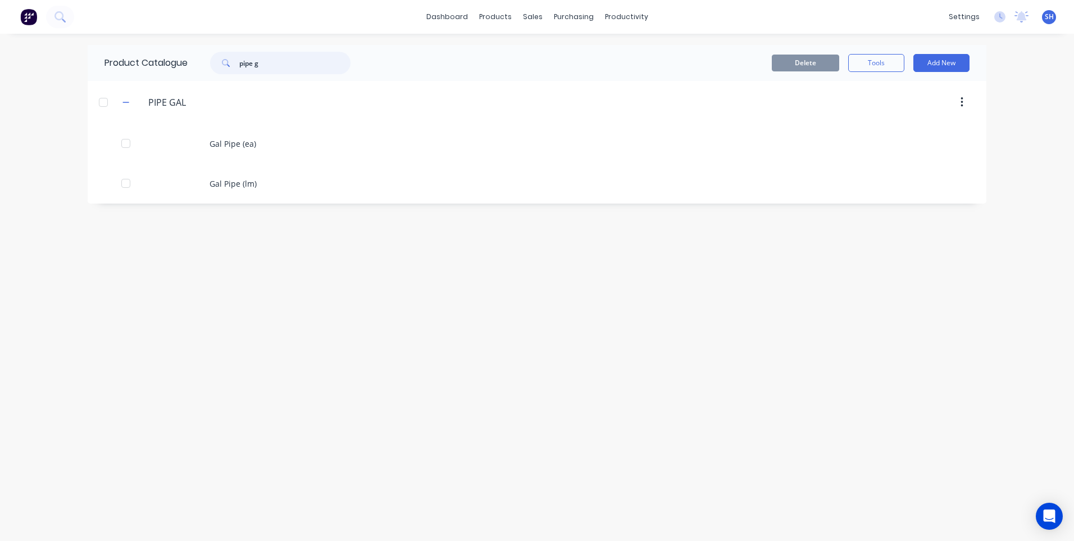
drag, startPoint x: 272, startPoint y: 65, endPoint x: 207, endPoint y: 61, distance: 64.7
click at [207, 61] on div "pipe g" at bounding box center [275, 63] width 152 height 22
type input "dee"
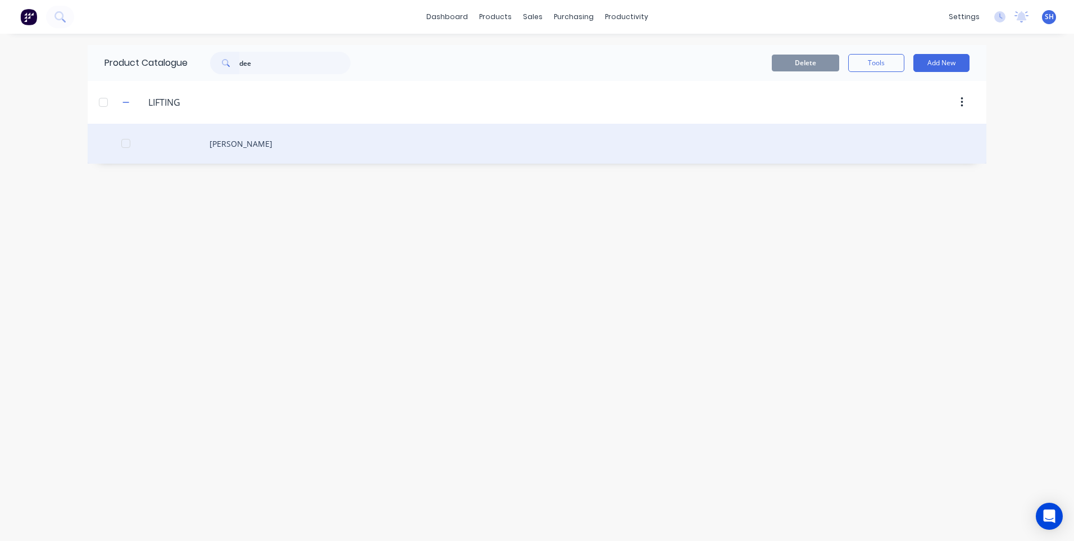
click at [233, 141] on div "Dee Shackle" at bounding box center [537, 144] width 899 height 40
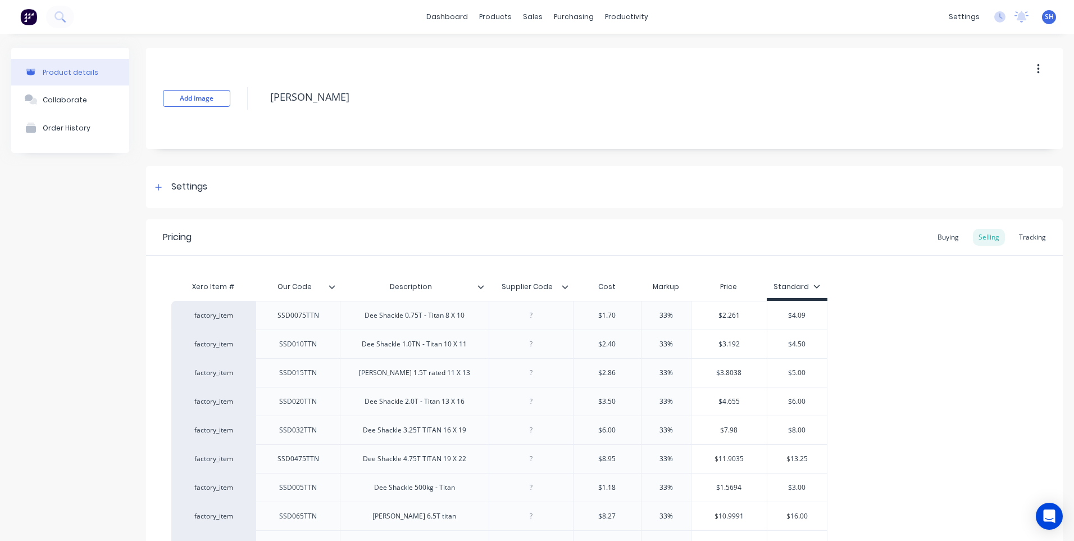
type textarea "x"
drag, startPoint x: 551, startPoint y: 289, endPoint x: 495, endPoint y: 288, distance: 55.6
click at [495, 288] on input "Supplier Code" at bounding box center [528, 287] width 78 height 10
type input "Date"
type textarea "x"
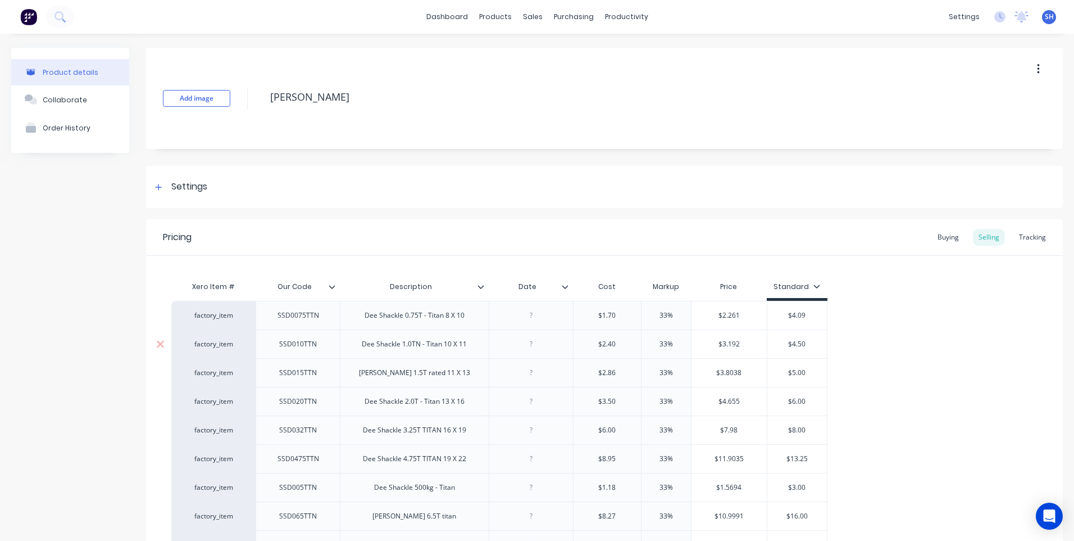
drag, startPoint x: 530, startPoint y: 348, endPoint x: 548, endPoint y: 357, distance: 20.9
click at [530, 348] on div at bounding box center [531, 344] width 56 height 15
drag, startPoint x: 612, startPoint y: 347, endPoint x: 636, endPoint y: 350, distance: 23.8
click at [636, 350] on div "factory_item SSD0075TTN Dee Shackle 0.75T - Titan 8 X 10 $1.70 33% $2.261 $4.09…" at bounding box center [604, 447] width 866 height 292
type textarea "x"
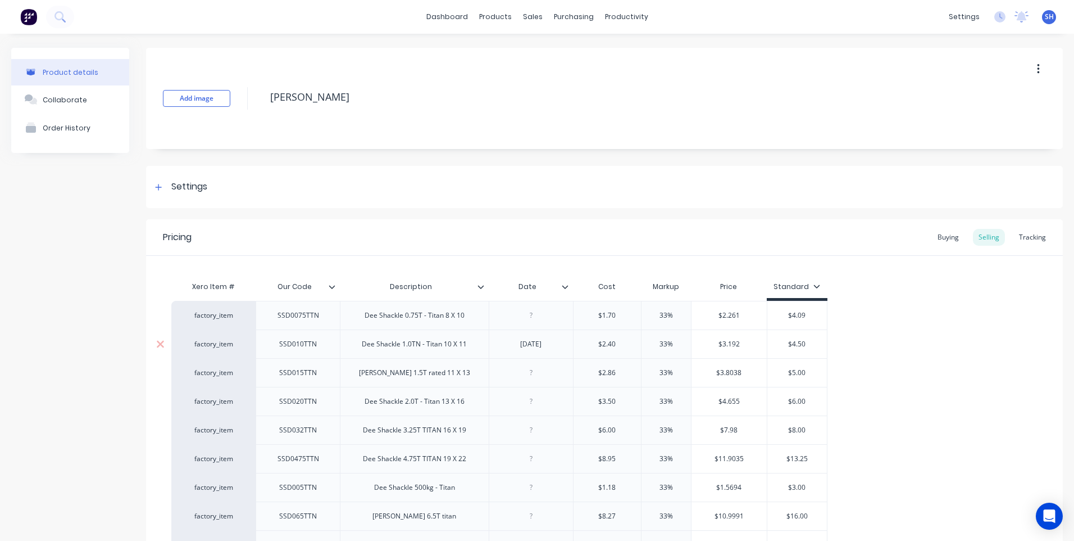
type input "$2.40"
drag, startPoint x: 630, startPoint y: 343, endPoint x: 574, endPoint y: 346, distance: 55.7
click at [574, 346] on input "$2.40" at bounding box center [608, 344] width 68 height 10
type textarea "x"
type input "2."
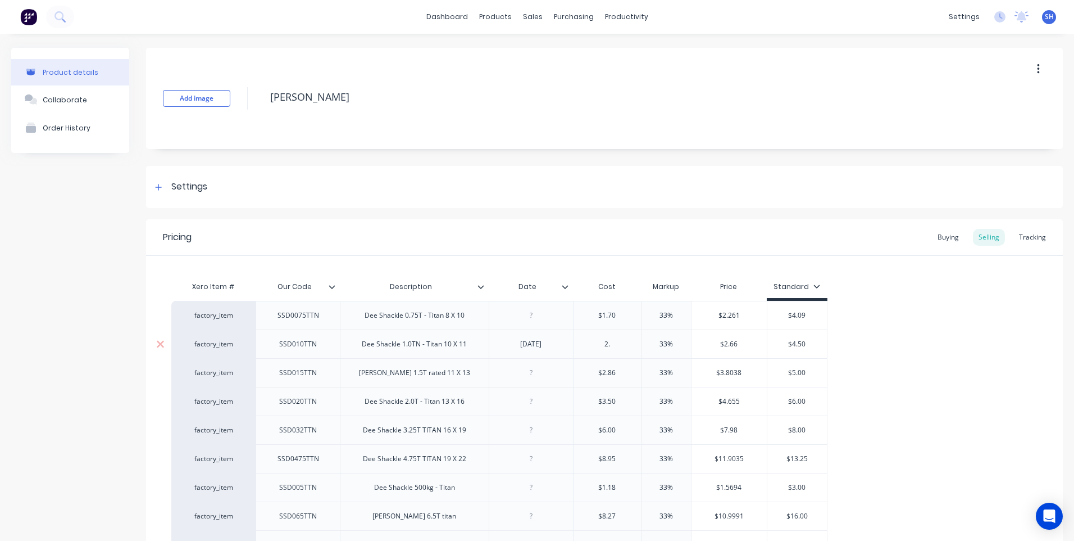
type textarea "x"
type input "2.5"
type textarea "x"
type input "2.58"
type input "33%"
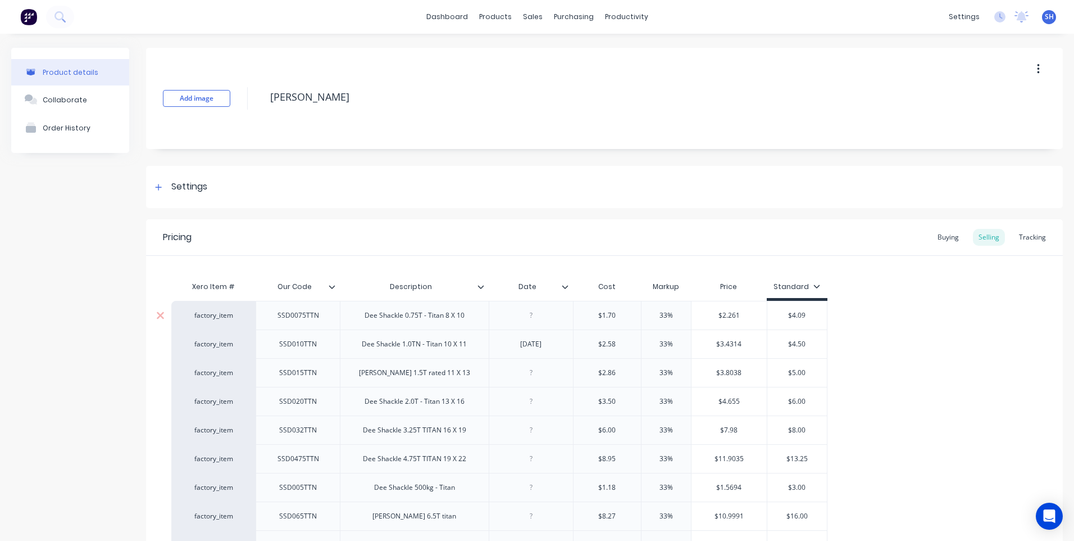
type input "$3.431"
type textarea "x"
type input "$3.43"
type textarea "x"
type input "$3.4"
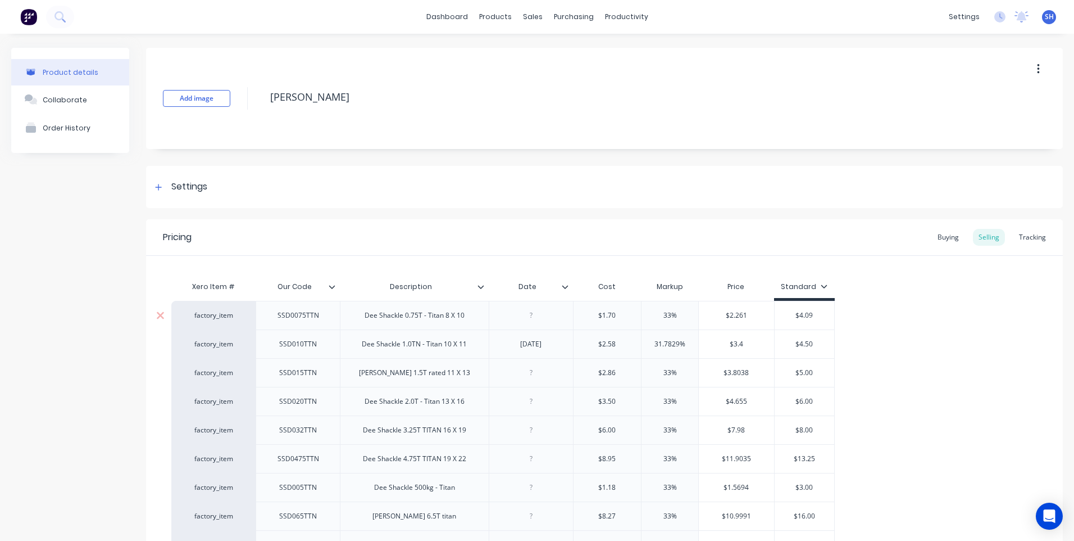
type textarea "x"
type input "$3"
type textarea "x"
type input "$"
type textarea "x"
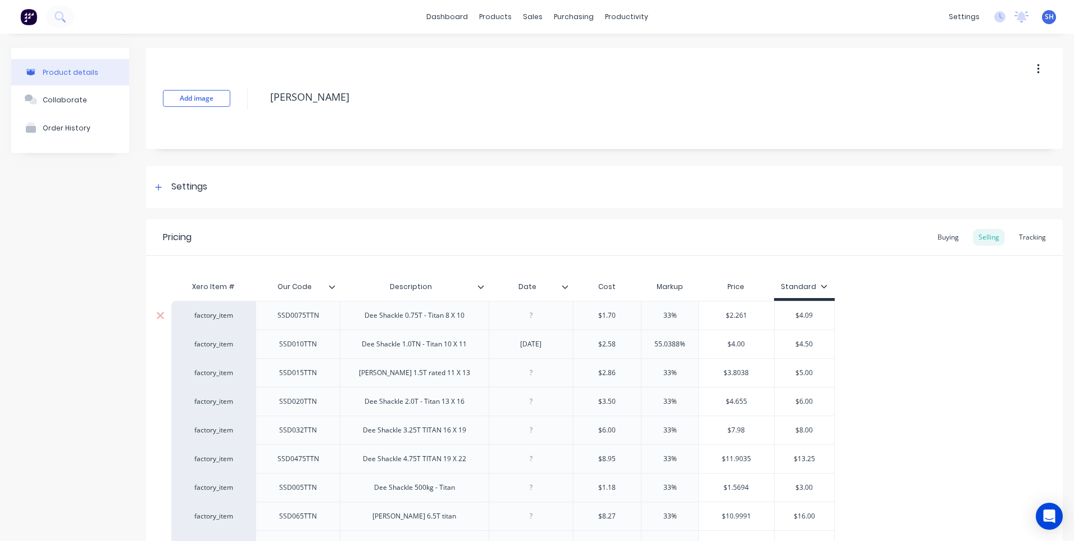
type input "$4.00"
type input "$4.50"
type textarea "x"
type input "$4.5"
type textarea "x"
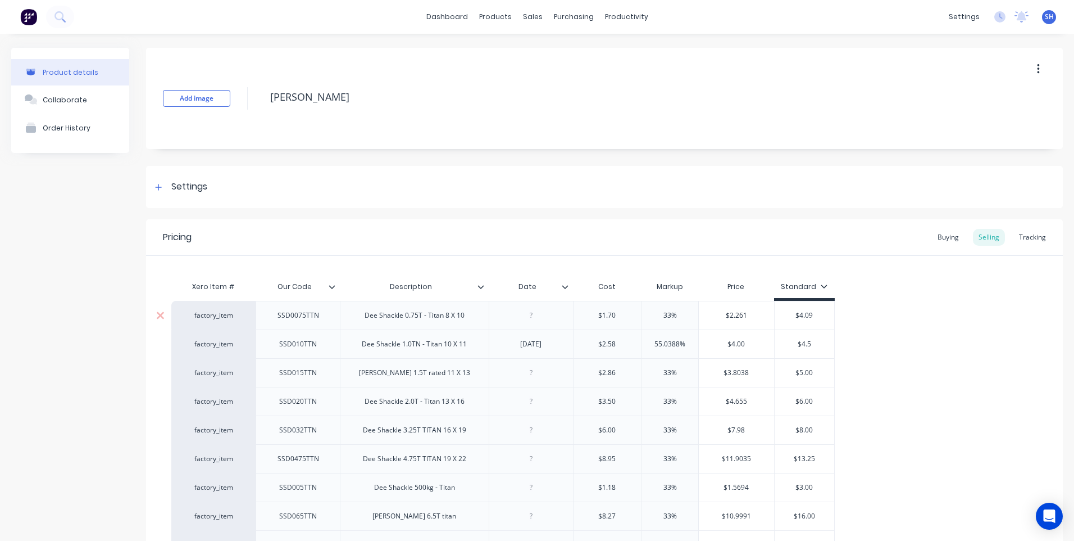
type input "$4."
type textarea "x"
type input "$4.0"
type textarea "x"
type input "$4.00"
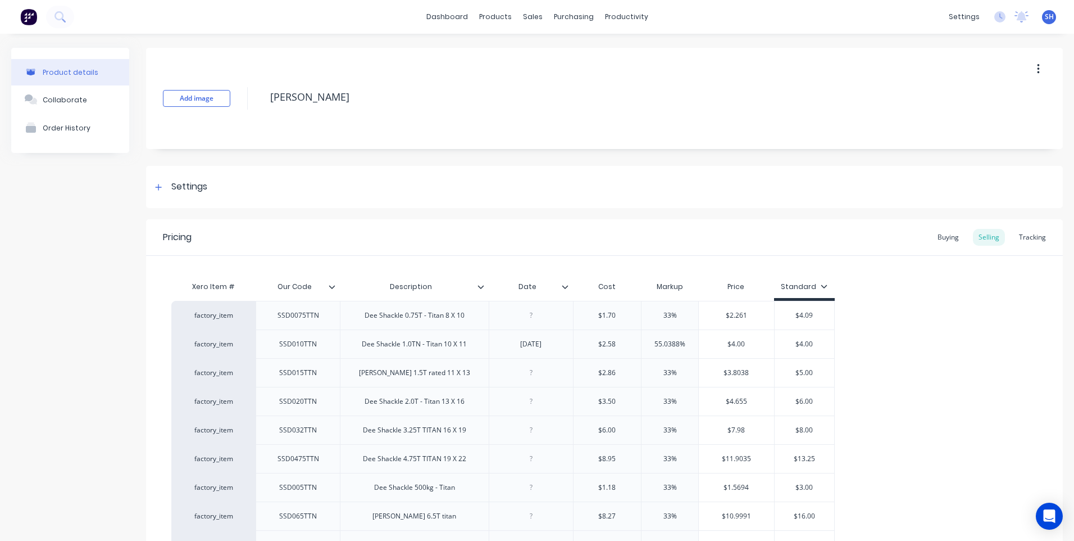
click at [862, 347] on div "factory_item SSD0075TTN Dee Shackle 0.75T - Titan 8 X 10 $1.70 33% $2.261 $4.09…" at bounding box center [604, 447] width 866 height 293
click at [320, 346] on div "SSD010TTN" at bounding box center [298, 344] width 56 height 15
drag, startPoint x: 320, startPoint y: 349, endPoint x: 264, endPoint y: 347, distance: 55.7
click at [264, 347] on div "SSD010TTN" at bounding box center [298, 343] width 84 height 29
click at [954, 373] on div "factory_item SSD0075TTN Dee Shackle 0.75T - Titan 8 X 10 $1.70 33% $2.261 $4.09…" at bounding box center [604, 447] width 866 height 293
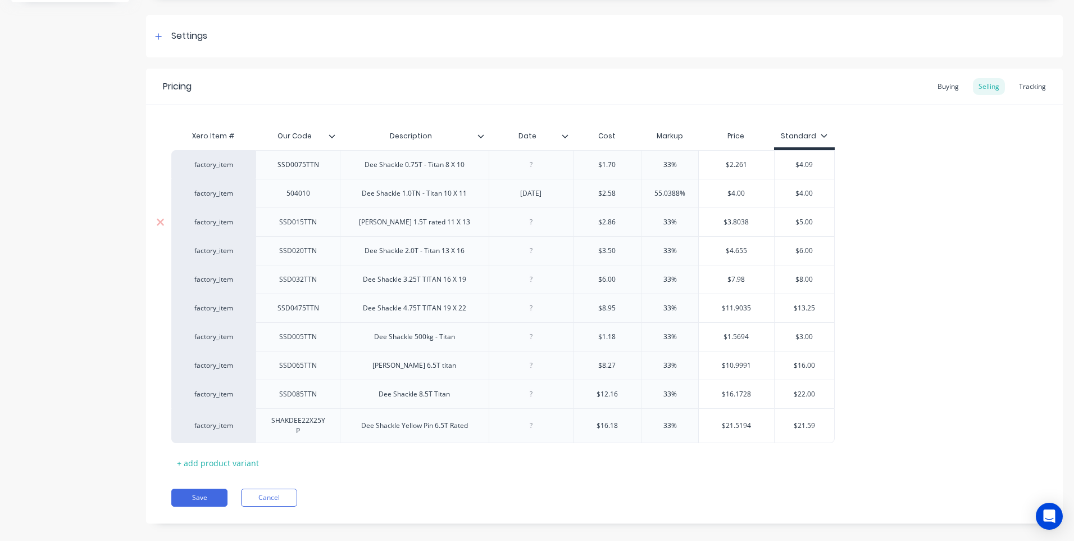
scroll to position [158, 0]
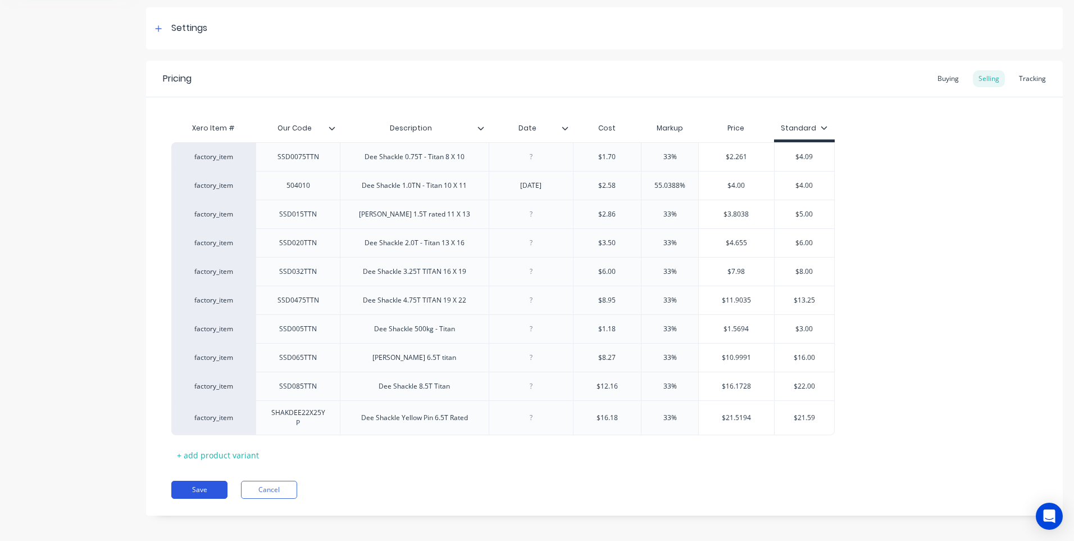
click at [196, 480] on button "Save" at bounding box center [199, 489] width 56 height 18
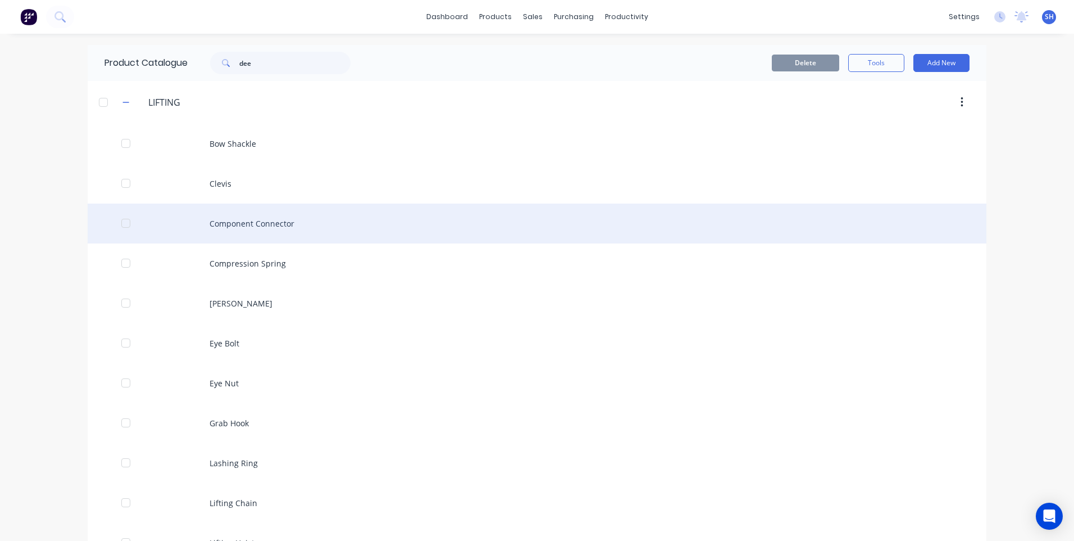
click at [253, 222] on div "Component Connector" at bounding box center [537, 223] width 899 height 40
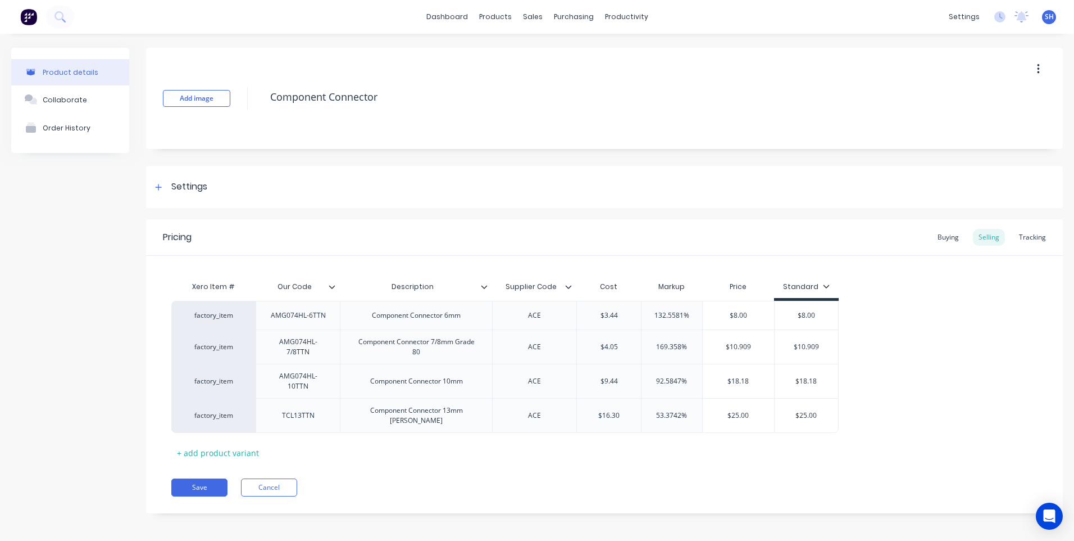
type textarea "x"
type input "$4.05"
drag, startPoint x: 625, startPoint y: 347, endPoint x: 576, endPoint y: 347, distance: 48.9
click at [576, 347] on div "factory_item AMG074HL-7/8TTN Component Connector 7/8mm Grade 80 ACE $4.05 $4.05…" at bounding box center [505, 346] width 668 height 34
type textarea "x"
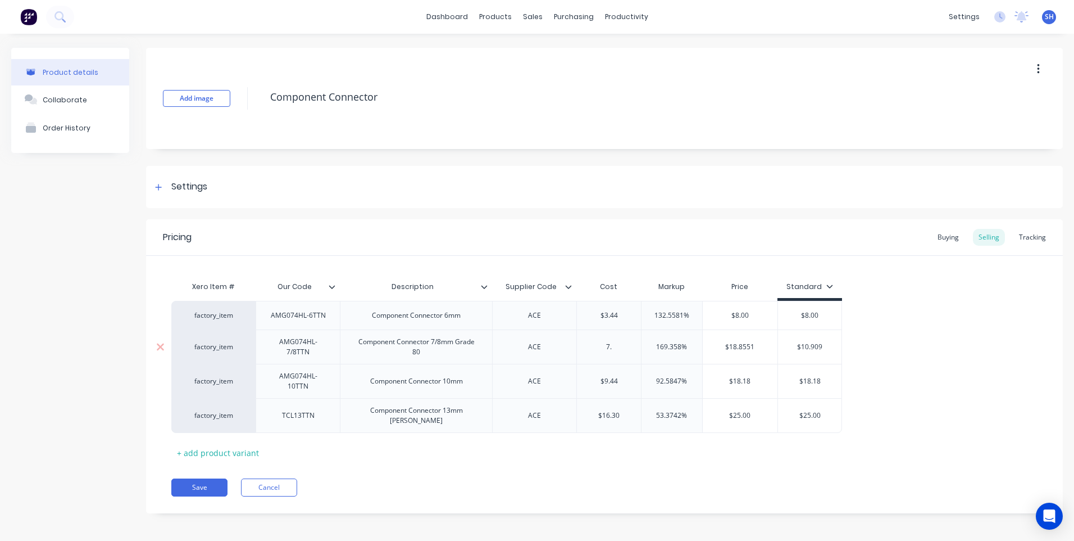
type input "7.9"
type textarea "x"
type input "7.92"
type input "169.358%"
type textarea "x"
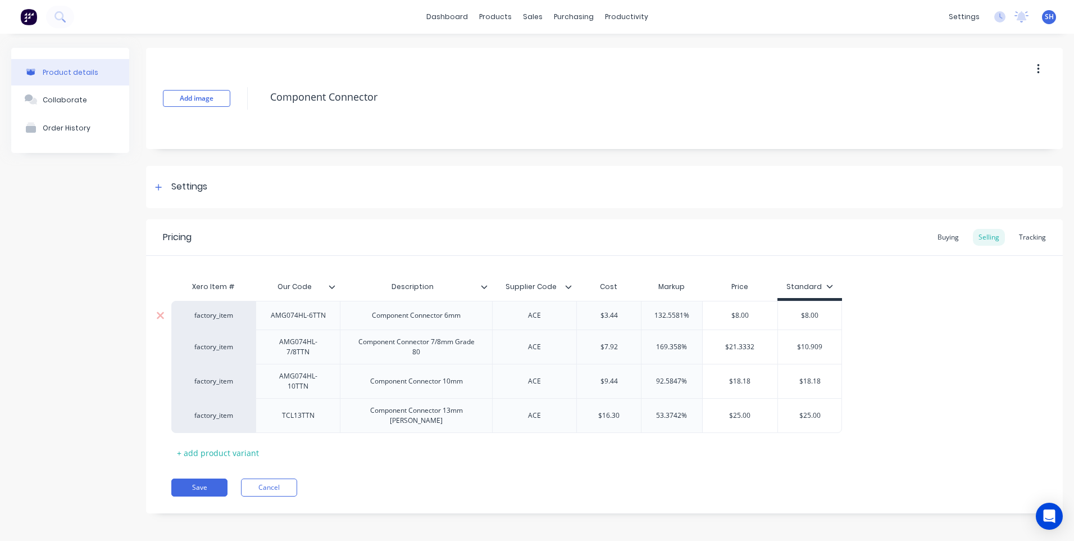
type input "169.358"
type textarea "x"
type input "169"
type textarea "x"
type input "16"
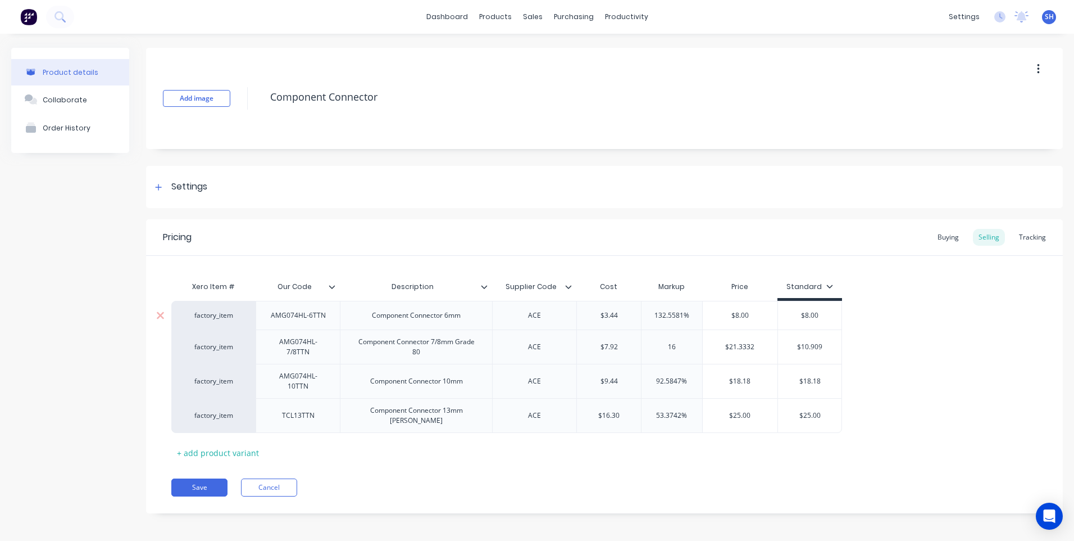
type textarea "x"
type input "1"
type textarea "x"
type input "3"
type textarea "x"
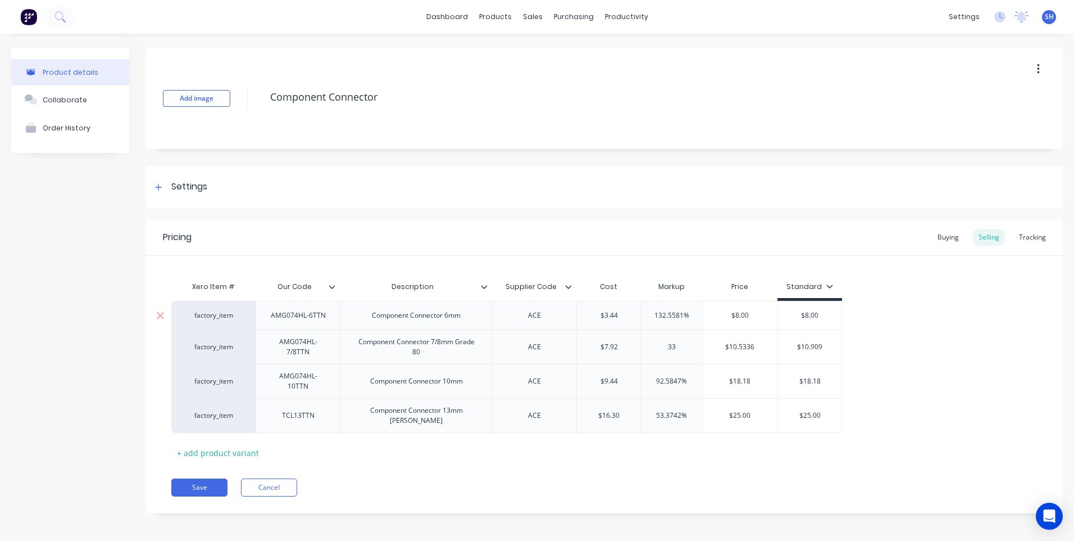
type input "33"
type input "$10.5336"
type textarea "x"
type input "$10.533"
type textarea "x"
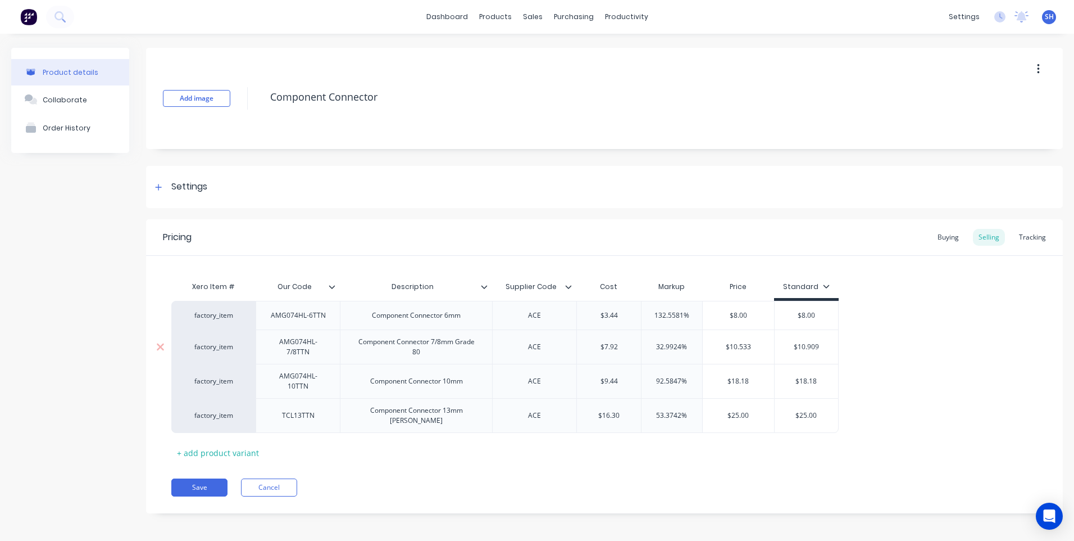
type input "$10.53"
type textarea "x"
type input "$10.5"
type textarea "x"
type input "$10."
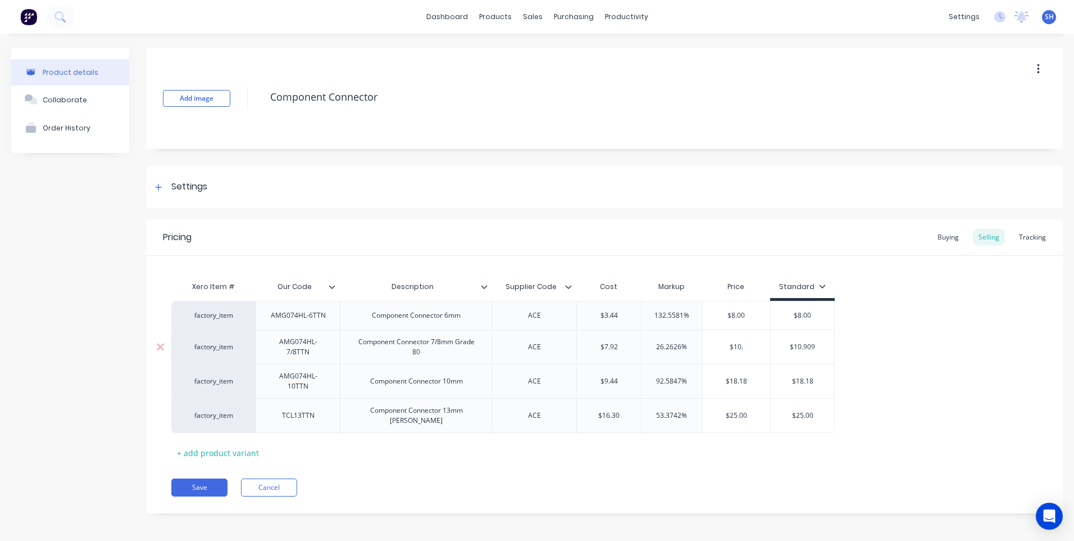
type textarea "x"
type input "$10.90"
type textarea "x"
type input "$10.909"
click at [568, 286] on icon at bounding box center [568, 286] width 7 height 7
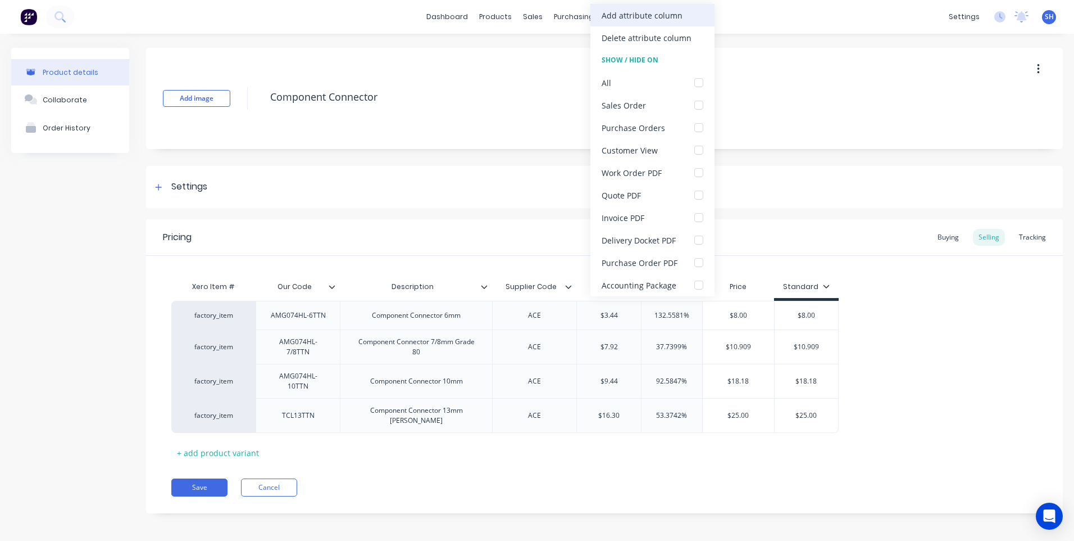
click at [630, 14] on div "Add attribute column" at bounding box center [642, 16] width 81 height 12
type textarea "x"
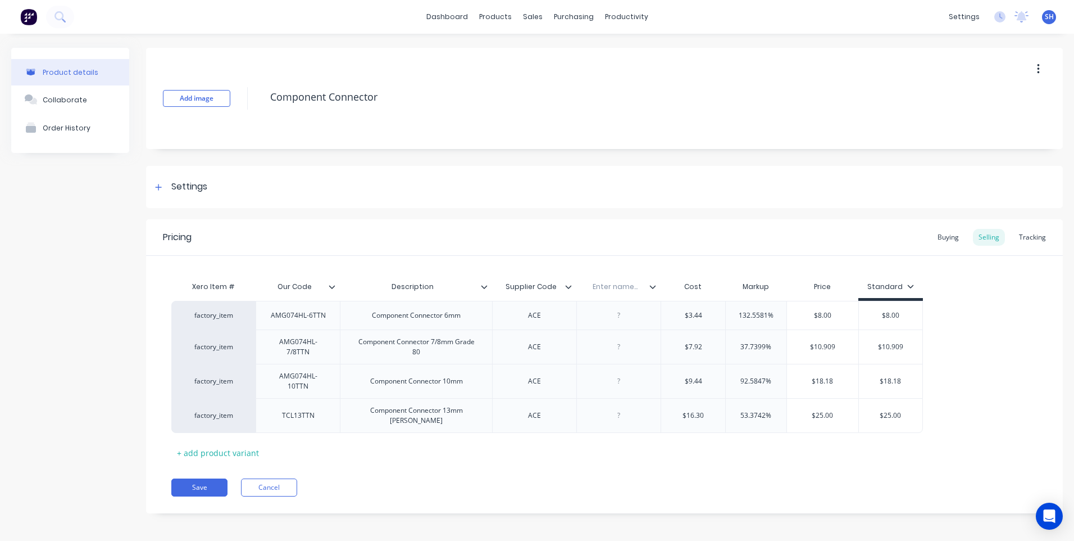
type input "$10.909"
click at [616, 288] on input "text" at bounding box center [615, 287] width 78 height 10
type input "Date"
type textarea "x"
click at [618, 349] on div at bounding box center [619, 346] width 56 height 15
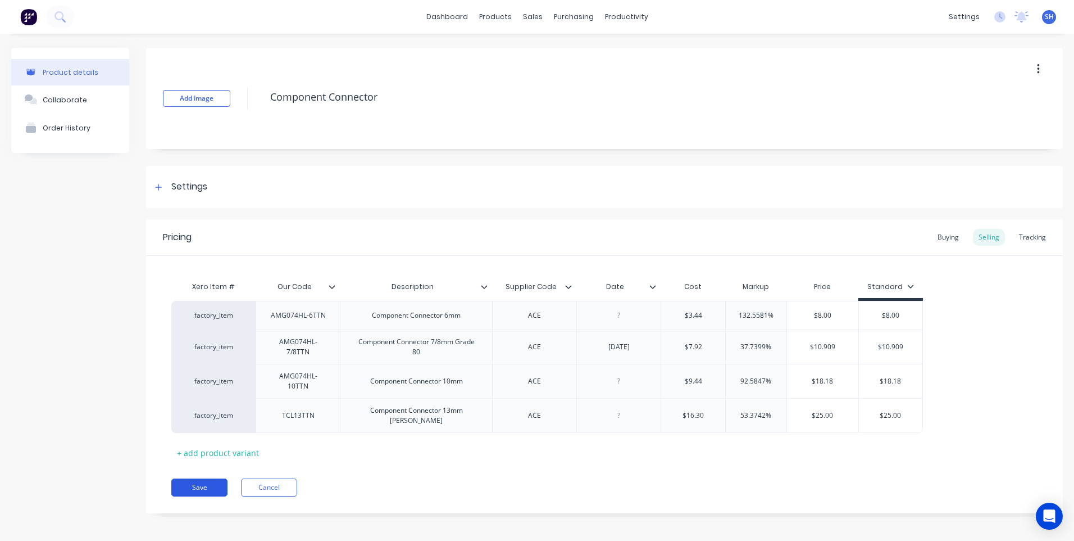
click at [205, 479] on button "Save" at bounding box center [199, 487] width 56 height 18
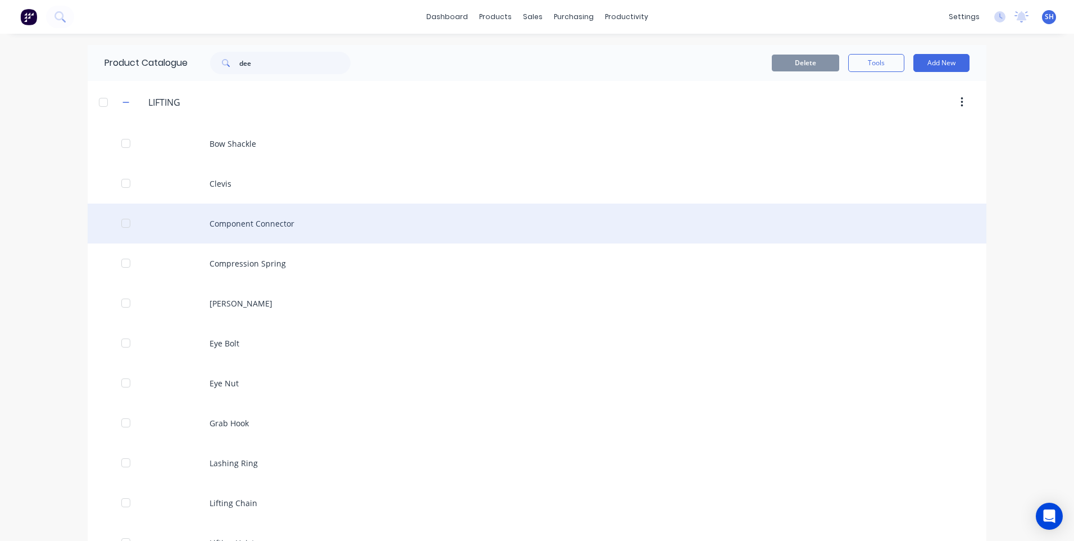
click at [253, 219] on div "Component Connector" at bounding box center [537, 223] width 899 height 40
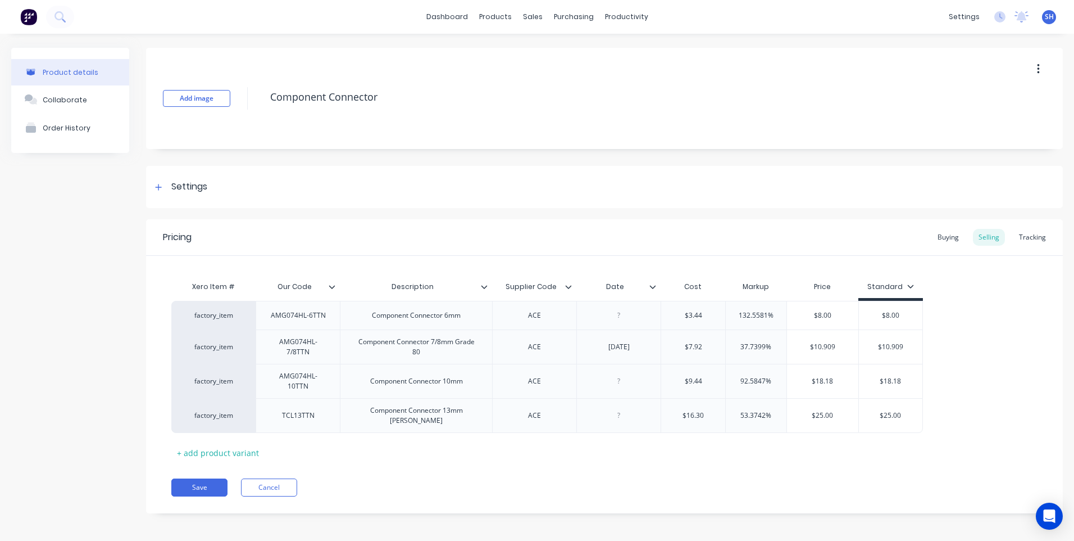
type textarea "x"
drag, startPoint x: 621, startPoint y: 384, endPoint x: 623, endPoint y: 389, distance: 6.1
click at [620, 384] on div at bounding box center [619, 381] width 56 height 15
type textarea "x"
drag, startPoint x: 778, startPoint y: 381, endPoint x: 725, endPoint y: 385, distance: 53.5
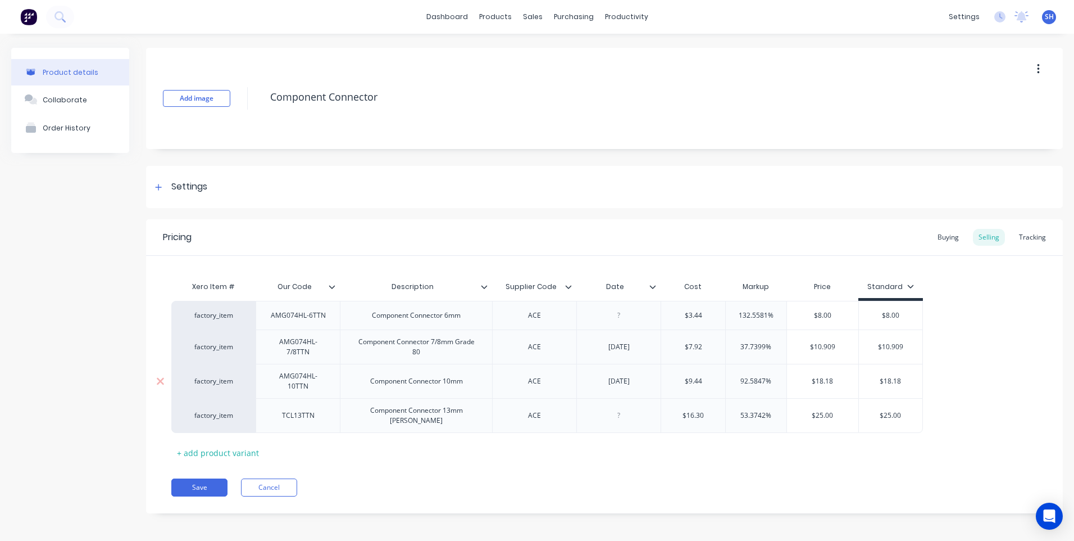
click at [725, 385] on div "factory_item AMG074HL-10TTN Component Connector 10mm ACE 10/10/25 $9.44 92.5847…" at bounding box center [547, 381] width 752 height 34
type input "3"
type textarea "x"
type input "33"
type textarea "x"
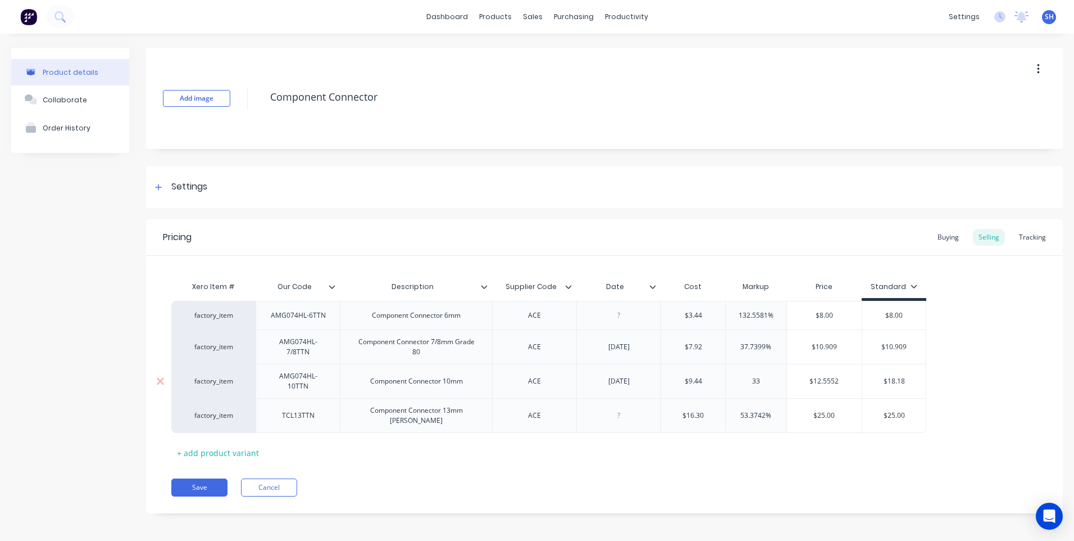
type input "33"
type input "$12.5552"
type textarea "x"
type input "$12.555"
type textarea "x"
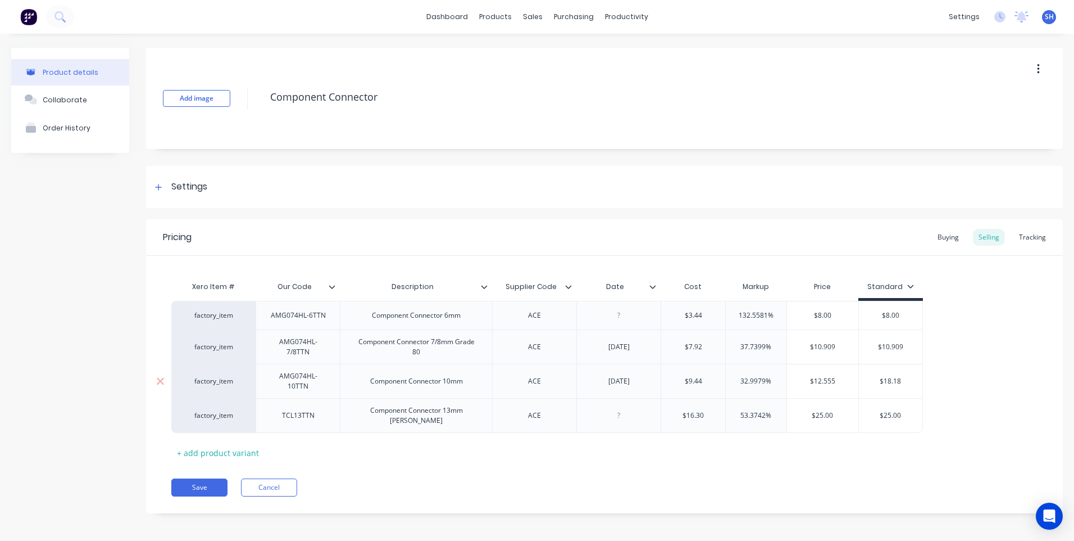
type input "$12.55"
type textarea "x"
type input "$12.5"
type textarea "x"
type input "$12."
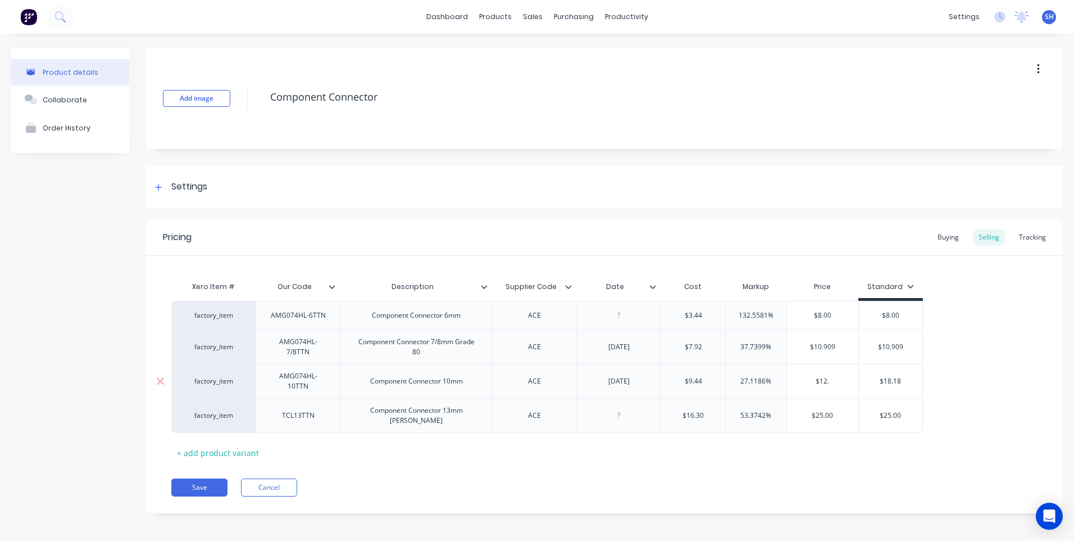
type textarea "x"
type input "$12.7"
type textarea "x"
type input "$12.72"
type input "$18.18"
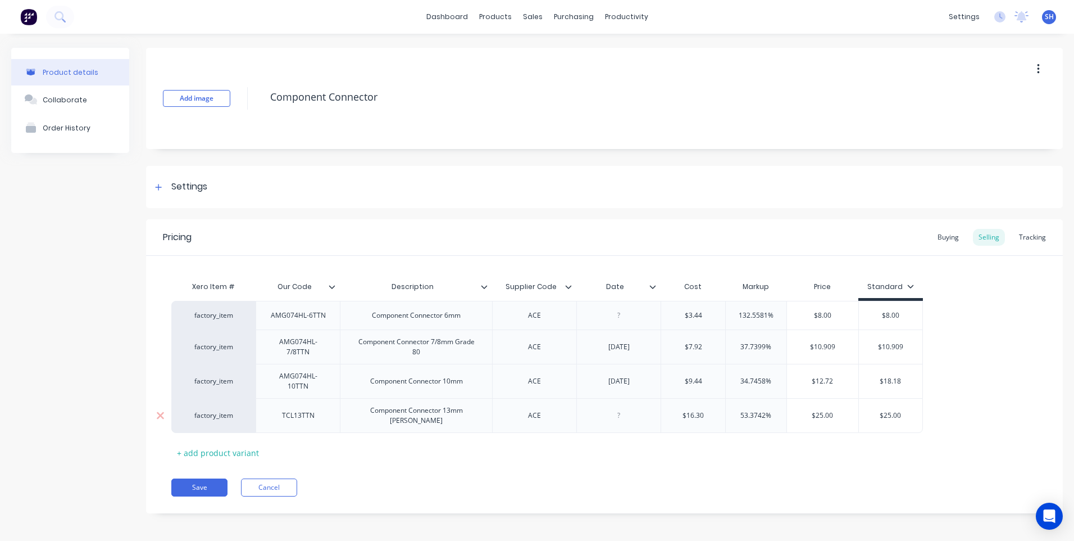
type textarea "x"
type input "$18.1"
type textarea "x"
type input "$18."
type textarea "x"
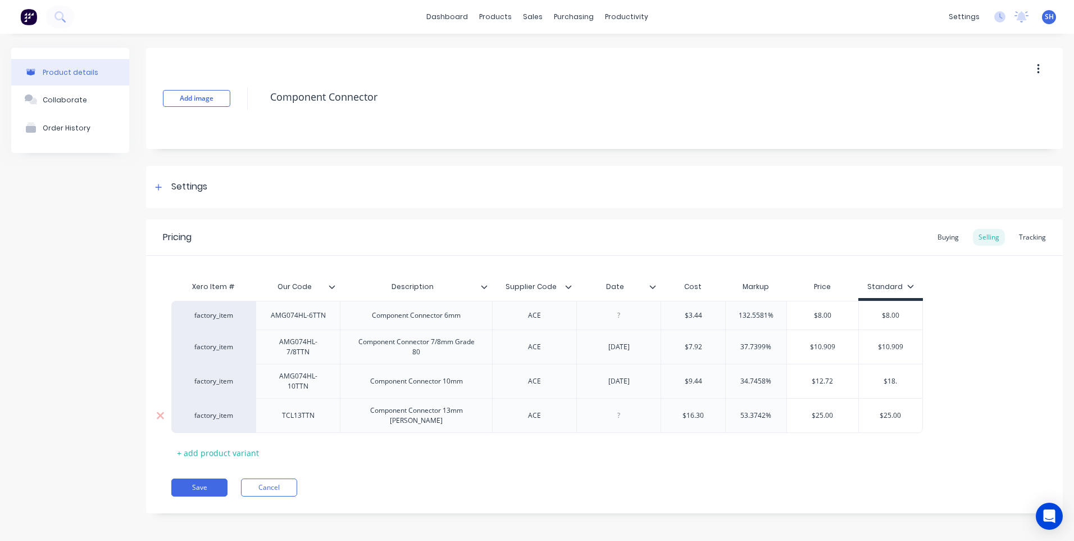
type input "$18"
type textarea "x"
type input "$1"
type textarea "x"
type input "$12"
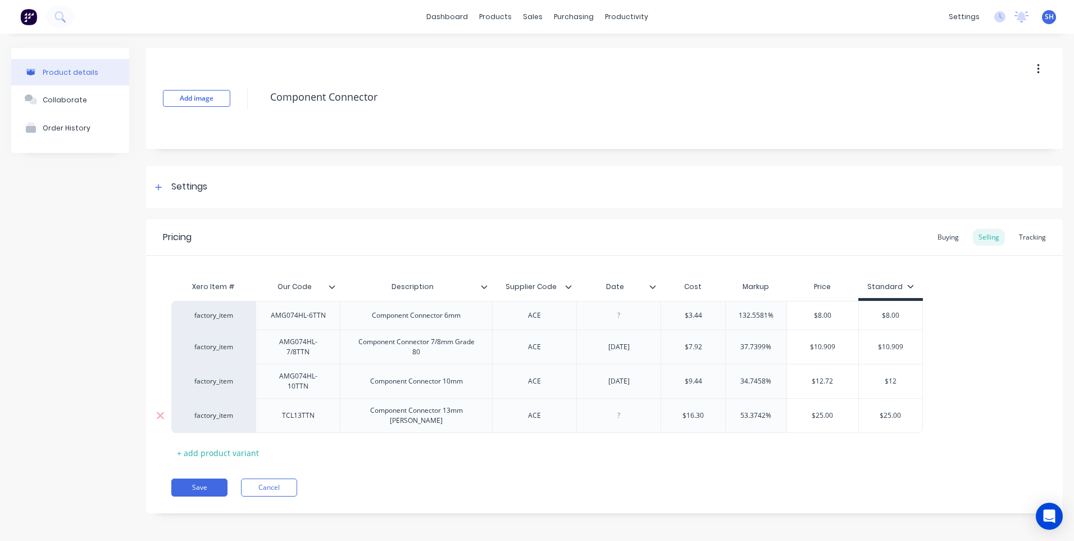
type textarea "x"
type input "$12."
type textarea "x"
type input "$12.7"
click at [966, 388] on div "factory_item AMG074HL-6TTN Component Connector 6mm ACE $3.44 132.5581% $8.00 $8…" at bounding box center [604, 367] width 866 height 132
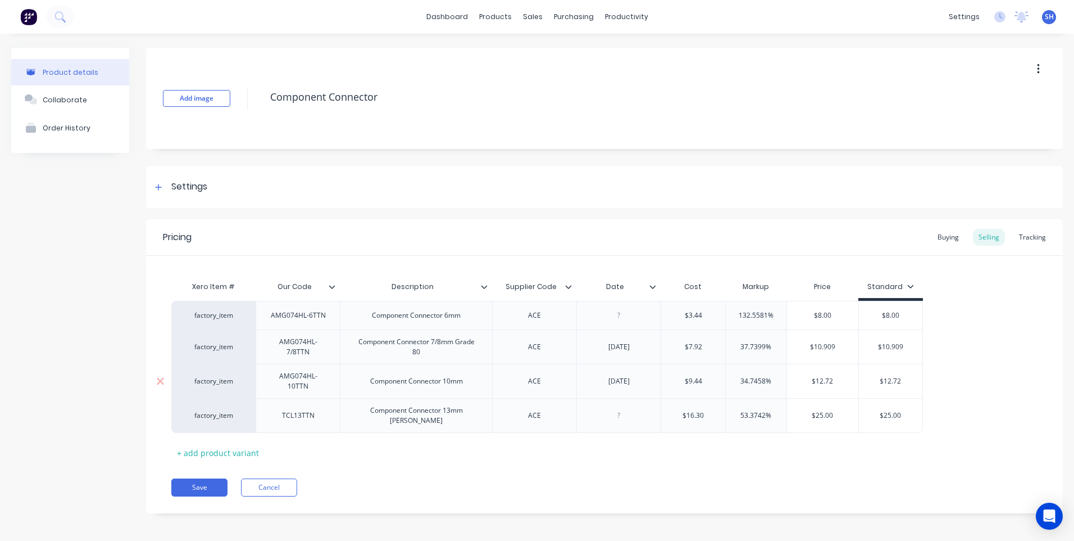
drag, startPoint x: 901, startPoint y: 384, endPoint x: 880, endPoint y: 385, distance: 21.4
click at [880, 385] on input "$12.72" at bounding box center [890, 381] width 63 height 10
drag, startPoint x: 836, startPoint y: 383, endPoint x: 740, endPoint y: 378, distance: 96.2
click at [740, 378] on div "factory_item AMG074HL-10TTN Component Connector 10mm ACE 10/10/25 $9.44 34.7458…" at bounding box center [547, 381] width 752 height 34
click at [645, 497] on div "Pricing Buying Selling Tracking Xero Item # Our Code Description Supplier Code …" at bounding box center [604, 366] width 917 height 294
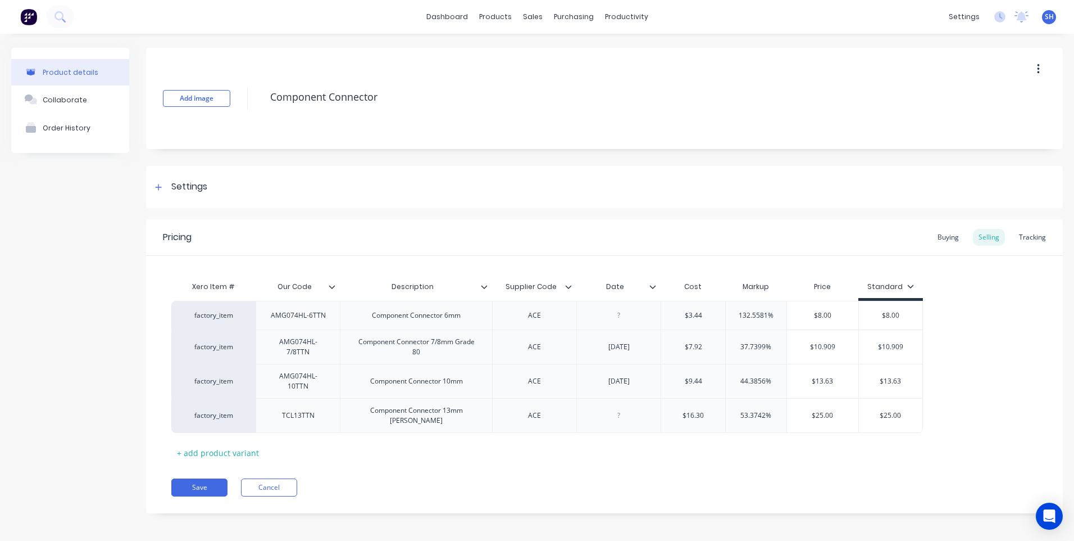
click at [471, 478] on div "Save Cancel" at bounding box center [617, 487] width 892 height 18
click at [652, 285] on icon at bounding box center [653, 286] width 7 height 7
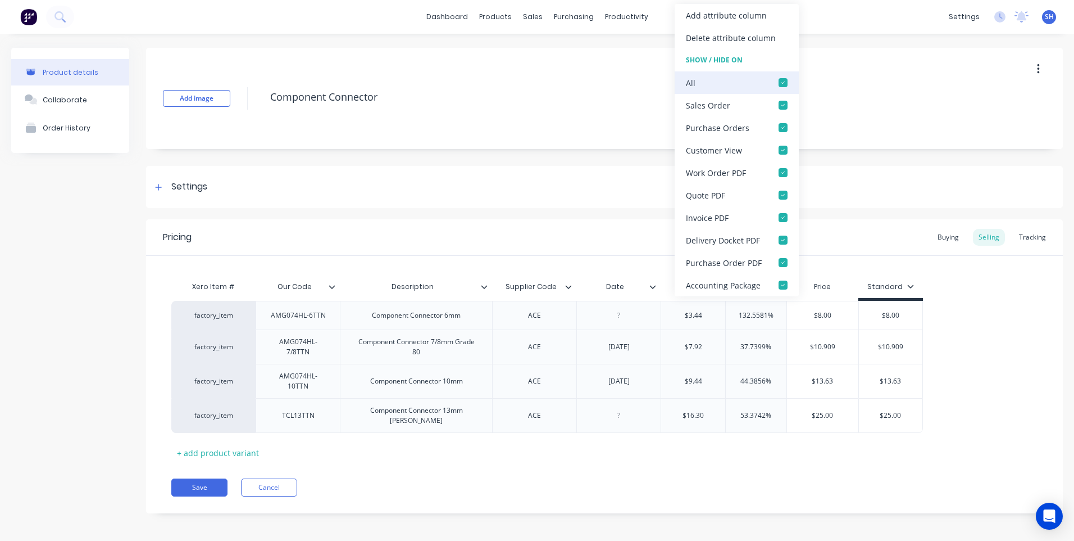
click at [779, 80] on div at bounding box center [783, 82] width 22 height 22
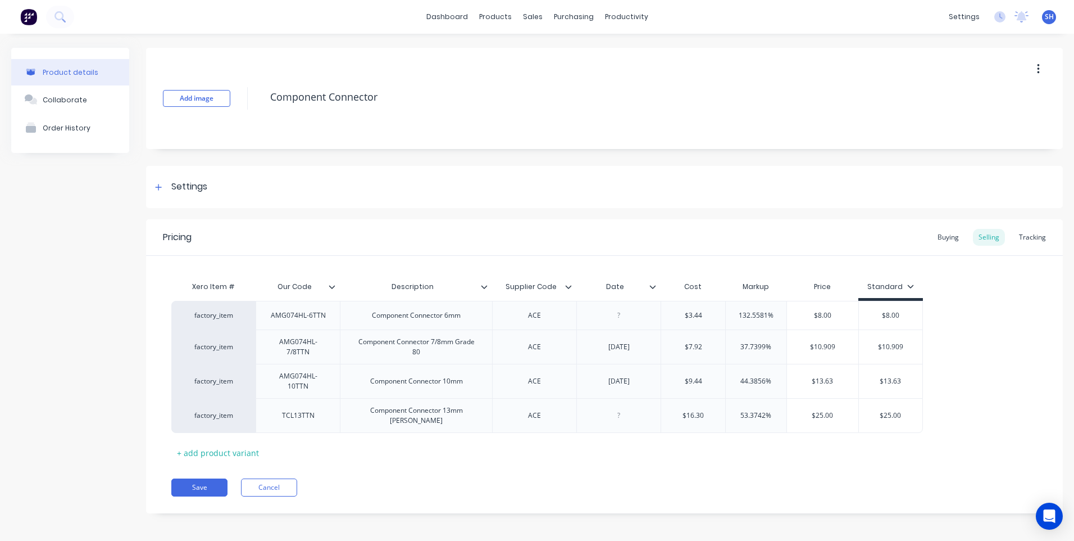
click at [608, 462] on div "Pricing Buying Selling Tracking Xero Item # Our Code Description Supplier Code …" at bounding box center [604, 366] width 917 height 294
click at [201, 478] on button "Save" at bounding box center [199, 487] width 56 height 18
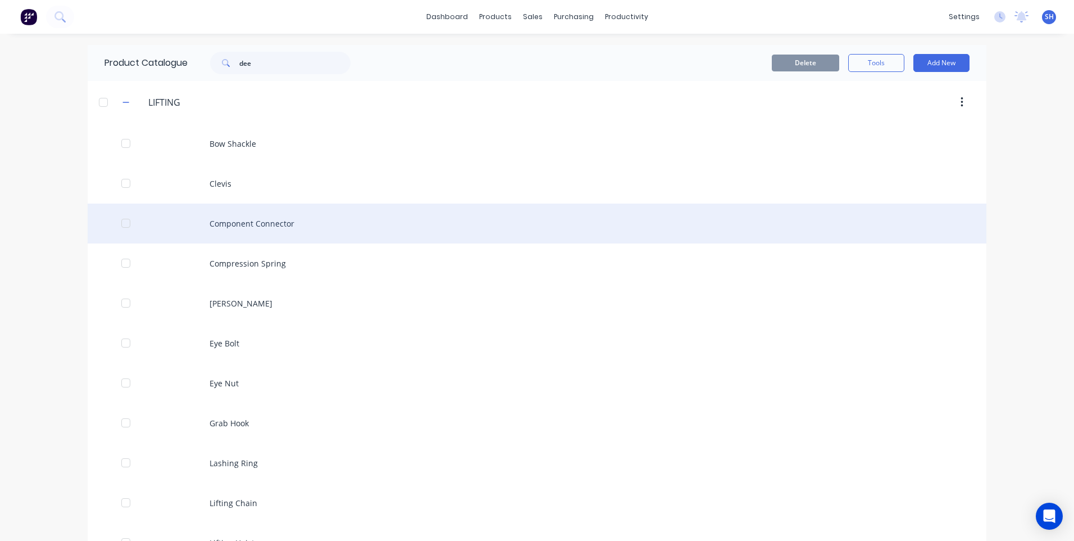
click at [240, 221] on div "Component Connector" at bounding box center [537, 223] width 899 height 40
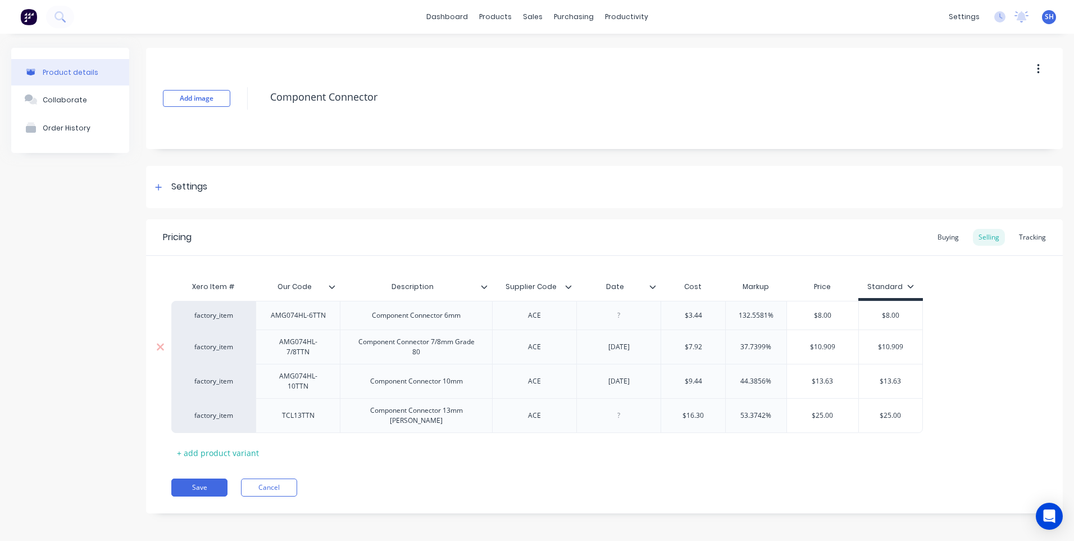
drag, startPoint x: 839, startPoint y: 344, endPoint x: 793, endPoint y: 344, distance: 46.1
click at [793, 344] on input "$10.909" at bounding box center [822, 347] width 71 height 10
click at [845, 382] on input "$13.63" at bounding box center [822, 381] width 71 height 10
drag, startPoint x: 842, startPoint y: 382, endPoint x: 789, endPoint y: 382, distance: 53.4
click at [789, 382] on input "$13.63" at bounding box center [822, 381] width 71 height 10
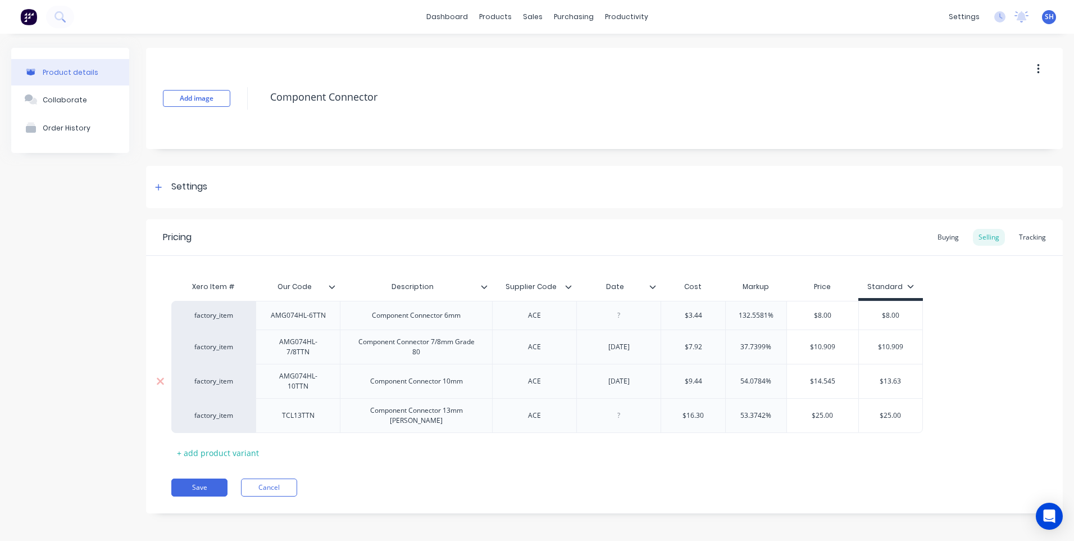
drag, startPoint x: 904, startPoint y: 380, endPoint x: 865, endPoint y: 381, distance: 38.8
click at [865, 381] on input "$13.63" at bounding box center [890, 381] width 63 height 10
click at [691, 465] on div "Pricing Buying Selling Tracking Xero Item # Our Code Description Supplier Code …" at bounding box center [604, 366] width 917 height 294
click at [653, 286] on icon at bounding box center [653, 286] width 7 height 7
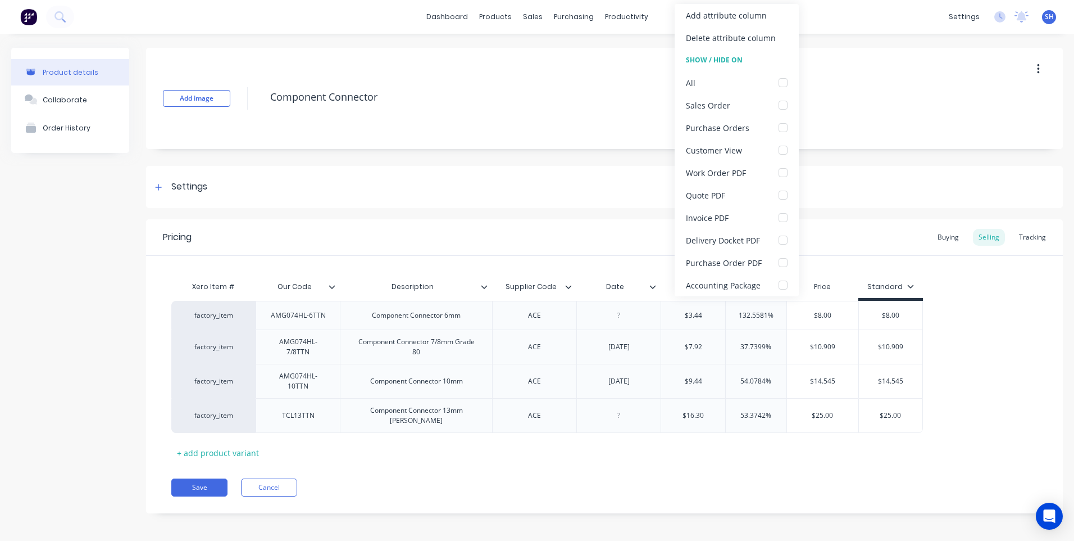
click at [653, 286] on icon at bounding box center [653, 286] width 7 height 7
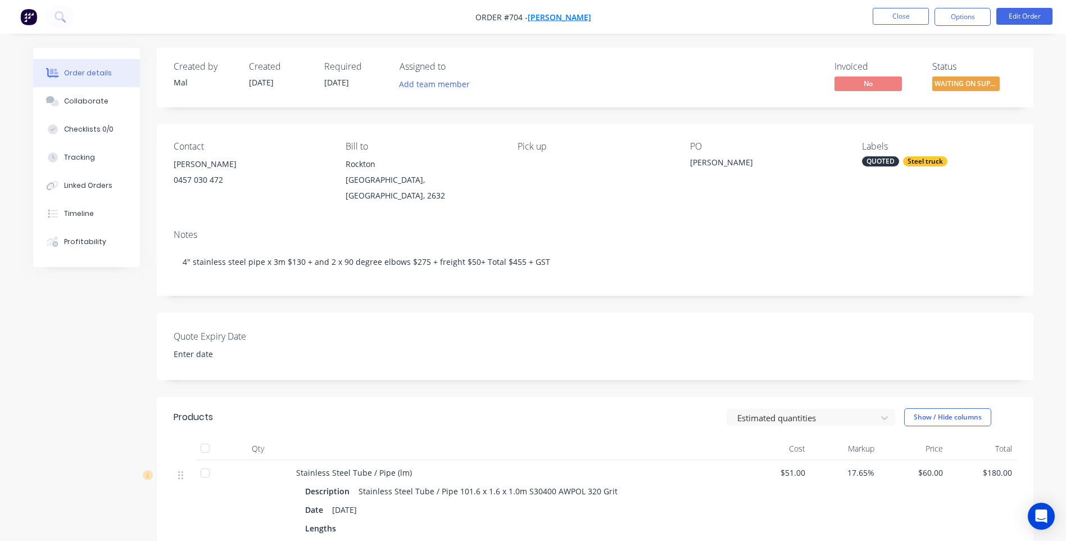
click at [557, 13] on span "[PERSON_NAME]" at bounding box center [559, 17] width 63 height 11
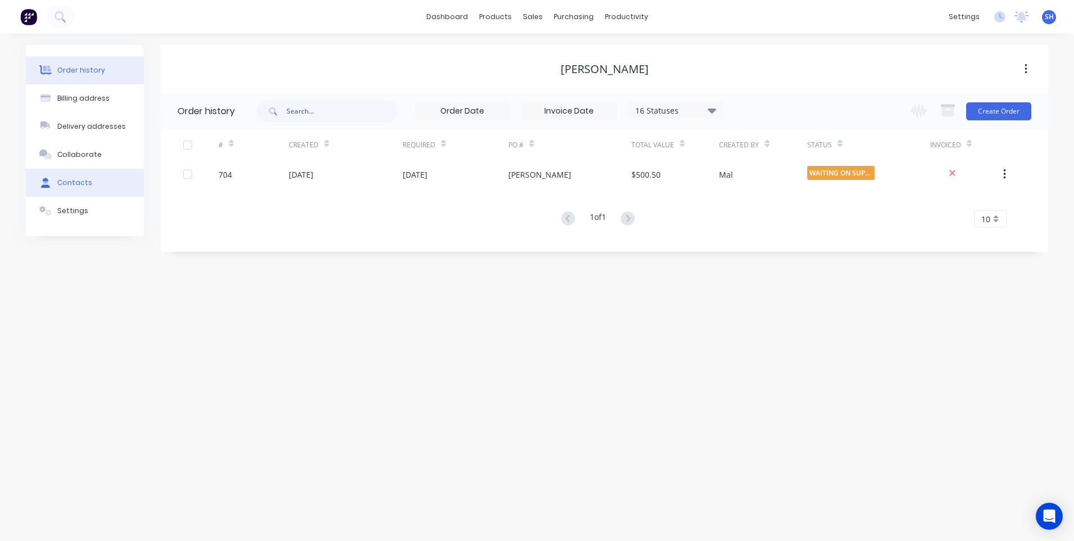
click at [58, 181] on div "Contacts" at bounding box center [74, 183] width 35 height 10
select select "AU"
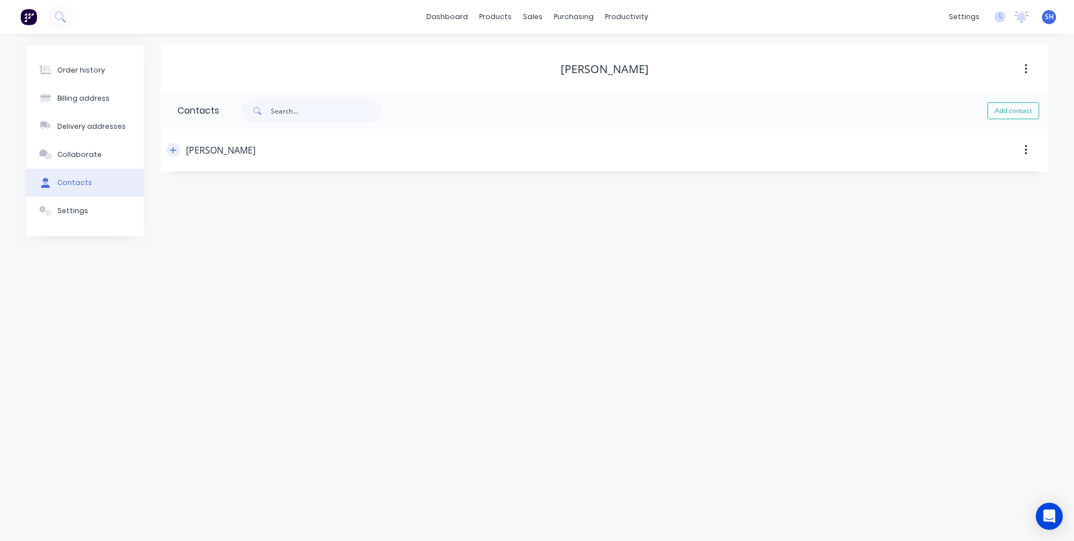
click at [175, 150] on icon "button" at bounding box center [173, 150] width 6 height 6
click at [203, 236] on input "text" at bounding box center [270, 237] width 184 height 17
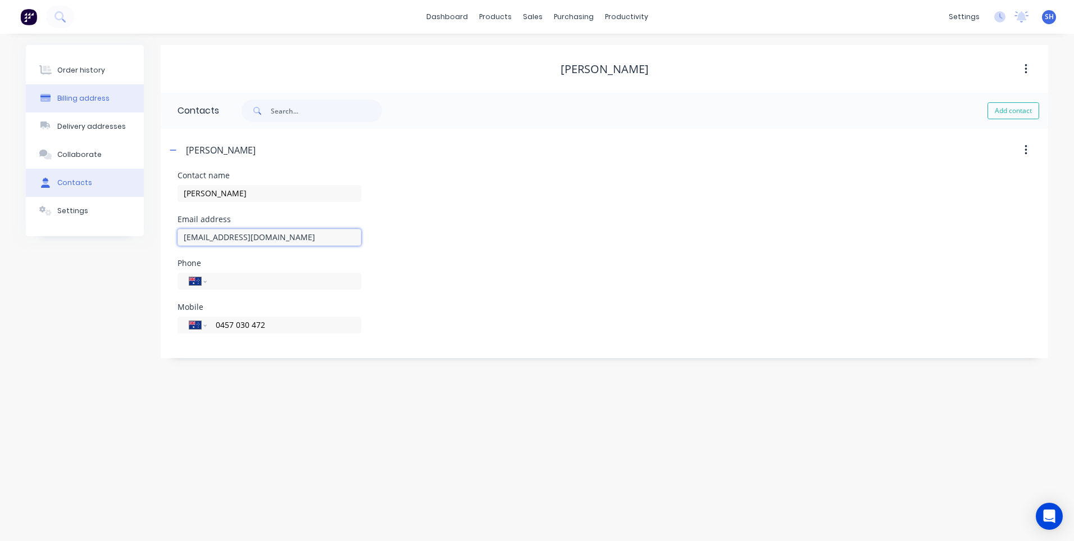
type input "[EMAIL_ADDRESS][DOMAIN_NAME]"
click at [80, 99] on div "Billing address" at bounding box center [83, 98] width 52 height 10
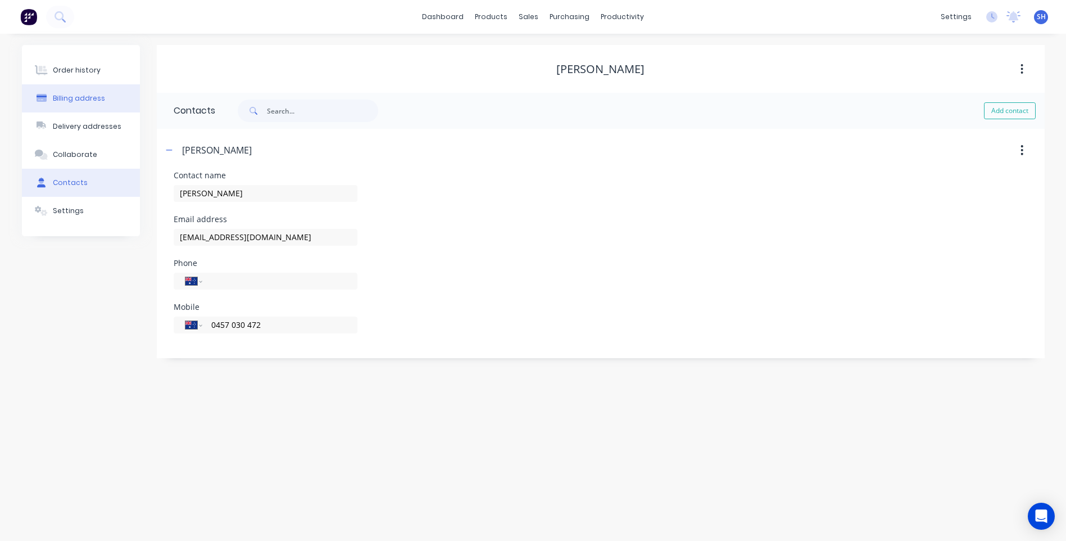
select select "AU"
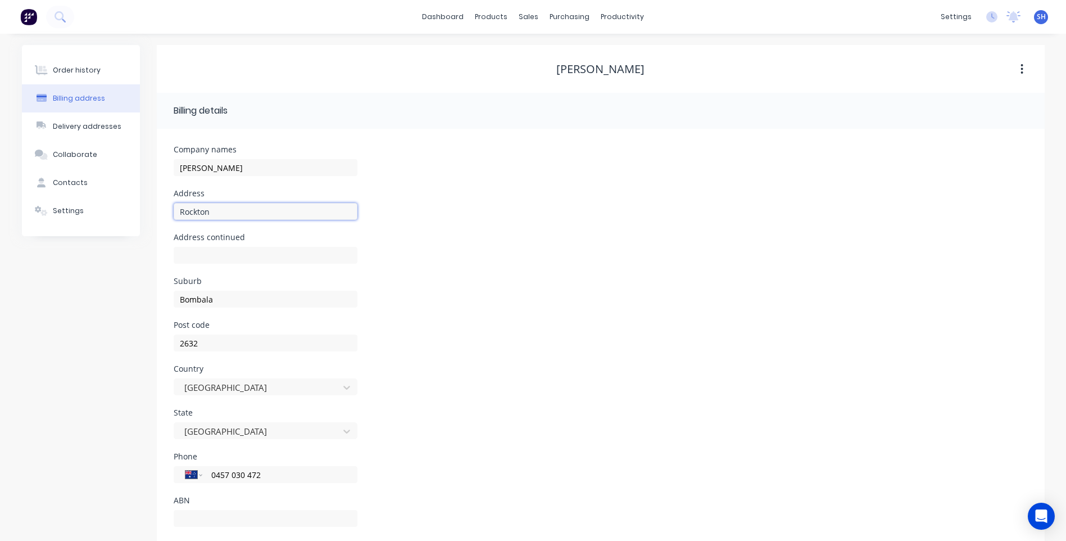
drag, startPoint x: 213, startPoint y: 210, endPoint x: 144, endPoint y: 200, distance: 69.3
click at [144, 200] on div "Order history Billing address Delivery addresses Collaborate Contacts Settings …" at bounding box center [533, 298] width 1023 height 506
click at [179, 297] on input "Bombala" at bounding box center [266, 298] width 184 height 17
paste input "Rockton"
type input "Rockton via [GEOGRAPHIC_DATA]"
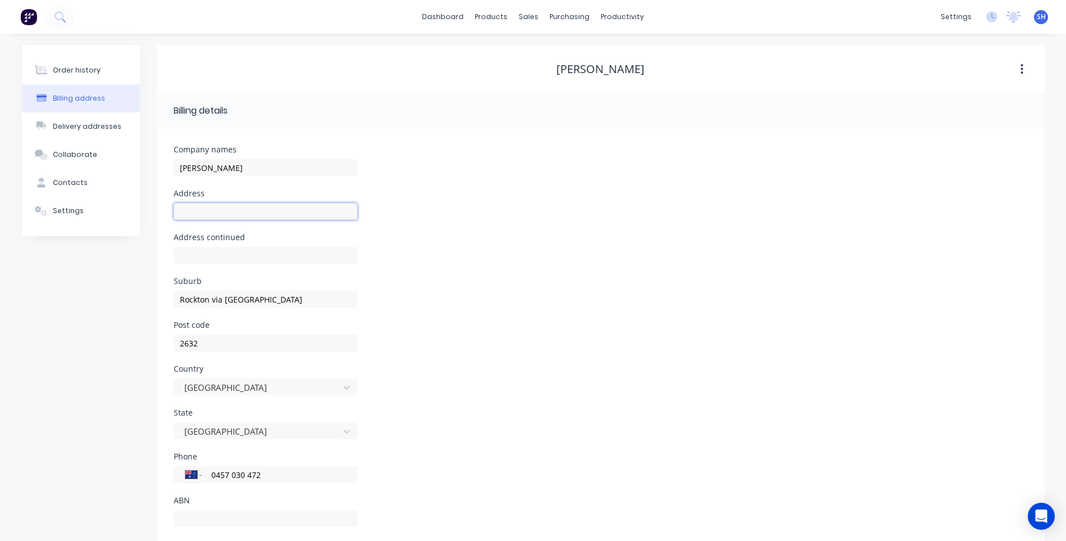
click at [185, 210] on input "text" at bounding box center [266, 211] width 184 height 17
type input "[STREET_ADDRESS]"
click at [446, 305] on div "Suburb Rockton via [GEOGRAPHIC_DATA]" at bounding box center [601, 299] width 854 height 44
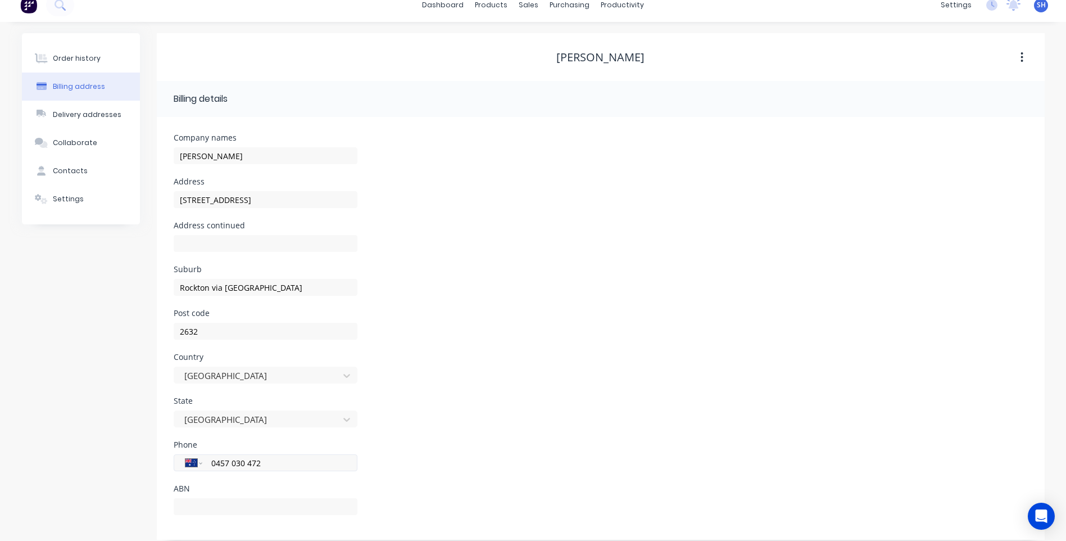
scroll to position [22, 0]
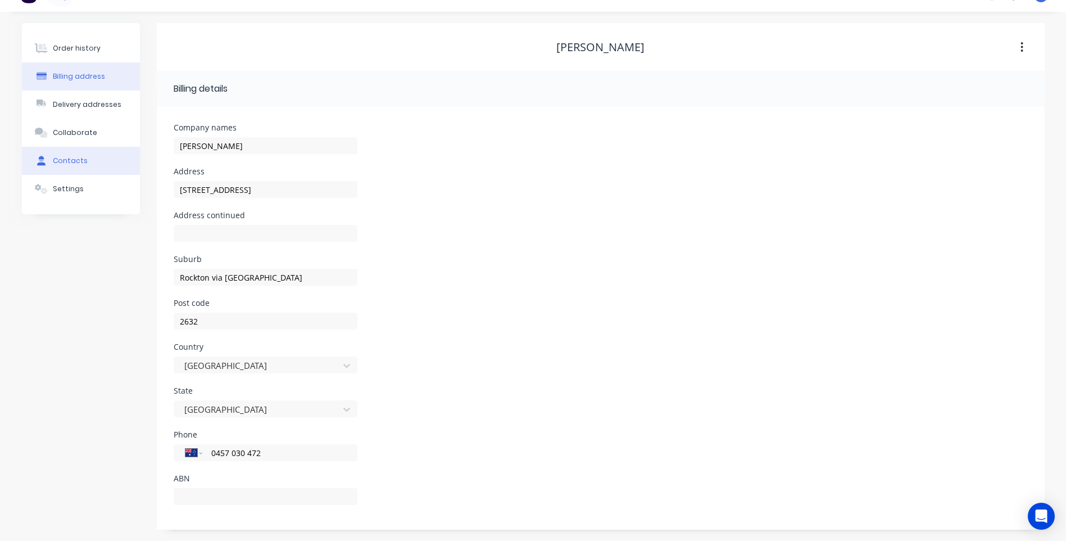
click at [68, 156] on div "Contacts" at bounding box center [70, 161] width 35 height 10
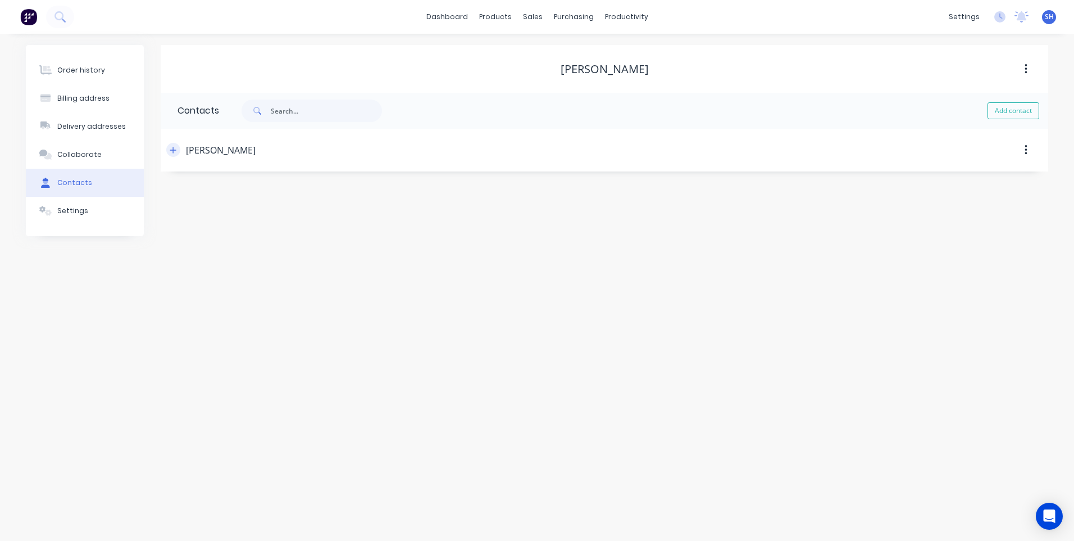
click at [174, 149] on icon "button" at bounding box center [173, 150] width 6 height 6
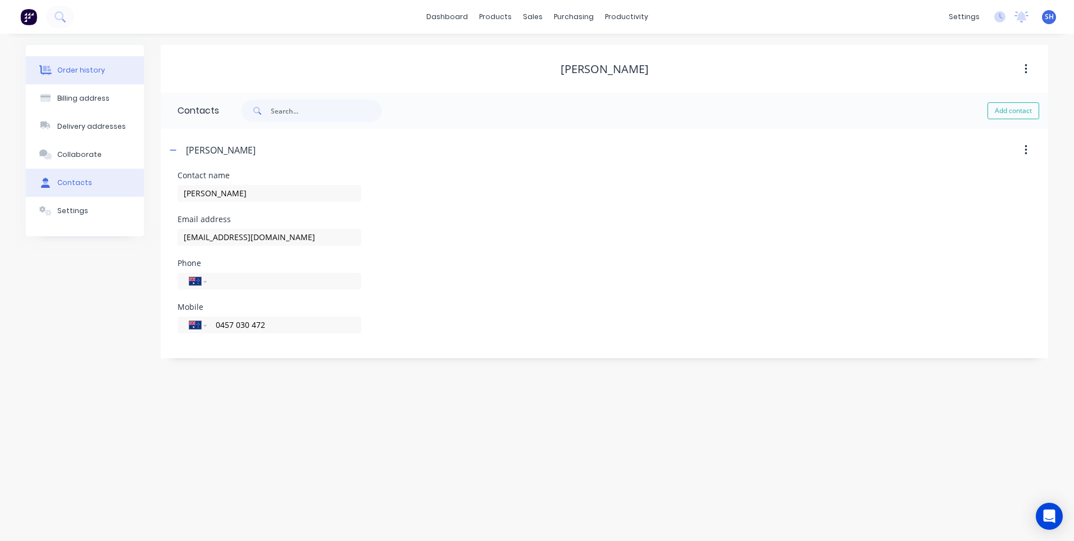
click at [75, 71] on div "Order history" at bounding box center [81, 70] width 48 height 10
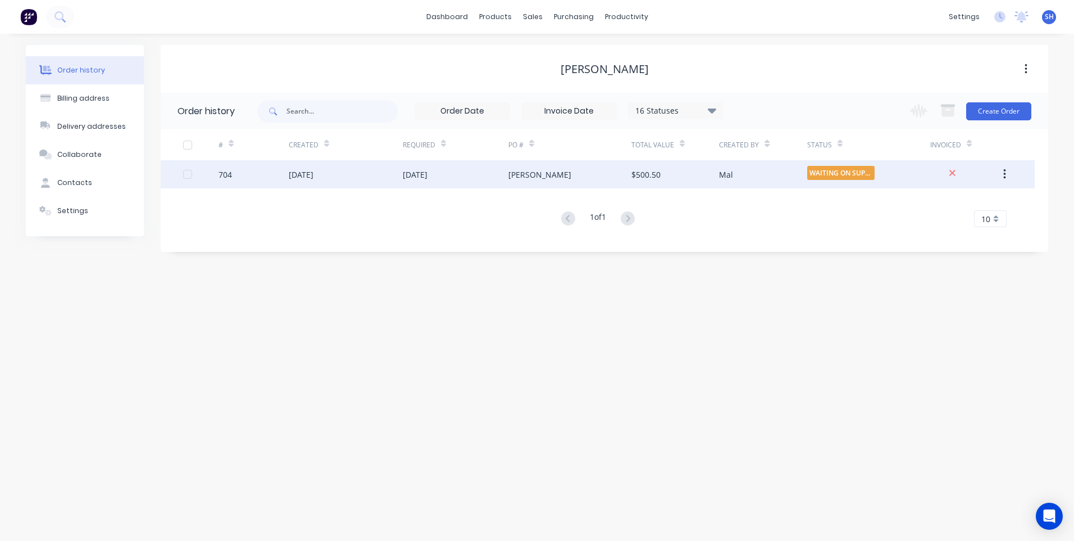
click at [351, 170] on div "[DATE]" at bounding box center [346, 174] width 114 height 28
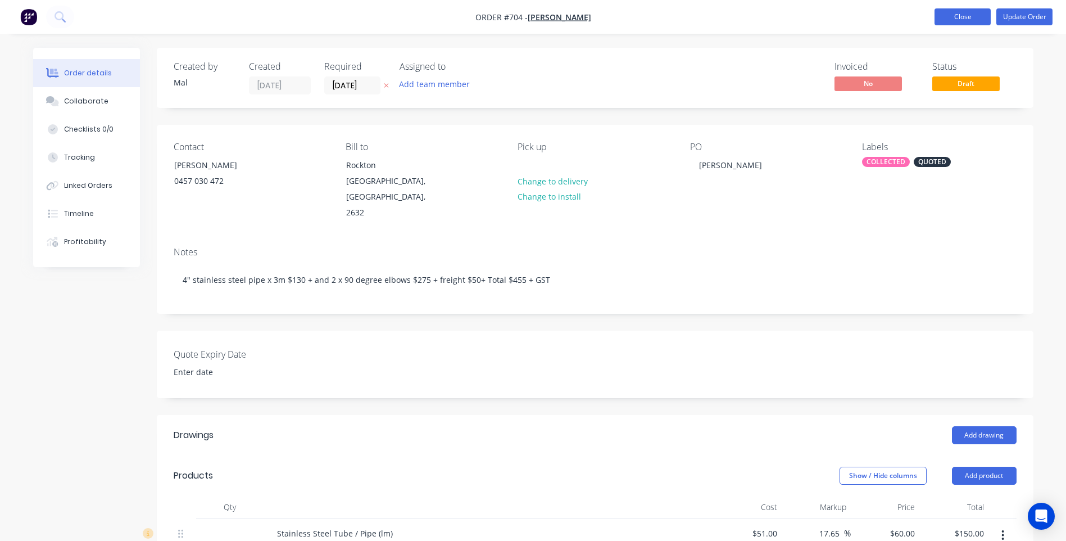
click at [956, 16] on button "Close" at bounding box center [962, 16] width 56 height 17
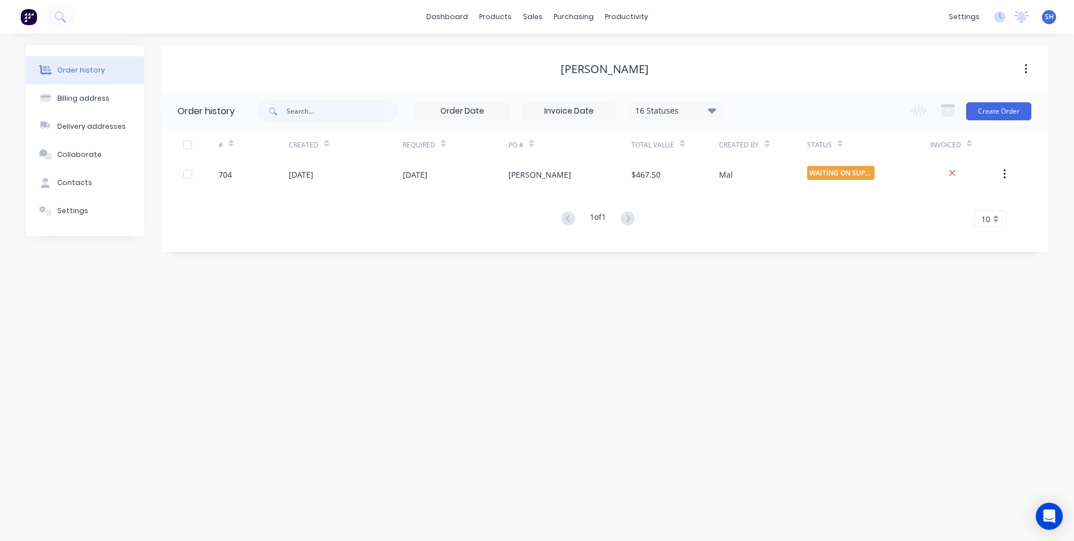
click at [702, 389] on div "Order history Billing address Delivery addresses Collaborate Contacts Settings …" at bounding box center [537, 287] width 1074 height 507
